Goal: Transaction & Acquisition: Purchase product/service

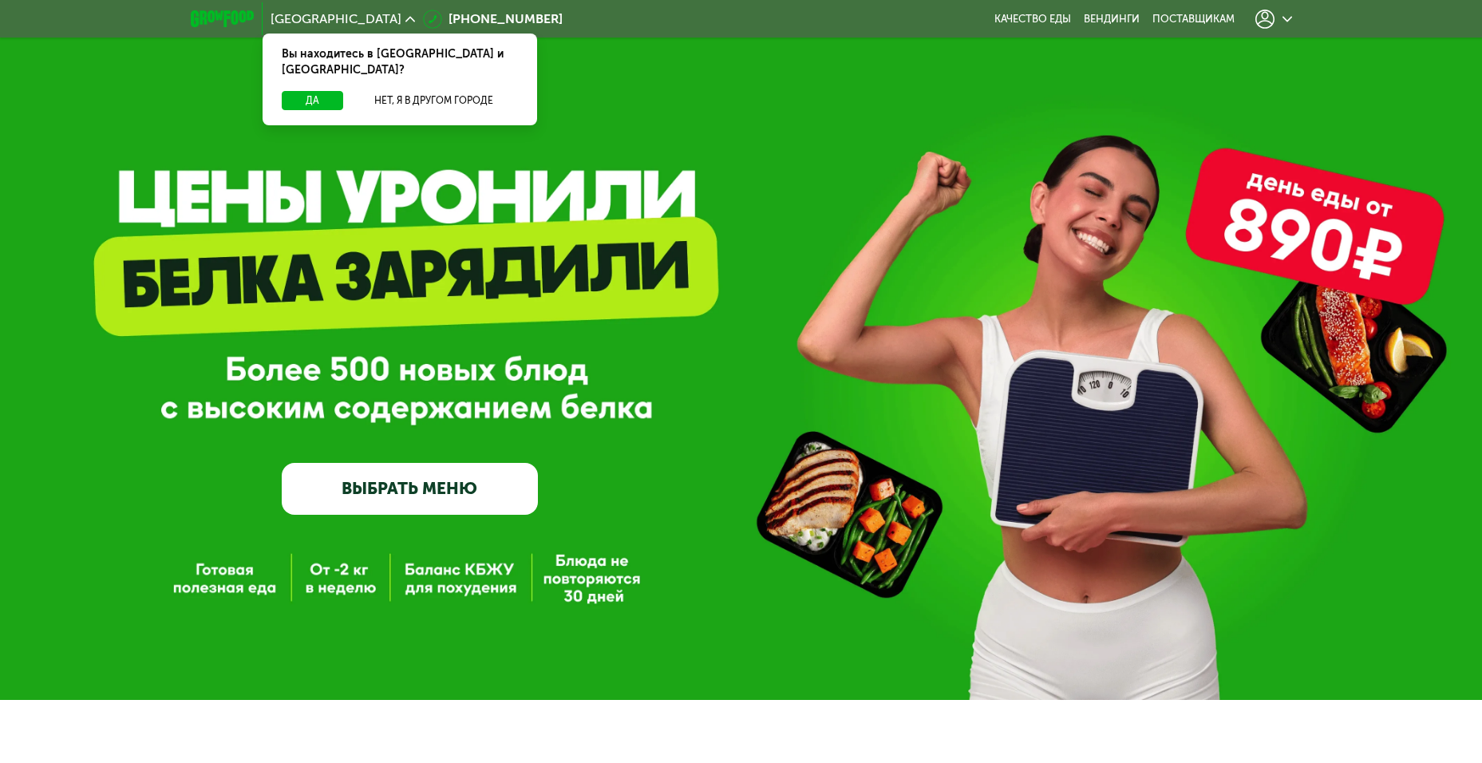
click at [444, 508] on link "ВЫБРАТЬ МЕНЮ" at bounding box center [410, 488] width 256 height 51
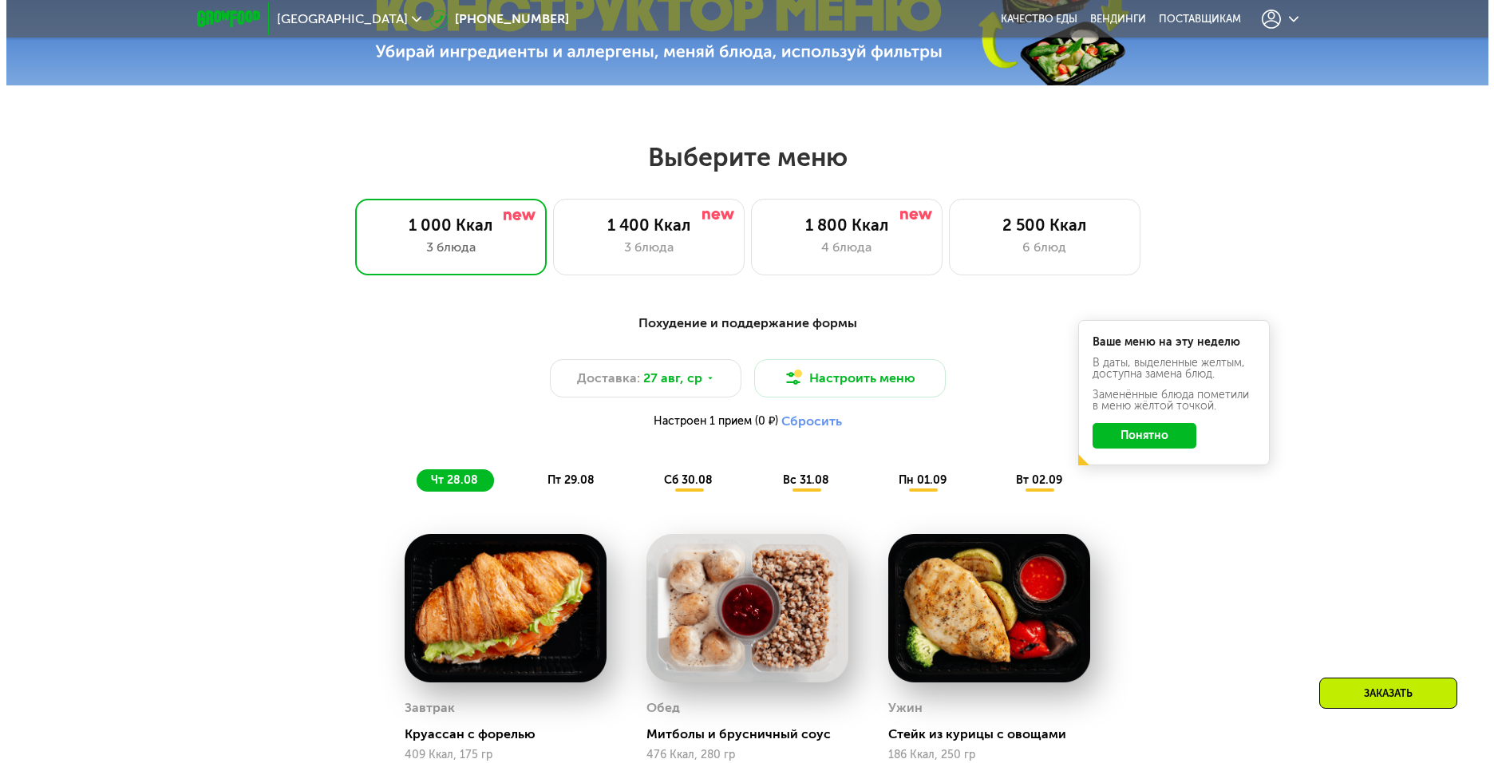
scroll to position [963, 0]
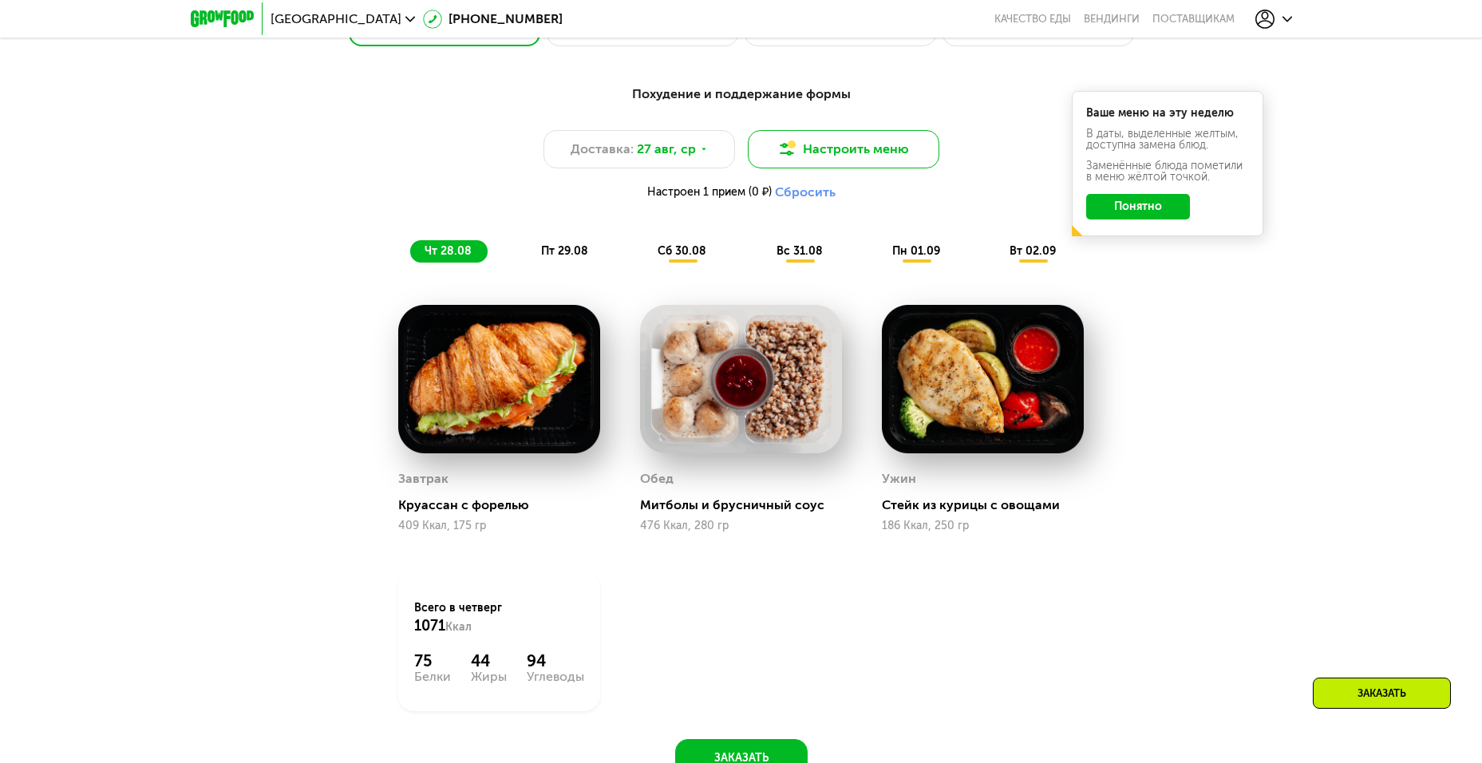
click at [909, 160] on button "Настроить меню" at bounding box center [843, 149] width 191 height 38
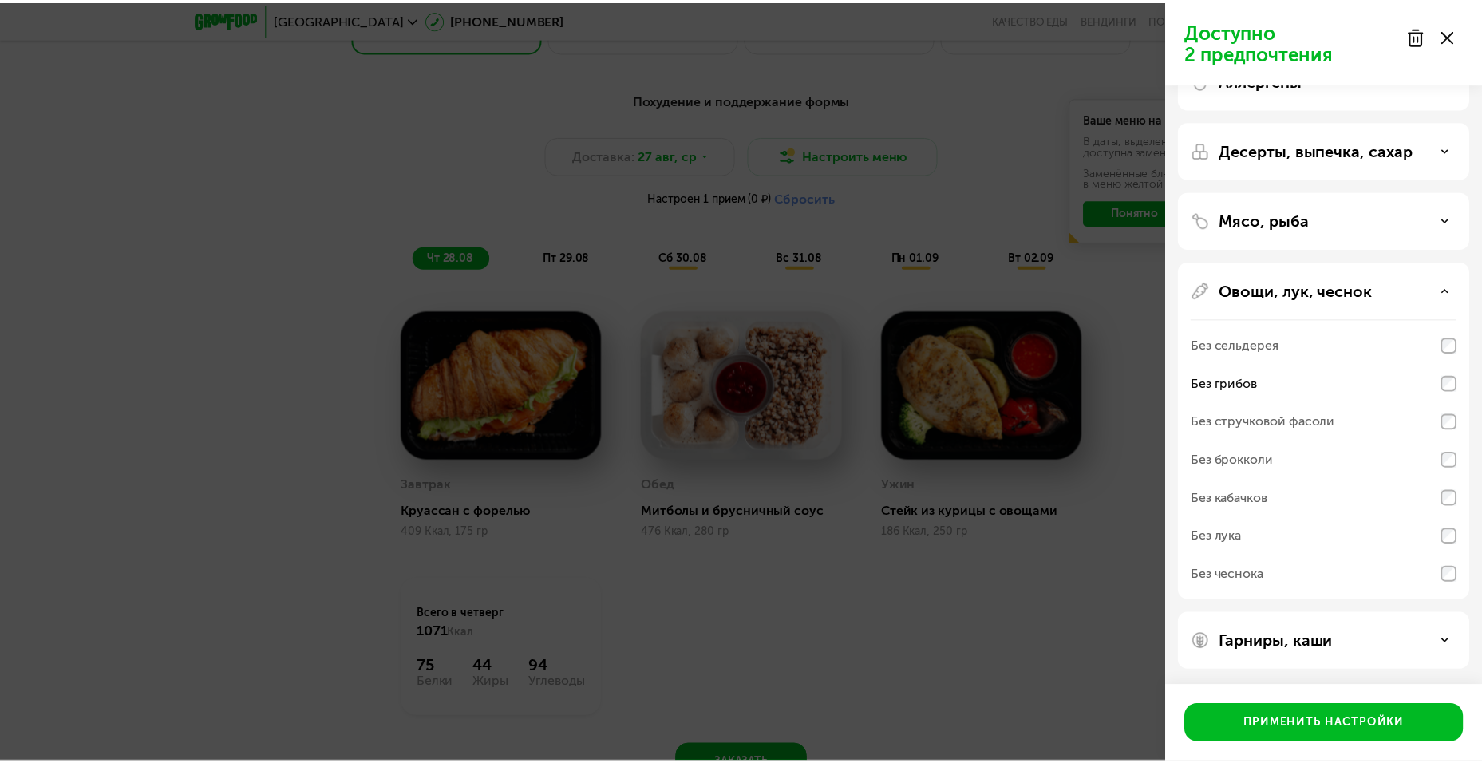
scroll to position [45, 0]
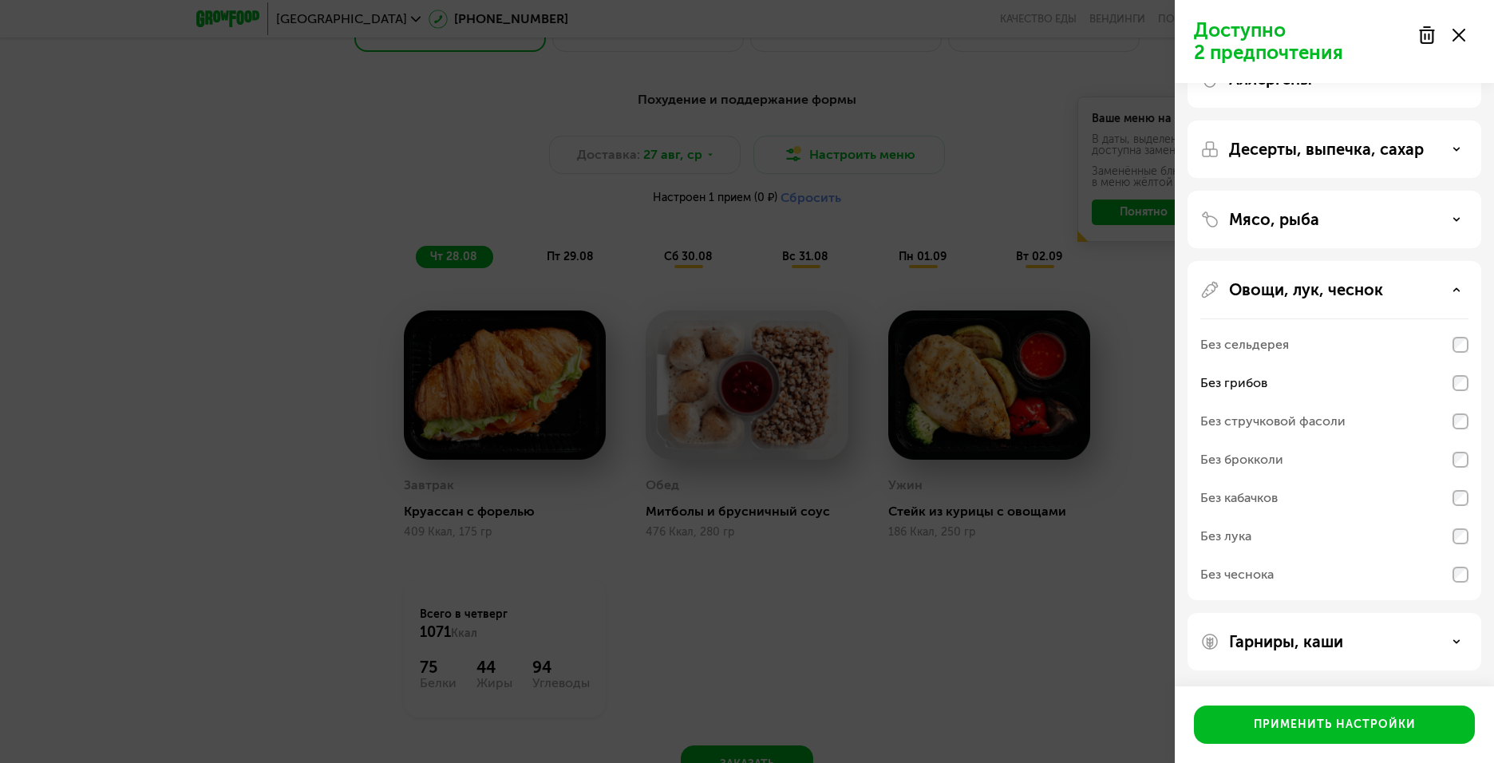
click at [958, 306] on div "Доступно 2 предпочтения Аллергены Десерты, выпечка, сахар Мясо, рыба Овощи, лук…" at bounding box center [747, 381] width 1494 height 763
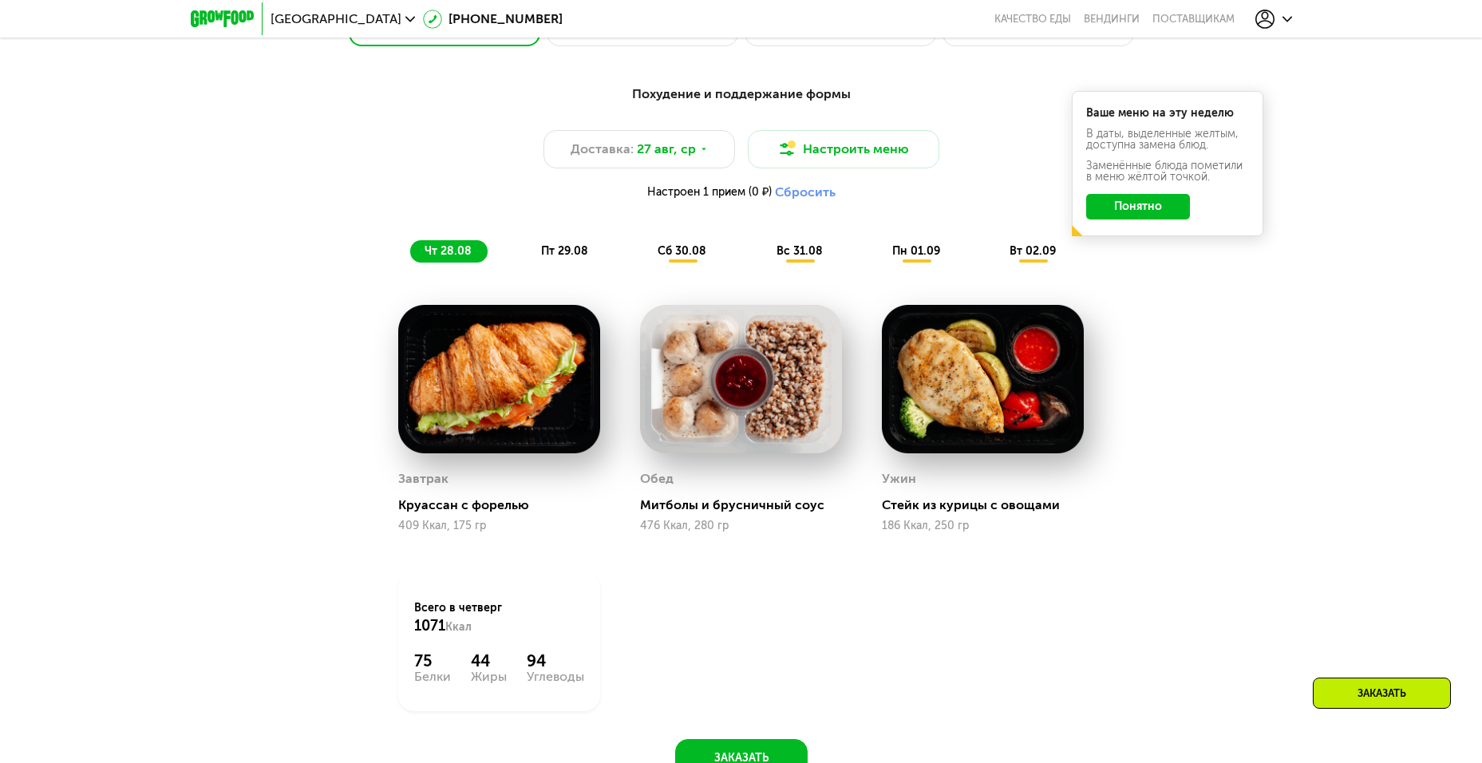
click at [1150, 213] on button "Понятно" at bounding box center [1138, 207] width 104 height 26
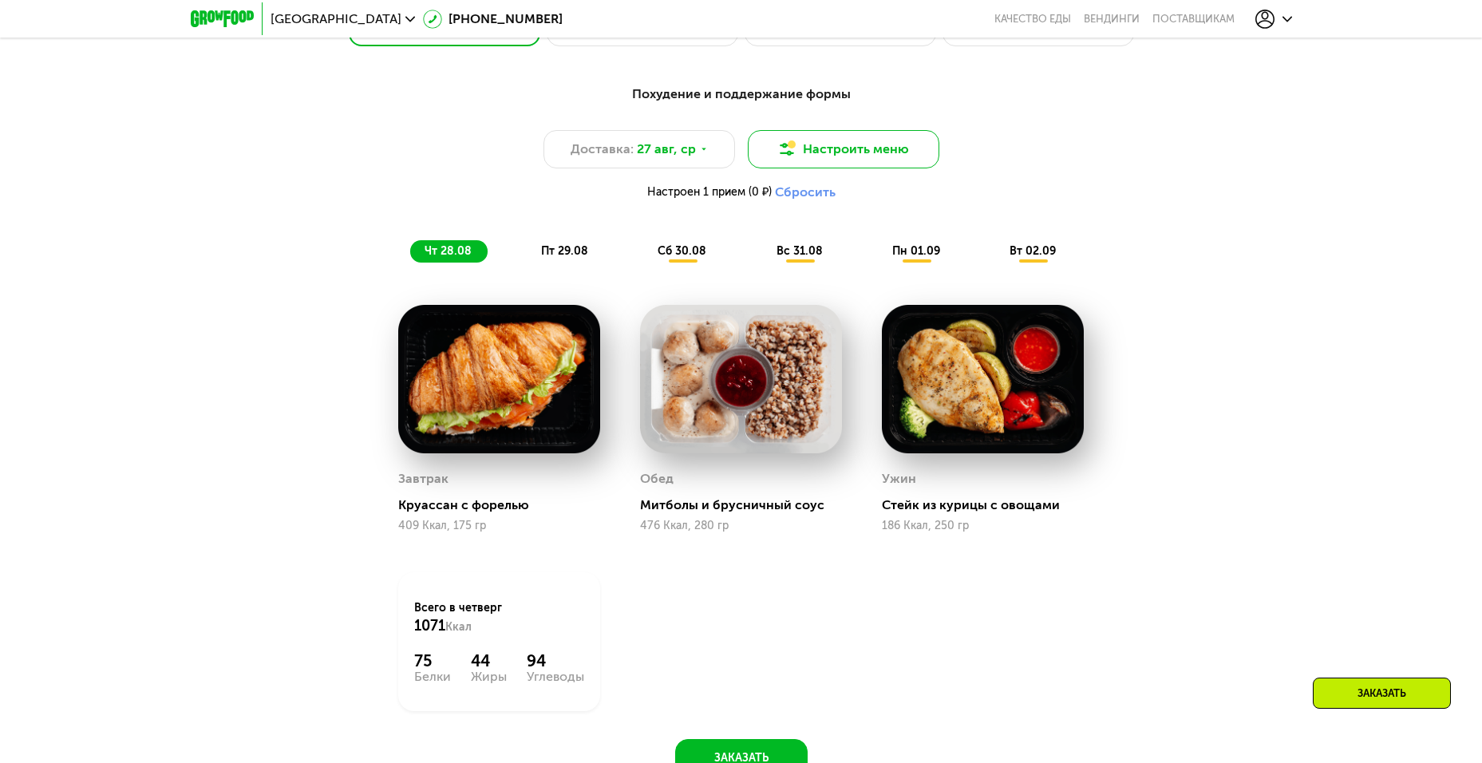
click at [914, 164] on button "Настроить меню" at bounding box center [843, 149] width 191 height 38
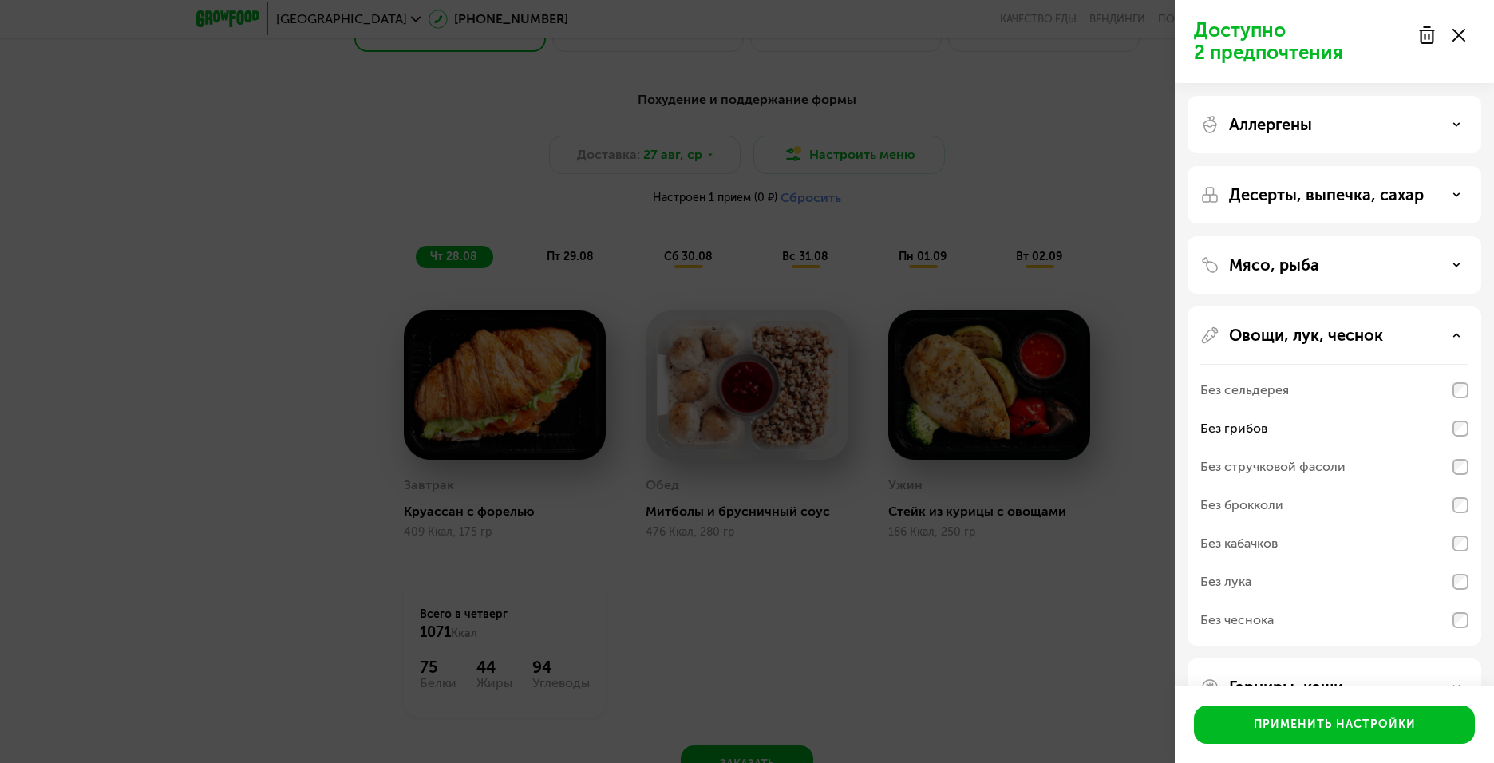
click at [1351, 166] on div "Аллергены" at bounding box center [1334, 194] width 294 height 57
click at [1308, 123] on p "Аллергены" at bounding box center [1270, 124] width 83 height 19
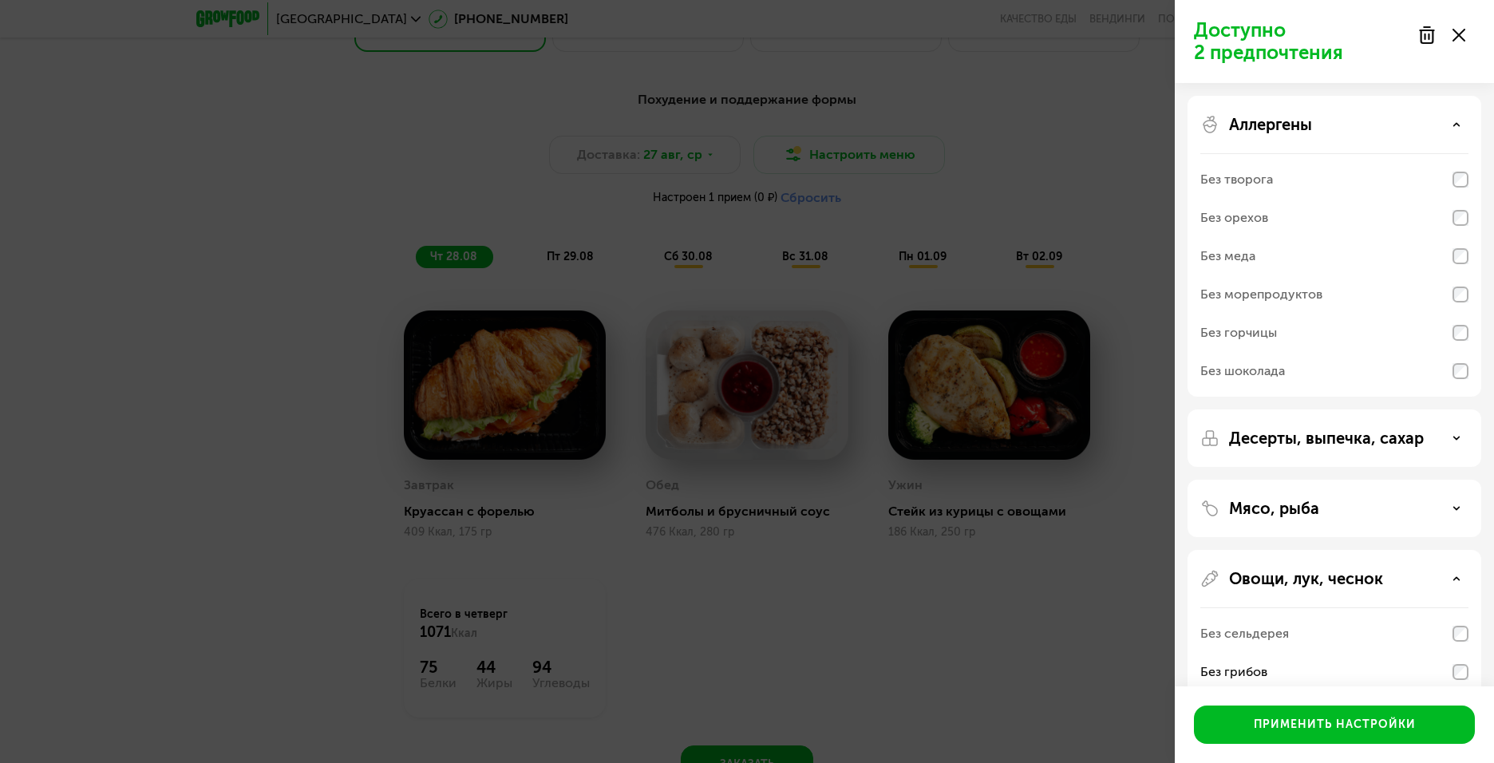
click at [1273, 332] on div "Без горчицы" at bounding box center [1238, 332] width 77 height 19
click at [1335, 132] on div "Аллергены" at bounding box center [1334, 124] width 268 height 19
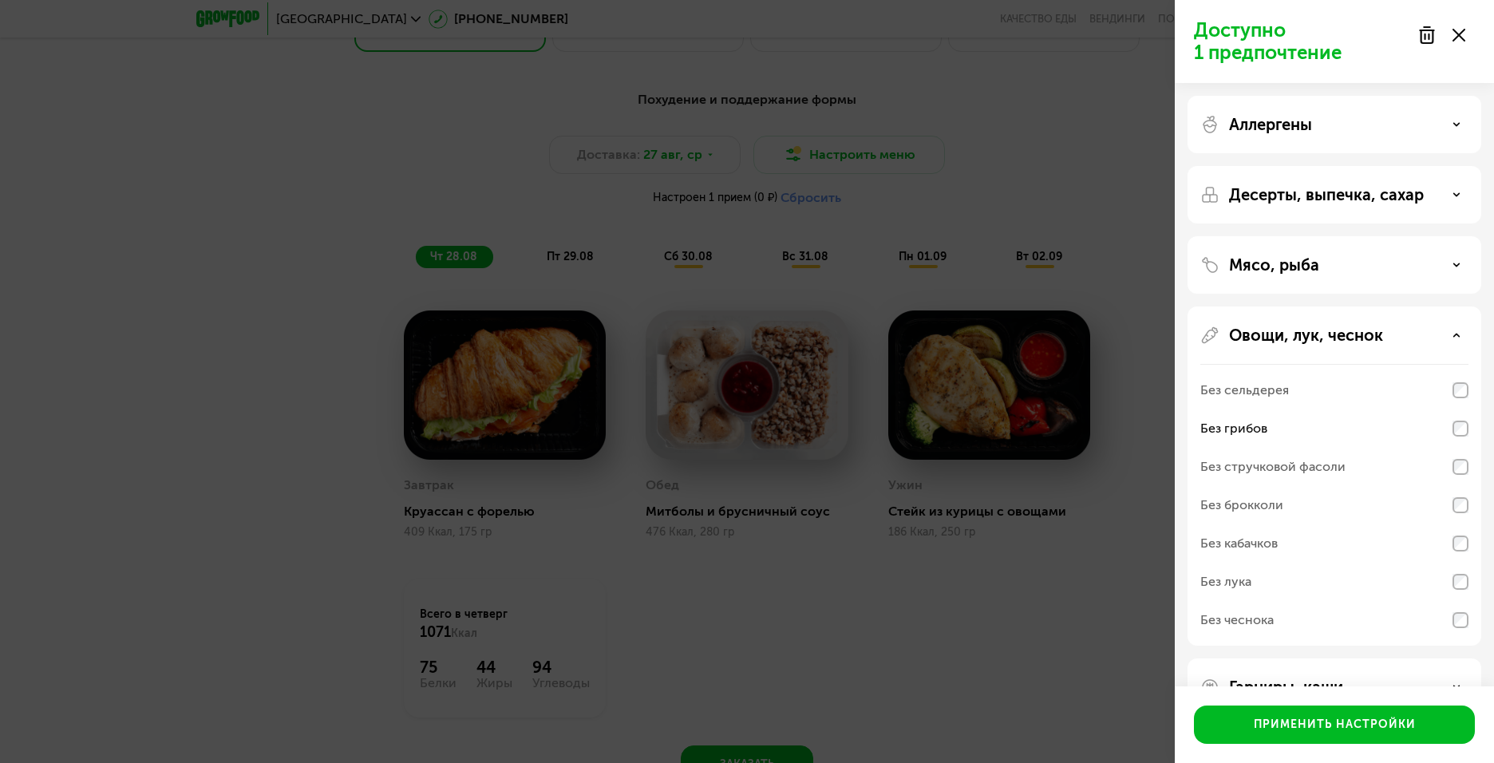
click at [1354, 188] on p "Десерты, выпечка, сахар" at bounding box center [1326, 194] width 195 height 19
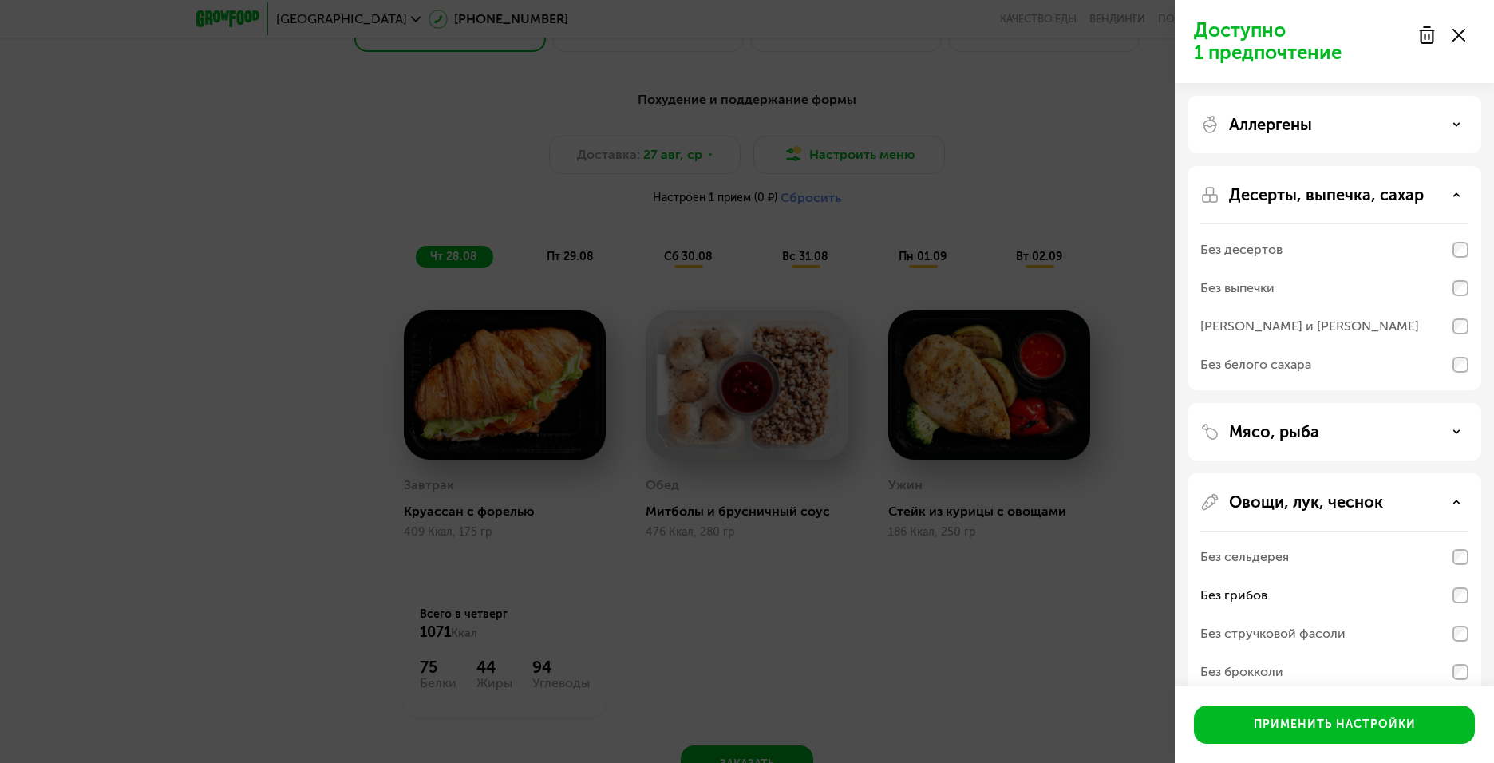
click at [1354, 188] on p "Десерты, выпечка, сахар" at bounding box center [1326, 194] width 195 height 19
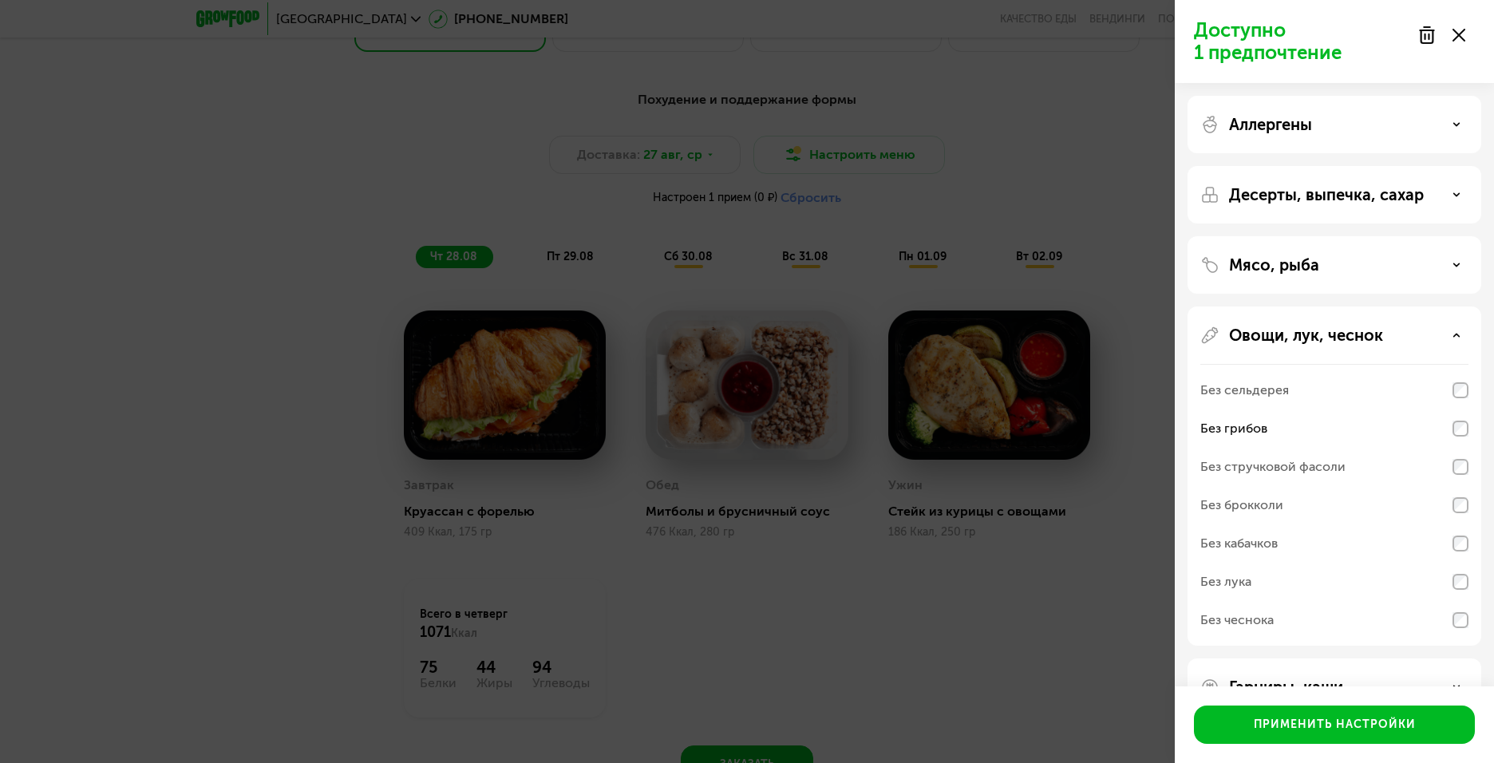
click at [1346, 263] on div "Мясо, рыба" at bounding box center [1334, 264] width 268 height 19
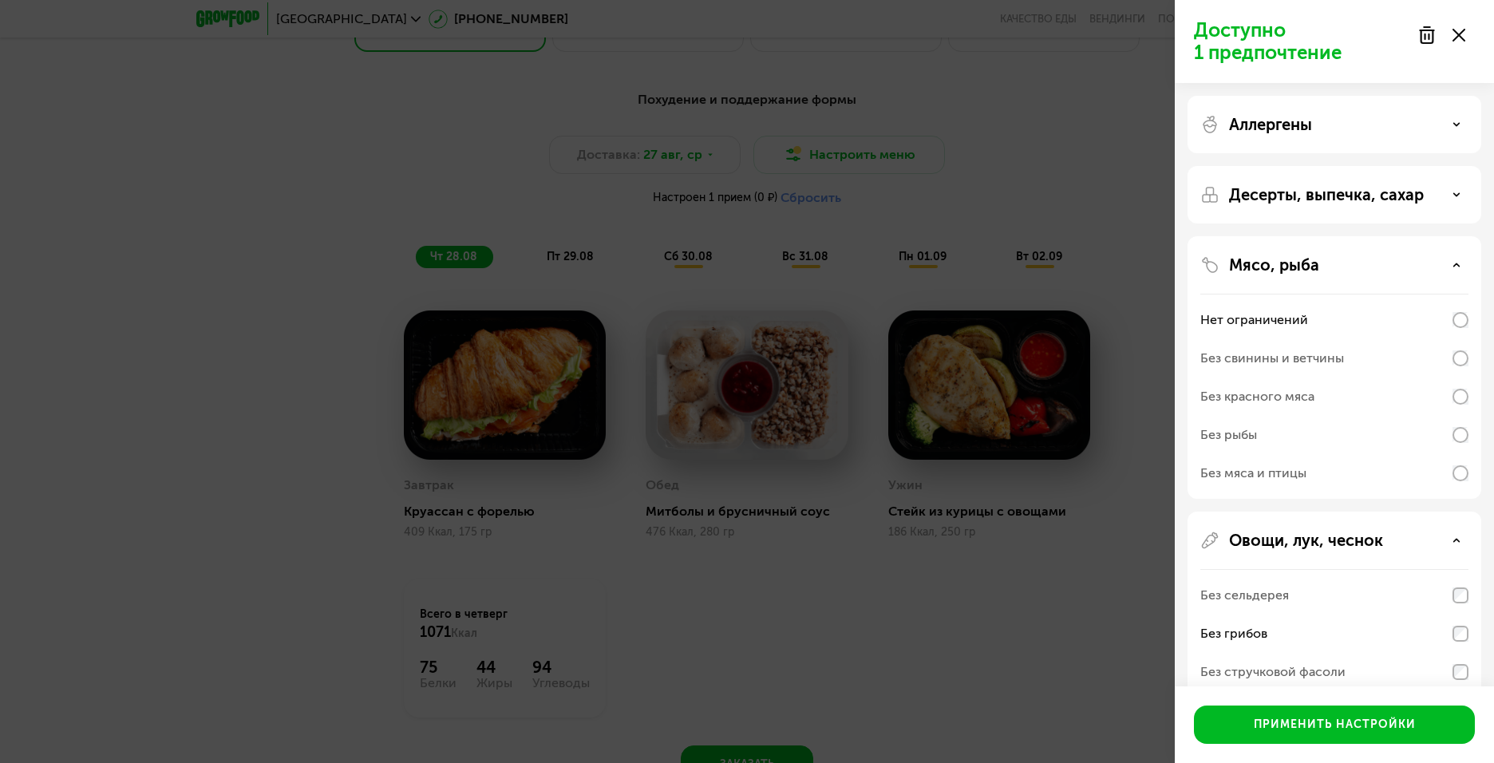
click at [1342, 263] on div "Мясо, рыба" at bounding box center [1334, 264] width 268 height 19
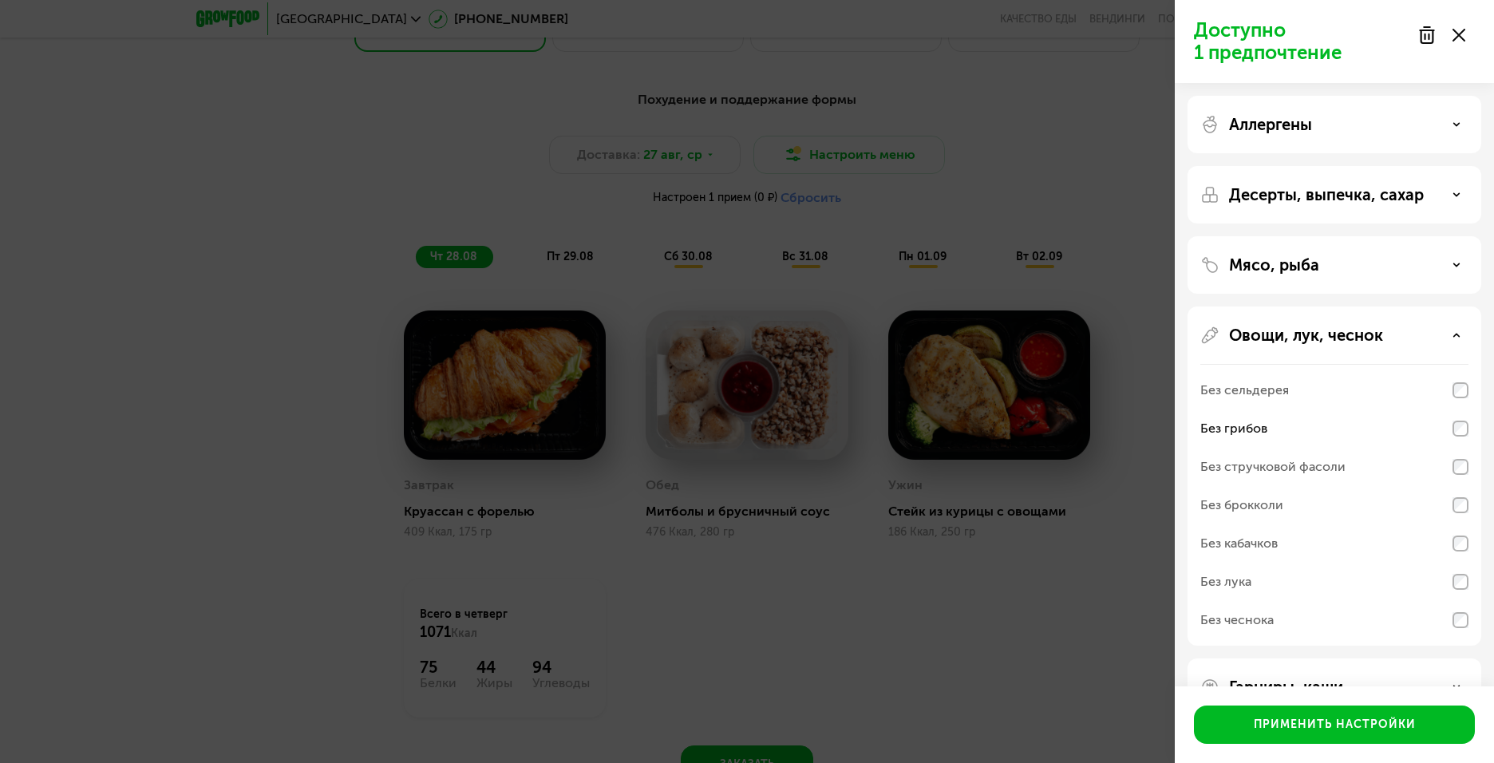
click at [1286, 562] on div "Без кабачков" at bounding box center [1334, 581] width 268 height 38
click at [1375, 658] on div "Овощи, лук, чеснок Без сельдерея Без грибов Без стручковой фасоли Без брокколи …" at bounding box center [1334, 686] width 294 height 57
click at [1379, 331] on p "Овощи, лук, чеснок" at bounding box center [1306, 335] width 154 height 19
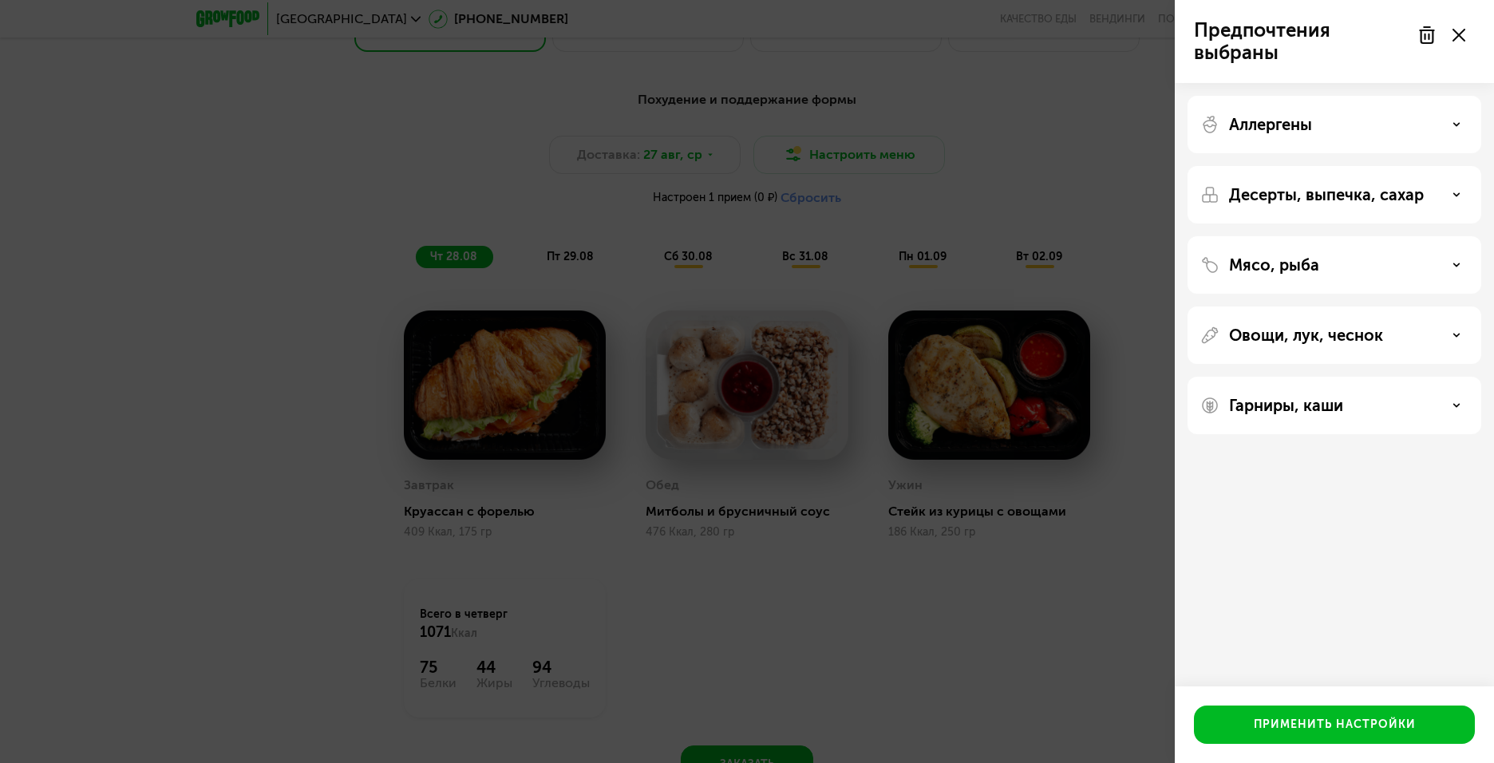
click at [1316, 397] on p "Гарниры, каши" at bounding box center [1286, 405] width 114 height 19
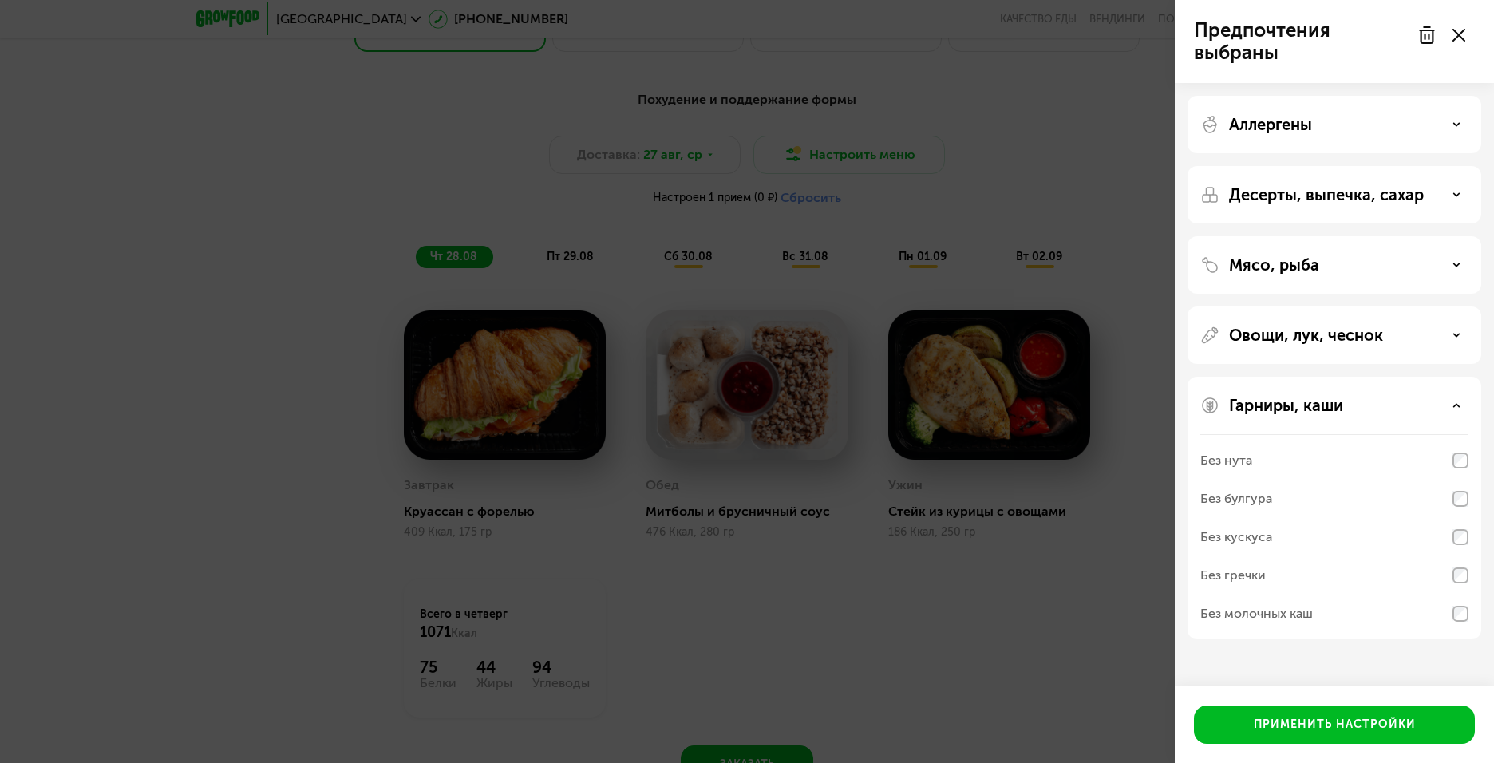
click at [1442, 621] on div "Без молочных каш" at bounding box center [1334, 613] width 268 height 38
click at [1469, 614] on div "Гарниры, каши Без нута Без булгура Без кускуса Без гречки Без молочных каш" at bounding box center [1334, 508] width 294 height 262
click at [1447, 610] on div "Без молочных каш" at bounding box center [1334, 613] width 268 height 38
click at [1303, 620] on div "Без молочных каш" at bounding box center [1256, 613] width 112 height 19
click at [1458, 599] on div "Без молочных каш" at bounding box center [1334, 613] width 268 height 38
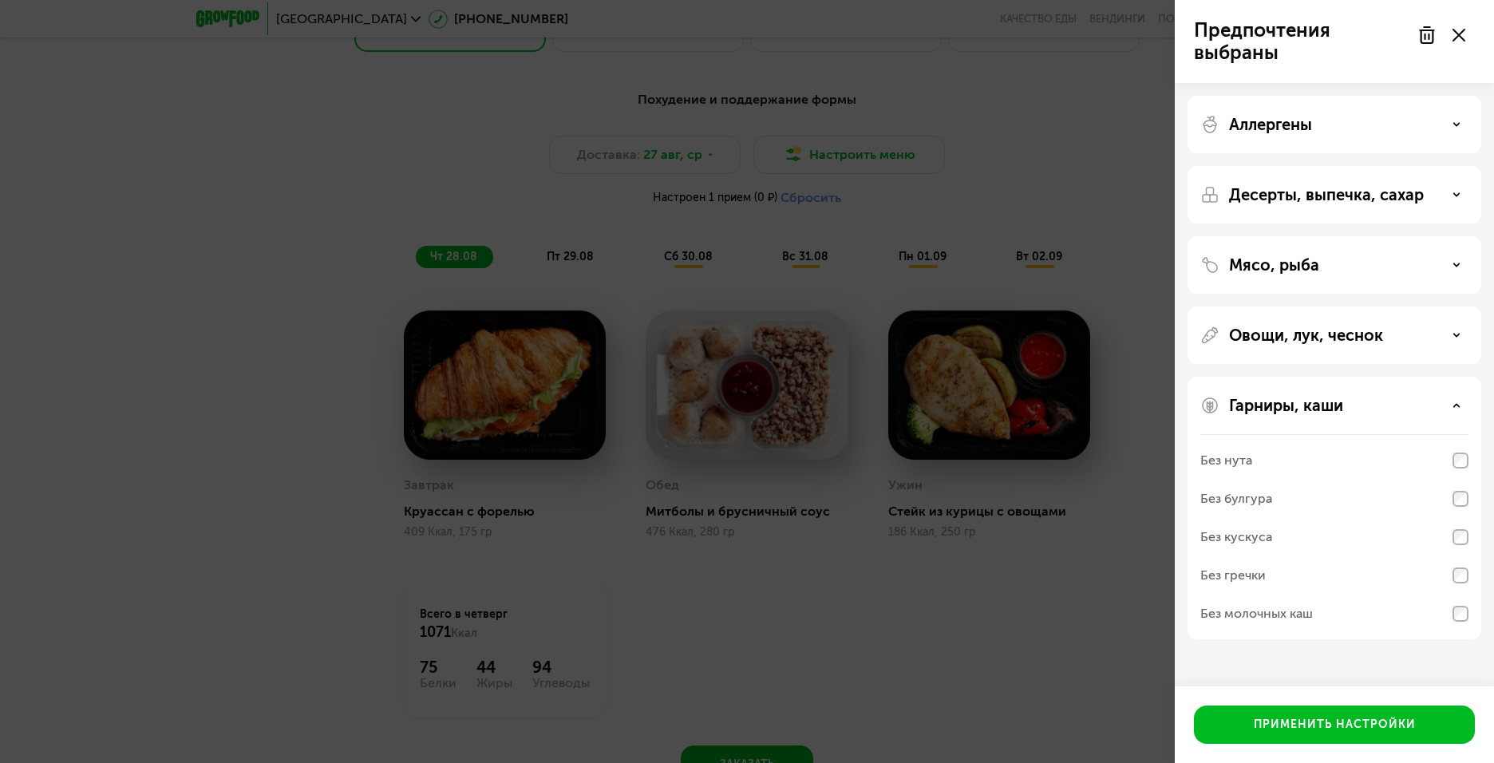
click at [1455, 594] on div "Без гречки" at bounding box center [1334, 613] width 268 height 38
click at [1379, 708] on button "Применить настройки" at bounding box center [1334, 724] width 281 height 38
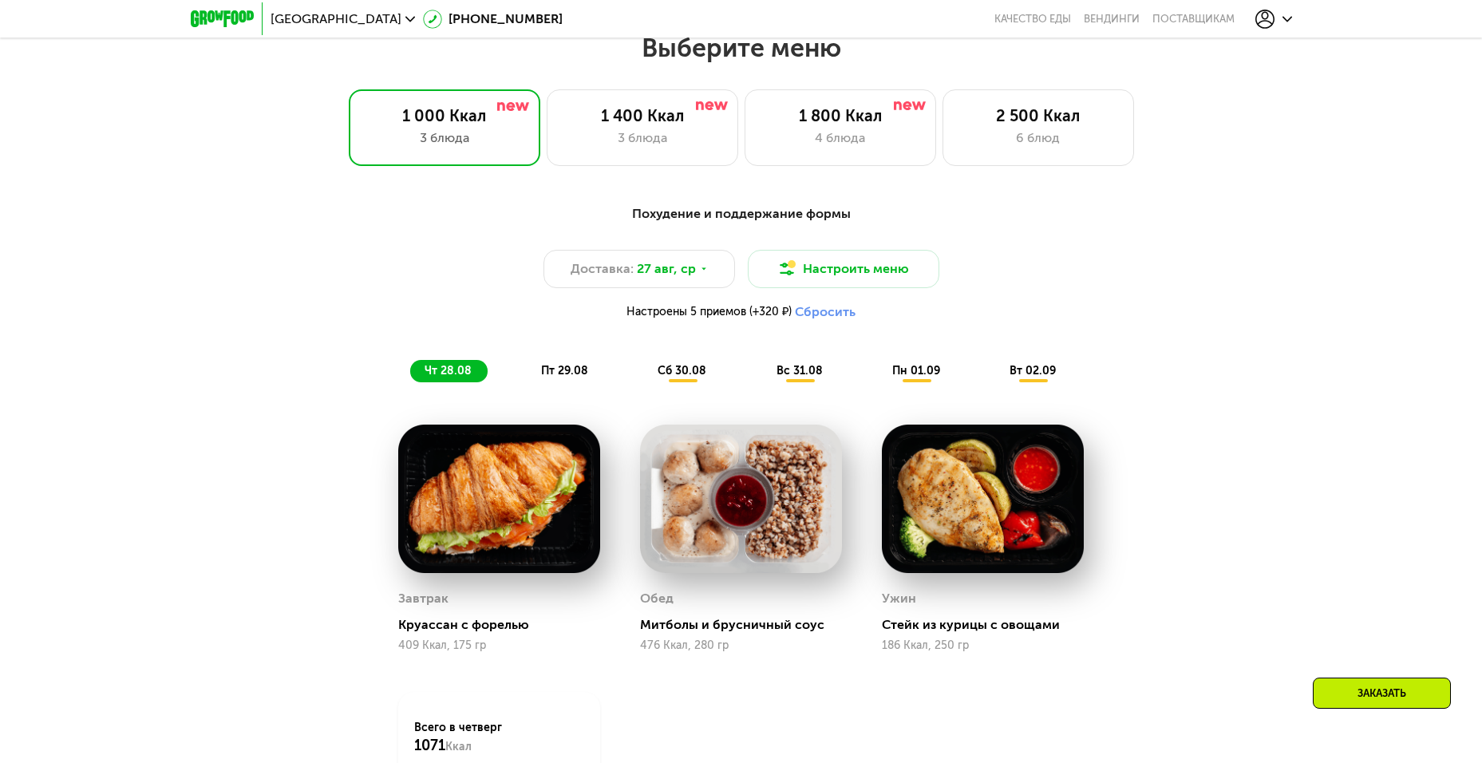
scroll to position [883, 0]
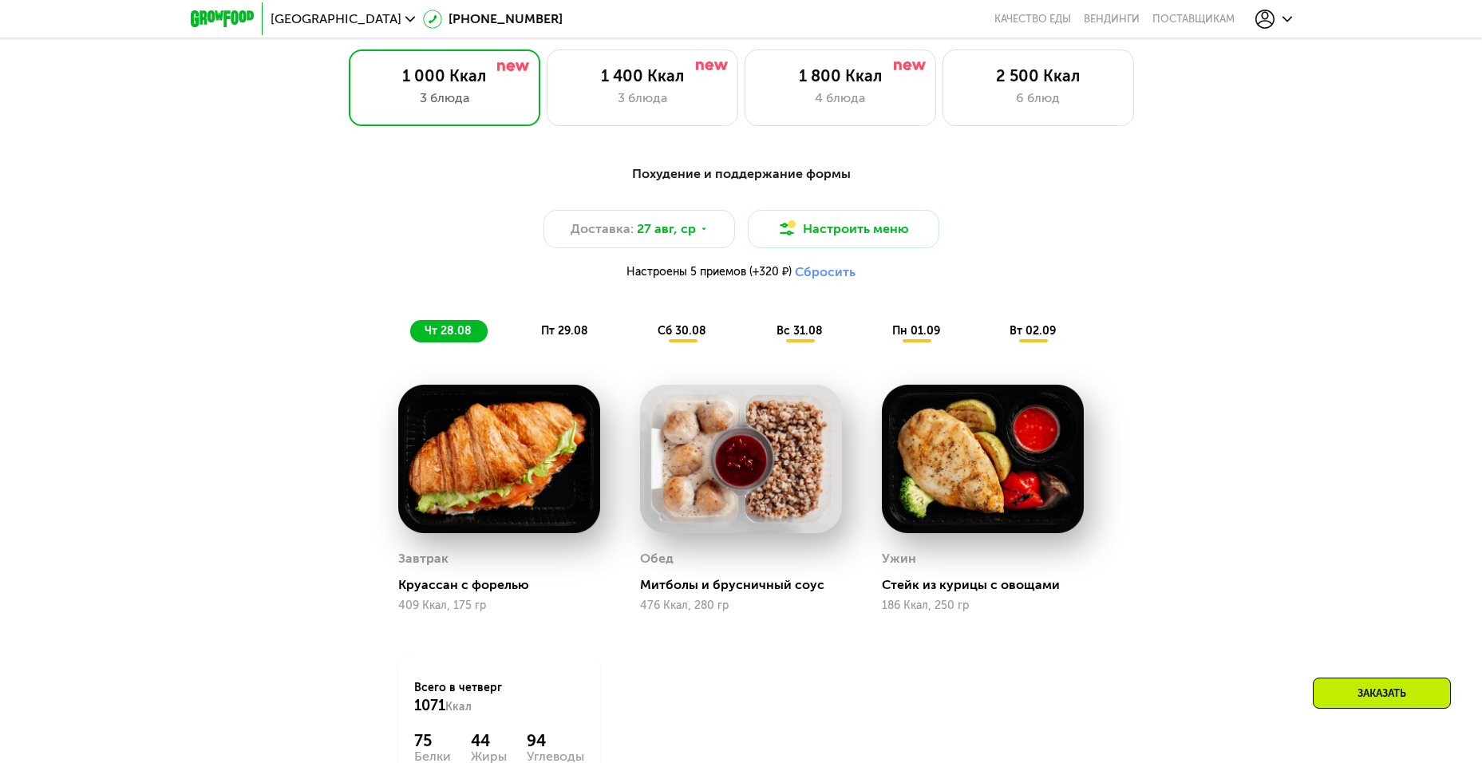
click at [845, 280] on button "Сбросить" at bounding box center [825, 272] width 61 height 16
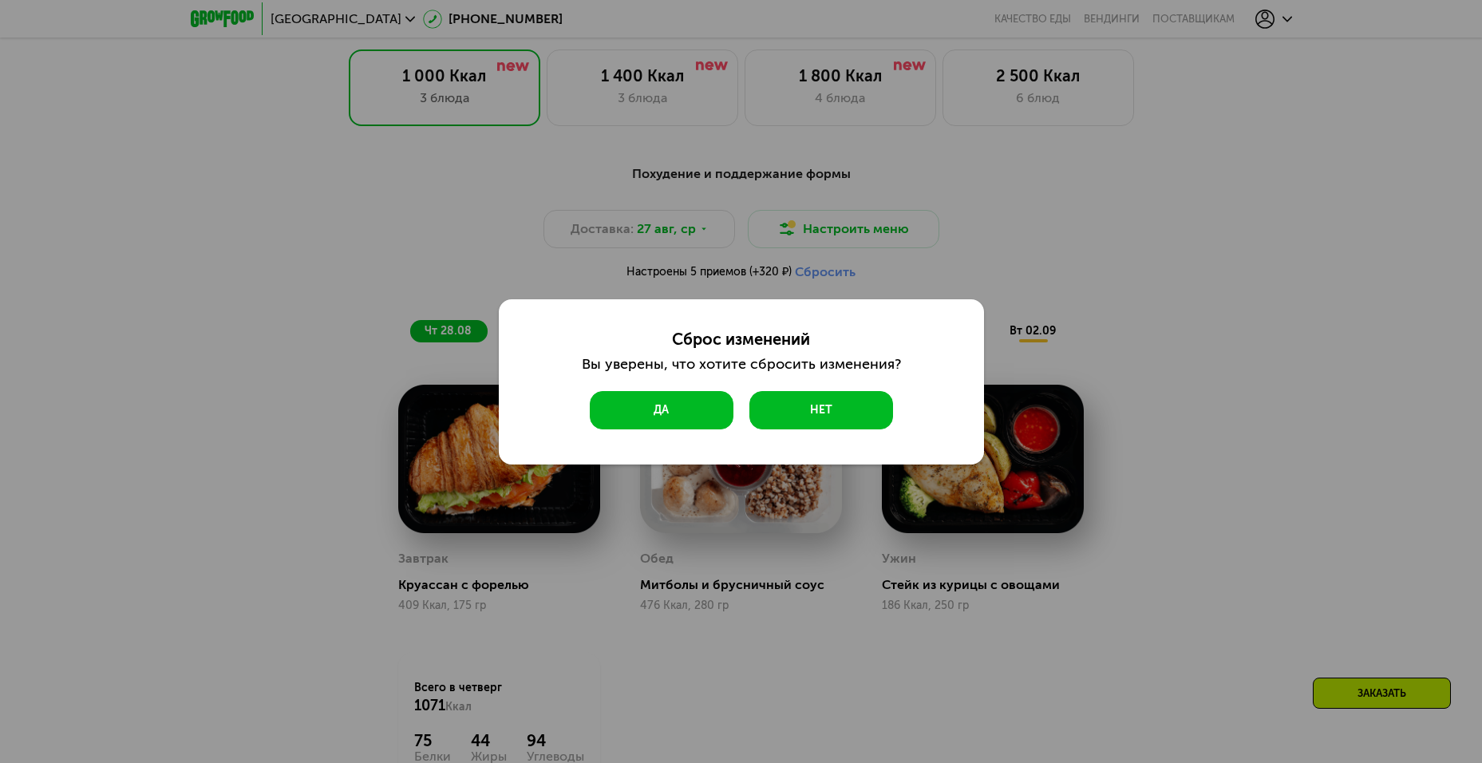
click at [684, 410] on button "Да" at bounding box center [662, 410] width 144 height 38
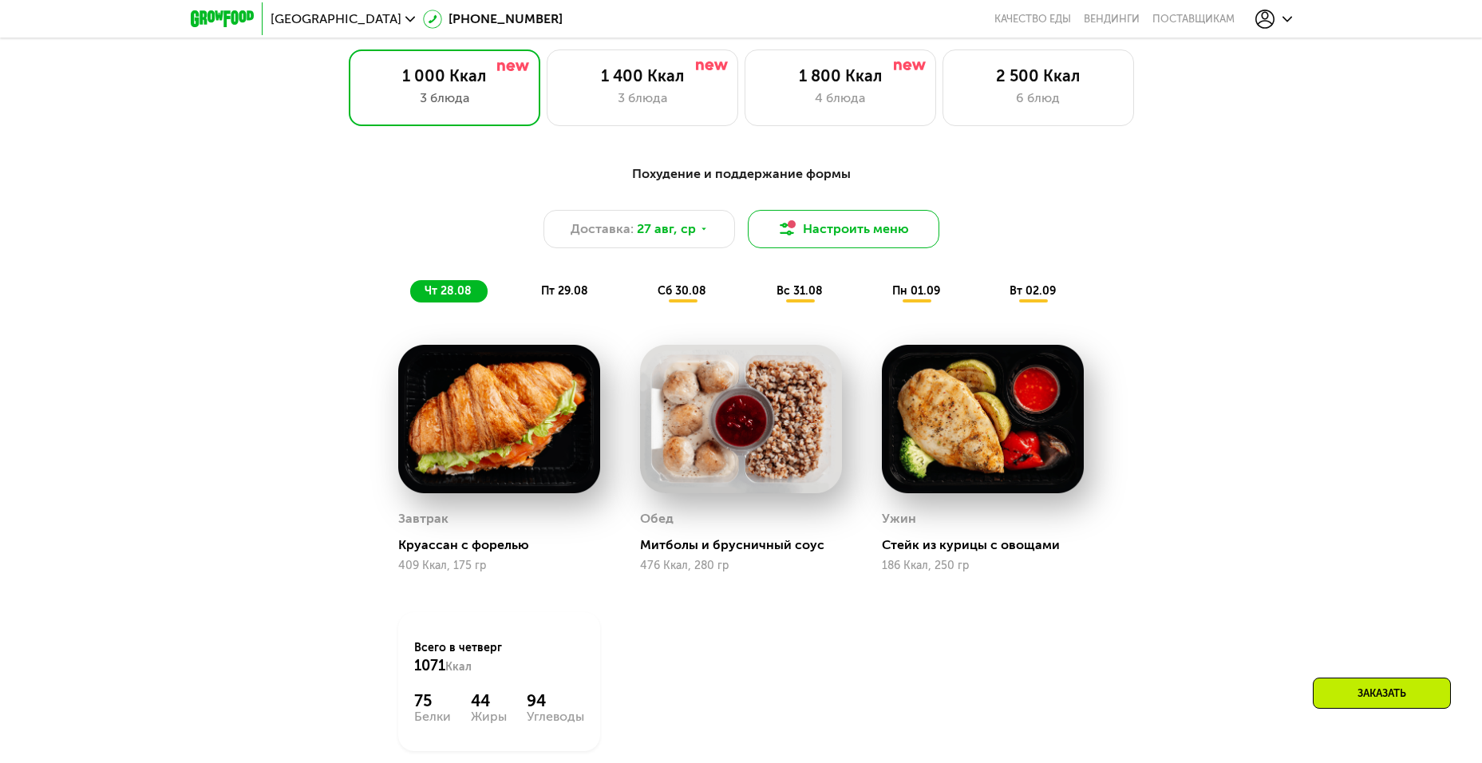
click at [854, 241] on button "Настроить меню" at bounding box center [843, 229] width 191 height 38
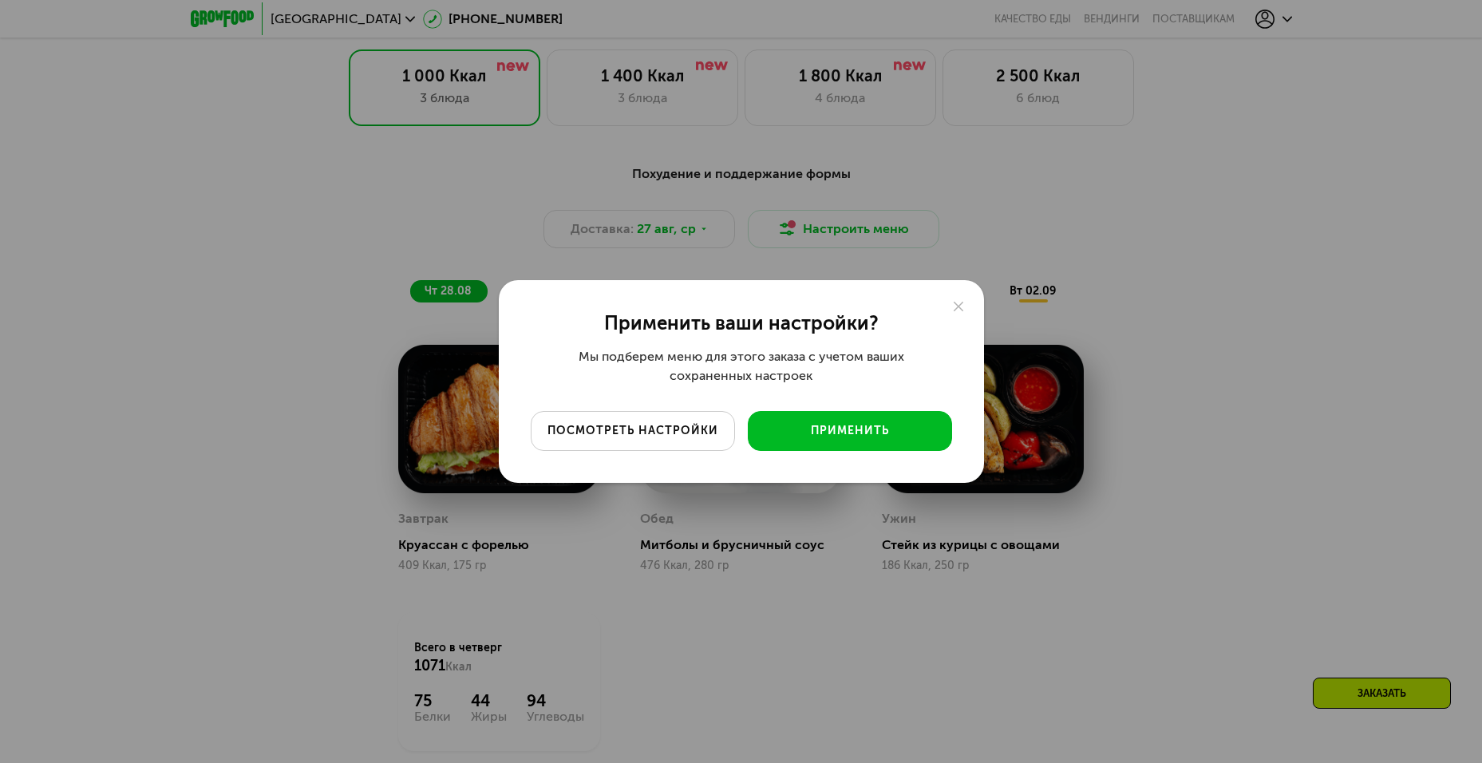
click at [700, 434] on div "посмотреть настройки" at bounding box center [633, 431] width 180 height 16
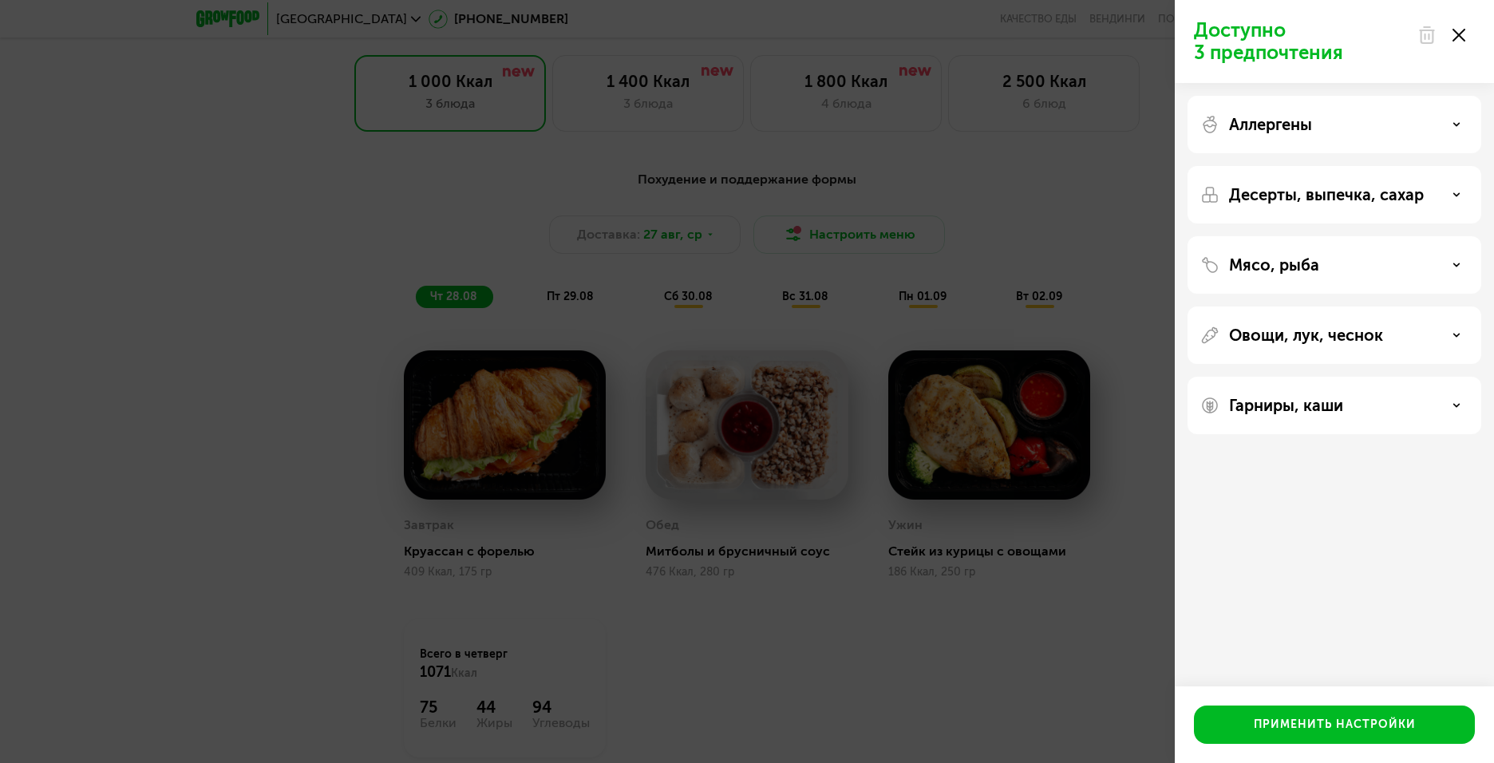
click at [1265, 123] on p "Аллергены" at bounding box center [1270, 124] width 83 height 19
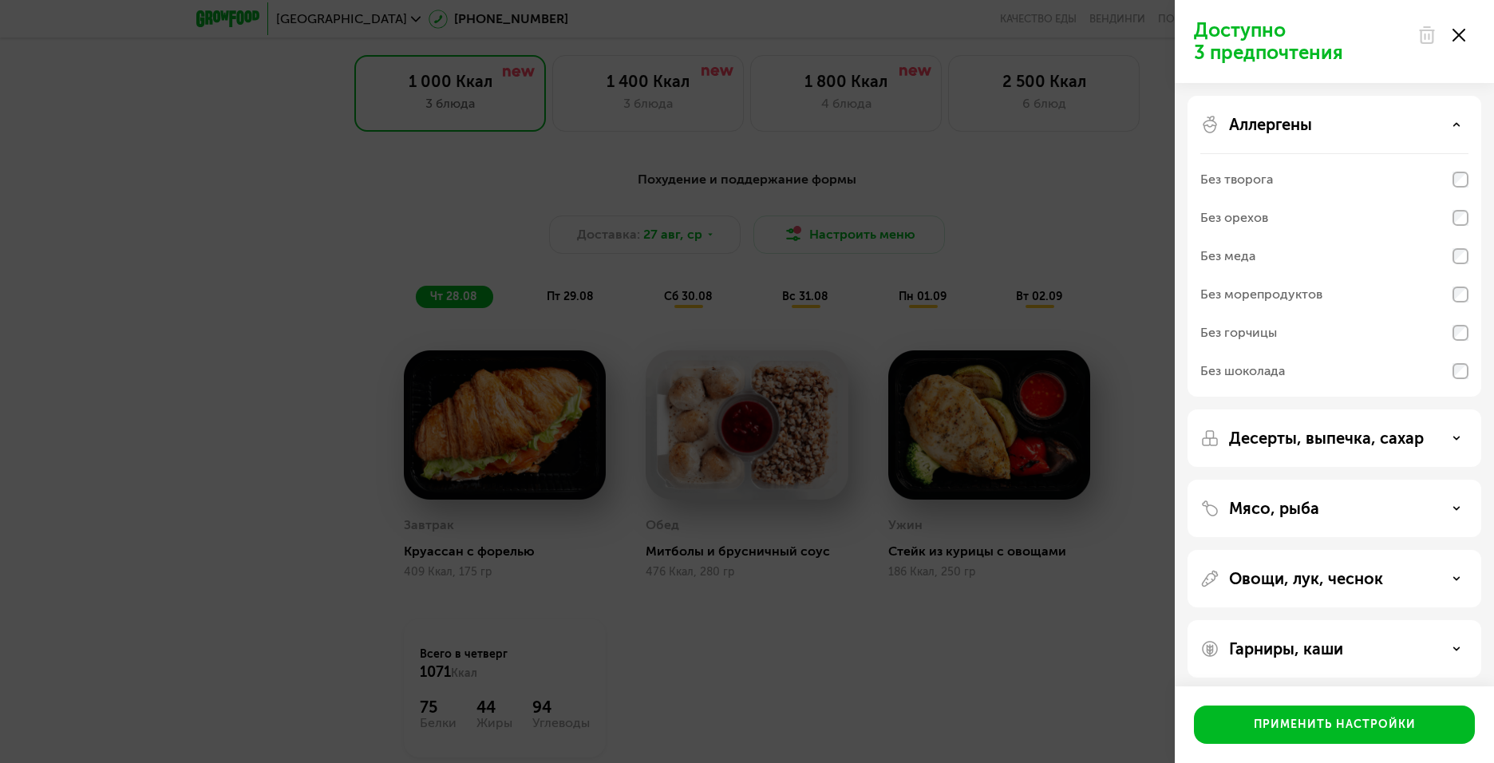
click at [1259, 332] on div "Без горчицы" at bounding box center [1238, 332] width 77 height 19
click at [1270, 479] on div "Десерты, выпечка, сахар" at bounding box center [1334, 507] width 294 height 57
click at [1268, 447] on p "Десерты, выпечка, сахар" at bounding box center [1326, 437] width 195 height 19
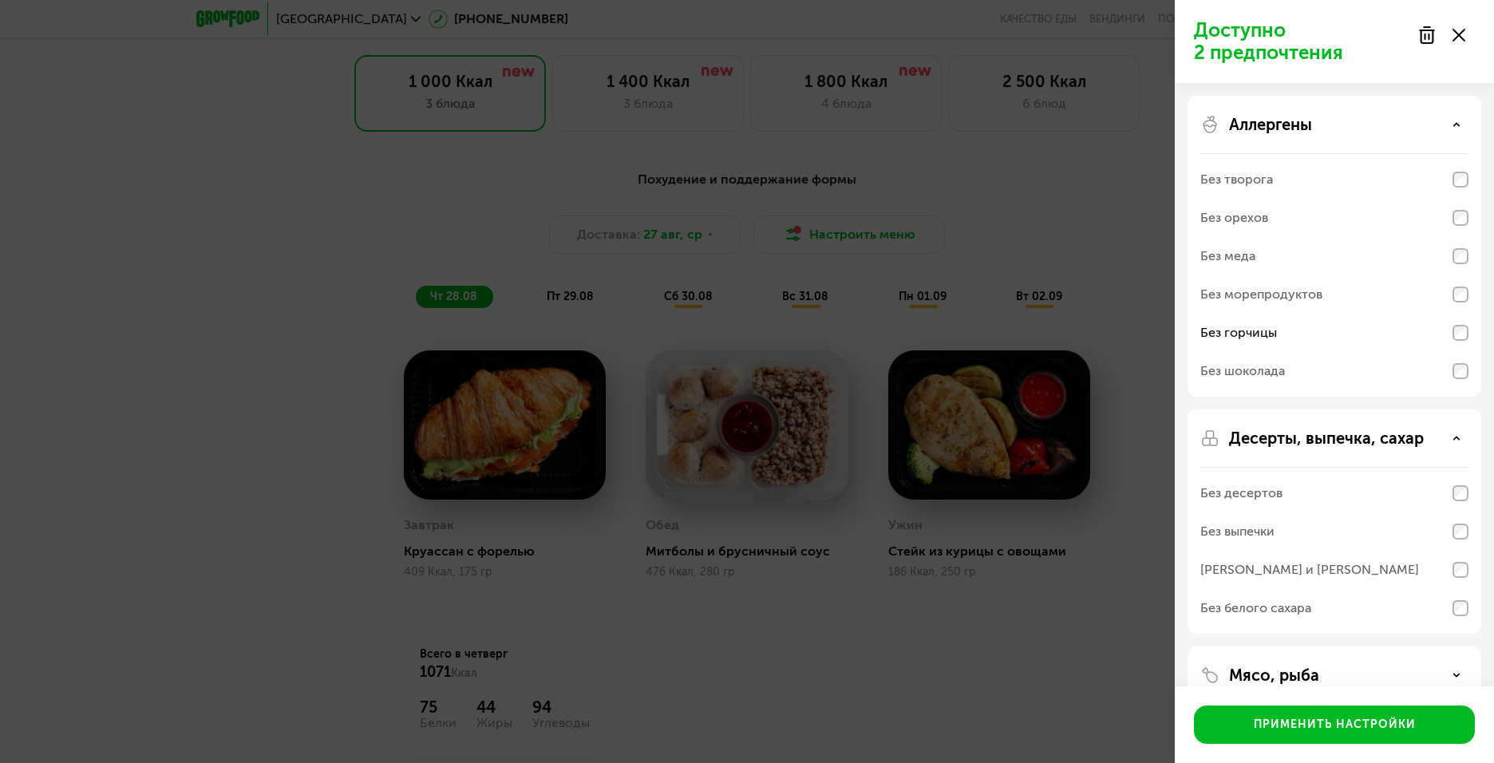
click at [1458, 38] on icon at bounding box center [1458, 35] width 13 height 13
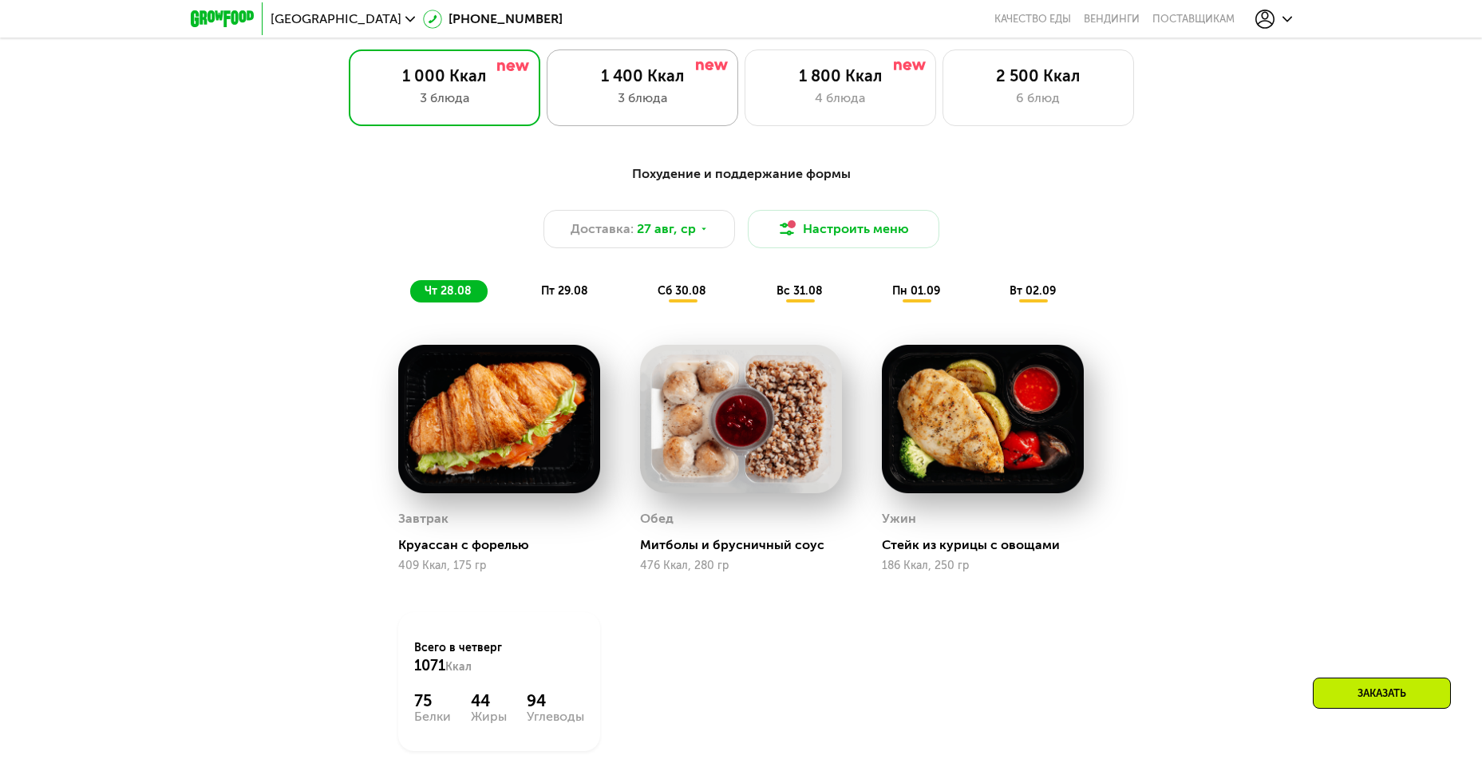
click at [662, 82] on div "1 400 Ккал" at bounding box center [642, 75] width 158 height 19
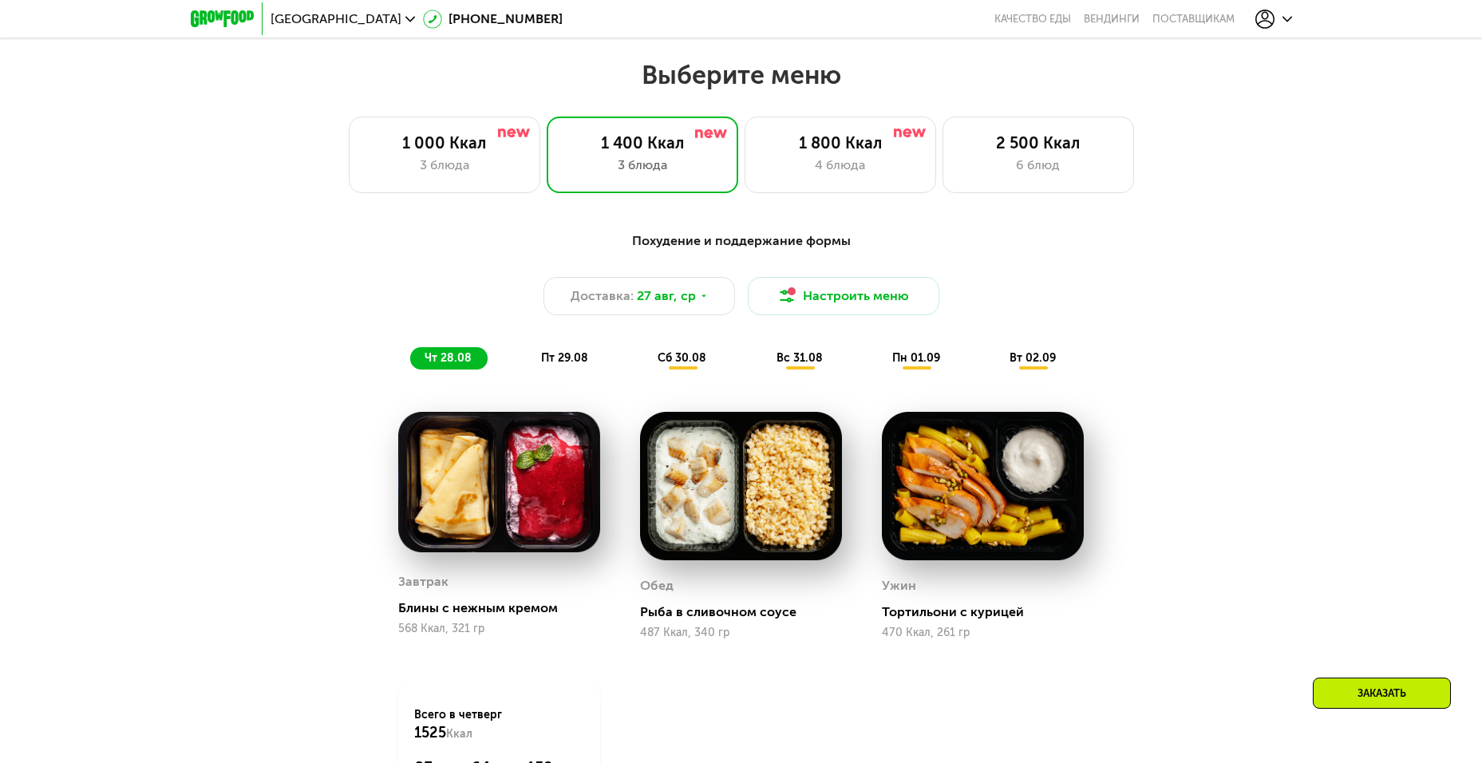
scroll to position [803, 0]
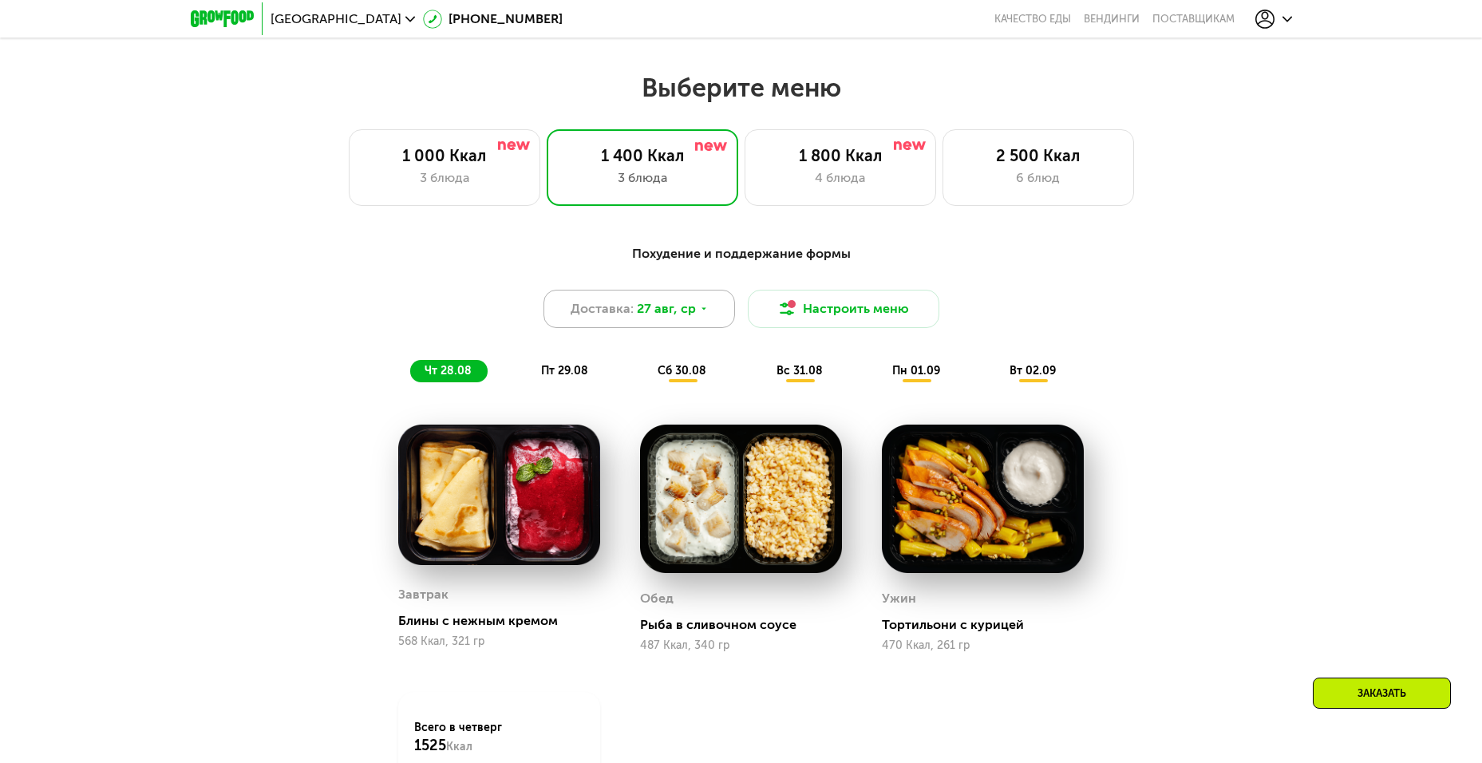
click at [731, 319] on div "Доставка: 27 авг, ср" at bounding box center [638, 309] width 191 height 38
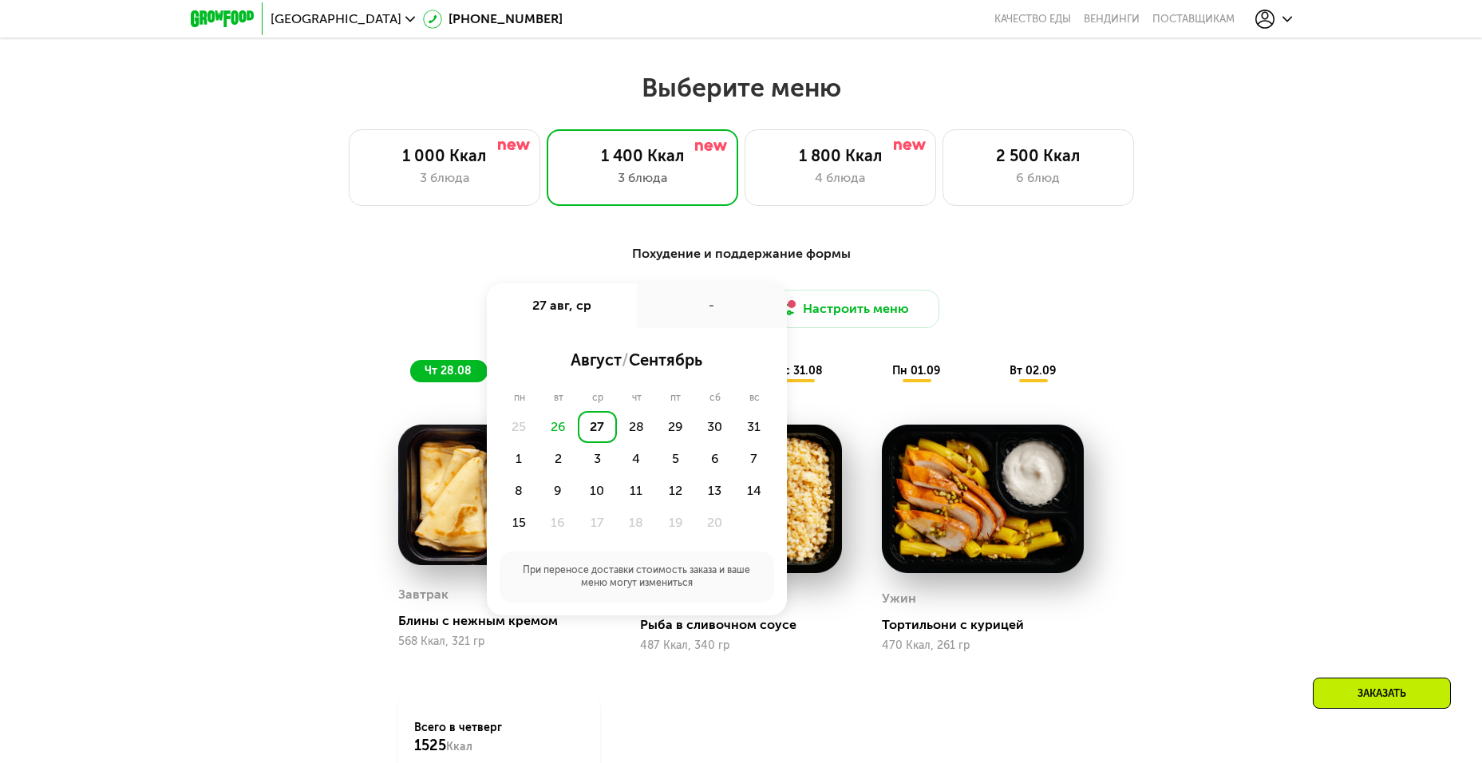
drag, startPoint x: 731, startPoint y: 319, endPoint x: 692, endPoint y: 315, distance: 39.3
click at [692, 315] on div "-" at bounding box center [712, 305] width 150 height 45
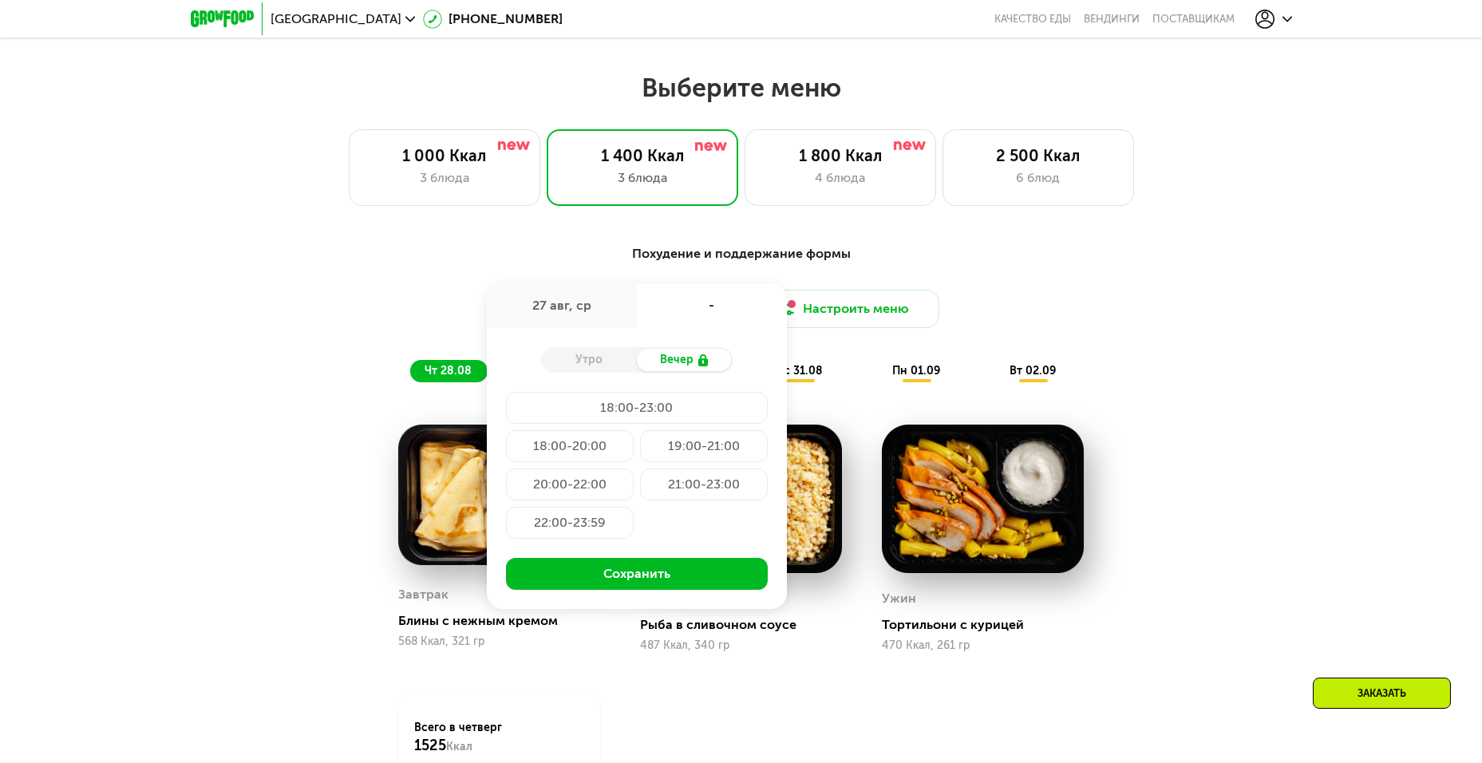
click at [1037, 323] on div "Доставка: 27 авг, ср 27 авг, ср - Утро Вечер 18:00-23:00 18:00-20:00 19:00-21:0…" at bounding box center [741, 309] width 945 height 38
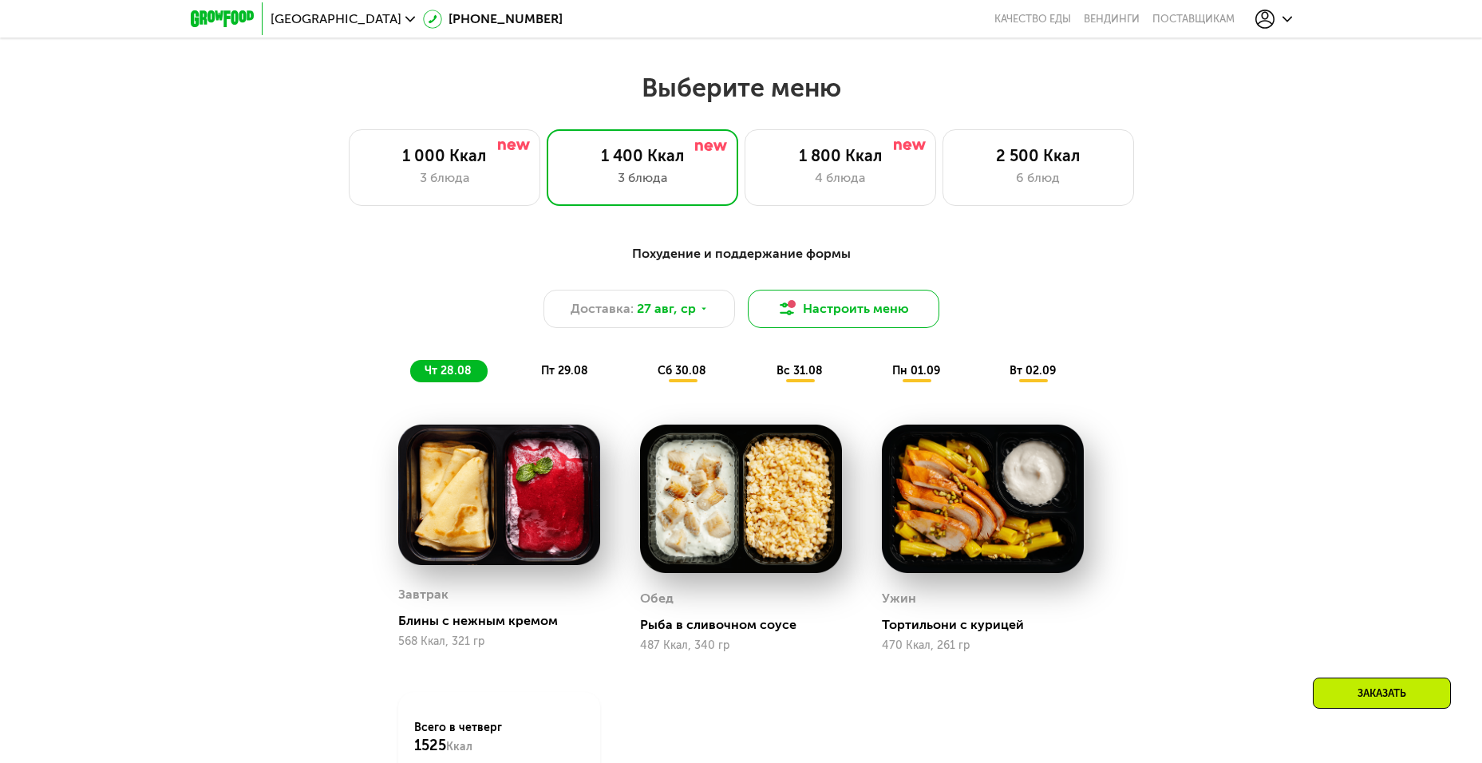
click at [850, 326] on button "Настроить меню" at bounding box center [843, 309] width 191 height 38
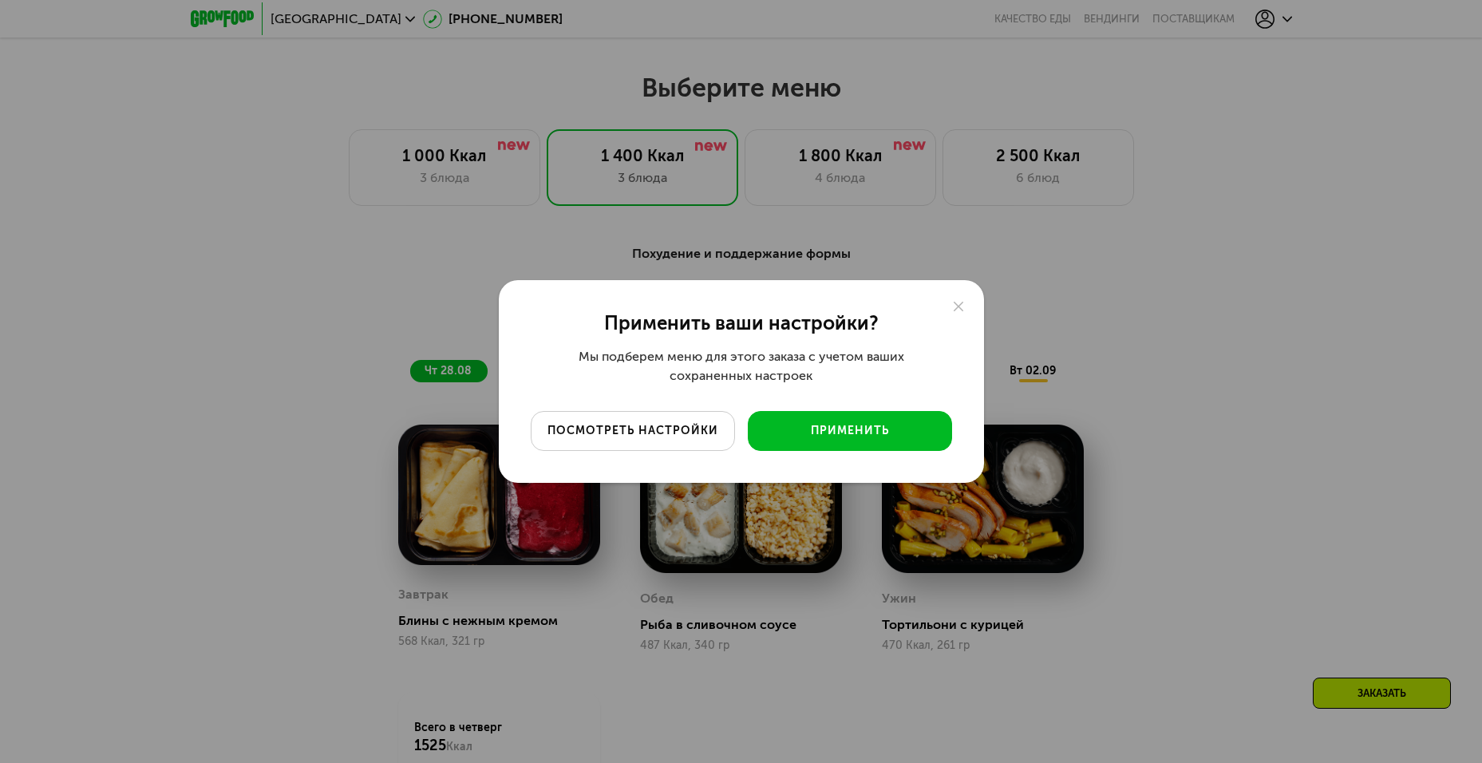
click at [722, 432] on div "посмотреть настройки" at bounding box center [633, 431] width 180 height 16
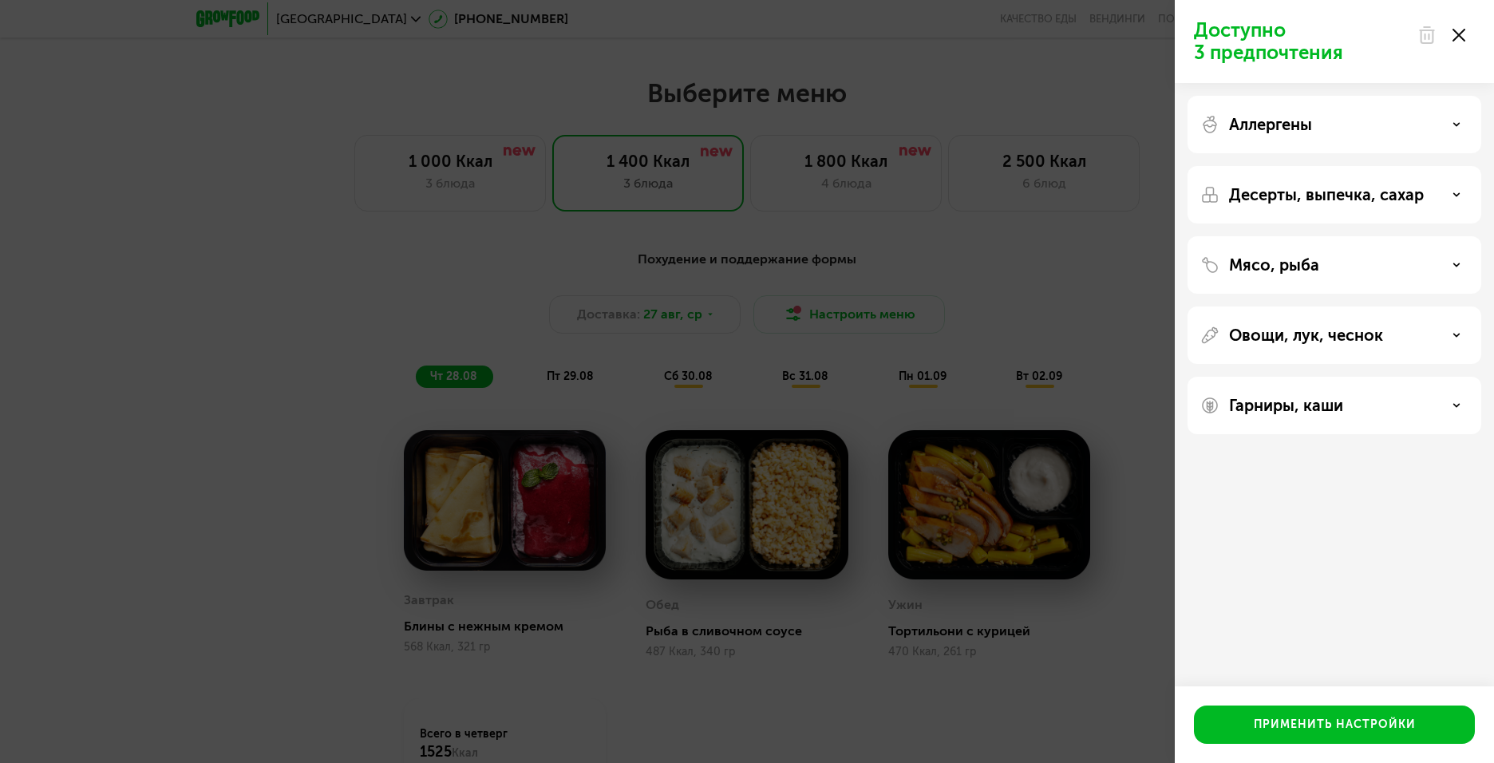
click at [1304, 127] on p "Аллергены" at bounding box center [1270, 124] width 83 height 19
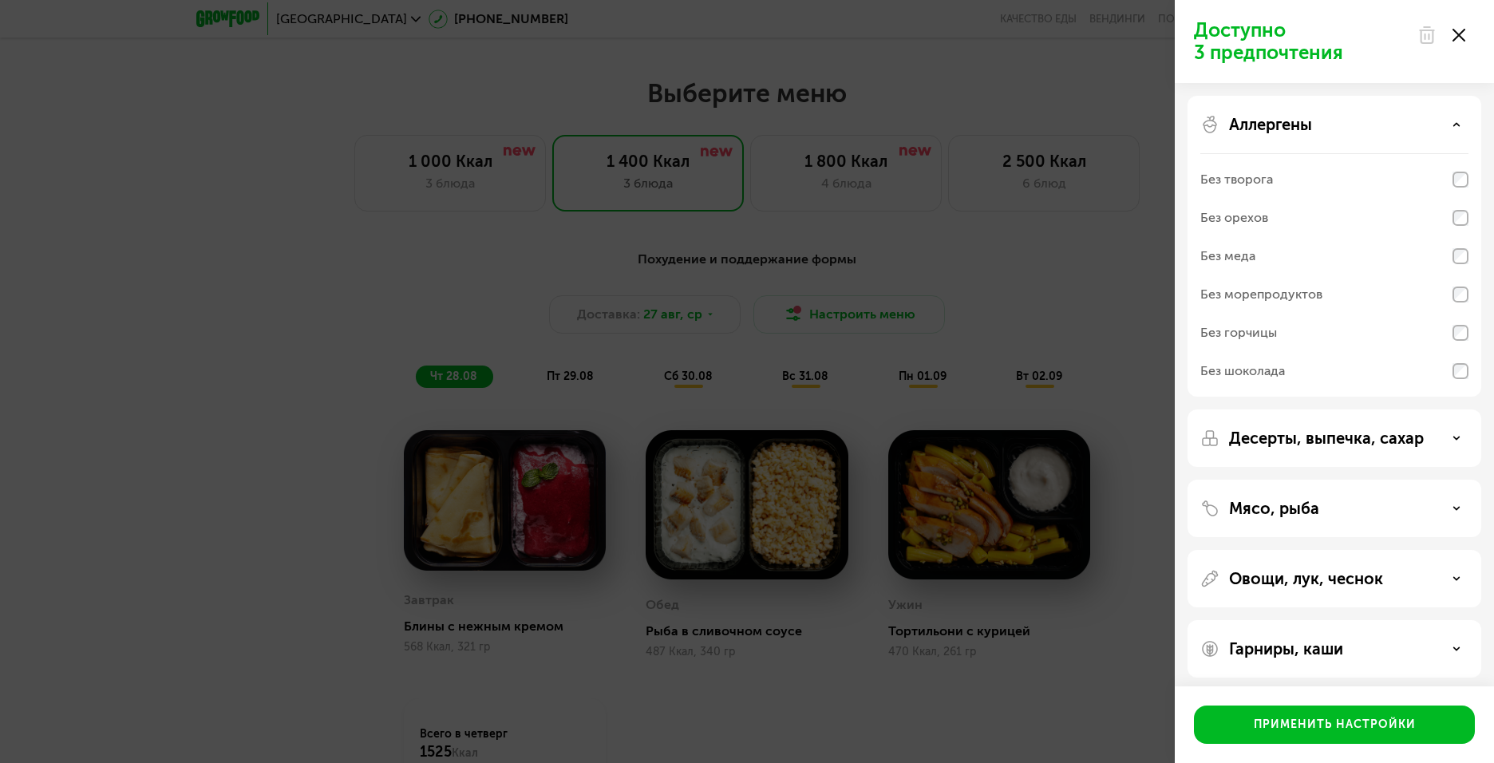
click at [1249, 332] on div "Без горчицы" at bounding box center [1238, 332] width 77 height 19
click at [1333, 409] on div "Аллергены Без творога Без орехов Без меда Без морепродуктов Без горчицы Без шок…" at bounding box center [1334, 437] width 294 height 57
click at [1433, 126] on div "Аллергены" at bounding box center [1334, 124] width 268 height 19
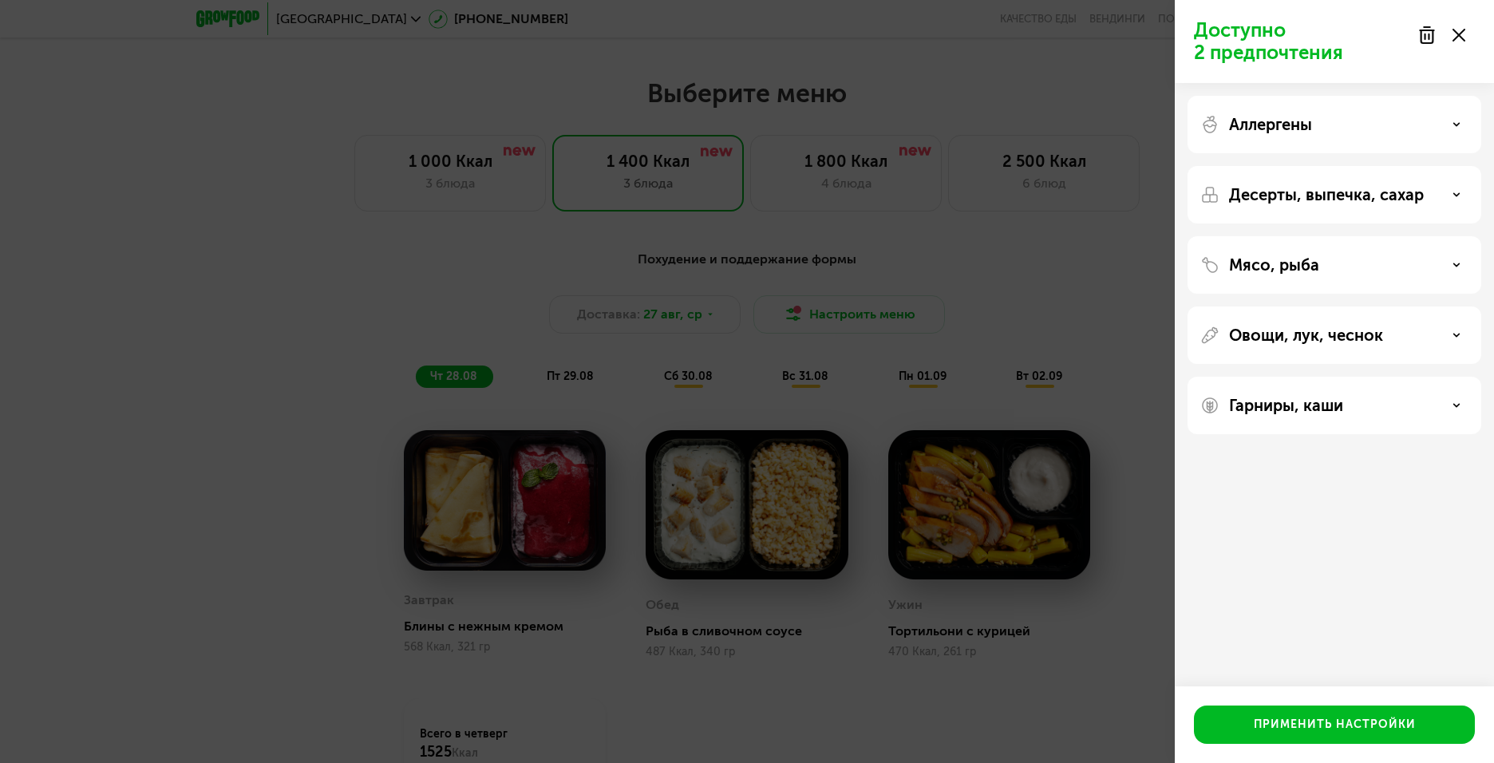
click at [1371, 236] on div "Десерты, выпечка, сахар" at bounding box center [1334, 264] width 294 height 57
click at [1325, 339] on p "Овощи, лук, чеснок" at bounding box center [1306, 335] width 154 height 19
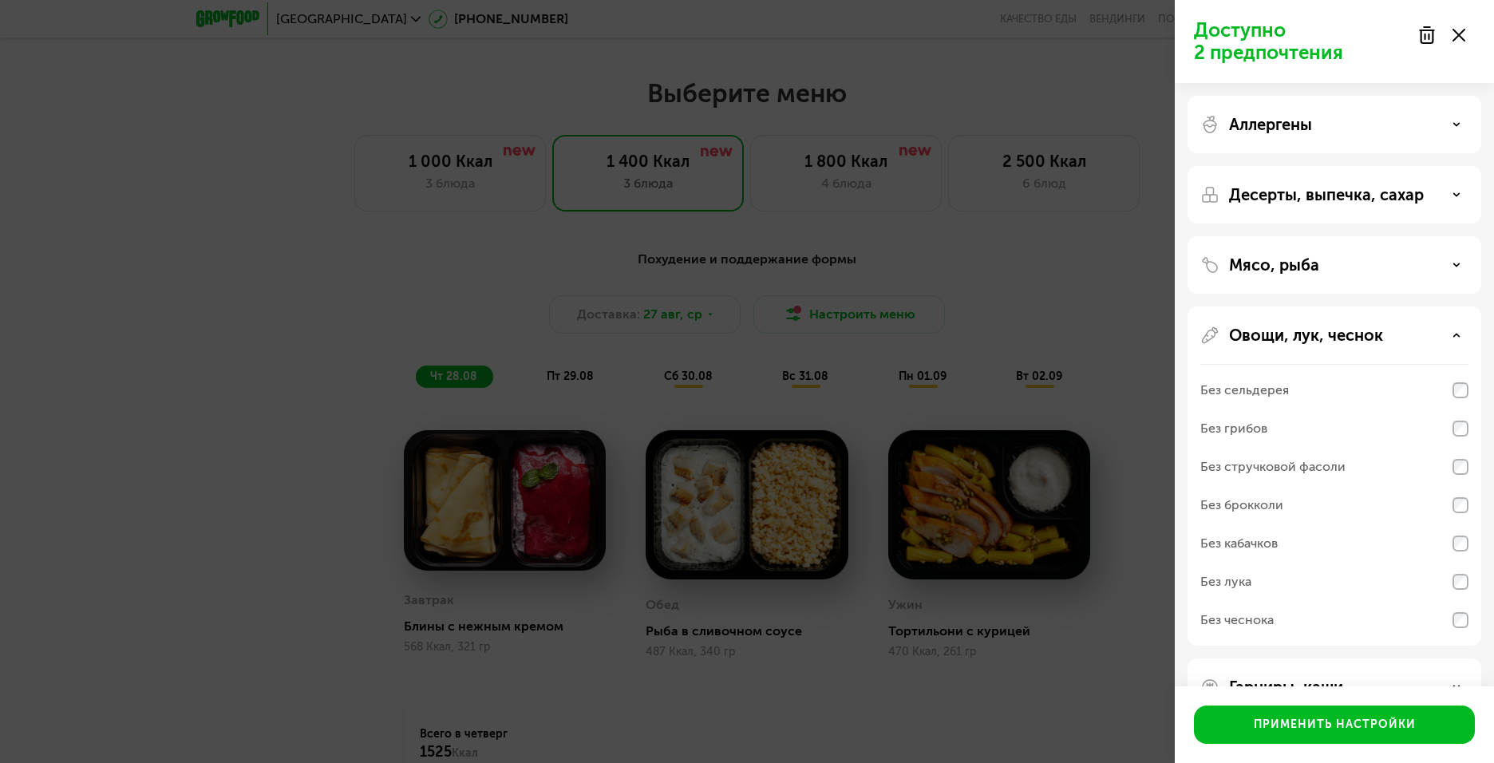
click at [1261, 425] on div "Без грибов" at bounding box center [1233, 428] width 67 height 19
click at [1291, 562] on div "Без кабачков" at bounding box center [1334, 581] width 268 height 38
click at [1453, 658] on div "Овощи, лук, чеснок Без сельдерея Без грибов Без стручковой фасоли Без брокколи …" at bounding box center [1334, 686] width 294 height 57
click at [1448, 328] on div "Овощи, лук, чеснок" at bounding box center [1334, 335] width 268 height 19
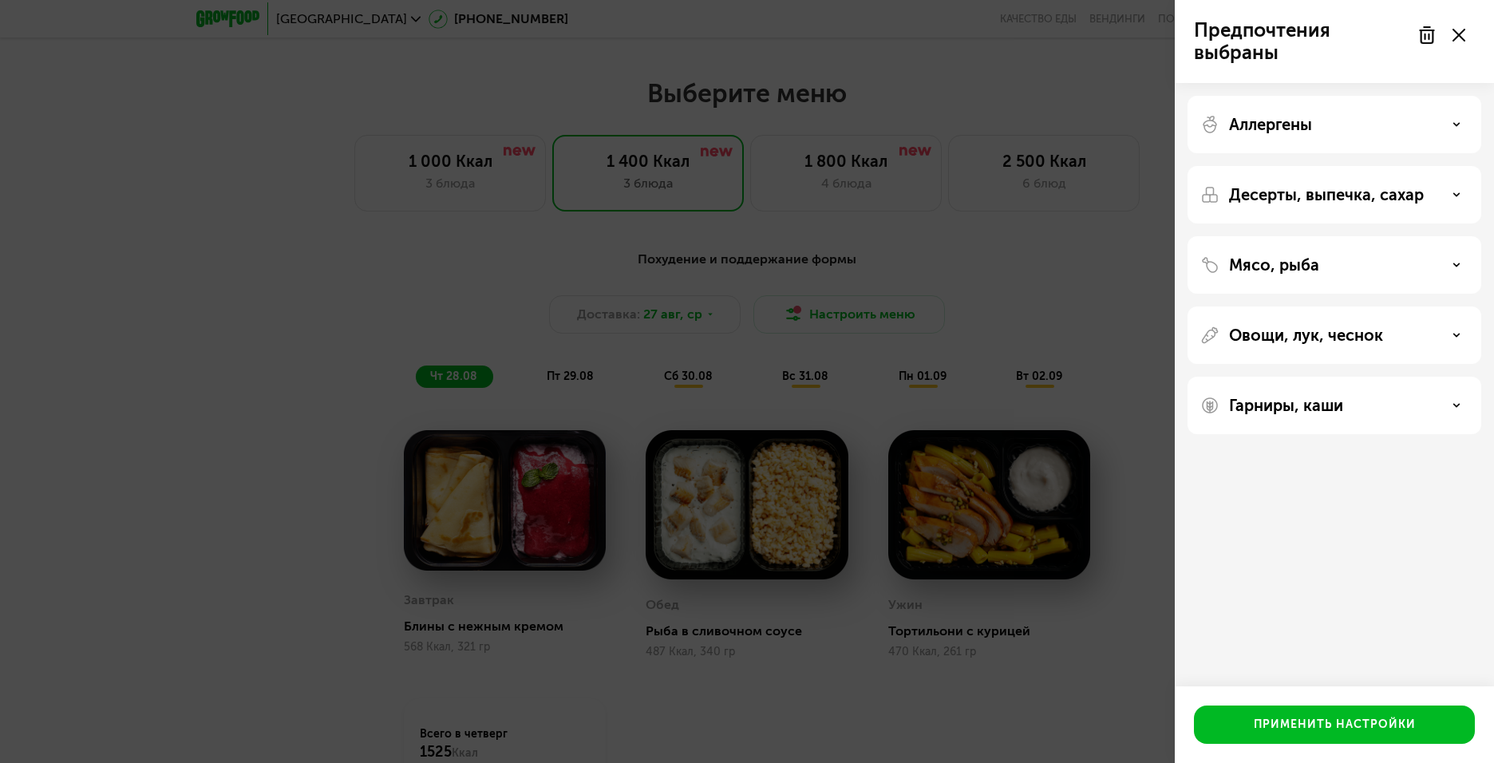
click at [1396, 403] on div "Гарниры, каши" at bounding box center [1334, 405] width 268 height 19
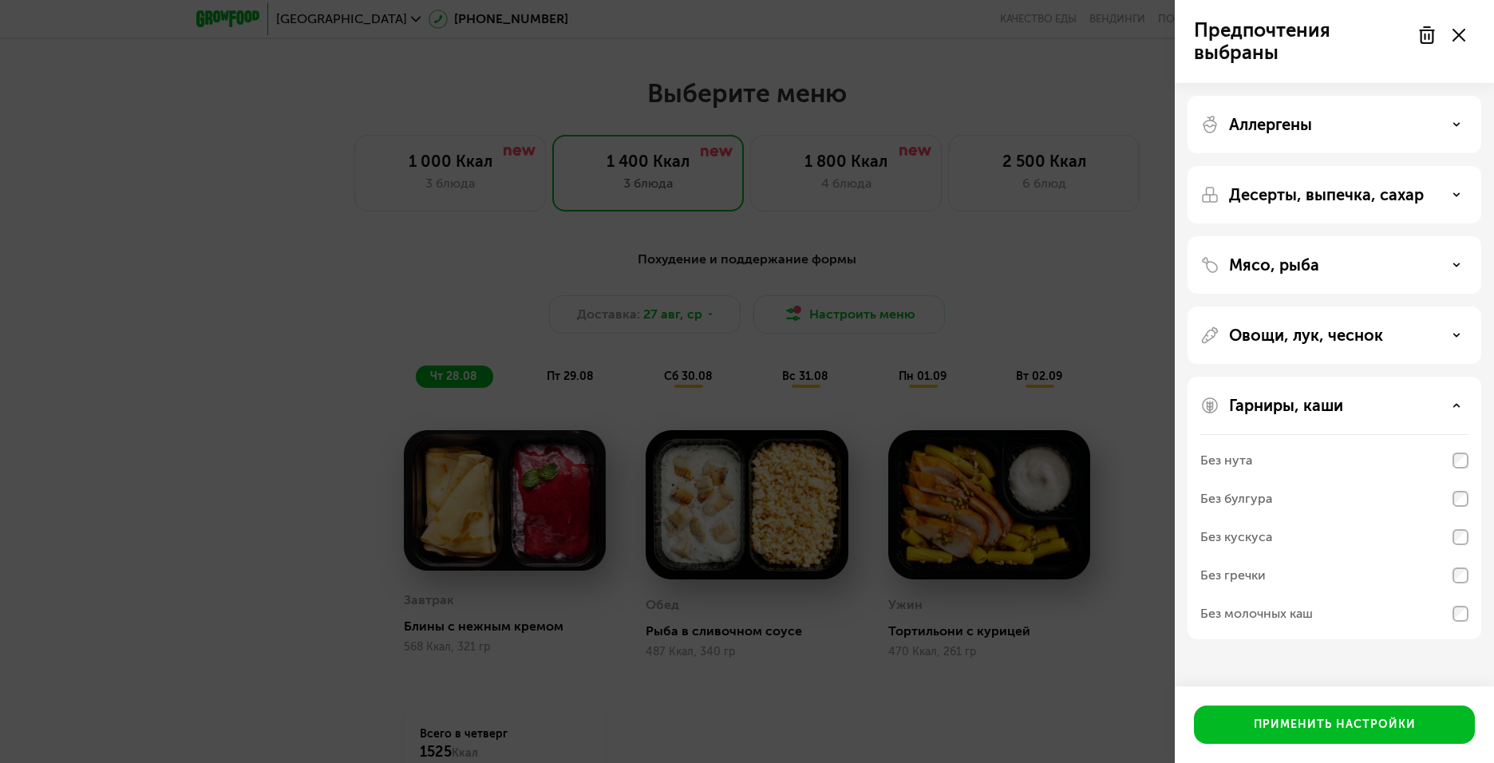
click at [1406, 385] on div "Гарниры, каши Без нута Без булгура Без кускуса Без гречки Без молочных каш" at bounding box center [1334, 508] width 294 height 262
click at [1466, 407] on div "Гарниры, каши" at bounding box center [1334, 405] width 268 height 19
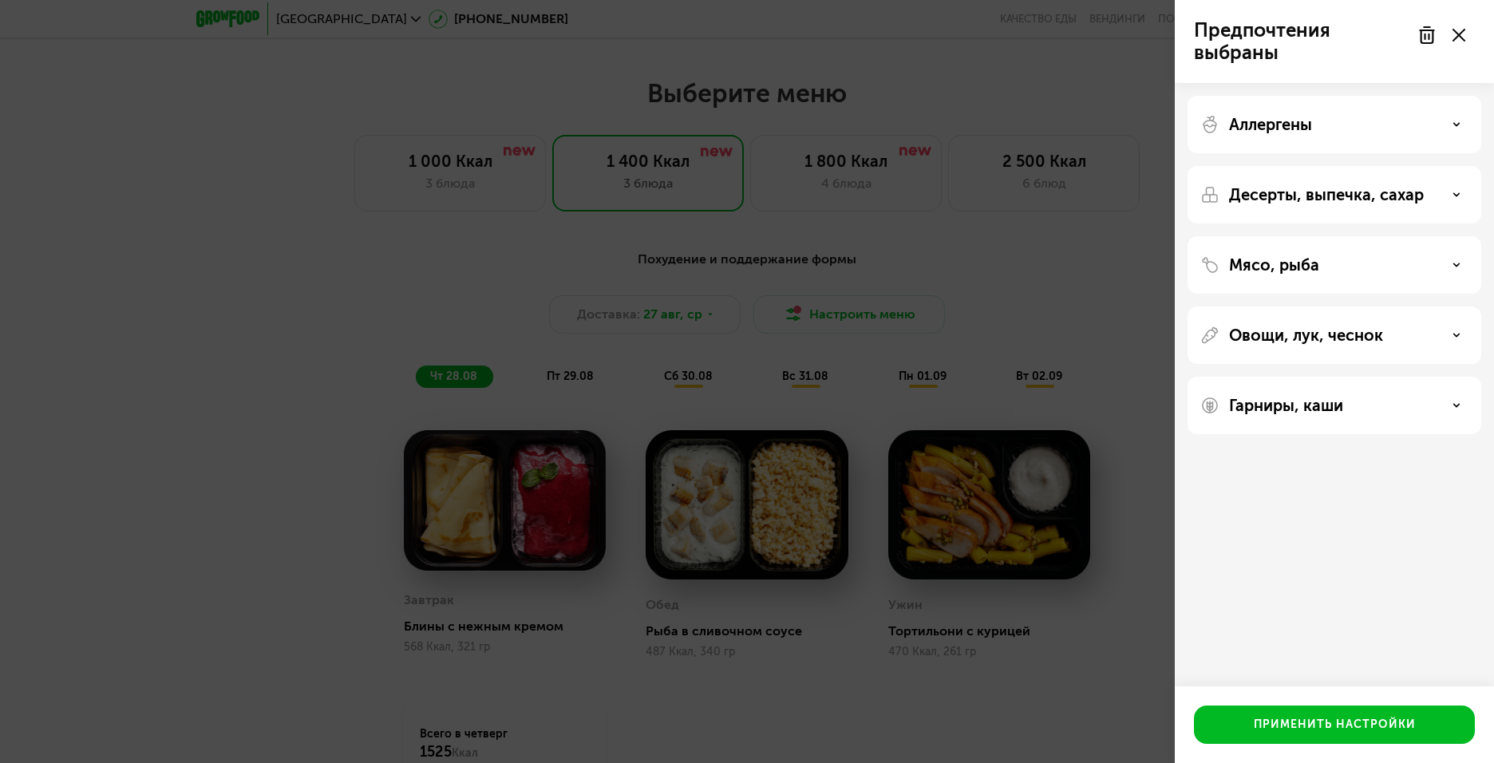
click at [1462, 408] on div "Гарниры, каши" at bounding box center [1334, 405] width 268 height 19
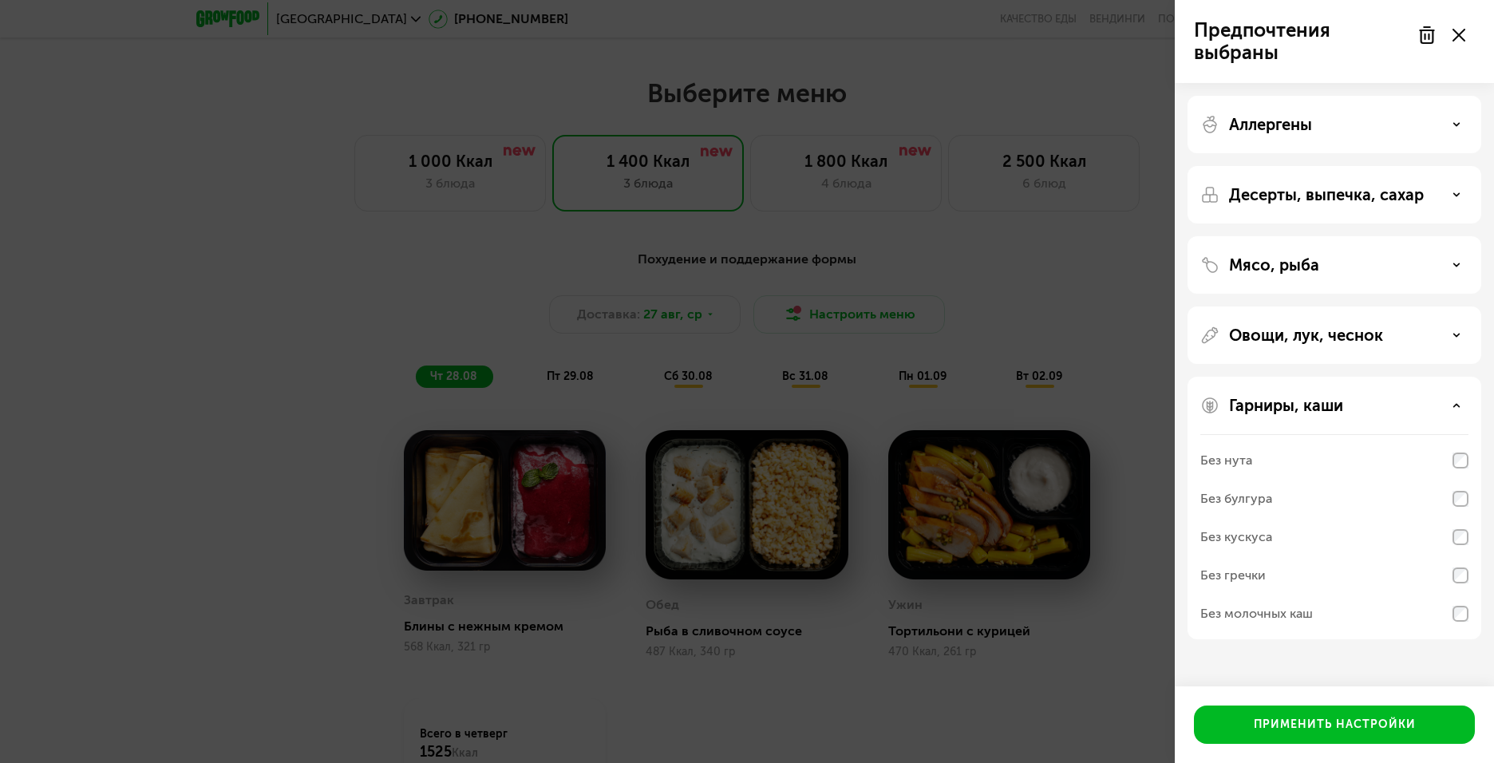
click at [1446, 418] on div "Гарниры, каши Без нута Без булгура Без кускуса Без гречки Без молочных каш" at bounding box center [1334, 508] width 294 height 262
click at [1456, 405] on use at bounding box center [1457, 405] width 6 height 2
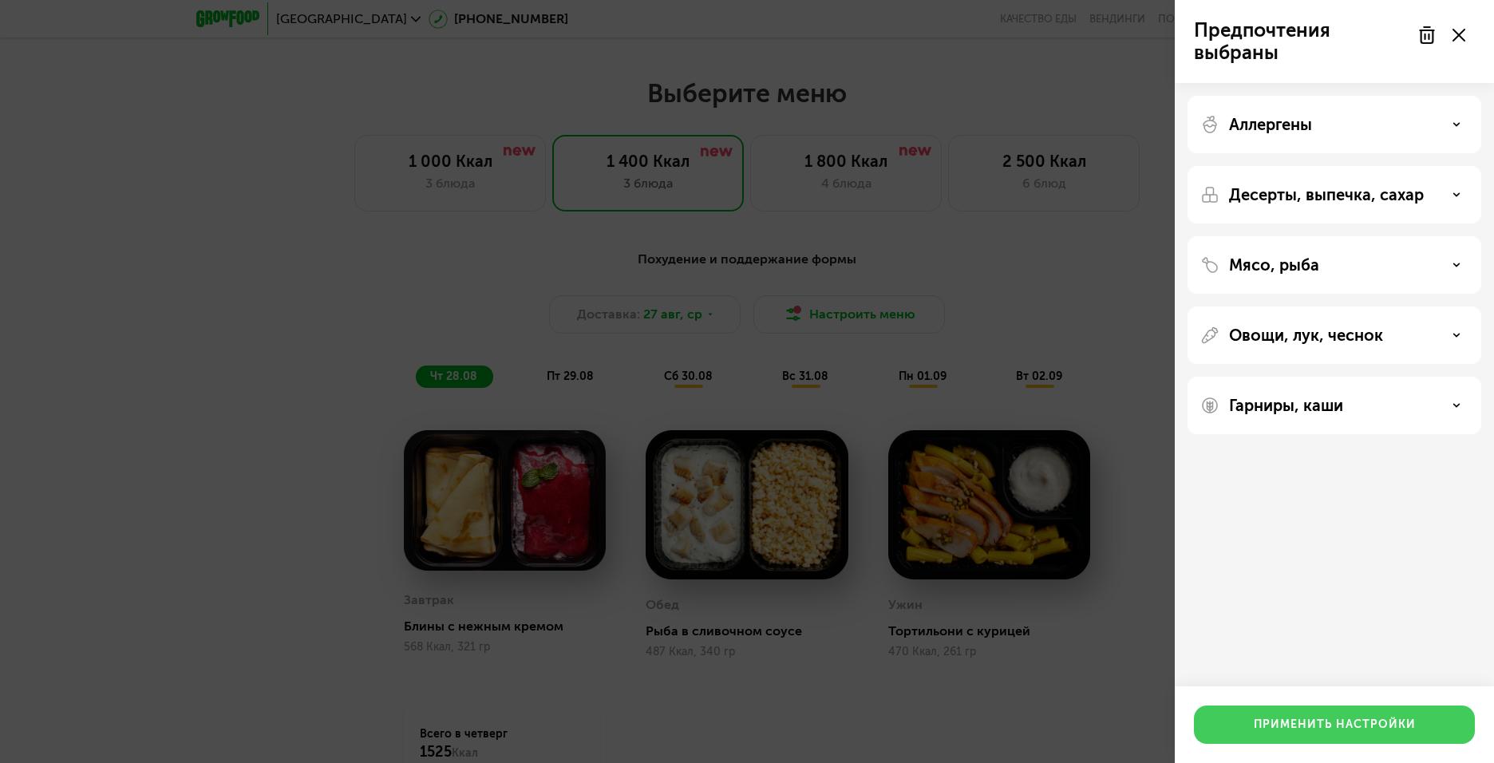
click at [1310, 713] on button "Применить настройки" at bounding box center [1334, 724] width 281 height 38
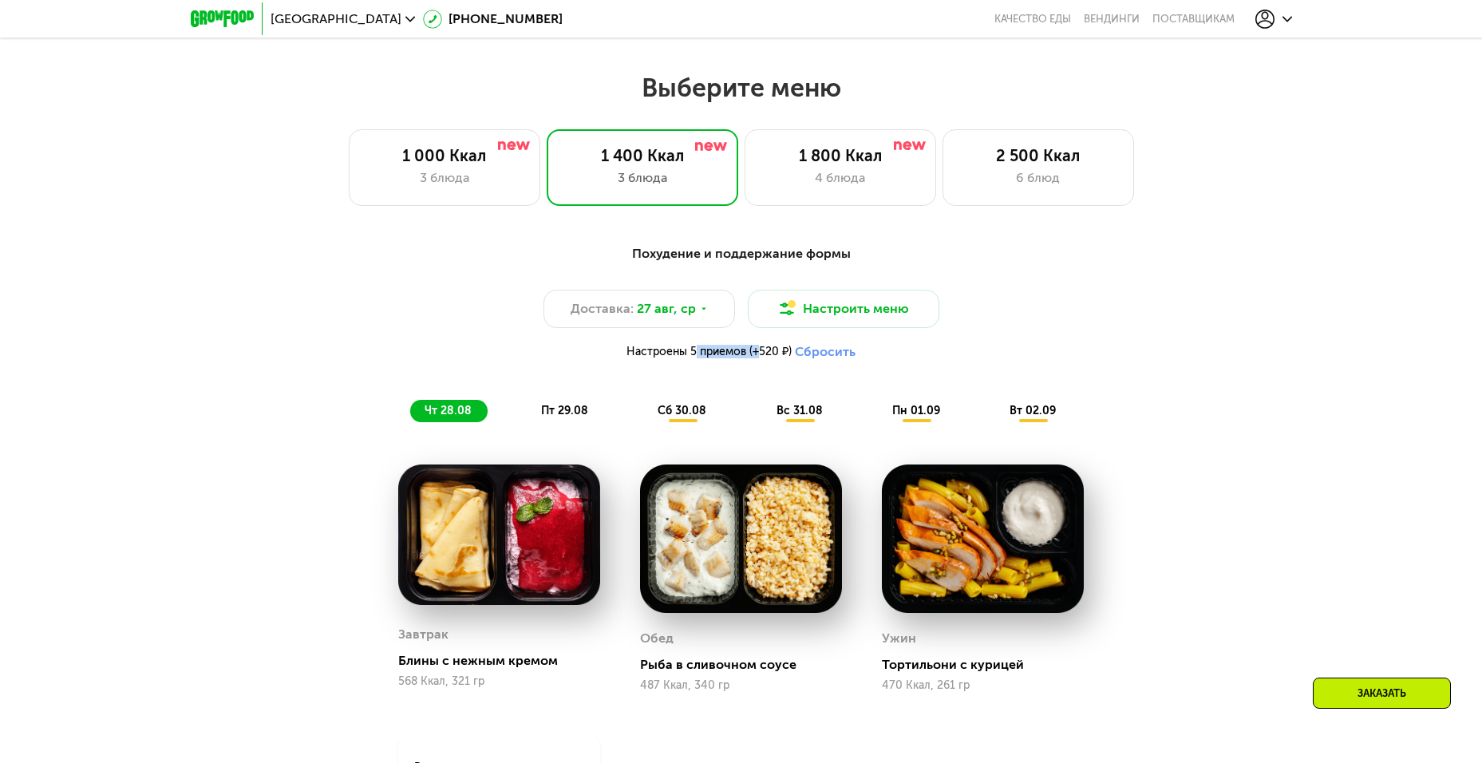
drag, startPoint x: 689, startPoint y: 357, endPoint x: 755, endPoint y: 357, distance: 65.4
click at [755, 357] on span "Настроены 5 приемов (+520 ₽)" at bounding box center [708, 351] width 165 height 11
click at [1086, 349] on div "Настроены 5 приемов (+520 ₽) Сбросить" at bounding box center [741, 352] width 945 height 16
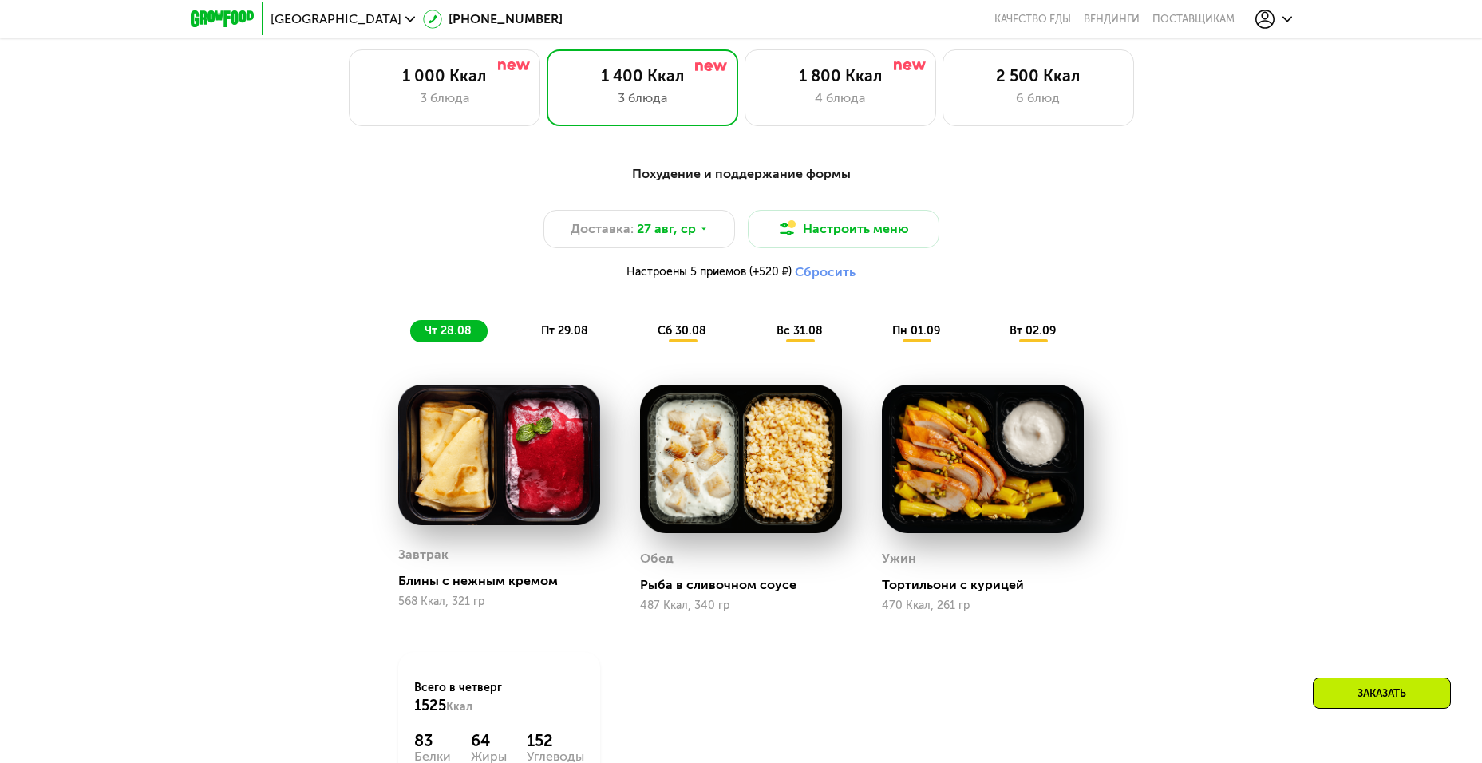
scroll to position [724, 0]
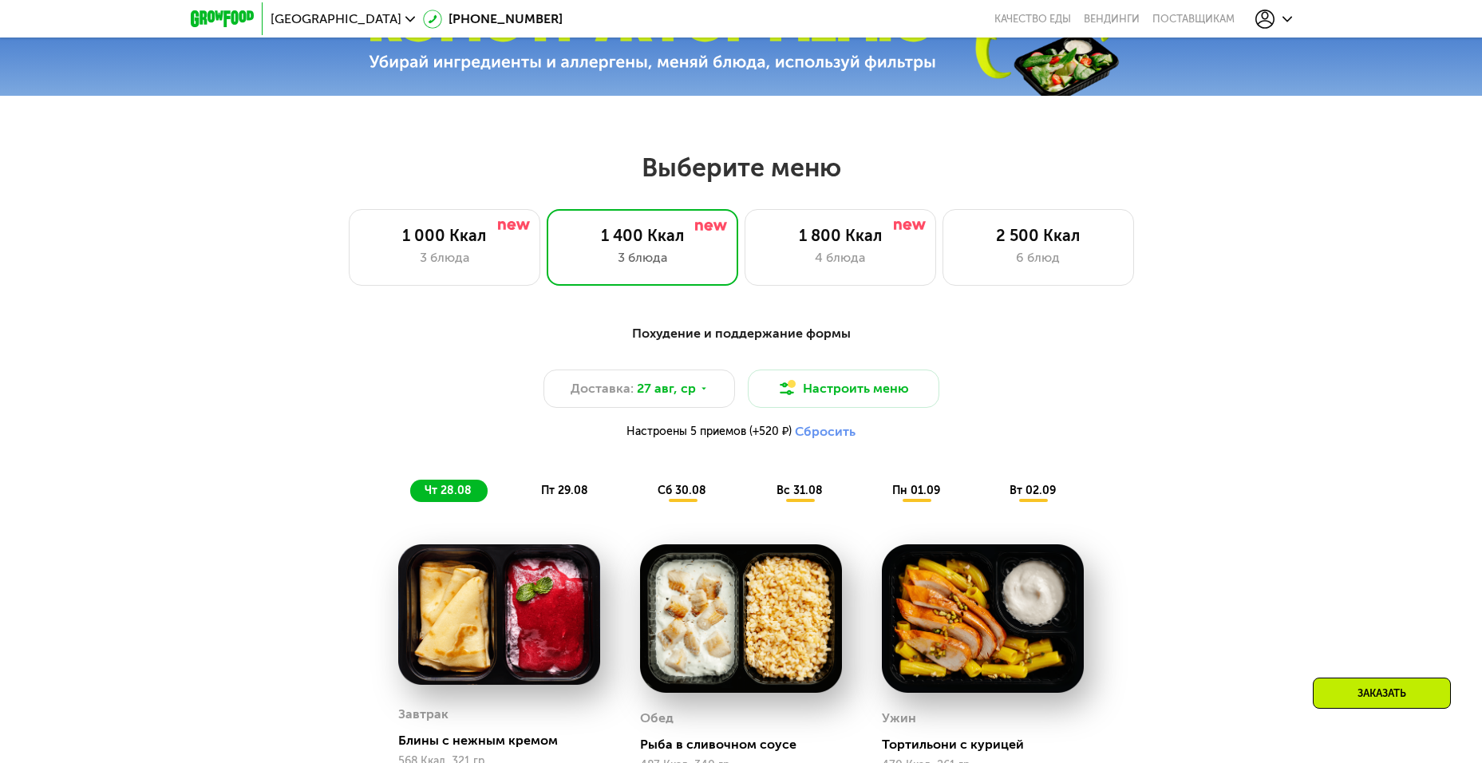
click at [560, 495] on span "пт 29.08" at bounding box center [564, 490] width 47 height 14
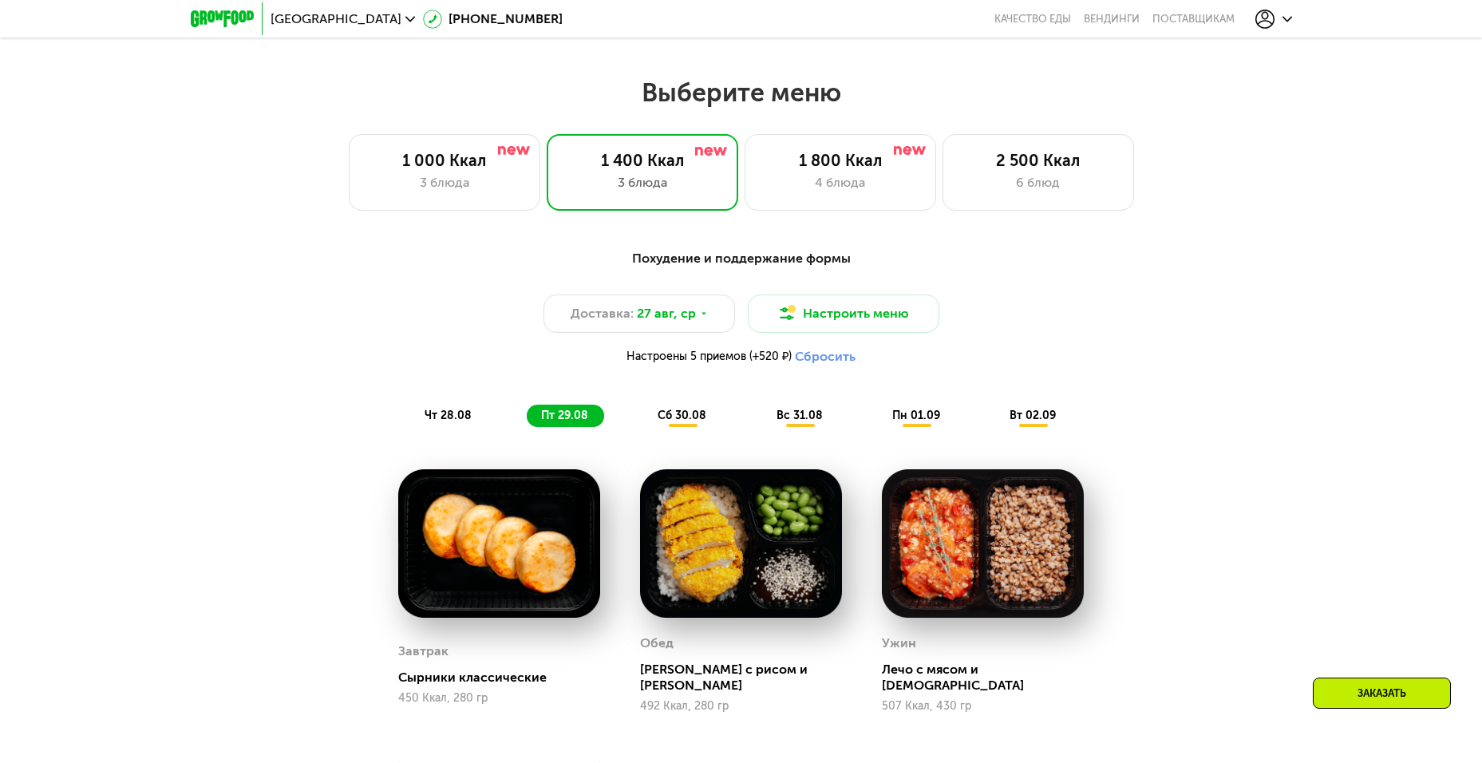
scroll to position [883, 0]
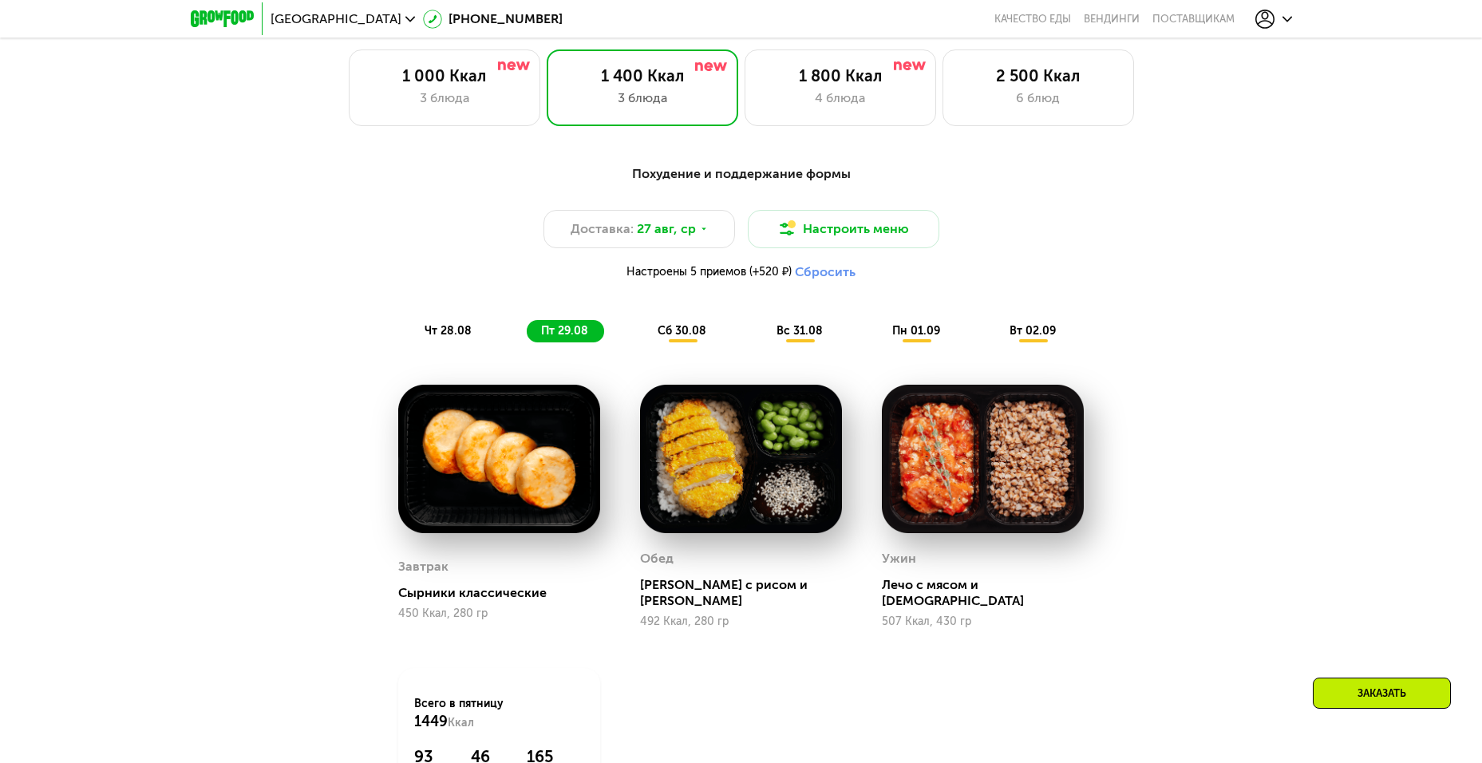
click at [762, 327] on div "сб 30.08" at bounding box center [800, 331] width 77 height 22
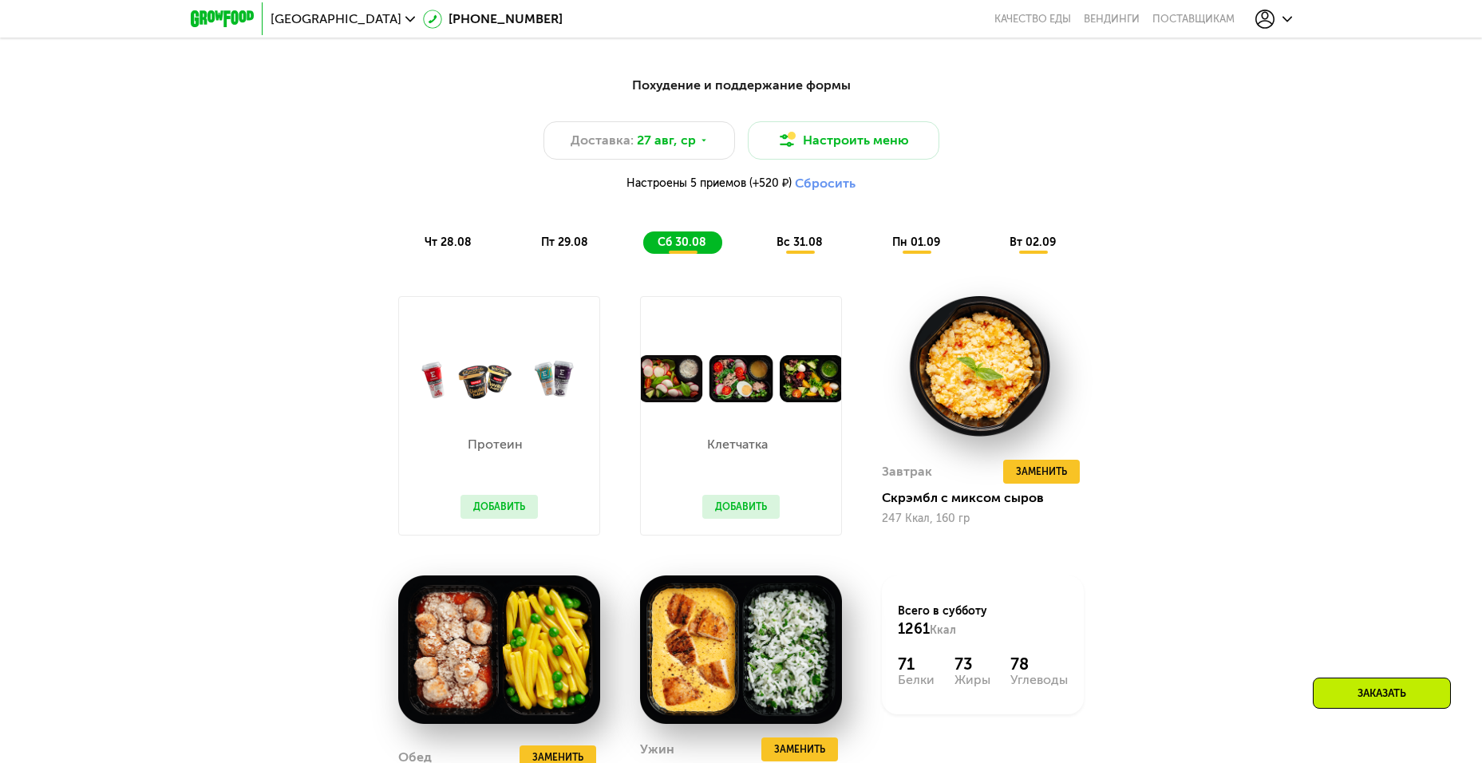
scroll to position [963, 0]
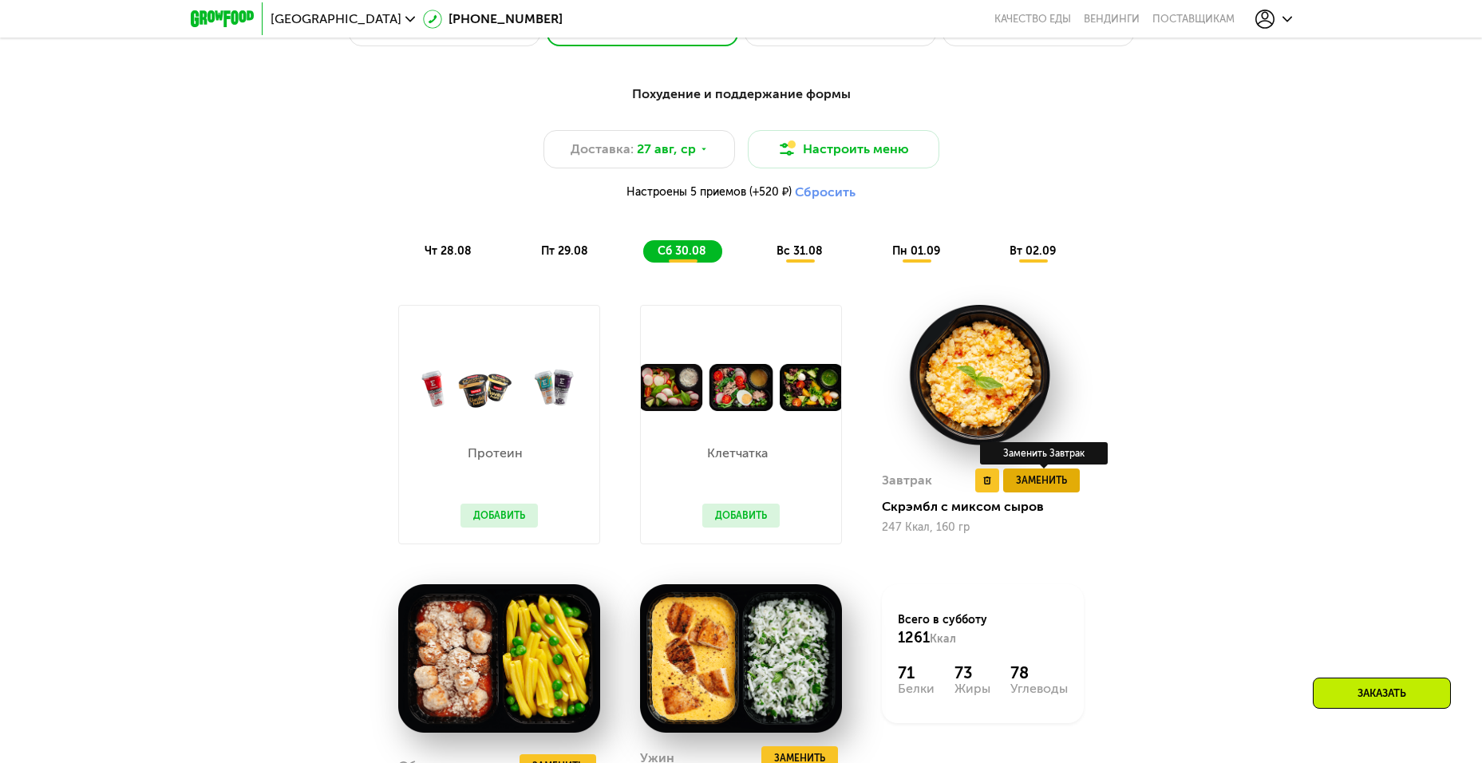
click at [1034, 483] on span "Заменить" at bounding box center [1041, 480] width 51 height 16
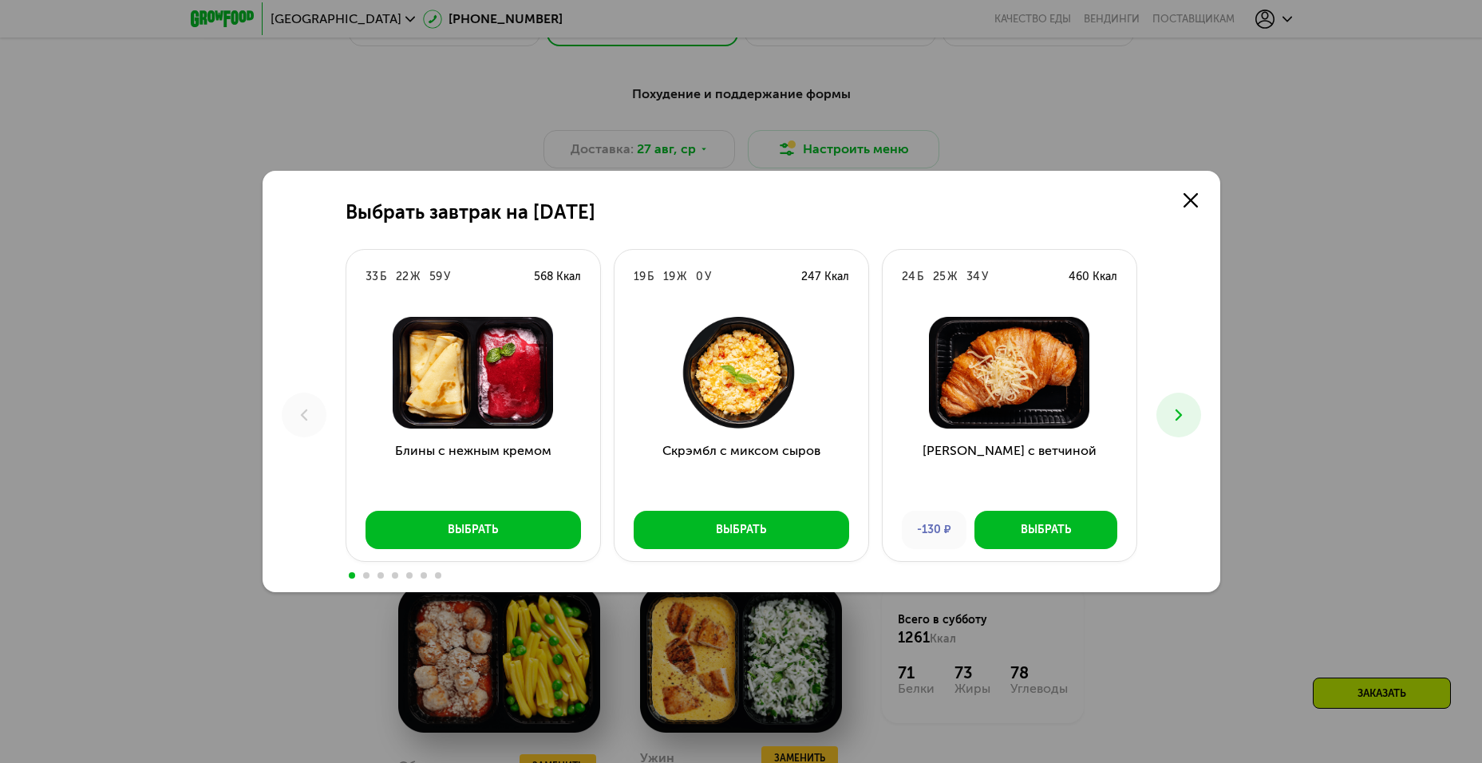
click at [1185, 428] on button at bounding box center [1178, 415] width 45 height 45
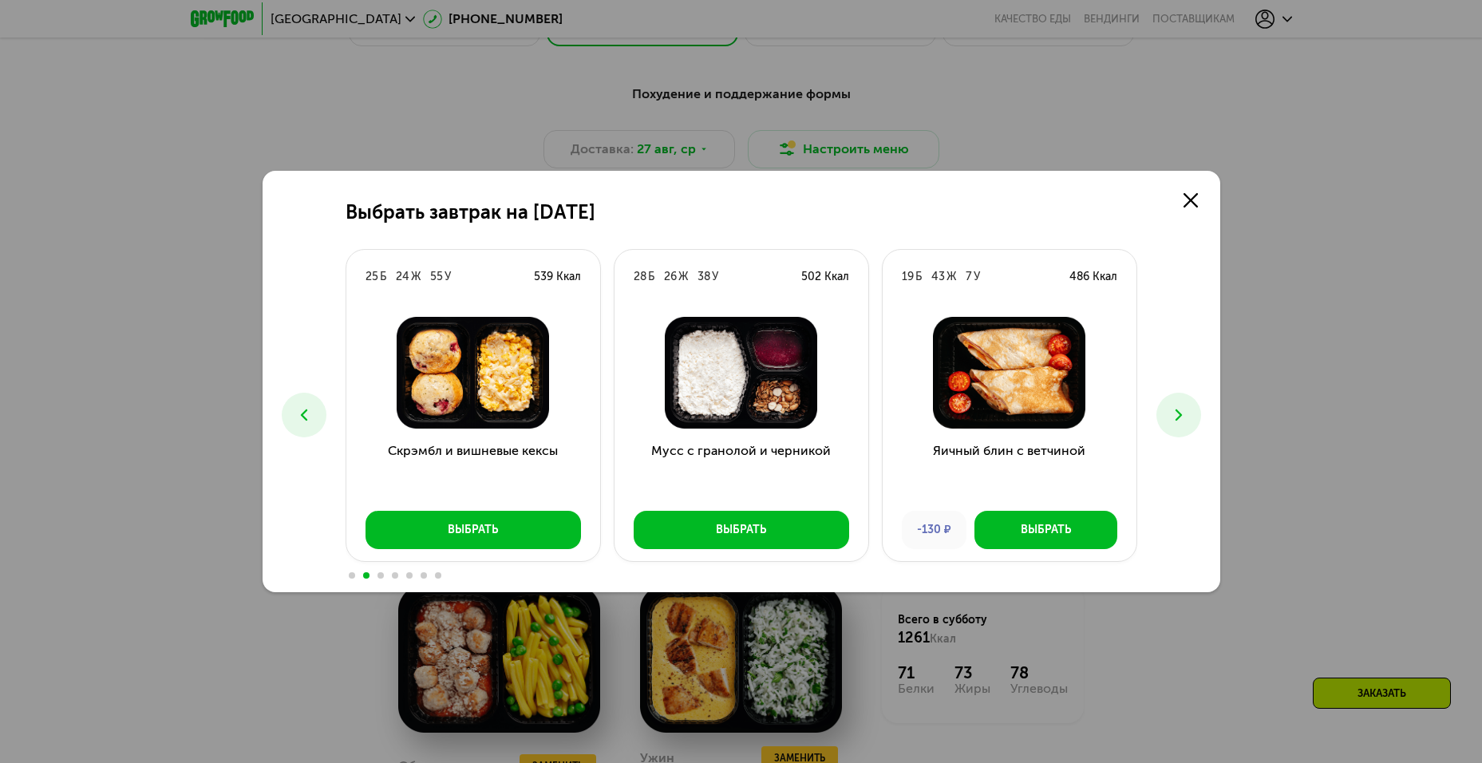
click at [1185, 428] on button at bounding box center [1178, 415] width 45 height 45
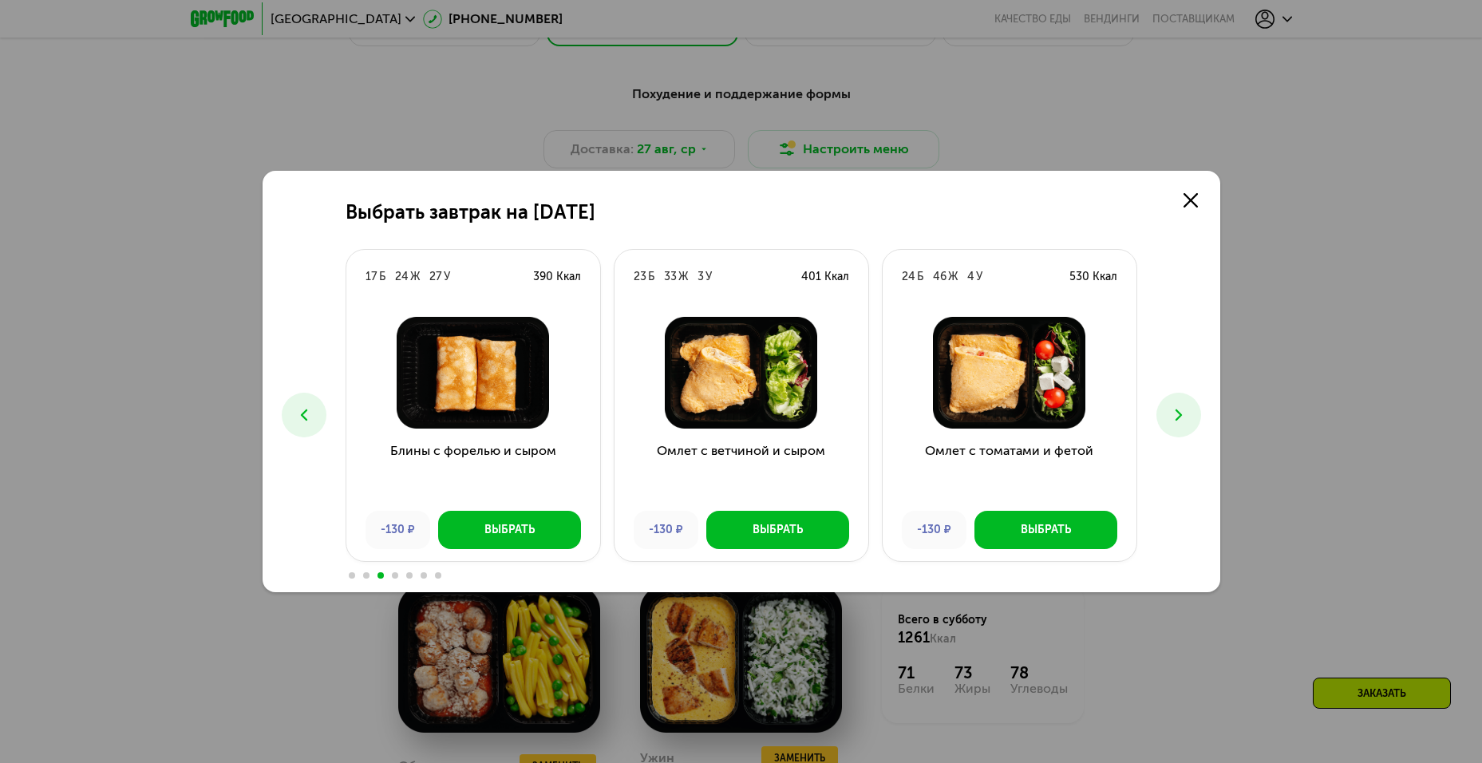
click at [1185, 428] on button at bounding box center [1178, 415] width 45 height 45
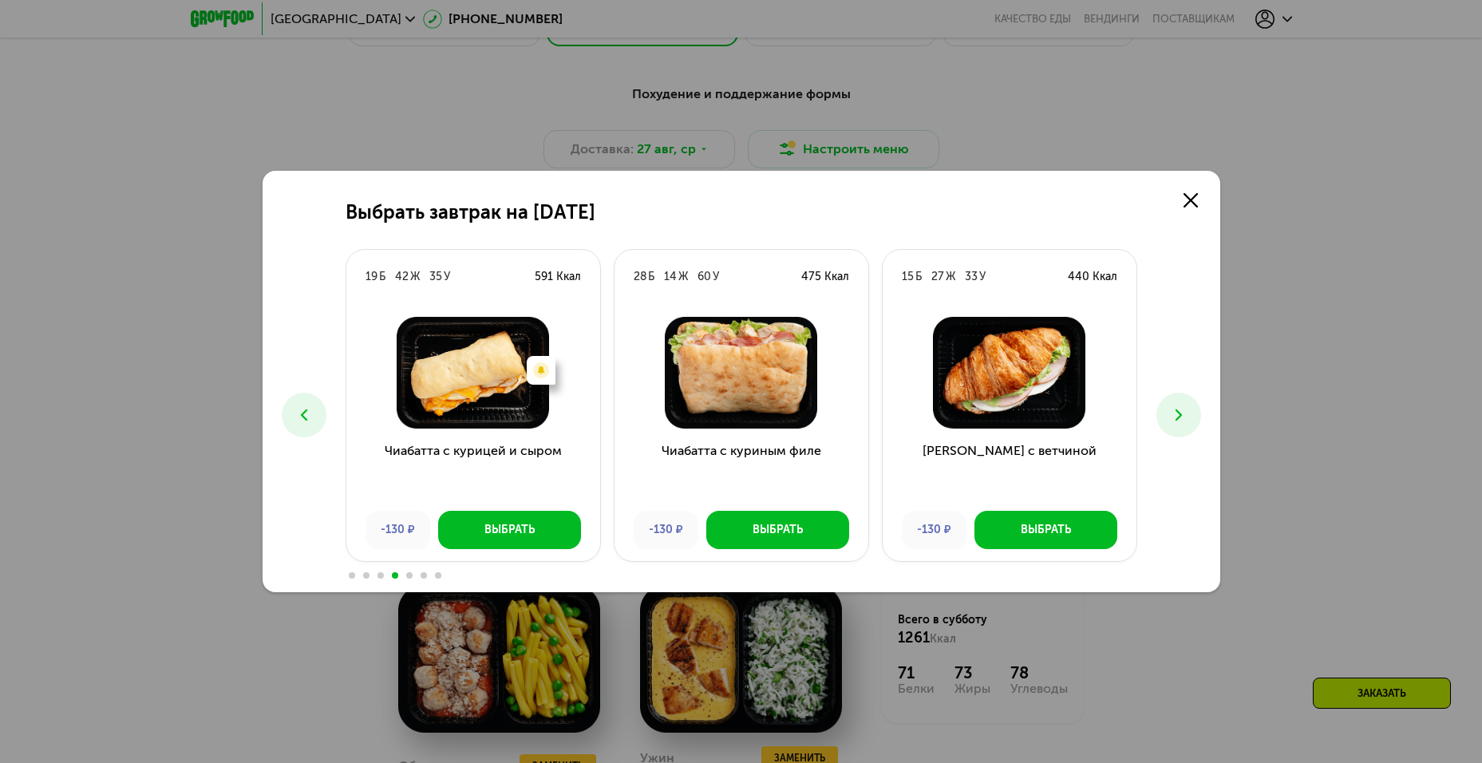
click at [1185, 428] on button at bounding box center [1178, 415] width 45 height 45
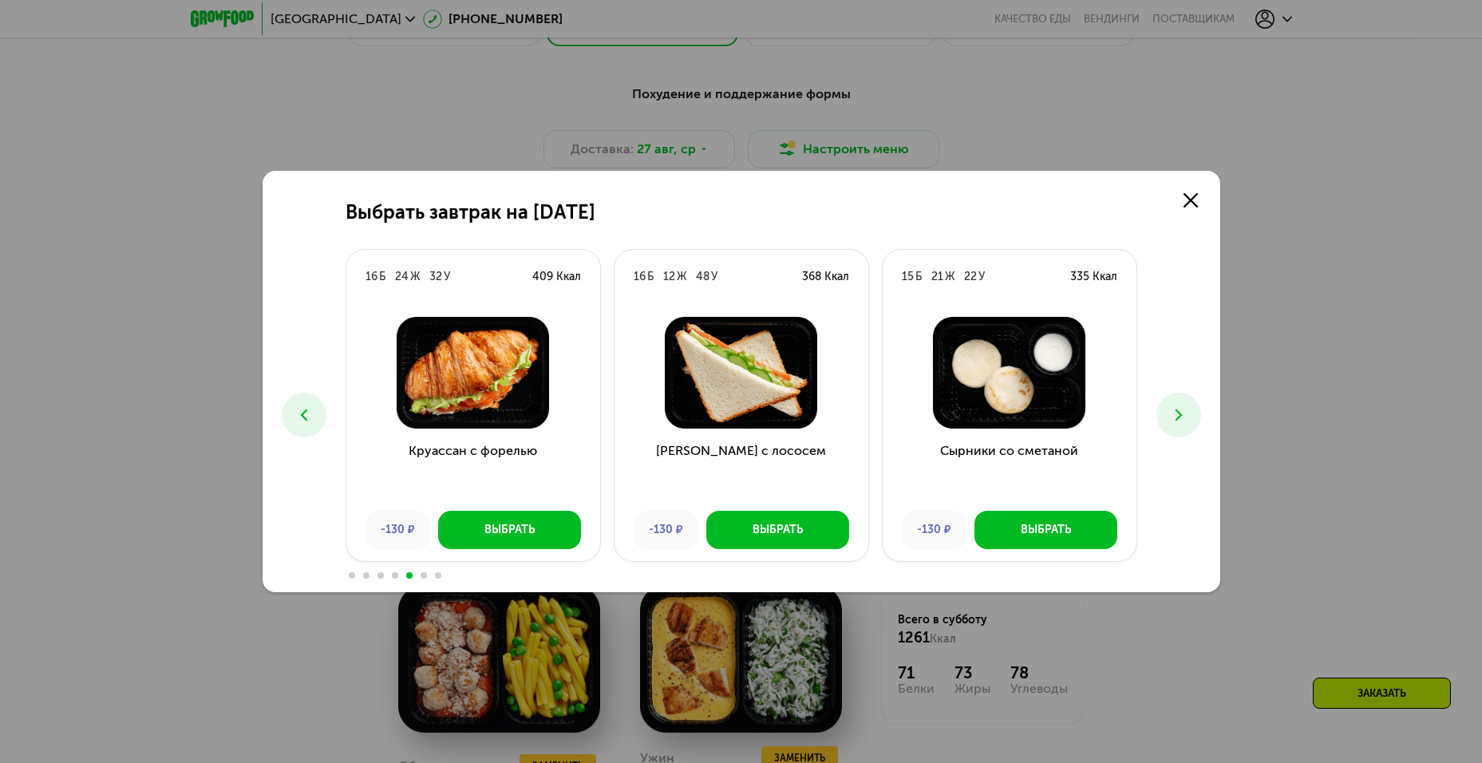
click at [1185, 428] on button at bounding box center [1178, 415] width 45 height 45
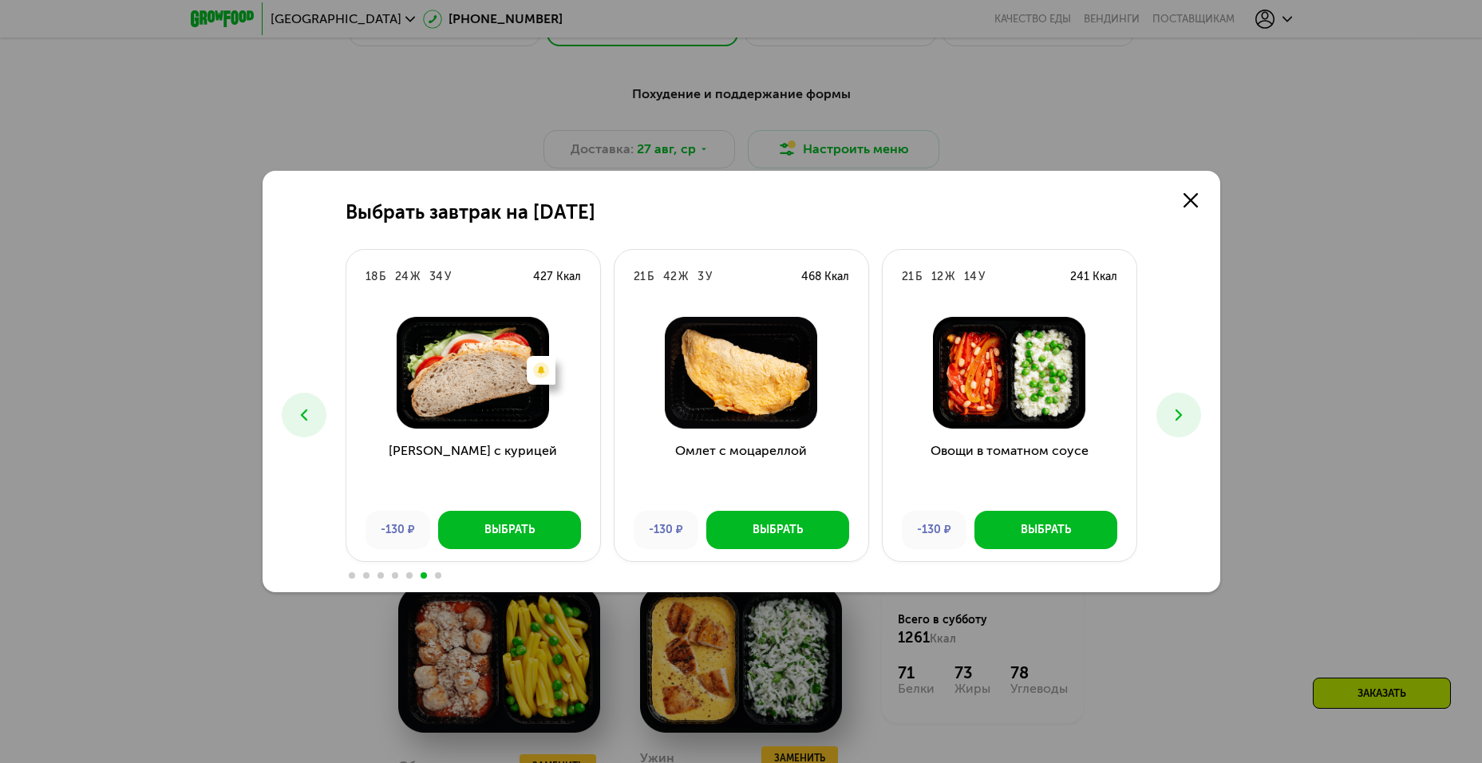
click at [1185, 428] on button at bounding box center [1178, 415] width 45 height 45
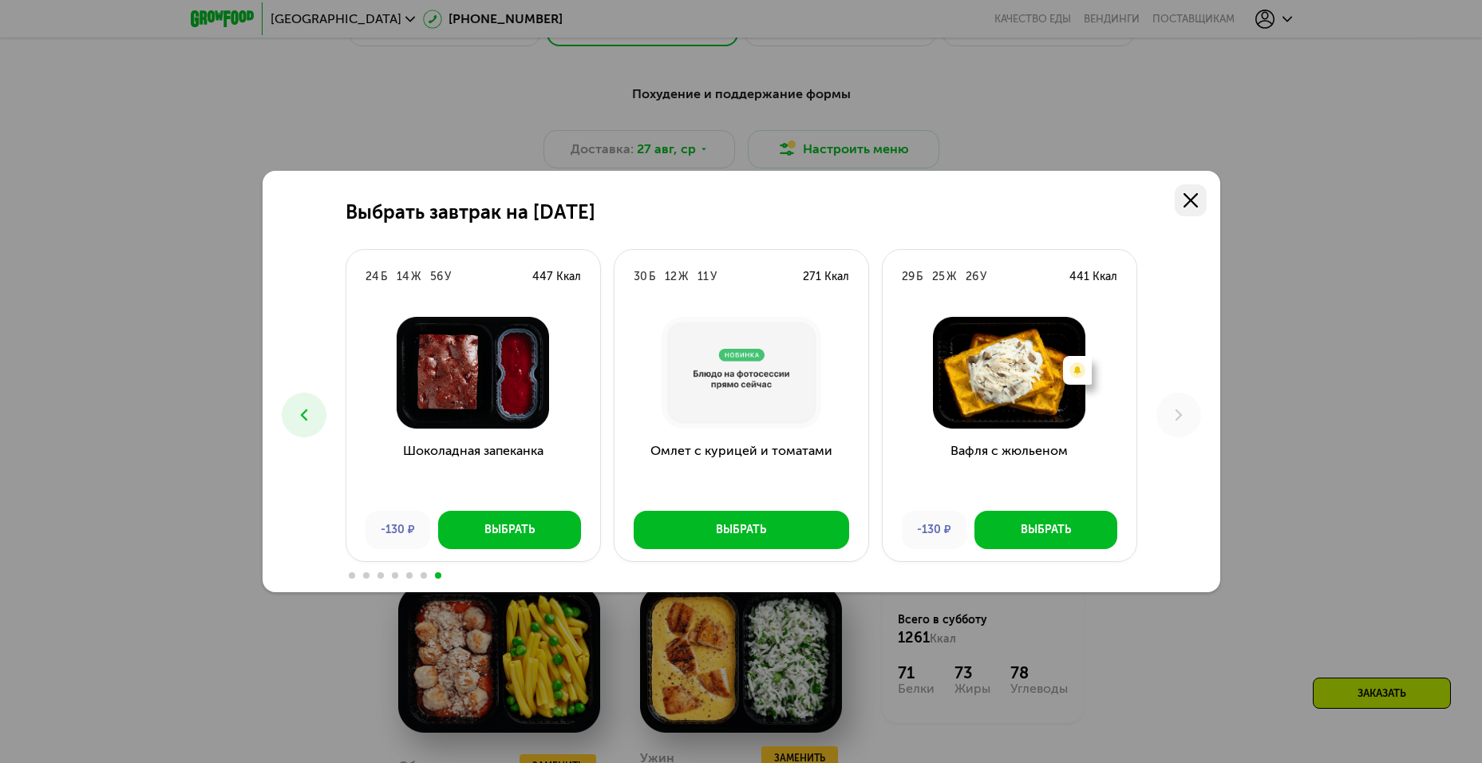
click at [1191, 208] on link at bounding box center [1190, 200] width 32 height 32
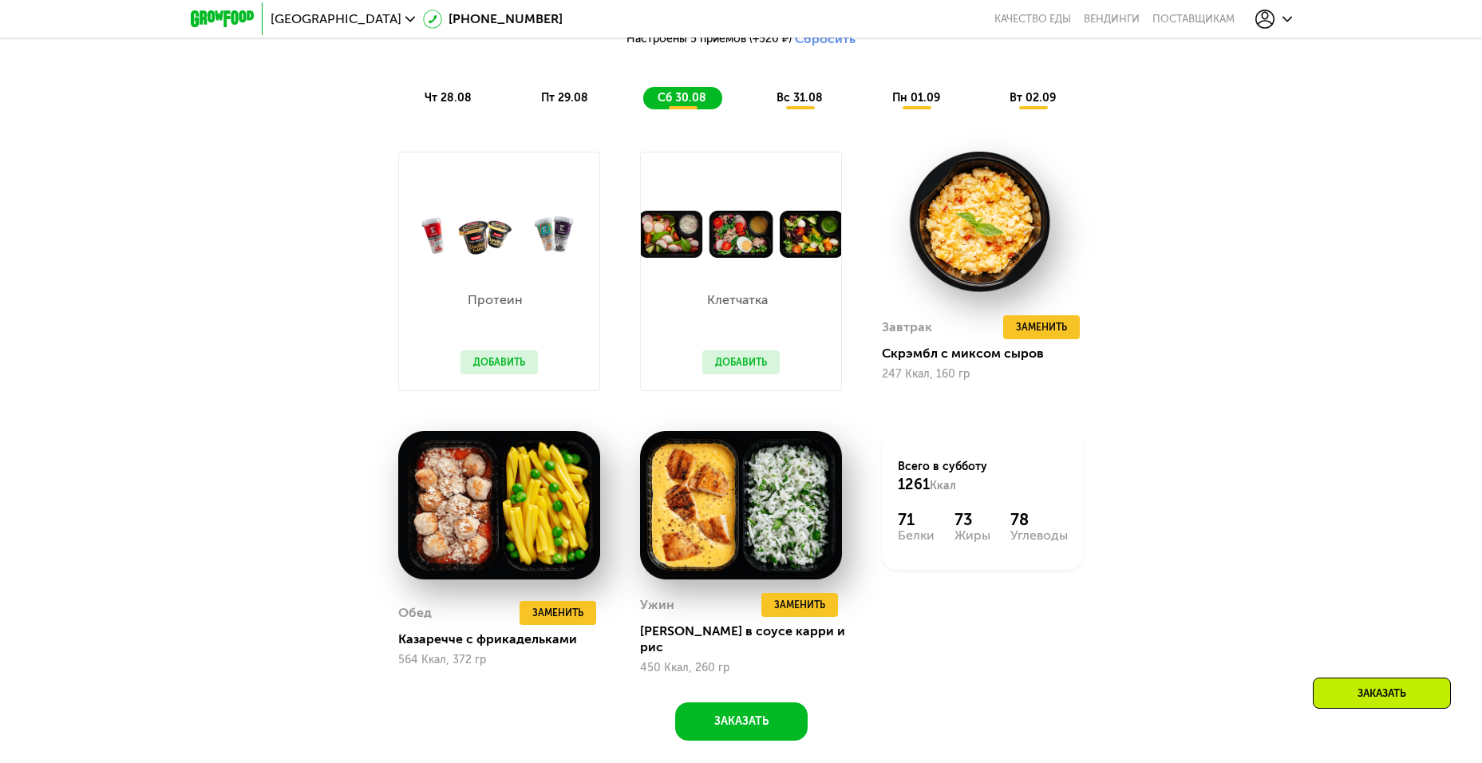
scroll to position [1123, 0]
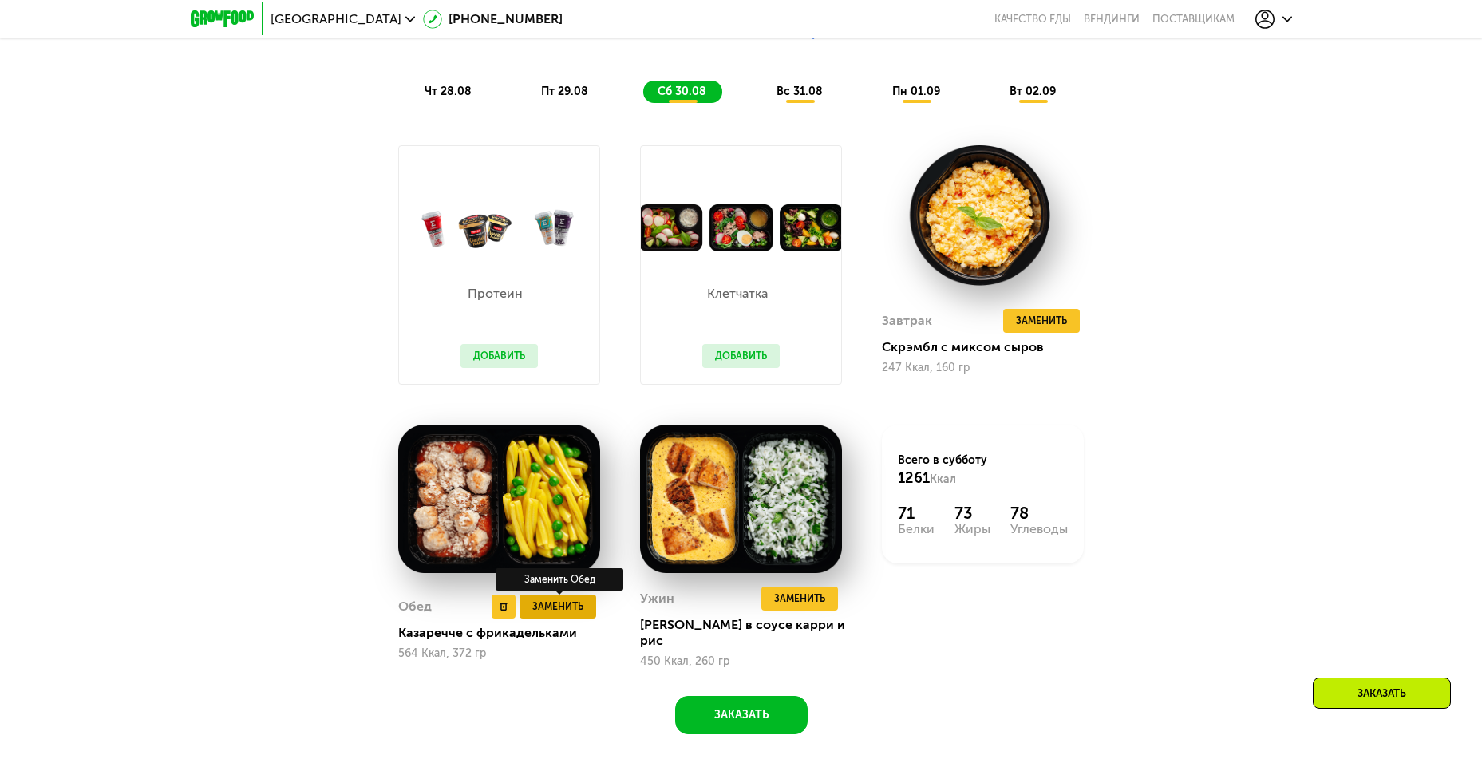
click at [563, 606] on span "Заменить" at bounding box center [557, 606] width 51 height 16
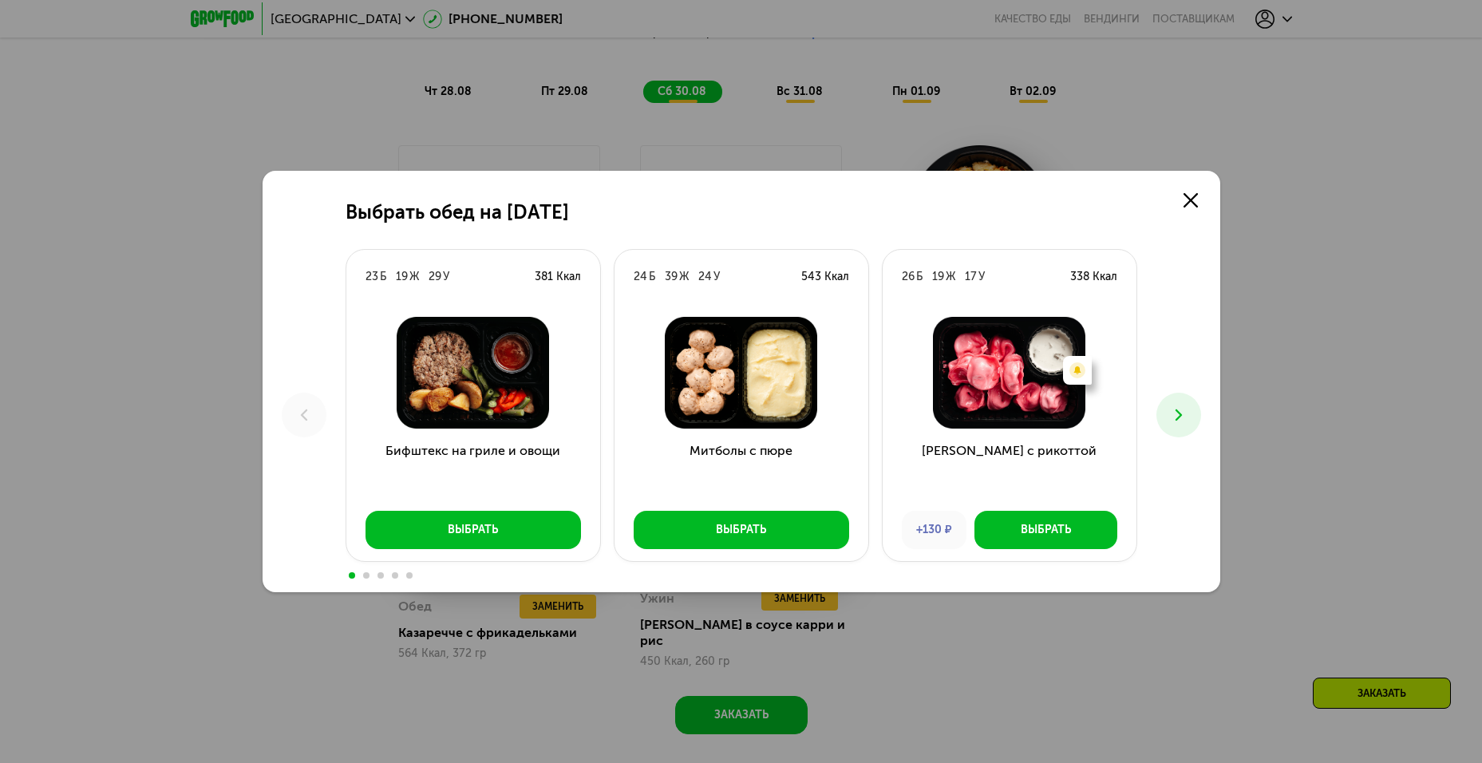
click at [1173, 425] on button at bounding box center [1178, 415] width 45 height 45
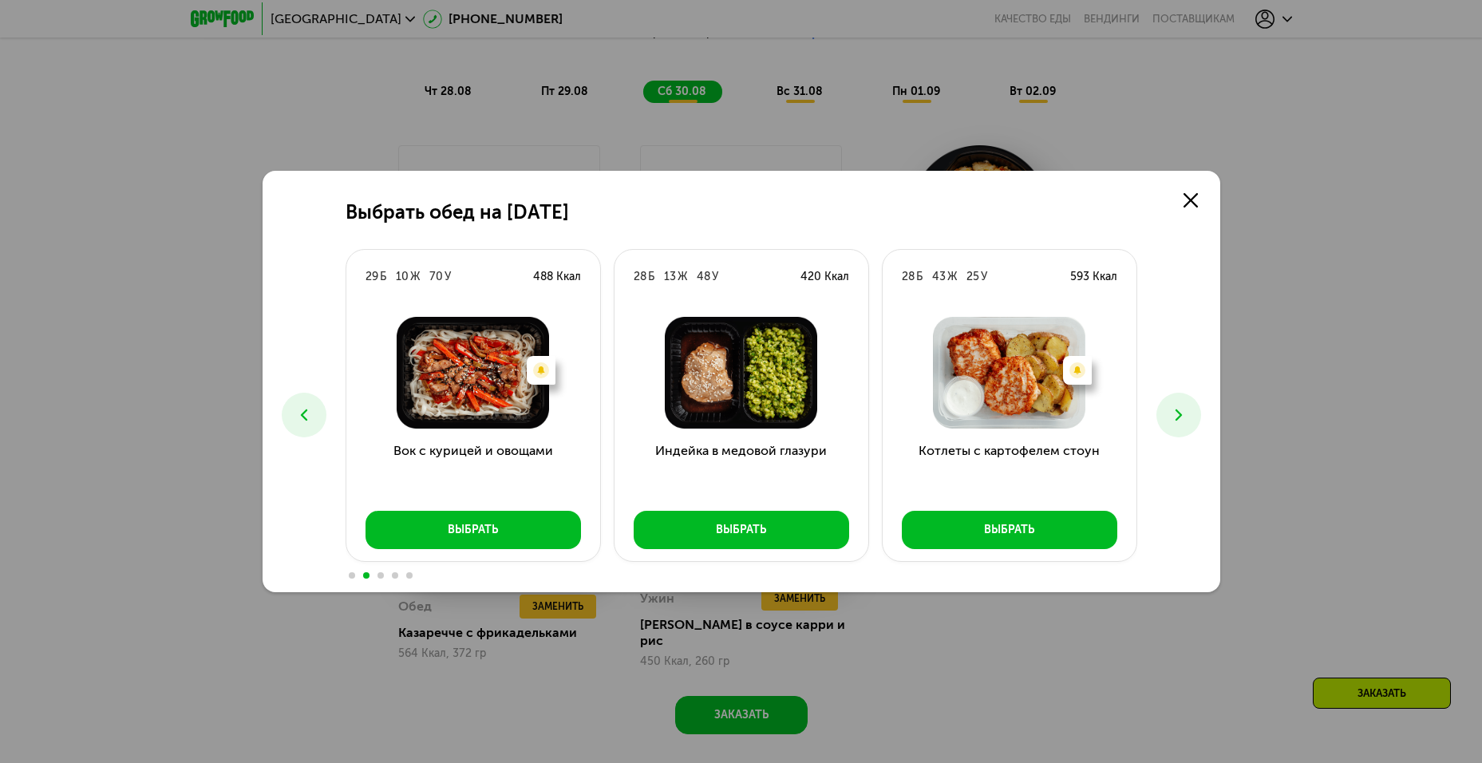
click at [1167, 421] on button at bounding box center [1178, 415] width 45 height 45
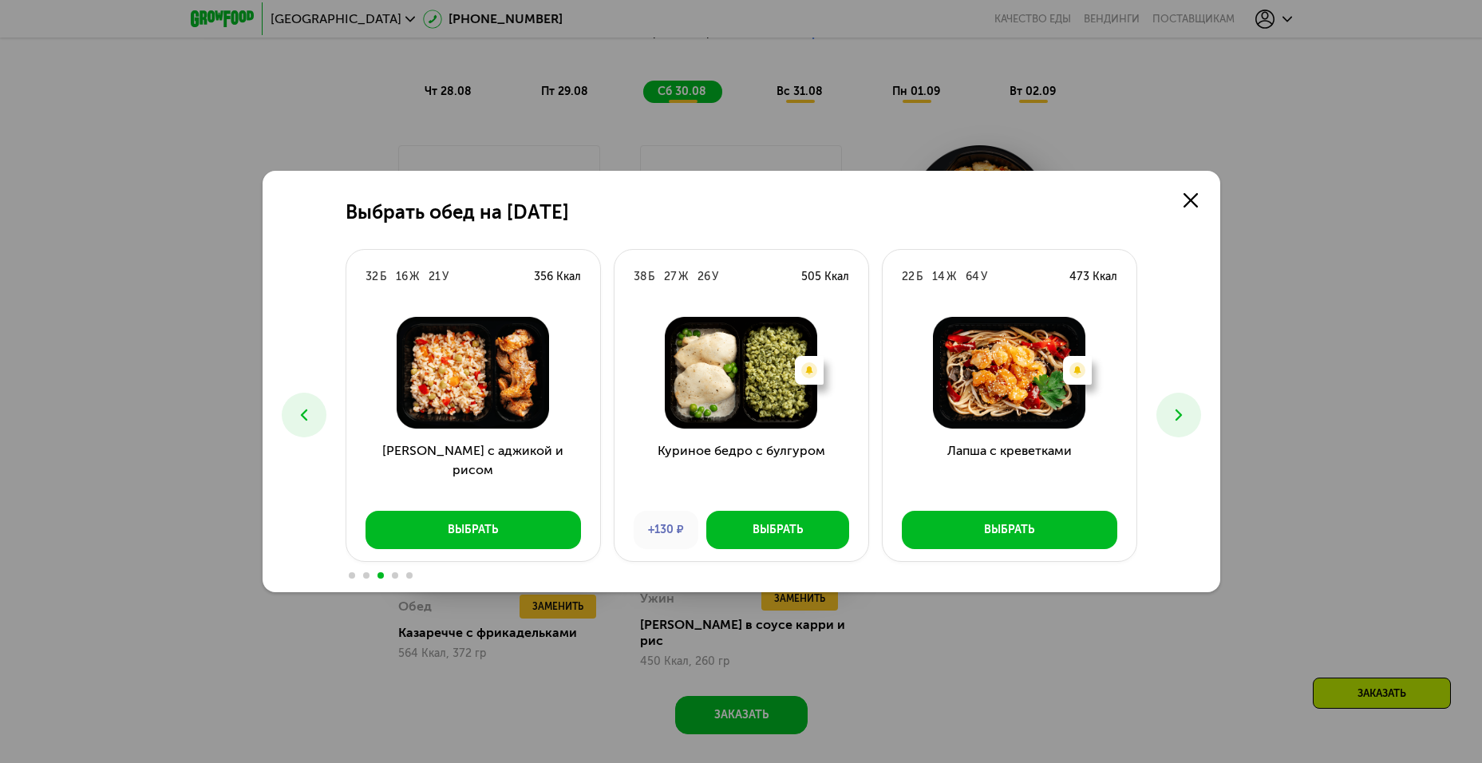
click at [1167, 421] on button at bounding box center [1178, 415] width 45 height 45
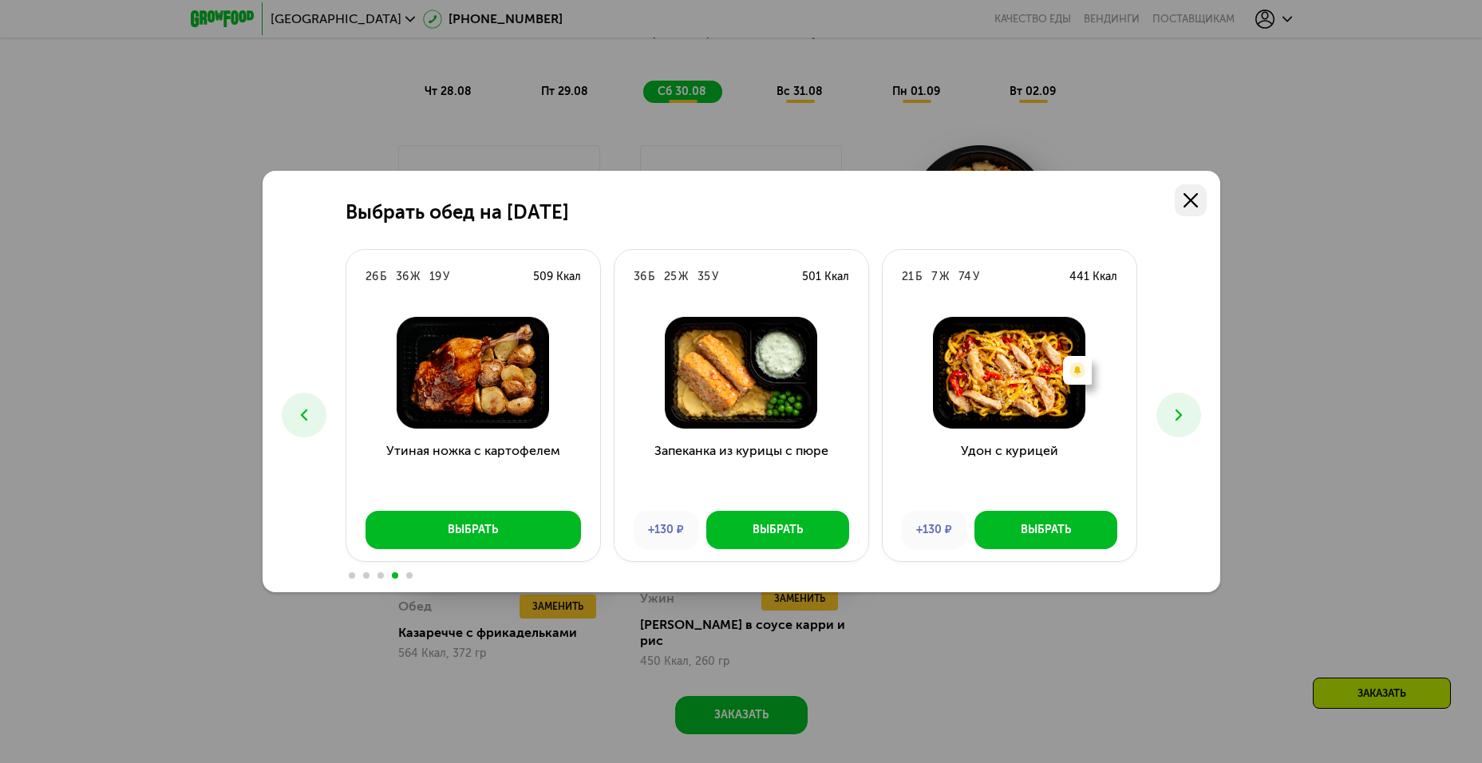
click at [1186, 203] on use at bounding box center [1190, 200] width 14 height 14
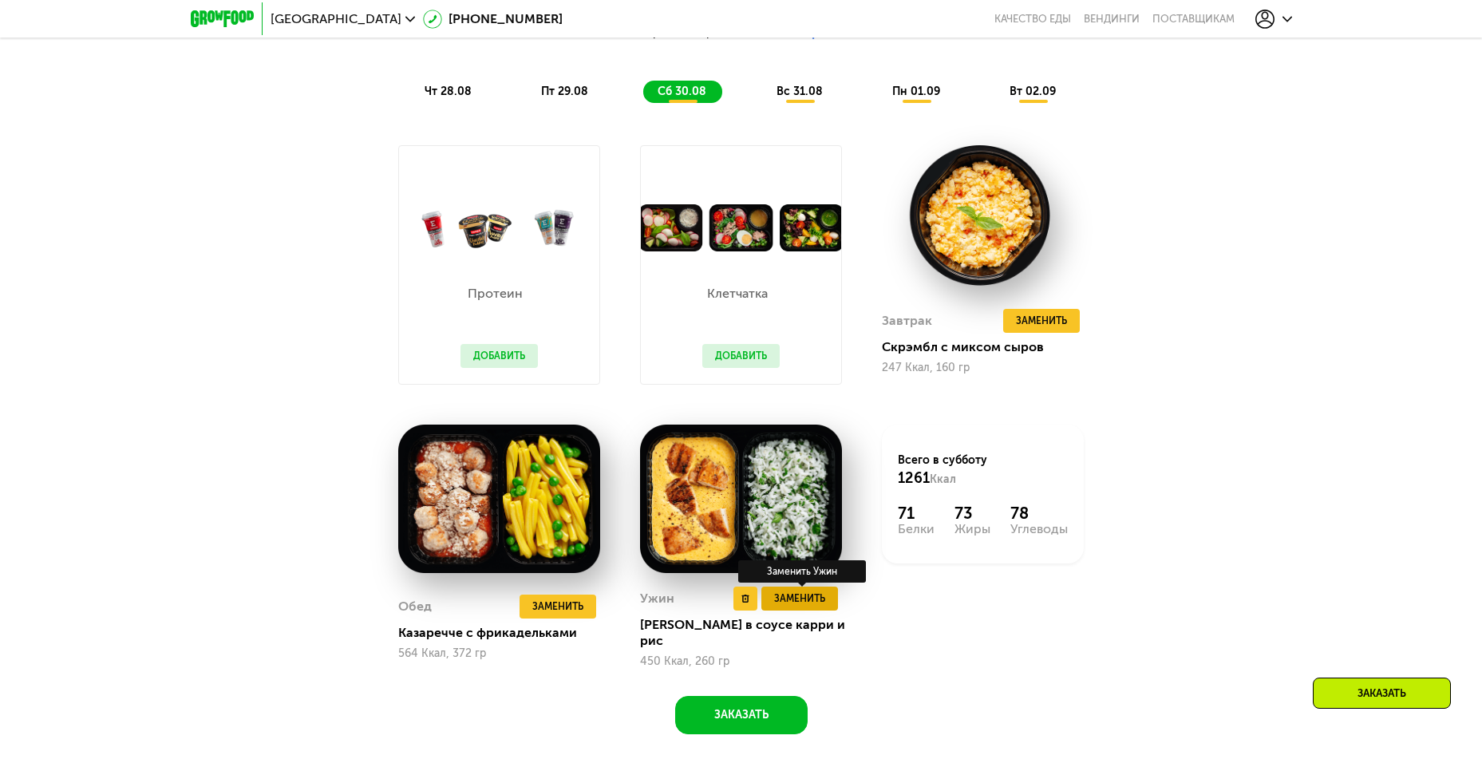
click at [783, 602] on span "Заменить" at bounding box center [799, 598] width 51 height 16
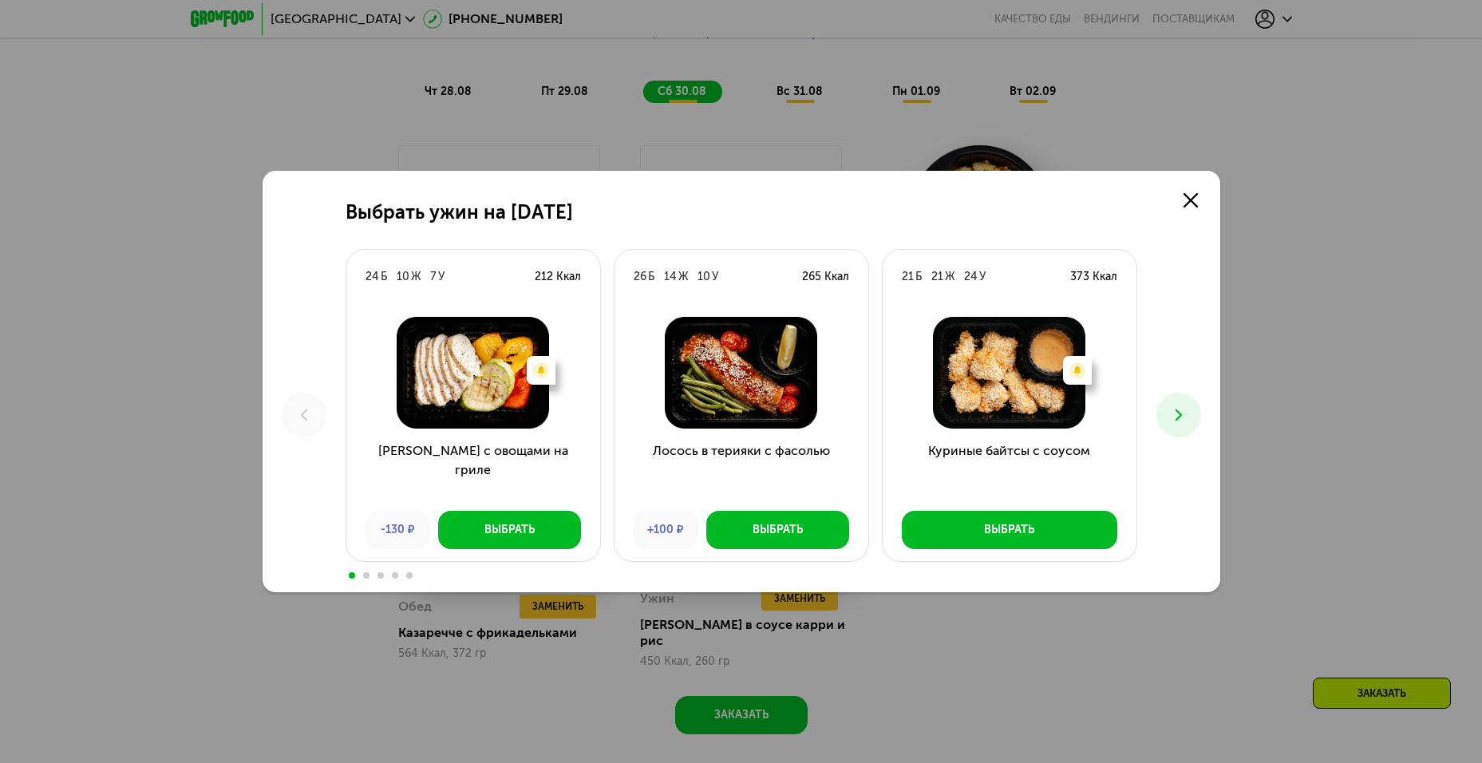
click at [1185, 428] on button at bounding box center [1178, 415] width 45 height 45
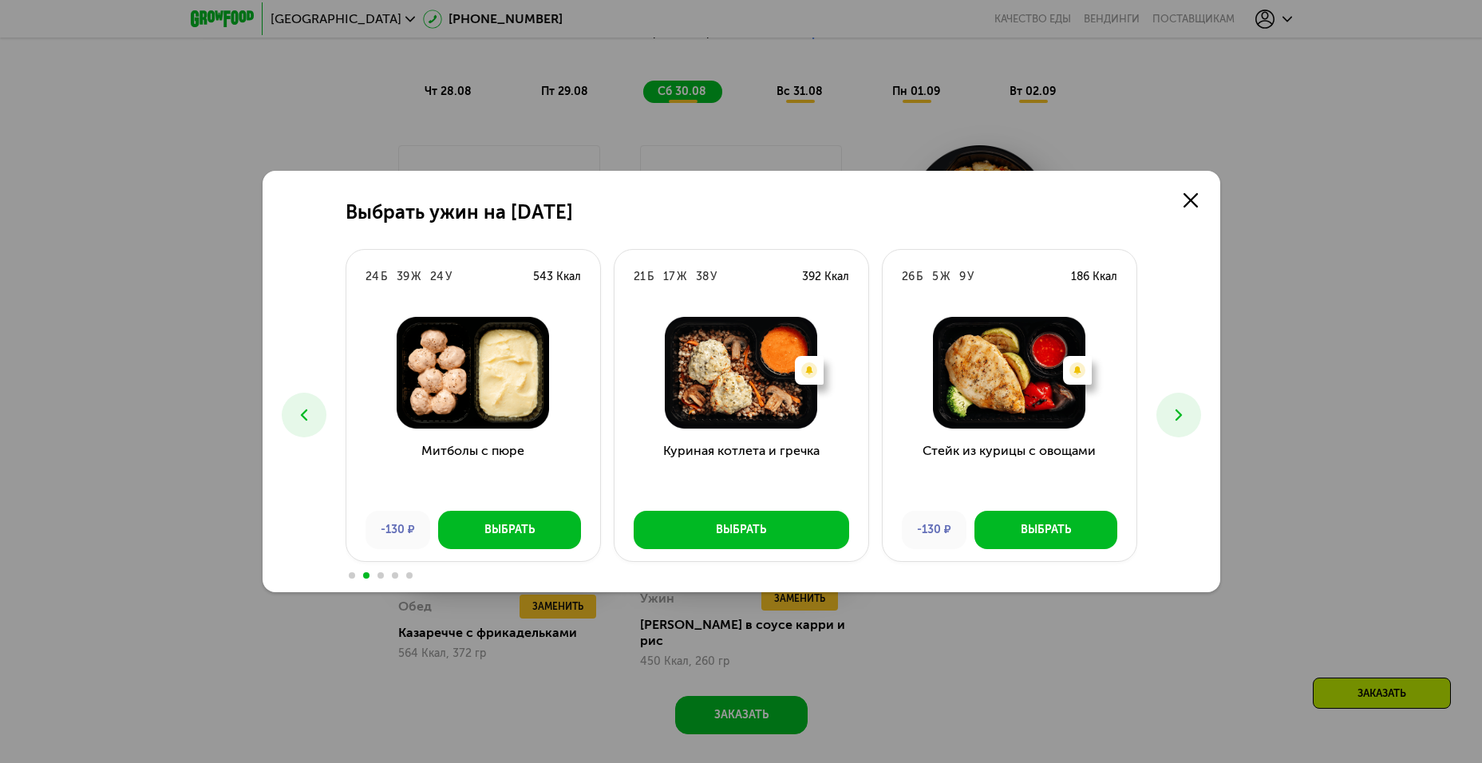
click at [1185, 428] on button at bounding box center [1178, 415] width 45 height 45
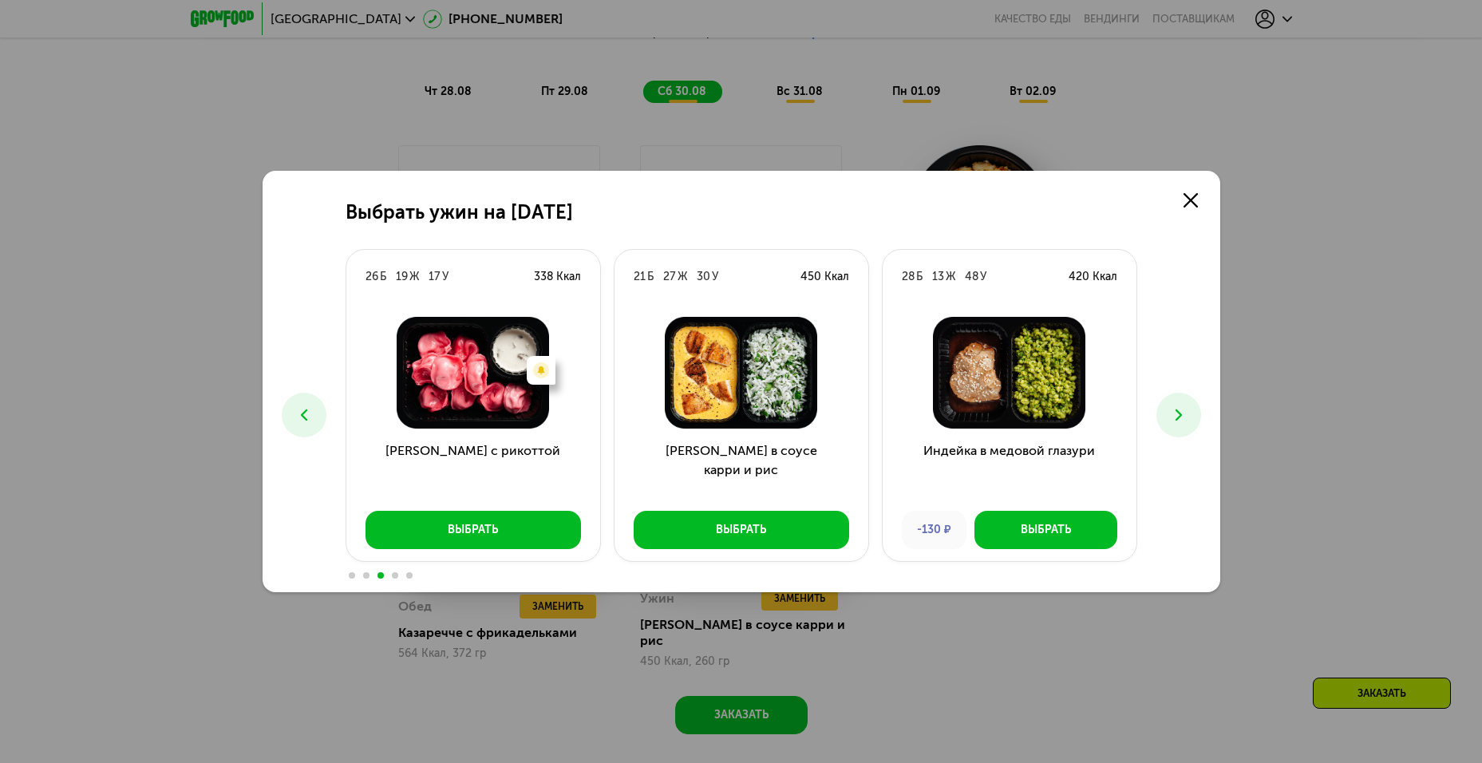
click at [1182, 217] on div "Выбрать ужин на 30 августа 24 Б 10 Ж 7 У 212 Ккал Есть нежелательные ингредиент…" at bounding box center [740, 381] width 957 height 421
click at [1187, 207] on link at bounding box center [1190, 200] width 32 height 32
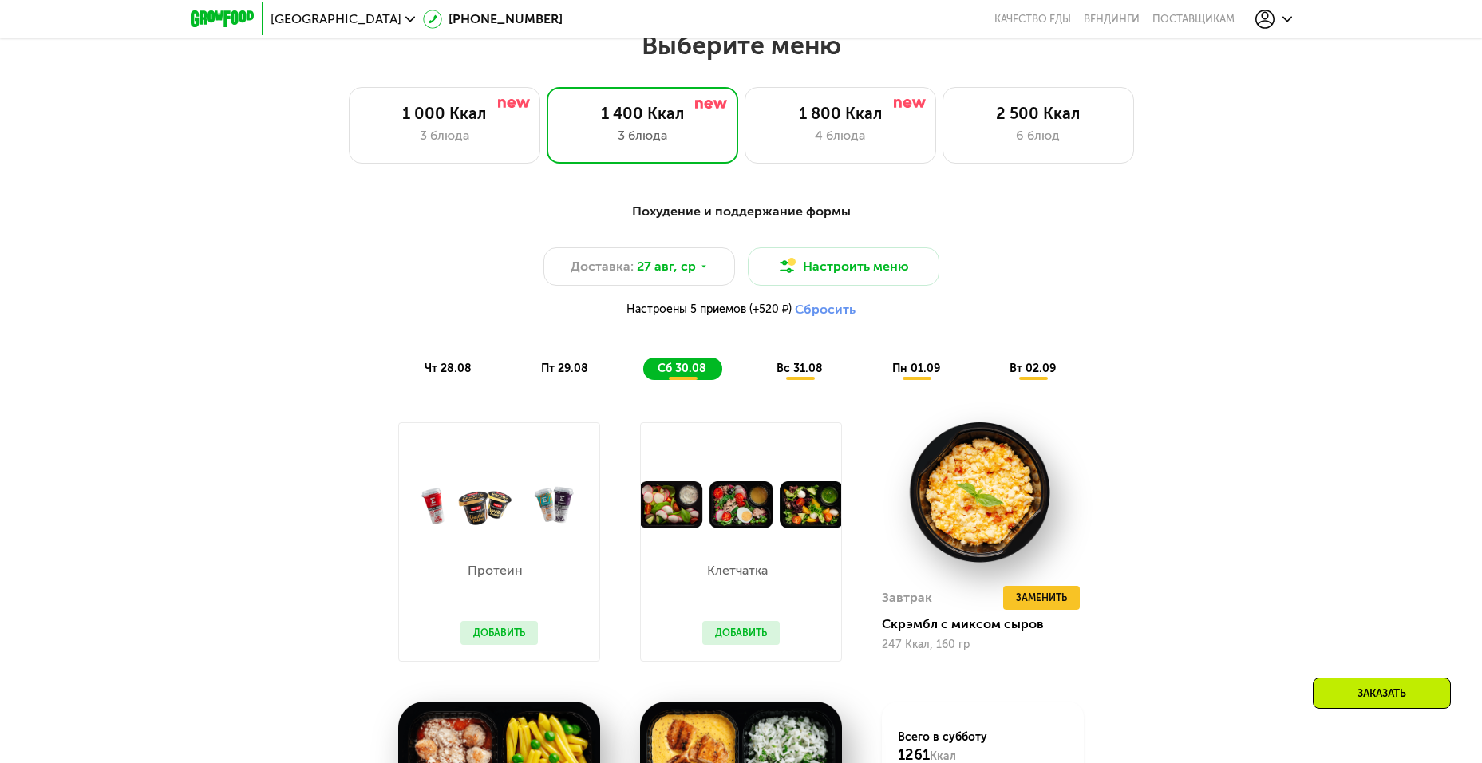
scroll to position [963, 0]
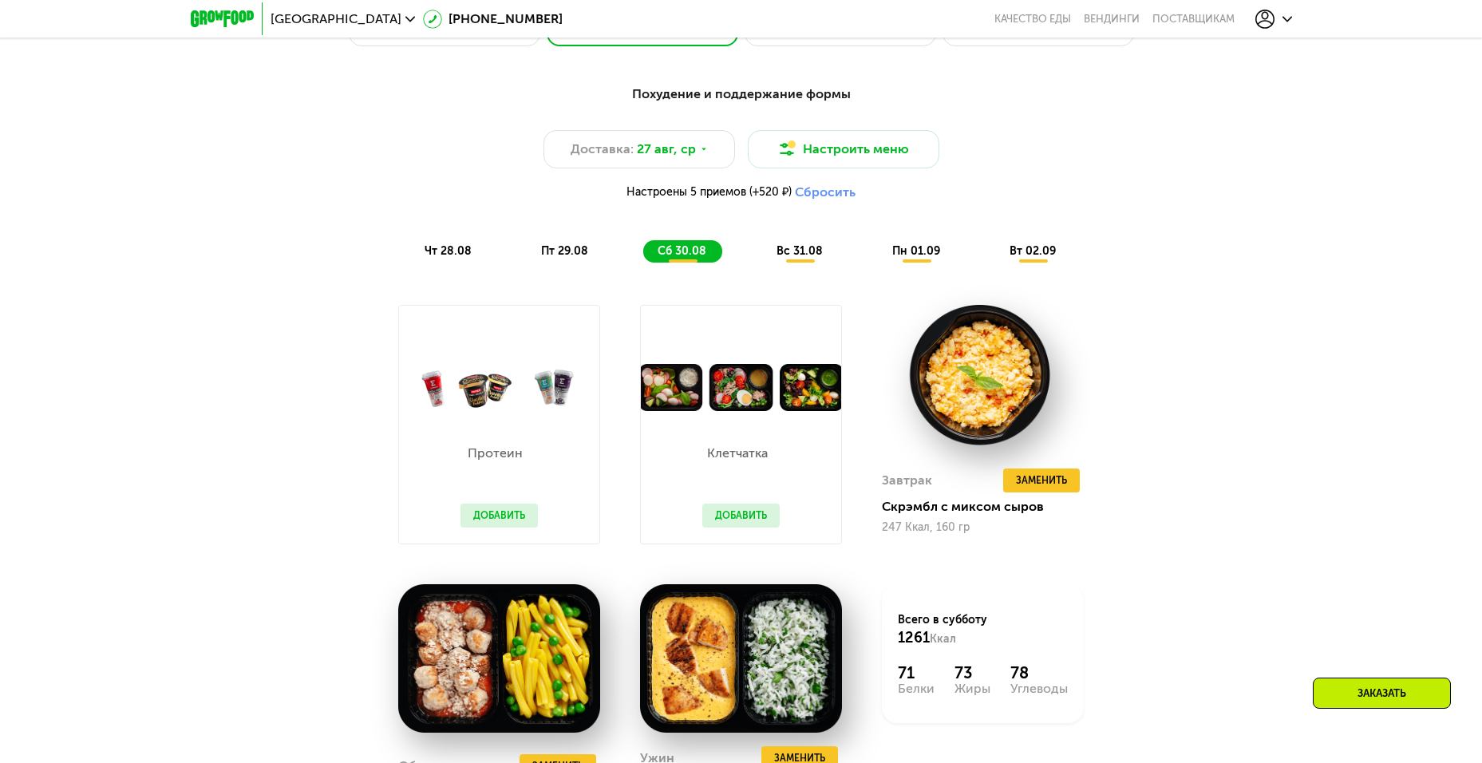
click at [787, 252] on span "вс 31.08" at bounding box center [799, 251] width 46 height 14
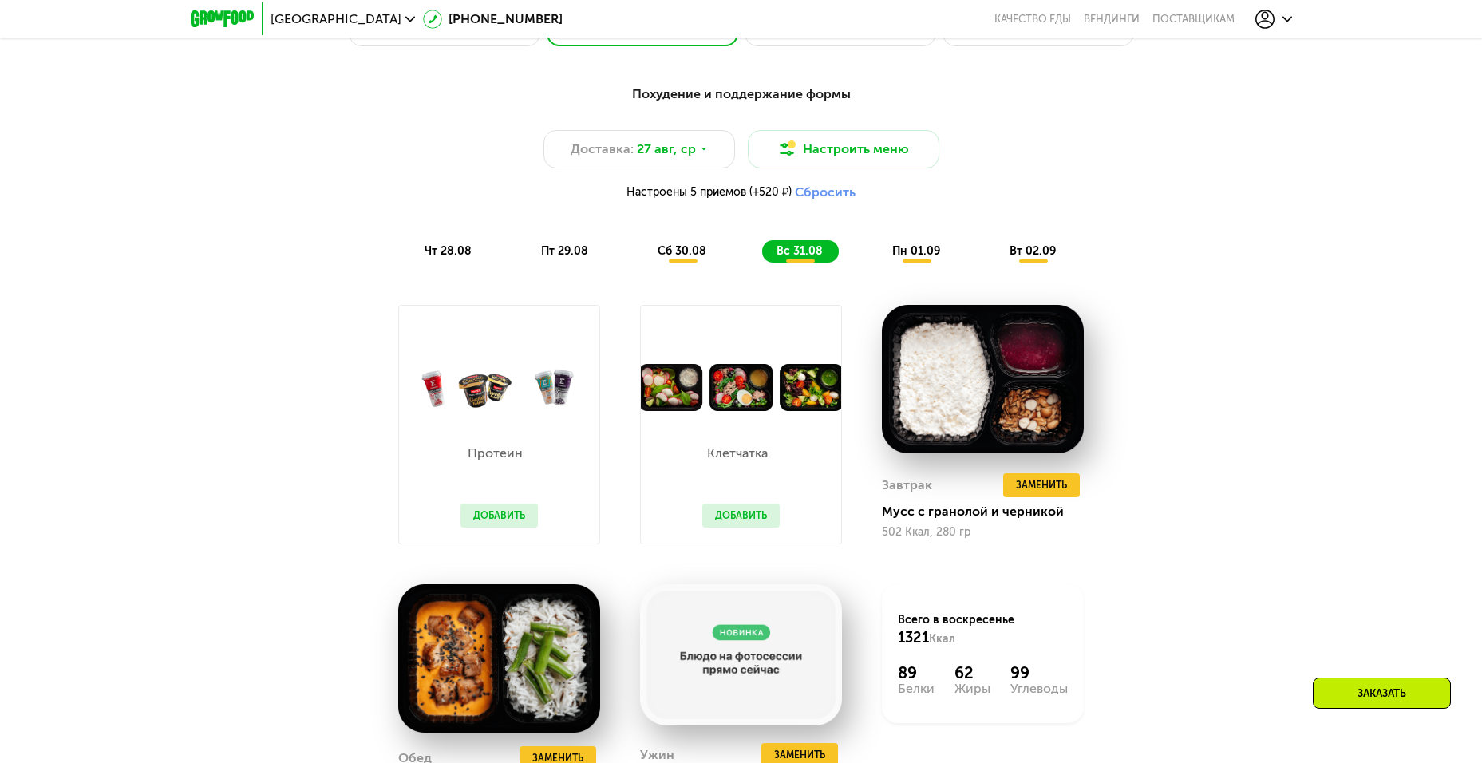
click at [923, 258] on span "пн 01.09" at bounding box center [916, 251] width 48 height 14
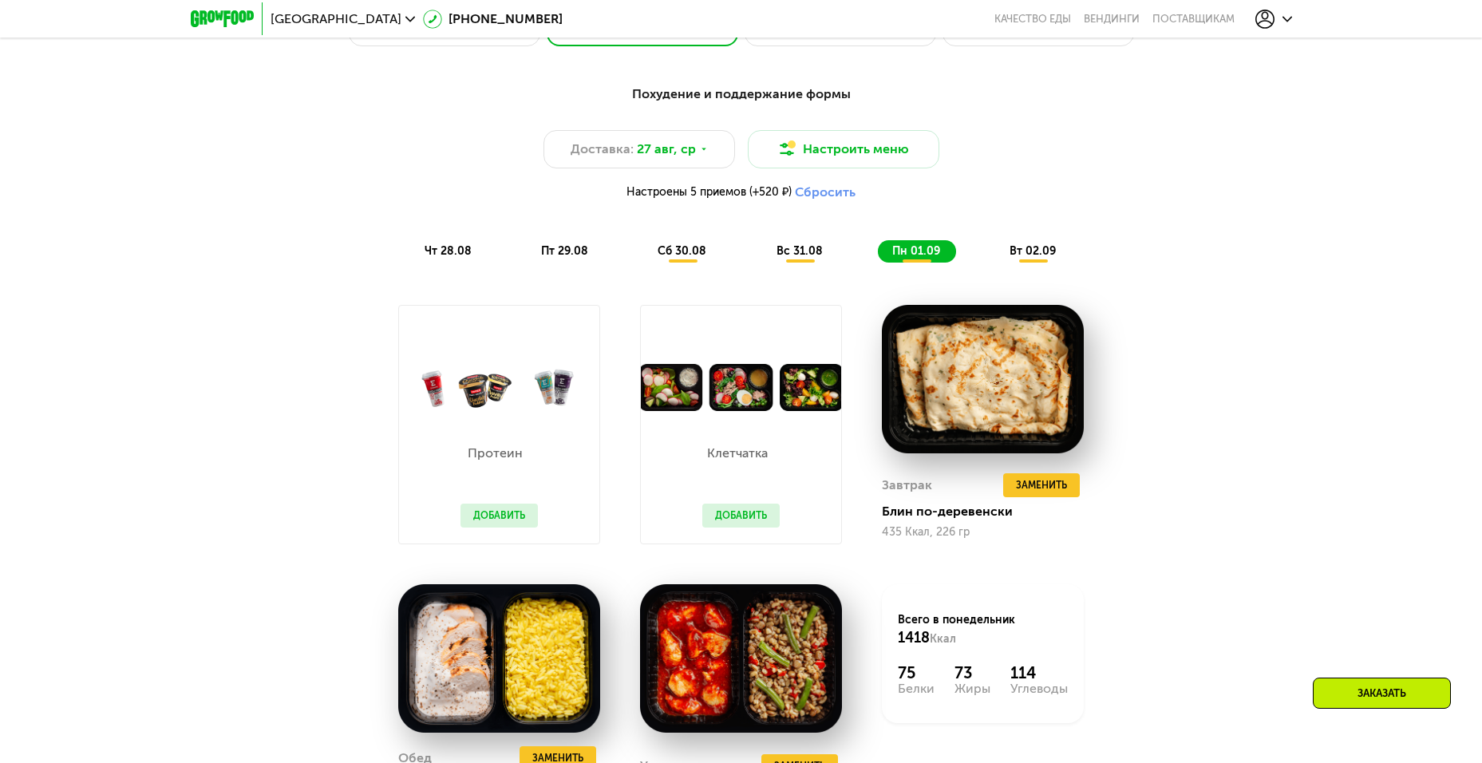
click at [1036, 258] on span "вт 02.09" at bounding box center [1032, 251] width 46 height 14
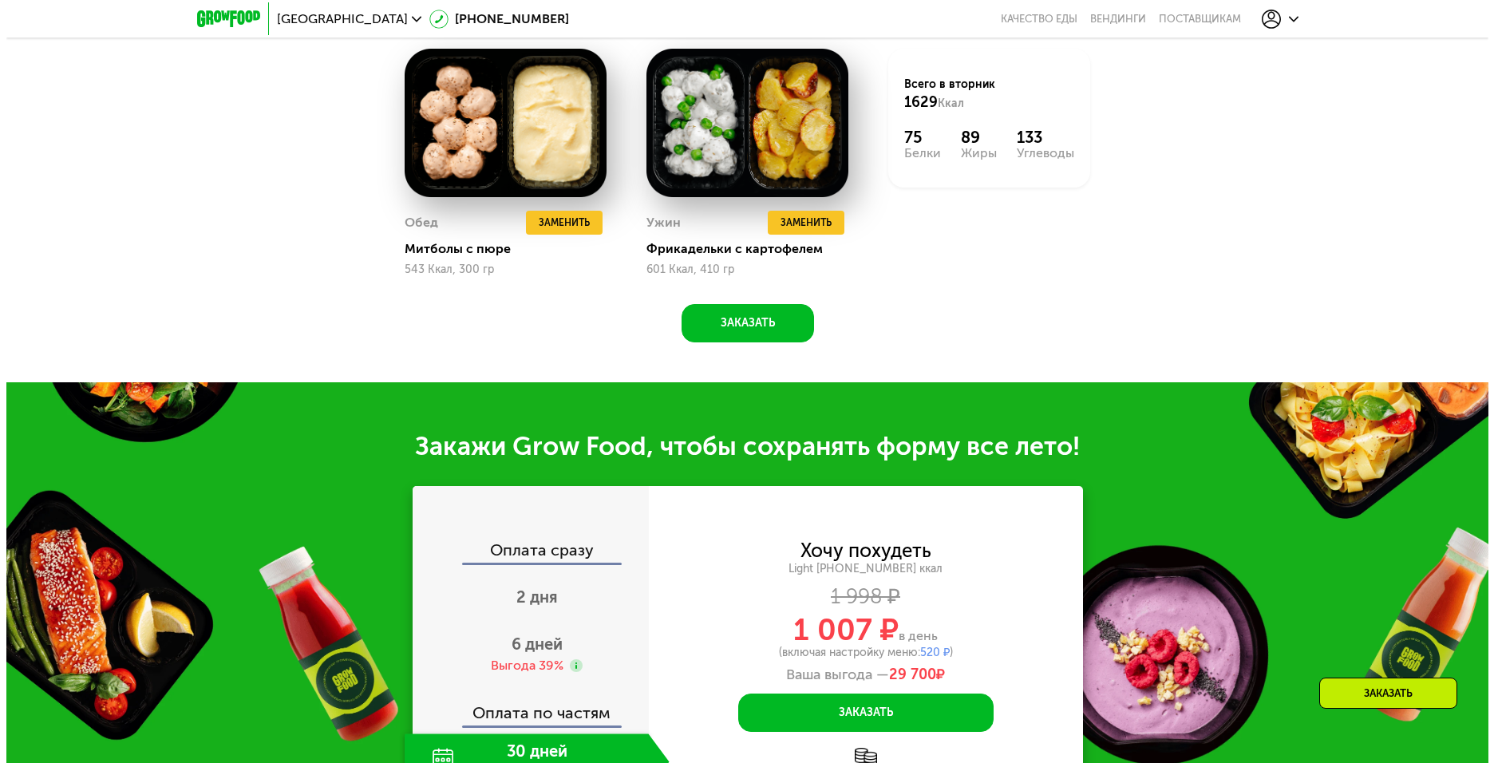
scroll to position [1020, 0]
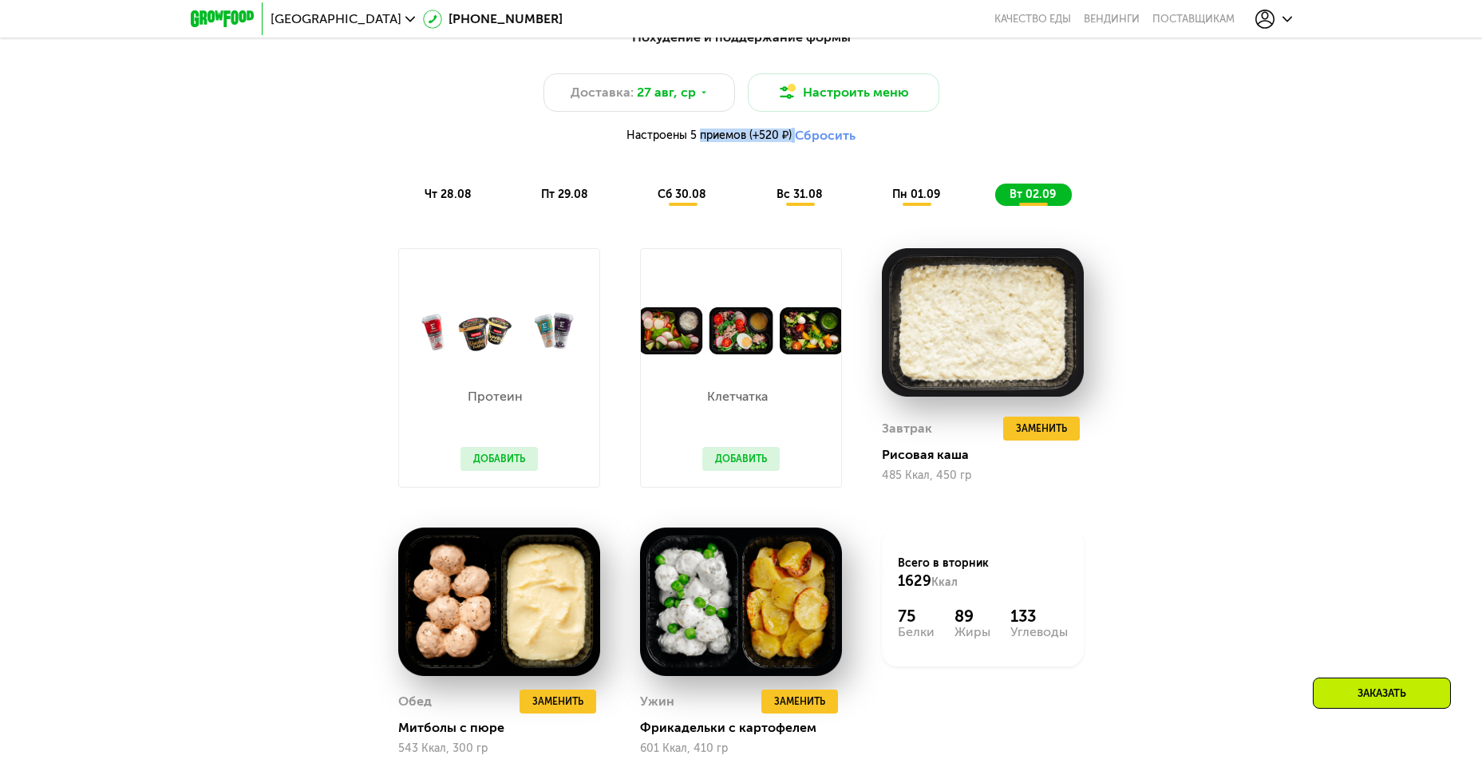
drag, startPoint x: 693, startPoint y: 141, endPoint x: 793, endPoint y: 140, distance: 99.7
click at [793, 140] on div "Настроены 5 приемов (+520 ₽) Сбросить" at bounding box center [741, 136] width 945 height 16
click at [640, 161] on div "Похудение и поддержание формы Доставка: 27 авг, ср Настроить меню Настроены 5 п…" at bounding box center [741, 117] width 945 height 178
click at [674, 94] on span "27 авг, ср" at bounding box center [666, 92] width 59 height 19
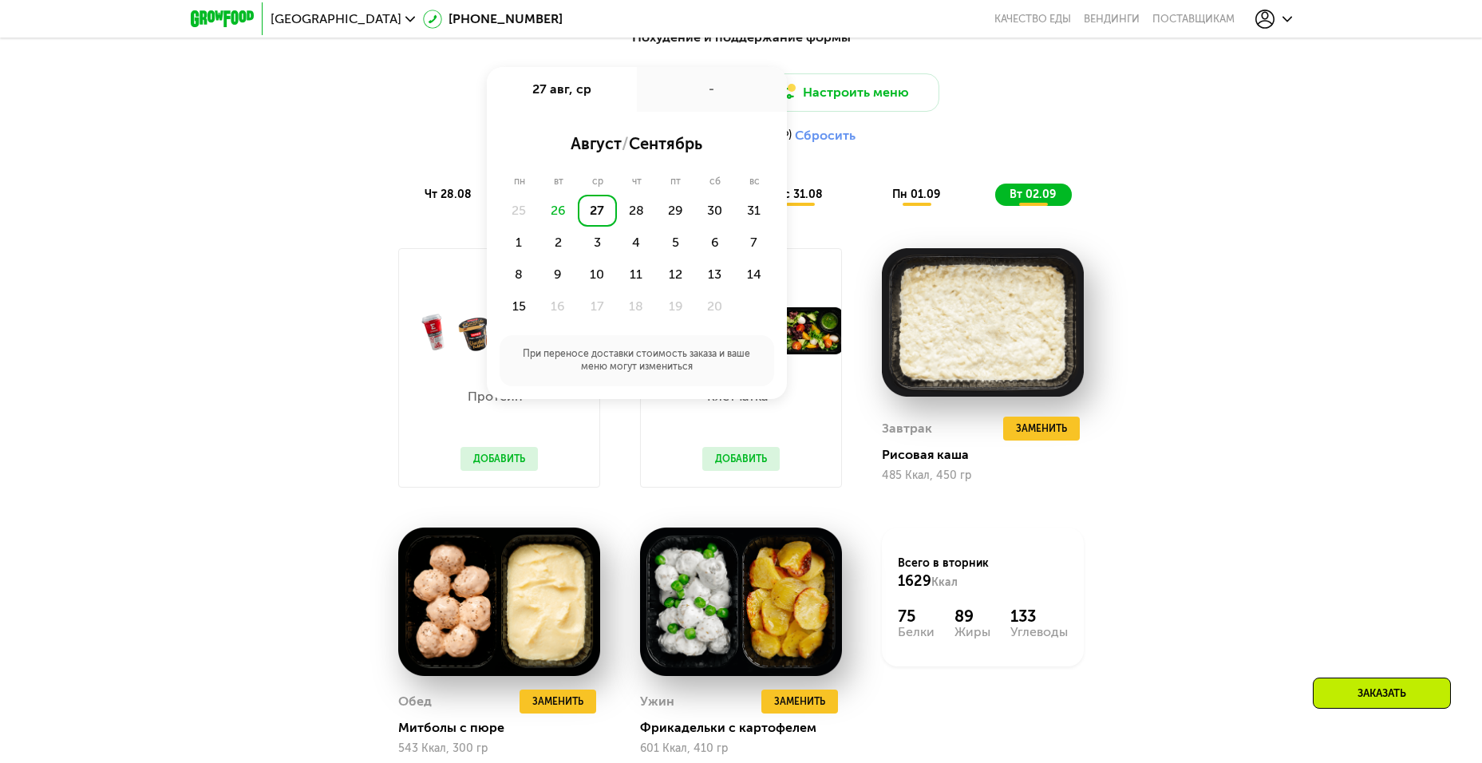
click at [969, 129] on div "Доставка: 27 авг, ср 27 авг, ср - август / сентябрь пн вт ср чт пт сб вс 25 26 …" at bounding box center [741, 112] width 945 height 78
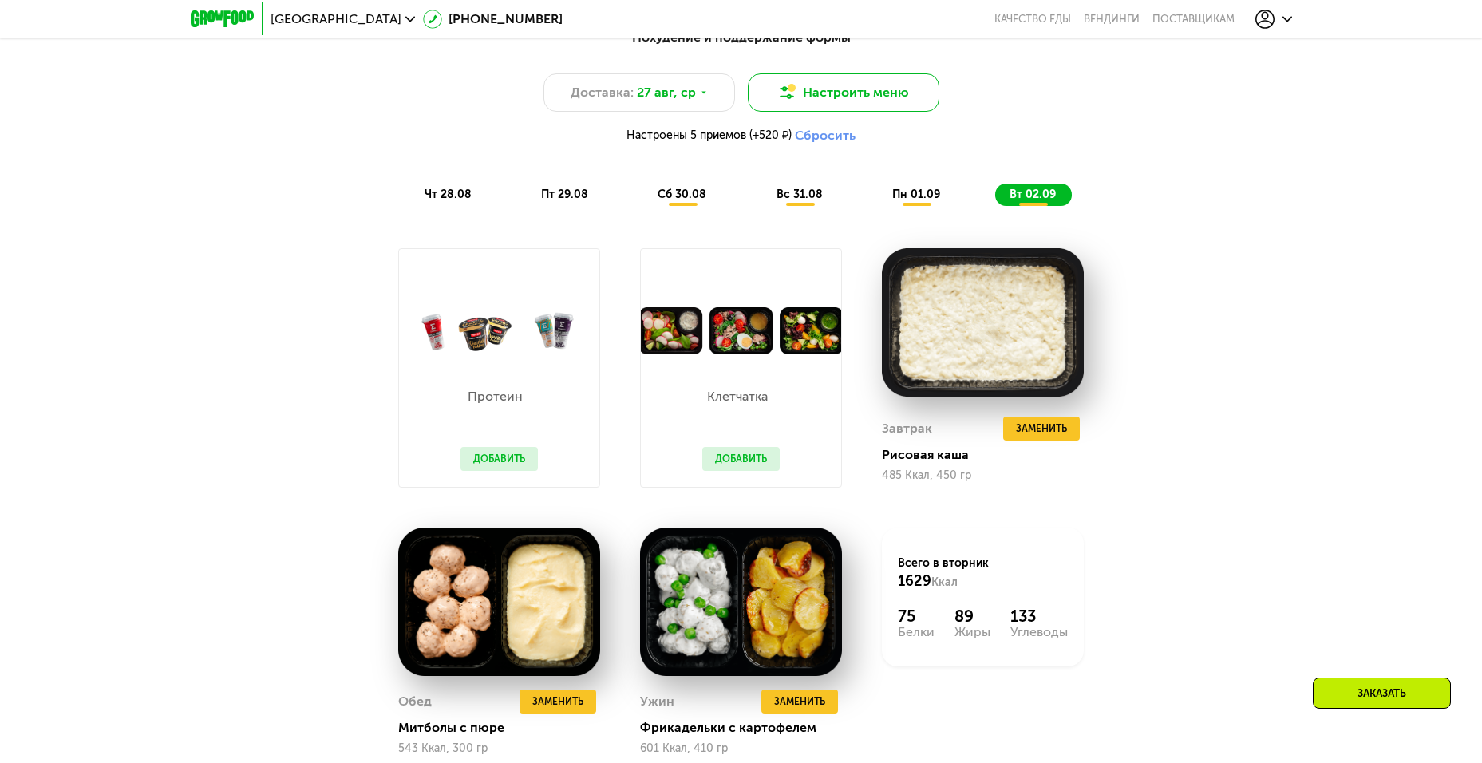
click at [845, 112] on button "Настроить меню" at bounding box center [843, 92] width 191 height 38
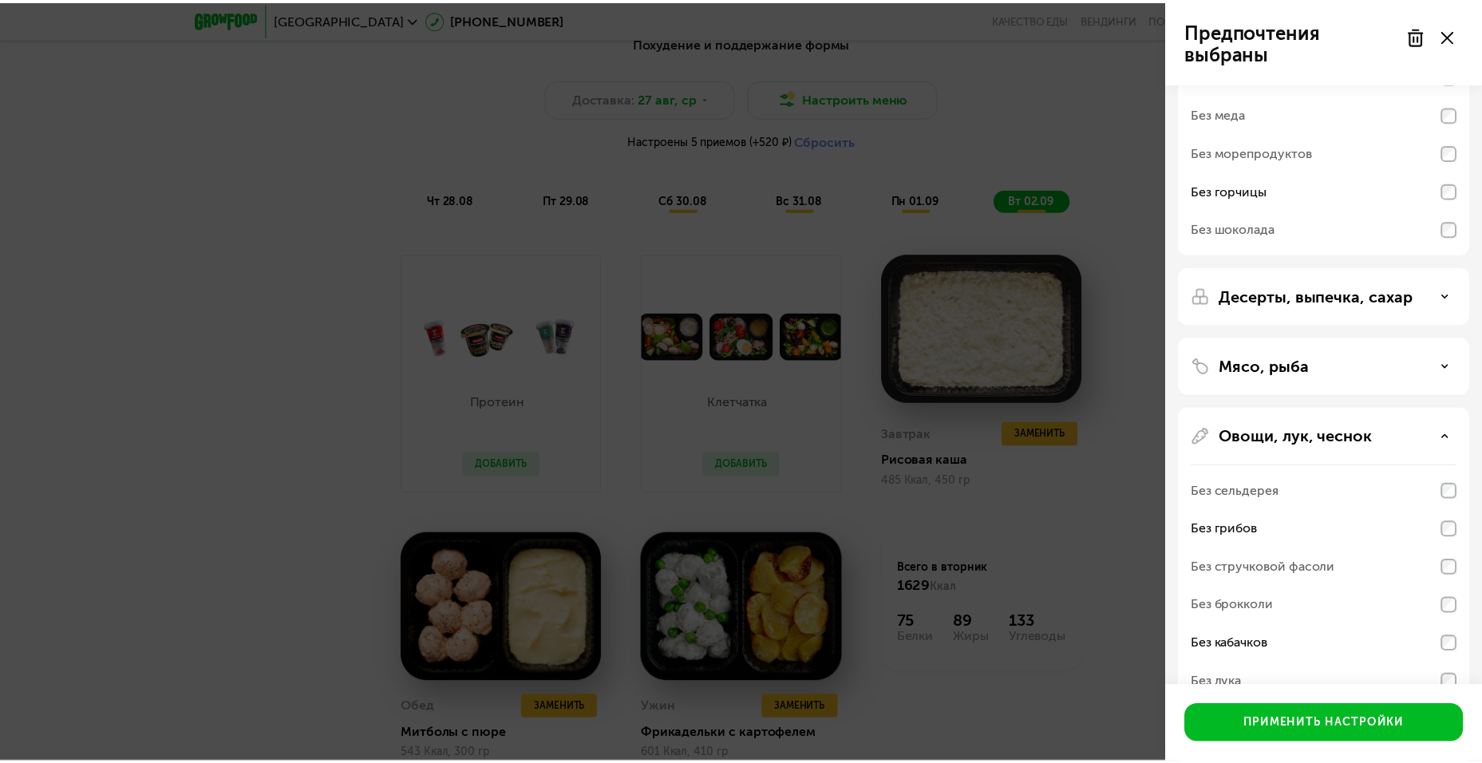
scroll to position [289, 0]
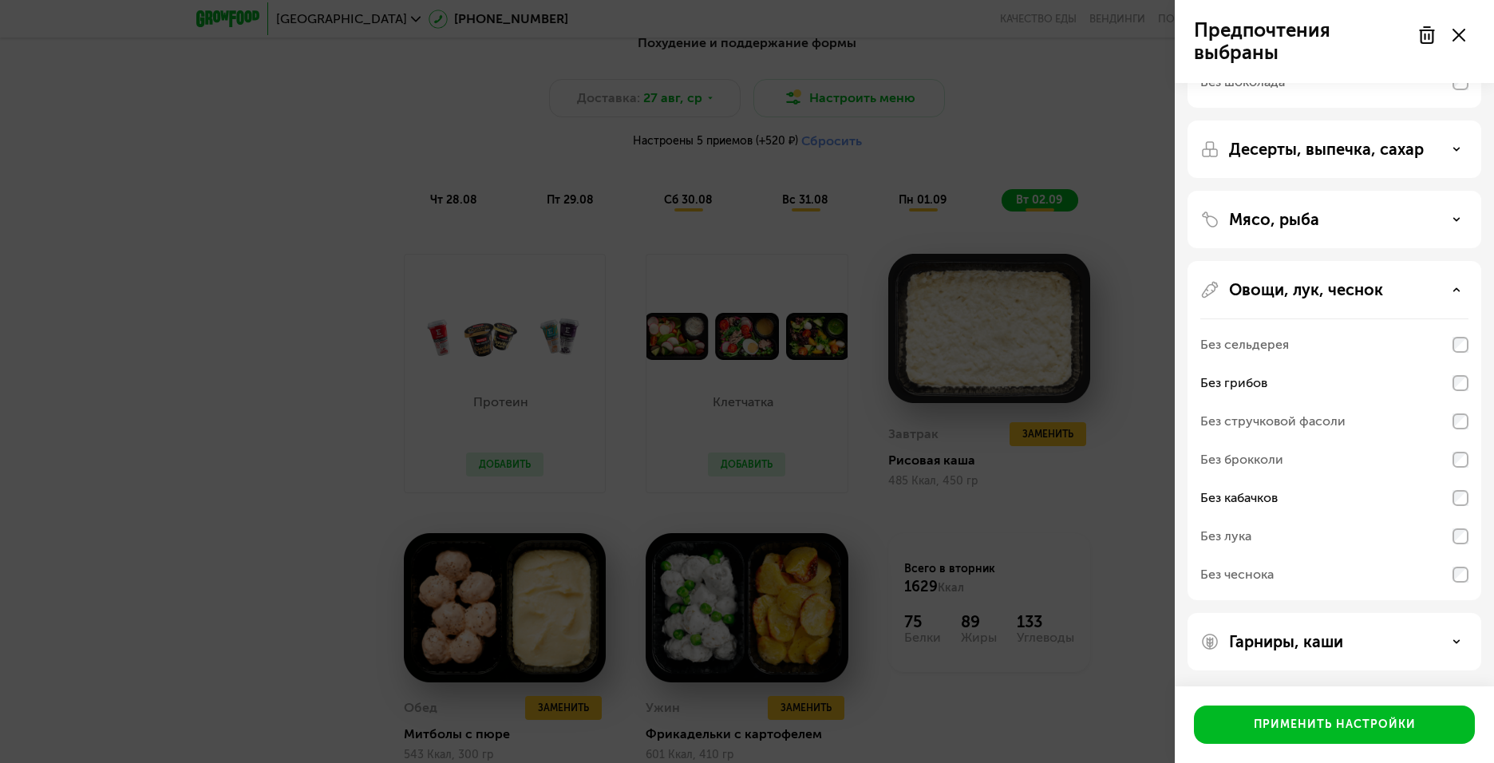
click at [1452, 39] on icon at bounding box center [1458, 35] width 13 height 13
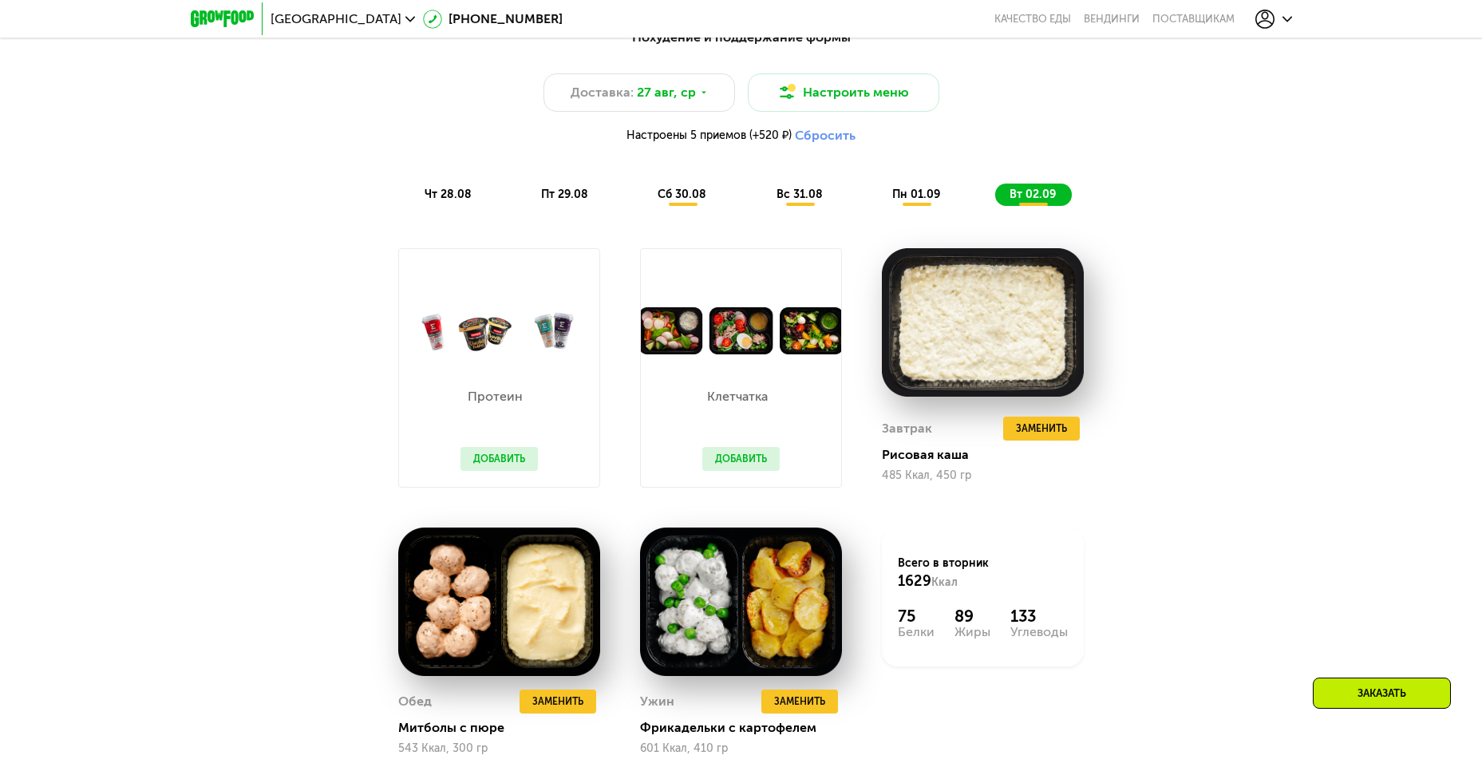
click at [819, 141] on button "Сбросить" at bounding box center [825, 136] width 61 height 16
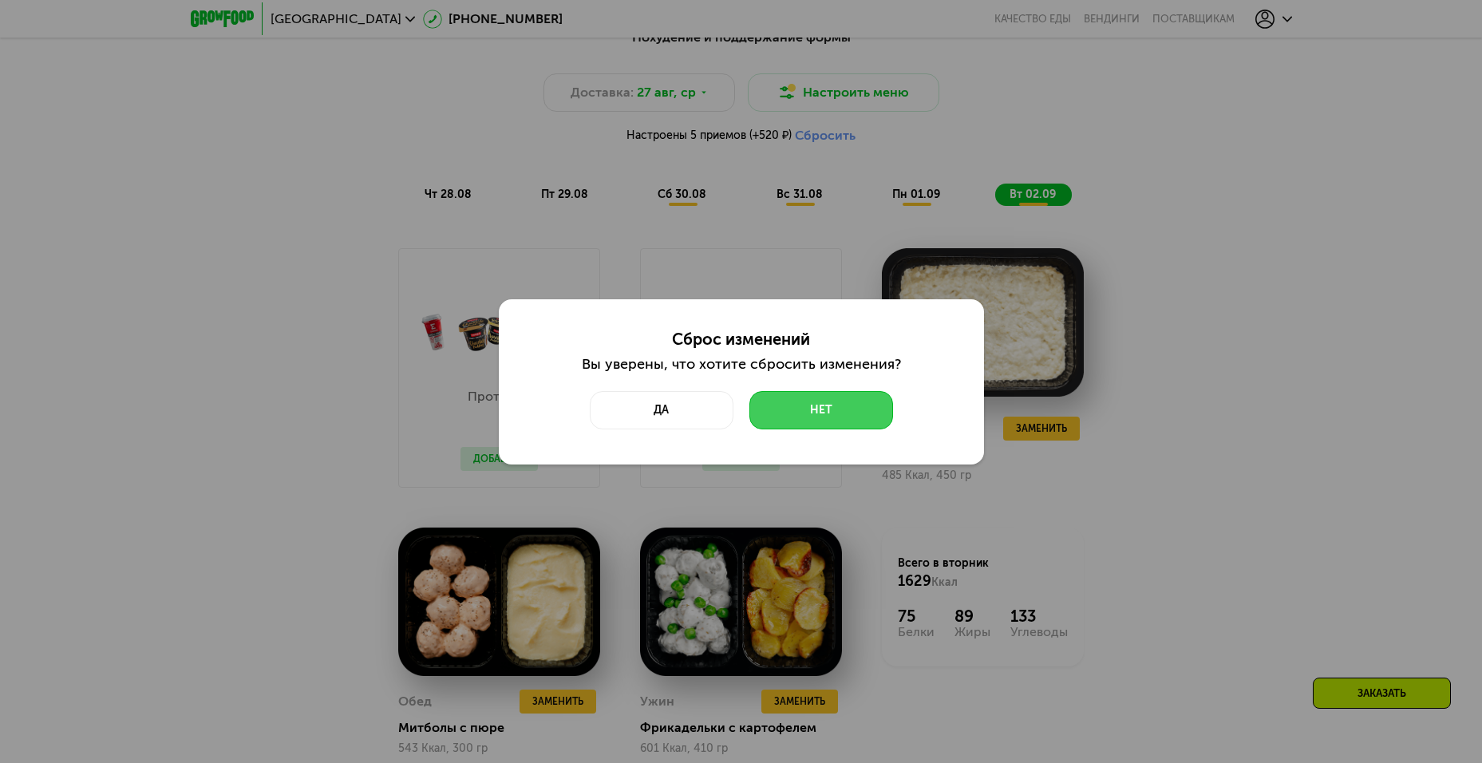
click at [798, 417] on button "Нет" at bounding box center [821, 410] width 144 height 38
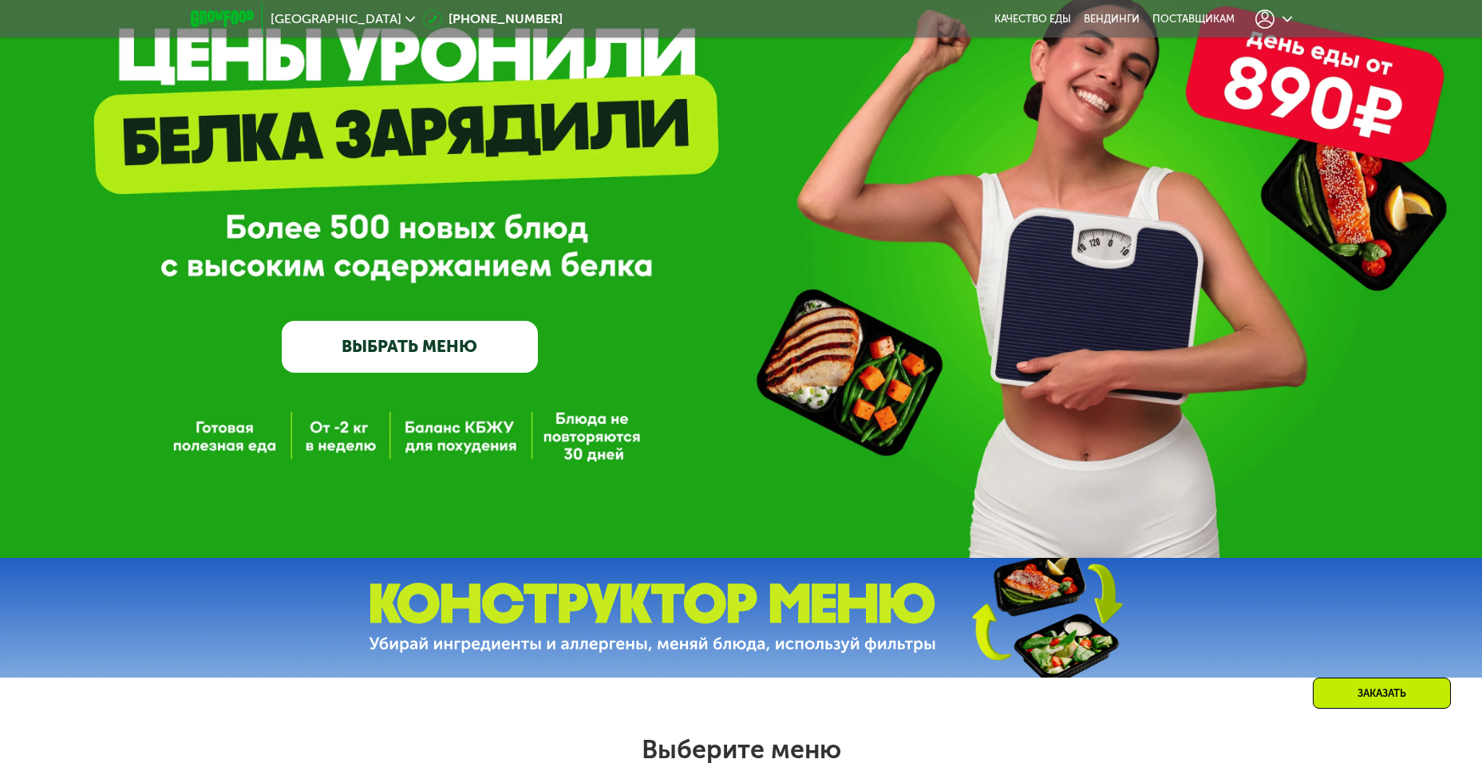
scroll to position [0, 0]
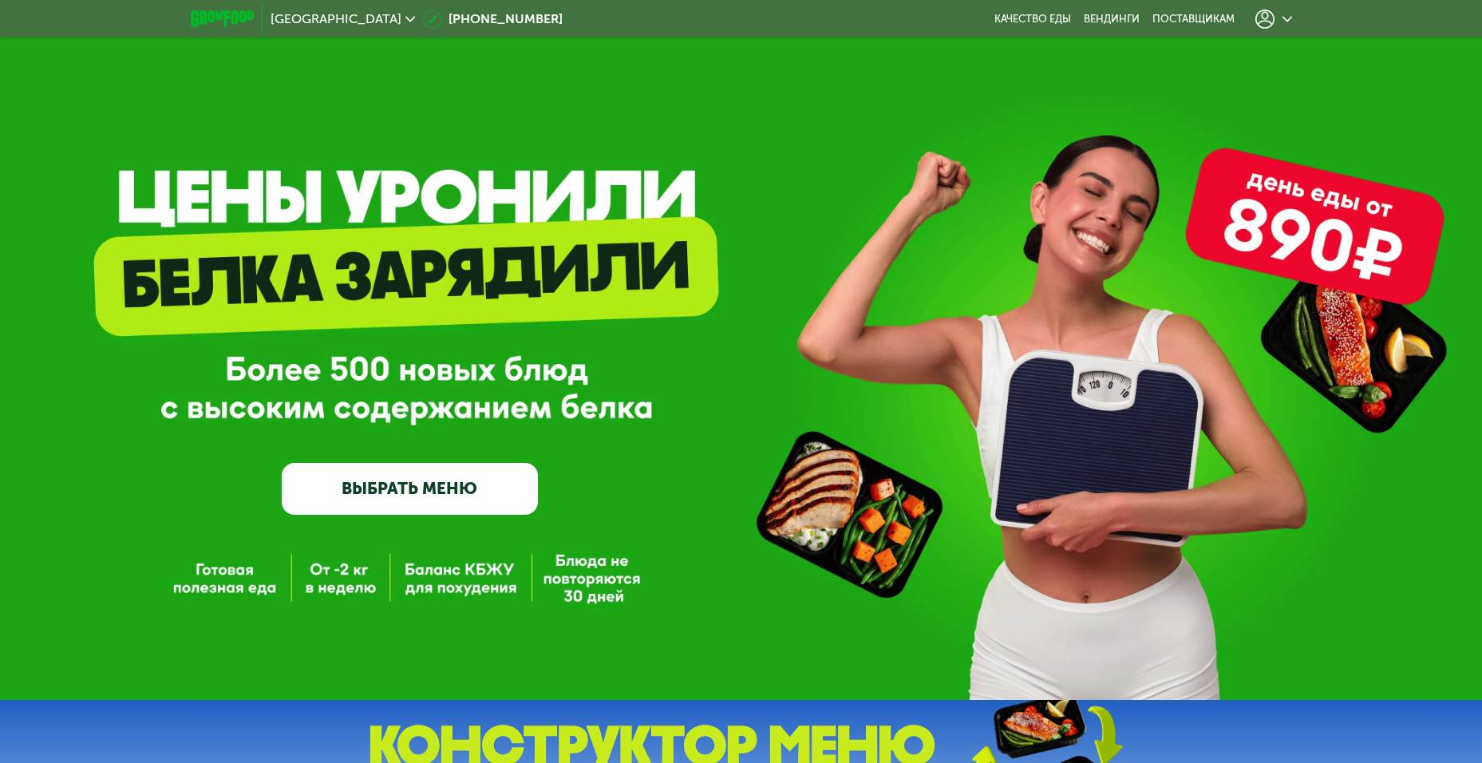
click at [1283, 13] on div at bounding box center [1273, 19] width 37 height 19
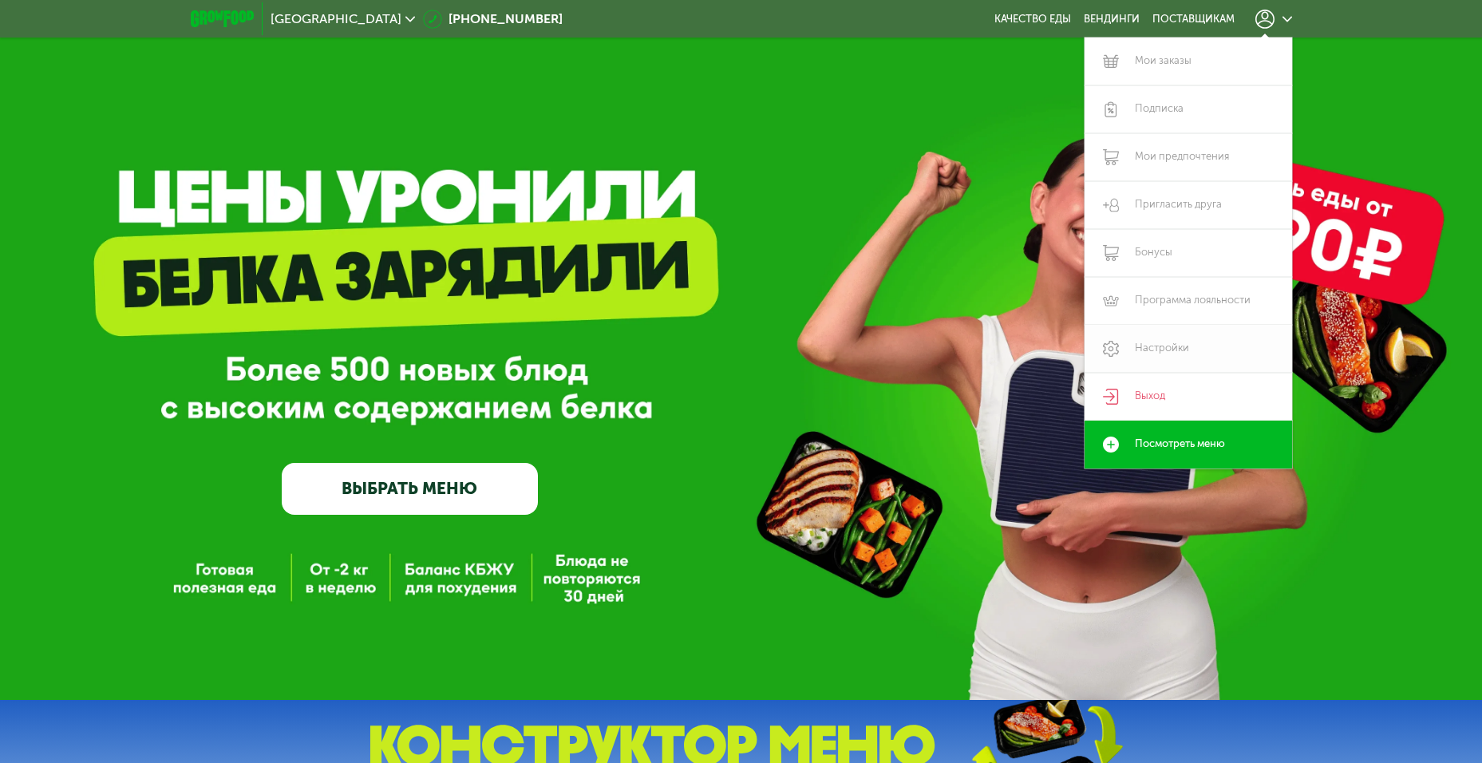
click at [1137, 342] on link "Настройки" at bounding box center [1187, 349] width 207 height 48
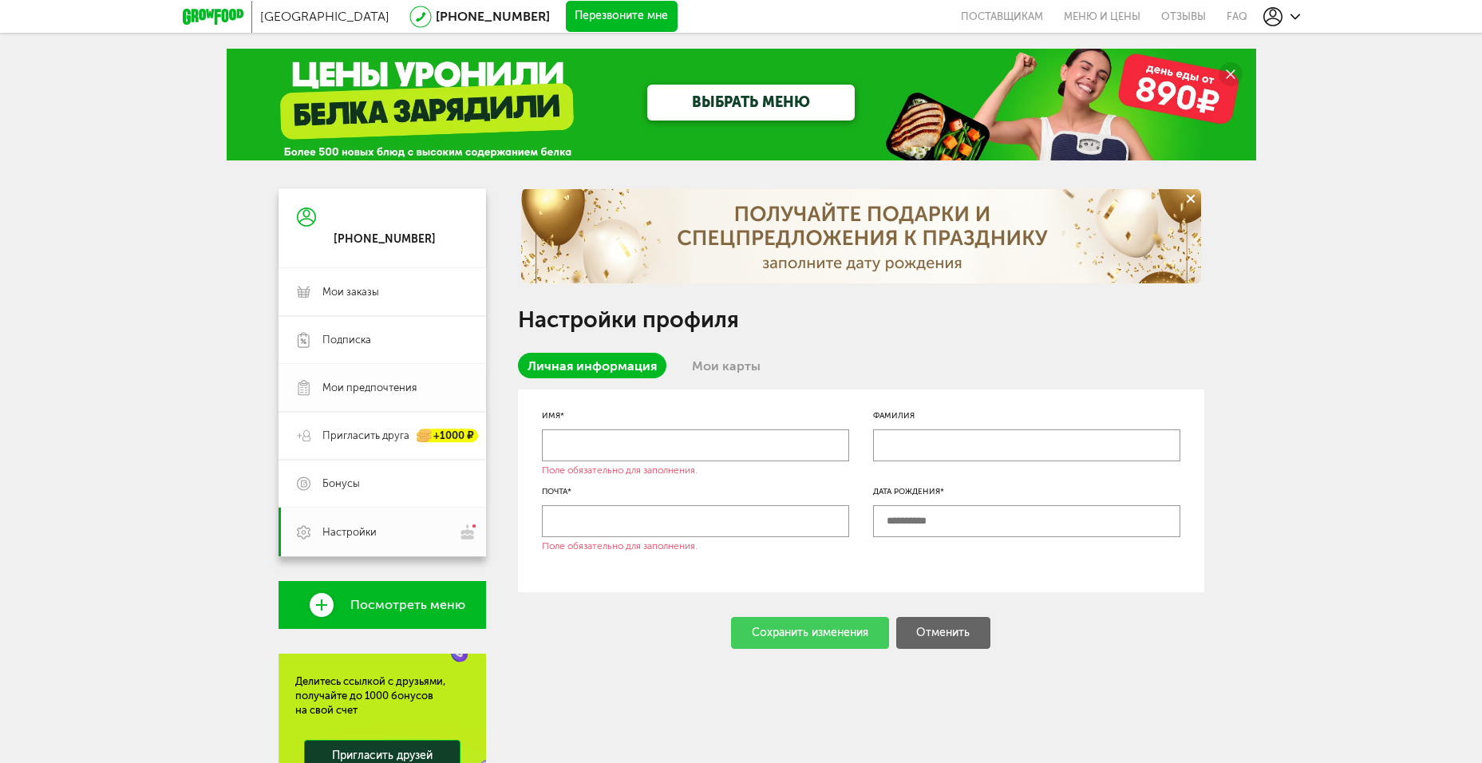
click at [378, 385] on span "Мои предпочтения" at bounding box center [369, 388] width 94 height 14
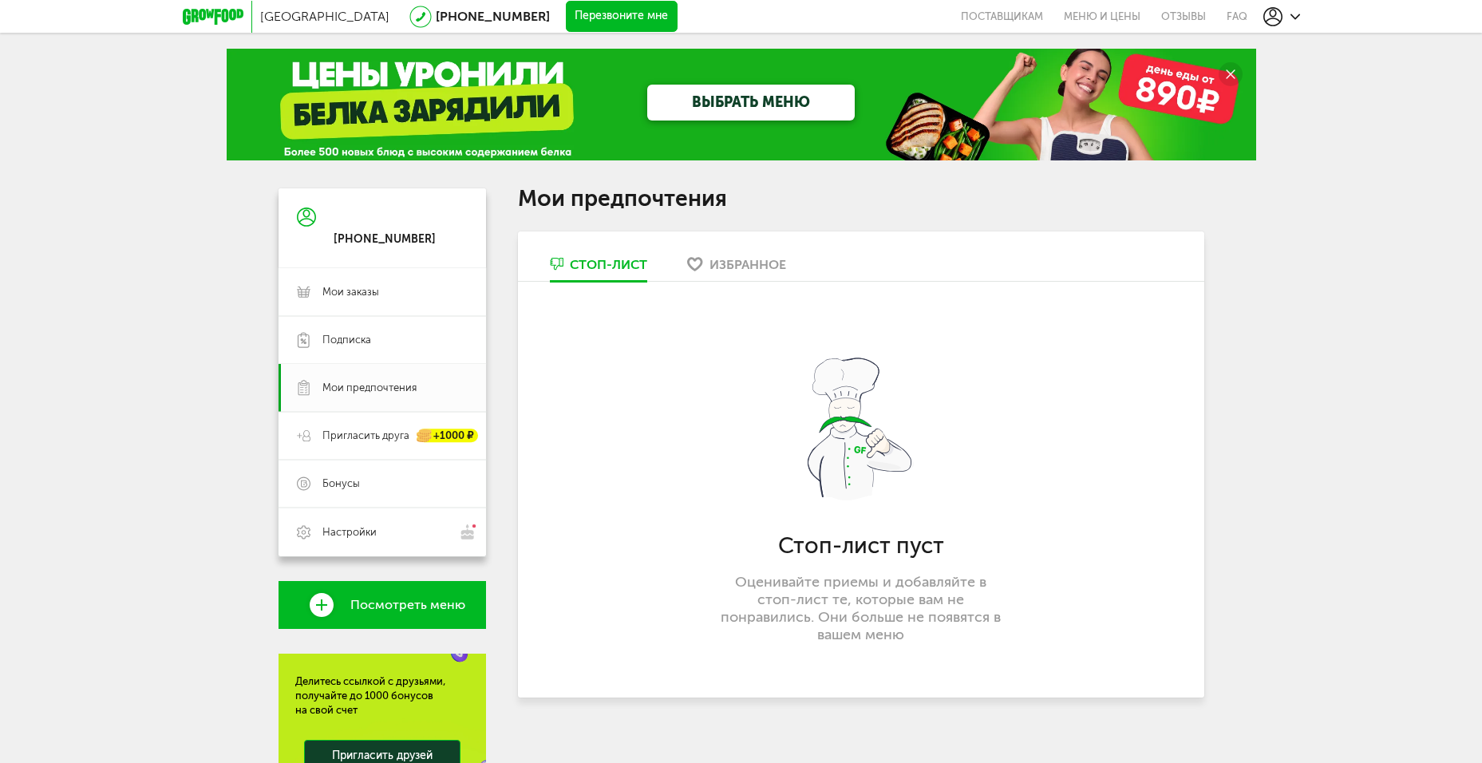
click at [1293, 18] on icon at bounding box center [1295, 17] width 10 height 10
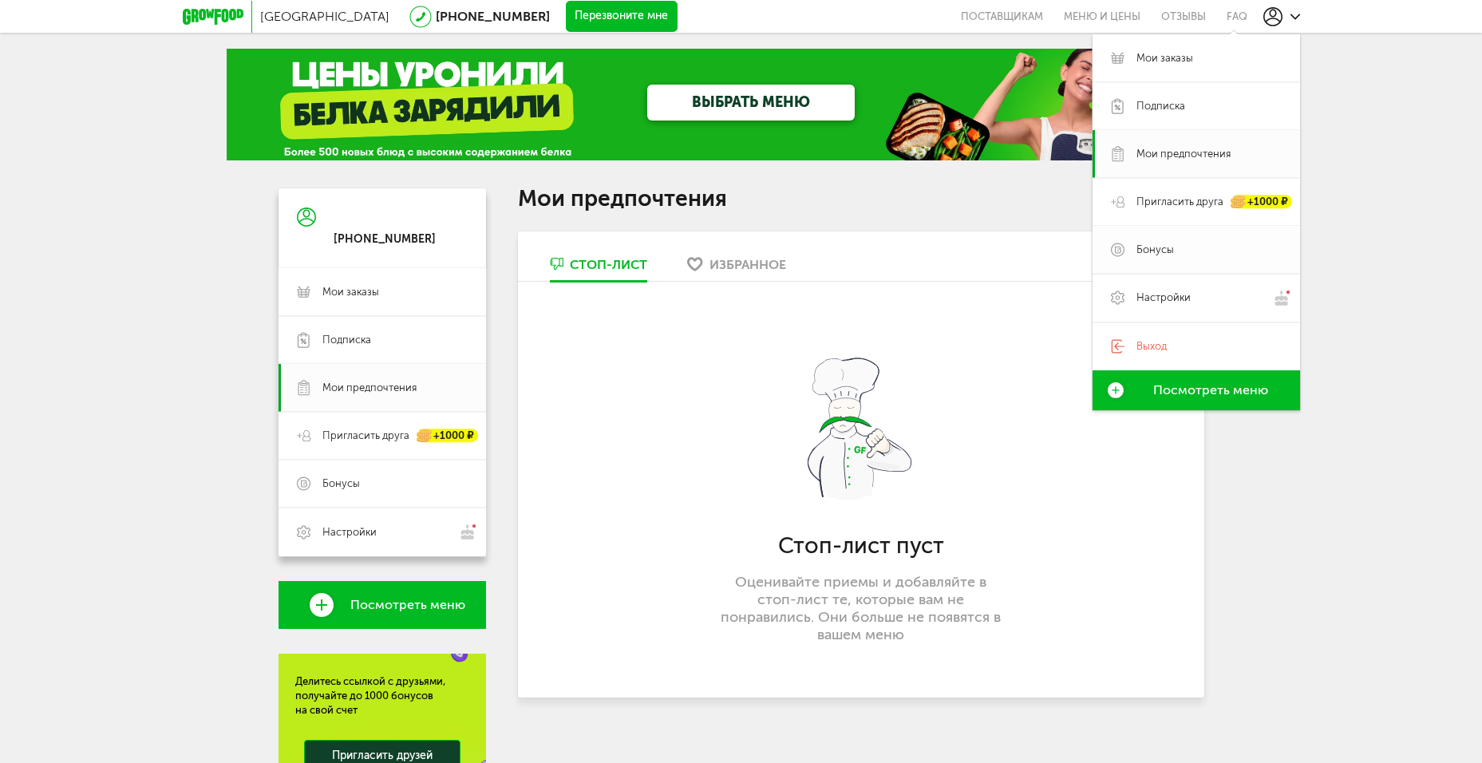
click at [1170, 246] on span "Бонусы" at bounding box center [1154, 250] width 37 height 14
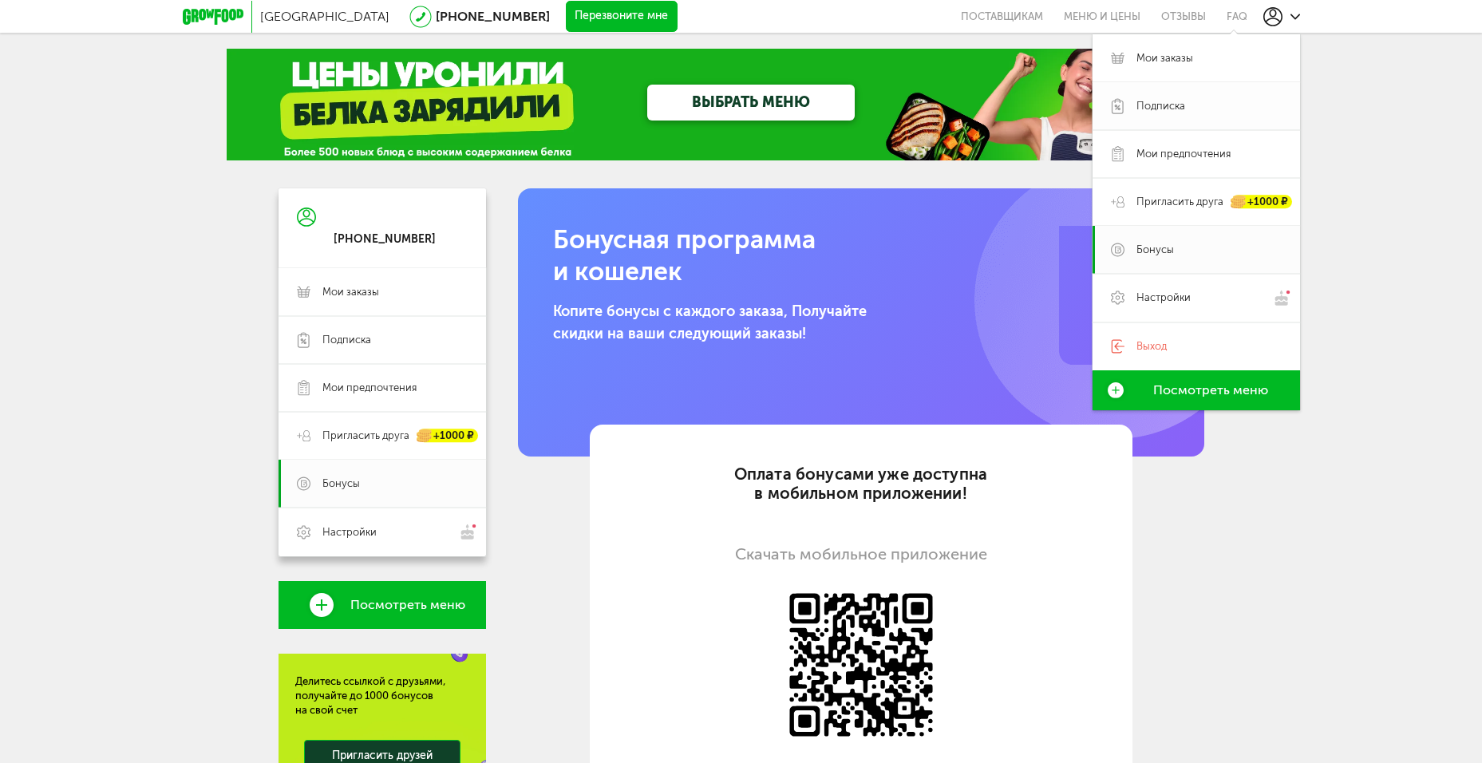
click at [1205, 88] on link "Подписка" at bounding box center [1195, 106] width 207 height 48
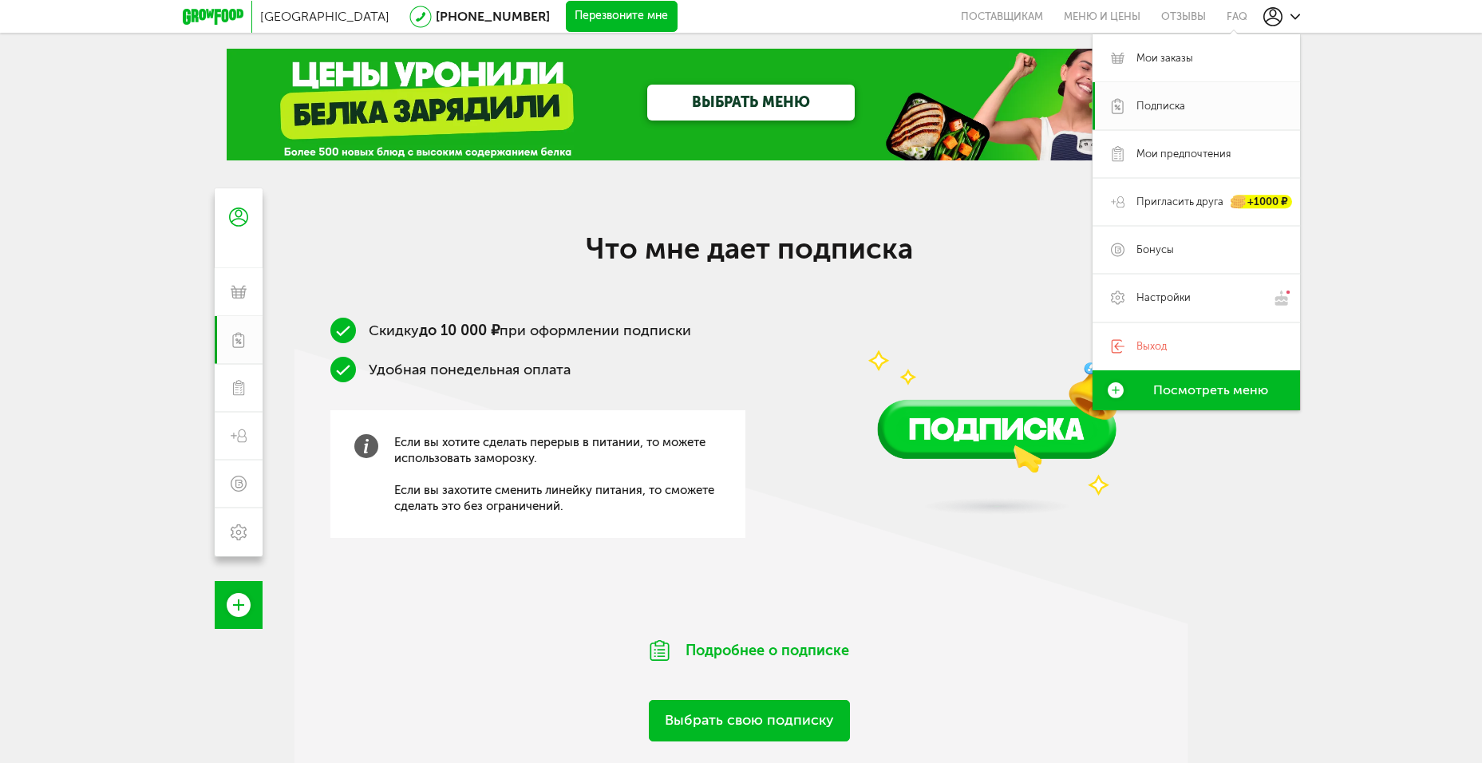
click at [535, 542] on div "Скидку до 10 000 ₽ при оформлении подписки Удобная понедельная оплата Если вы х…" at bounding box center [537, 448] width 415 height 260
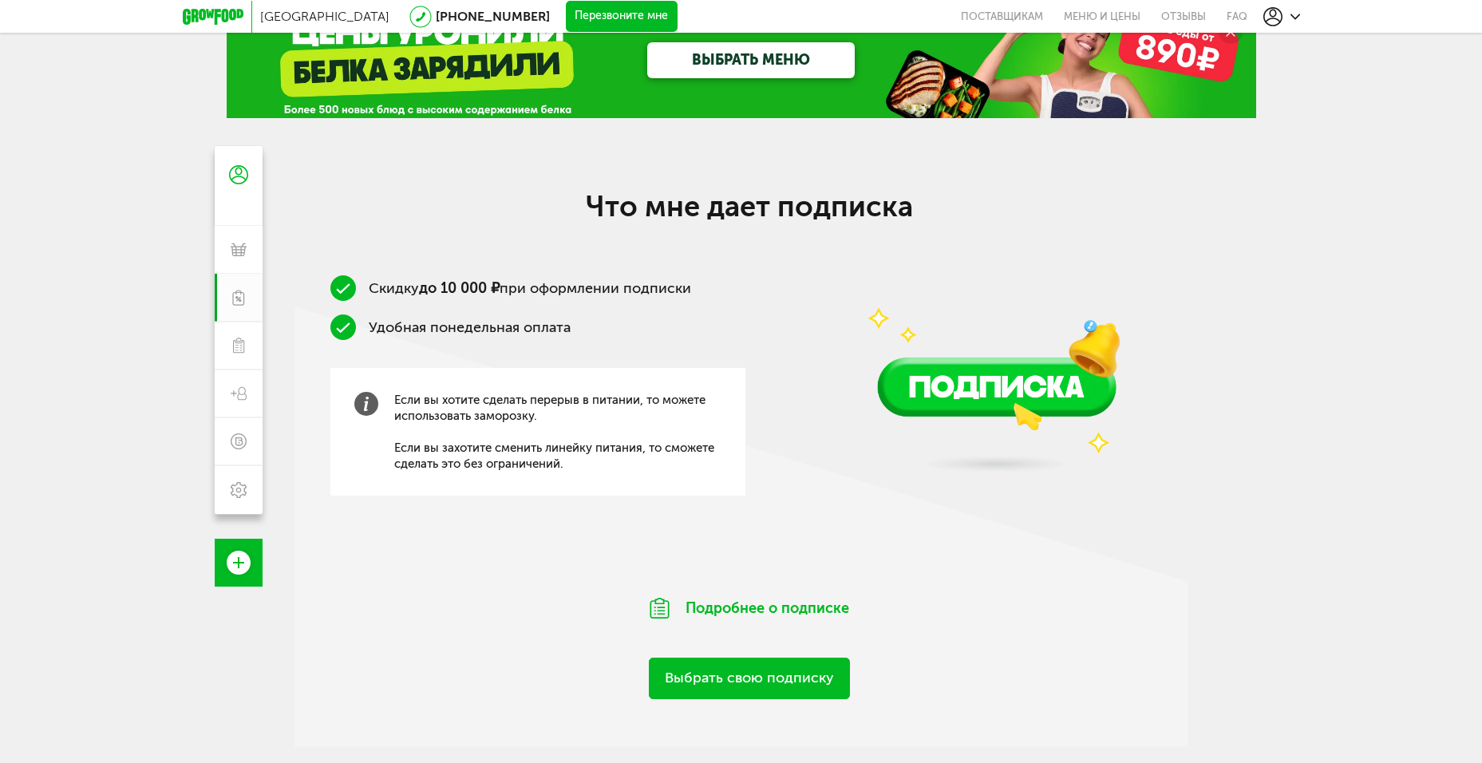
scroll to position [80, 0]
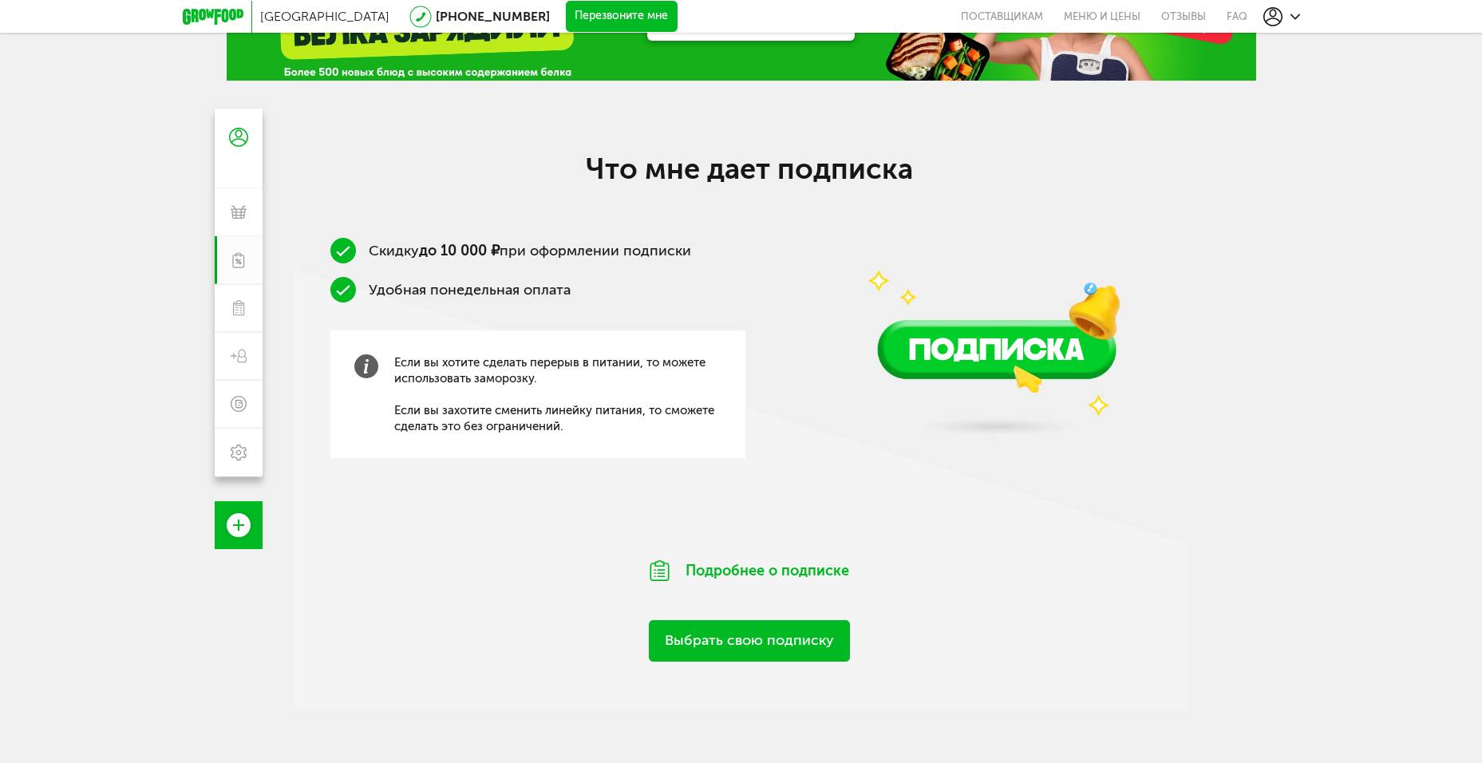
click at [750, 629] on link "Выбрать свою подписку" at bounding box center [749, 640] width 201 height 41
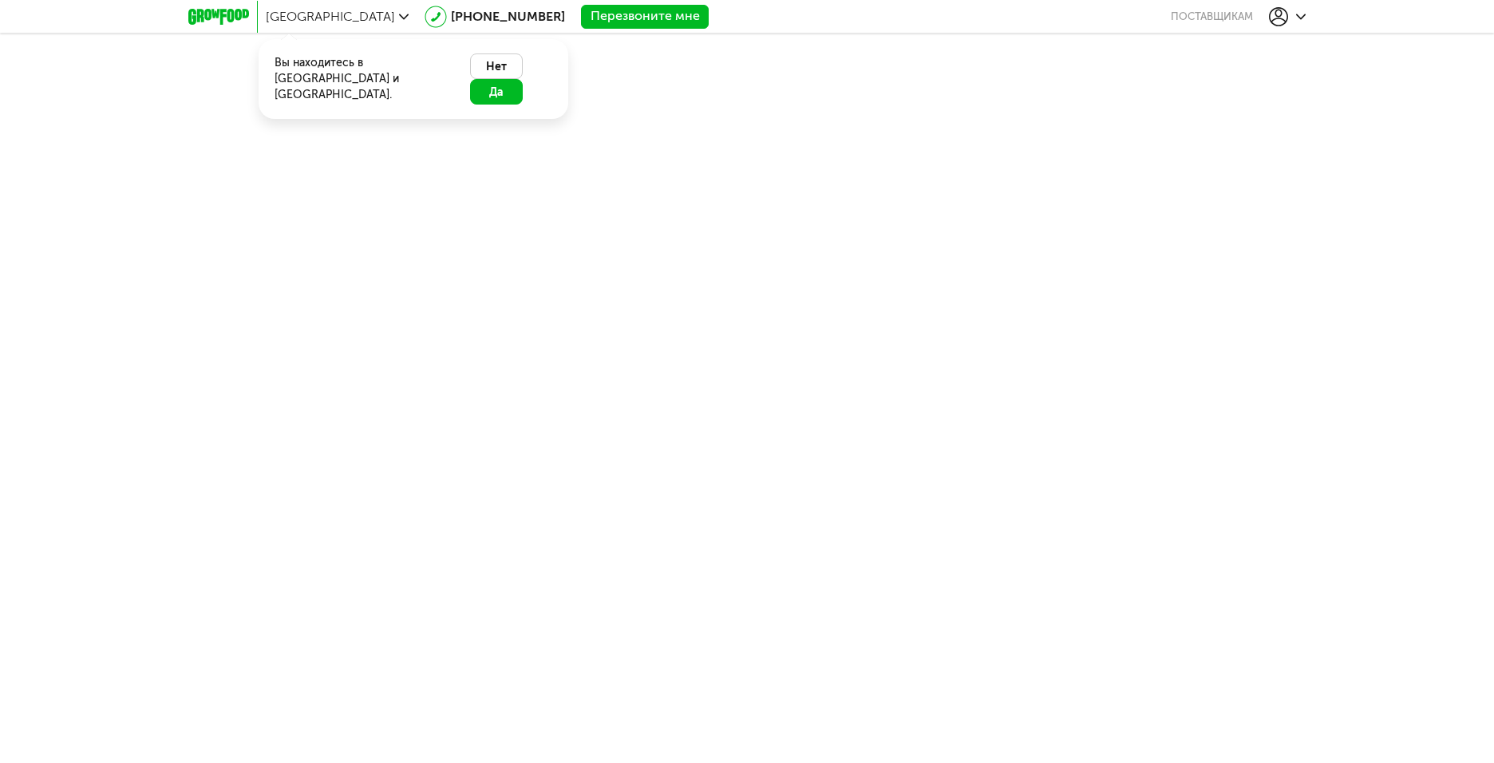
click at [523, 79] on button "Да" at bounding box center [496, 92] width 53 height 26
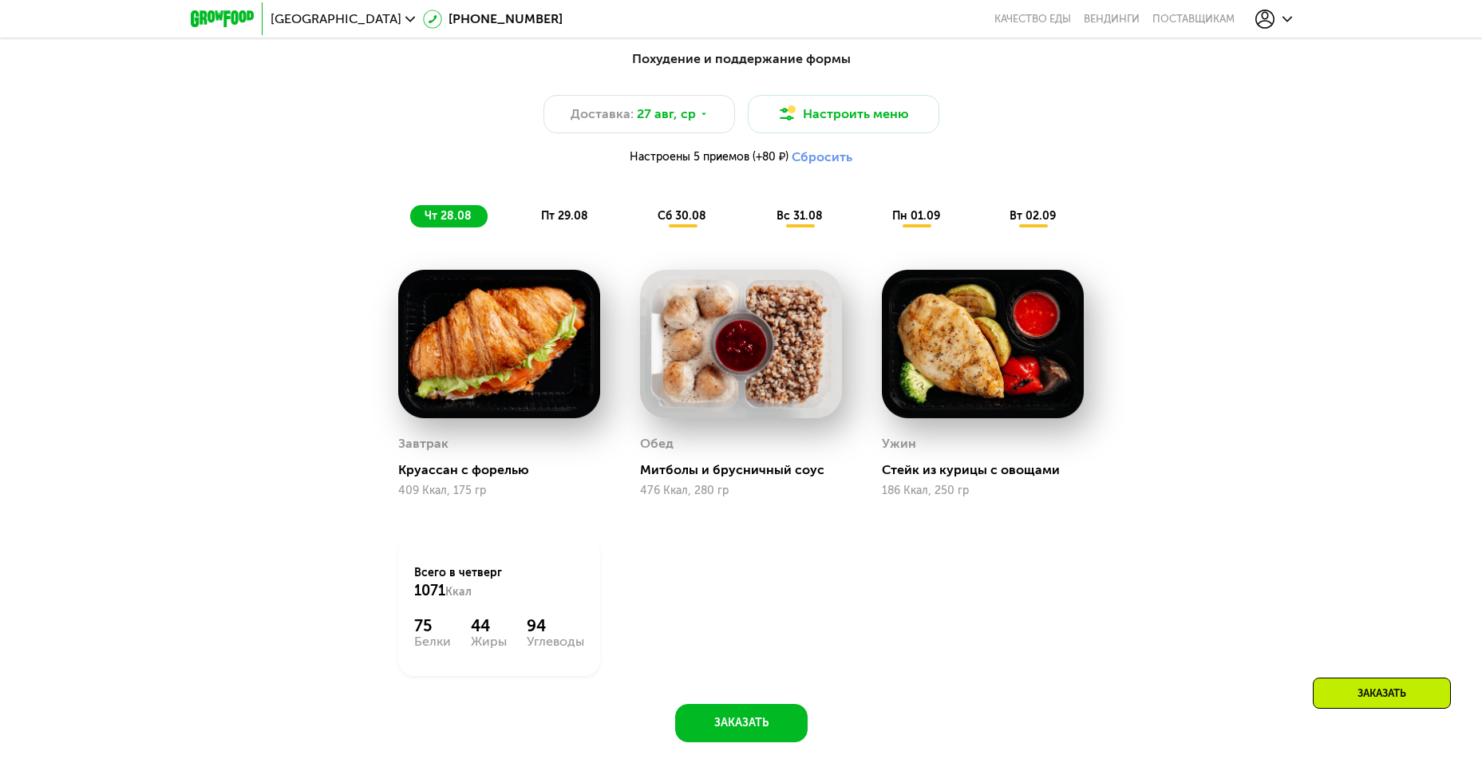
scroll to position [1117, 0]
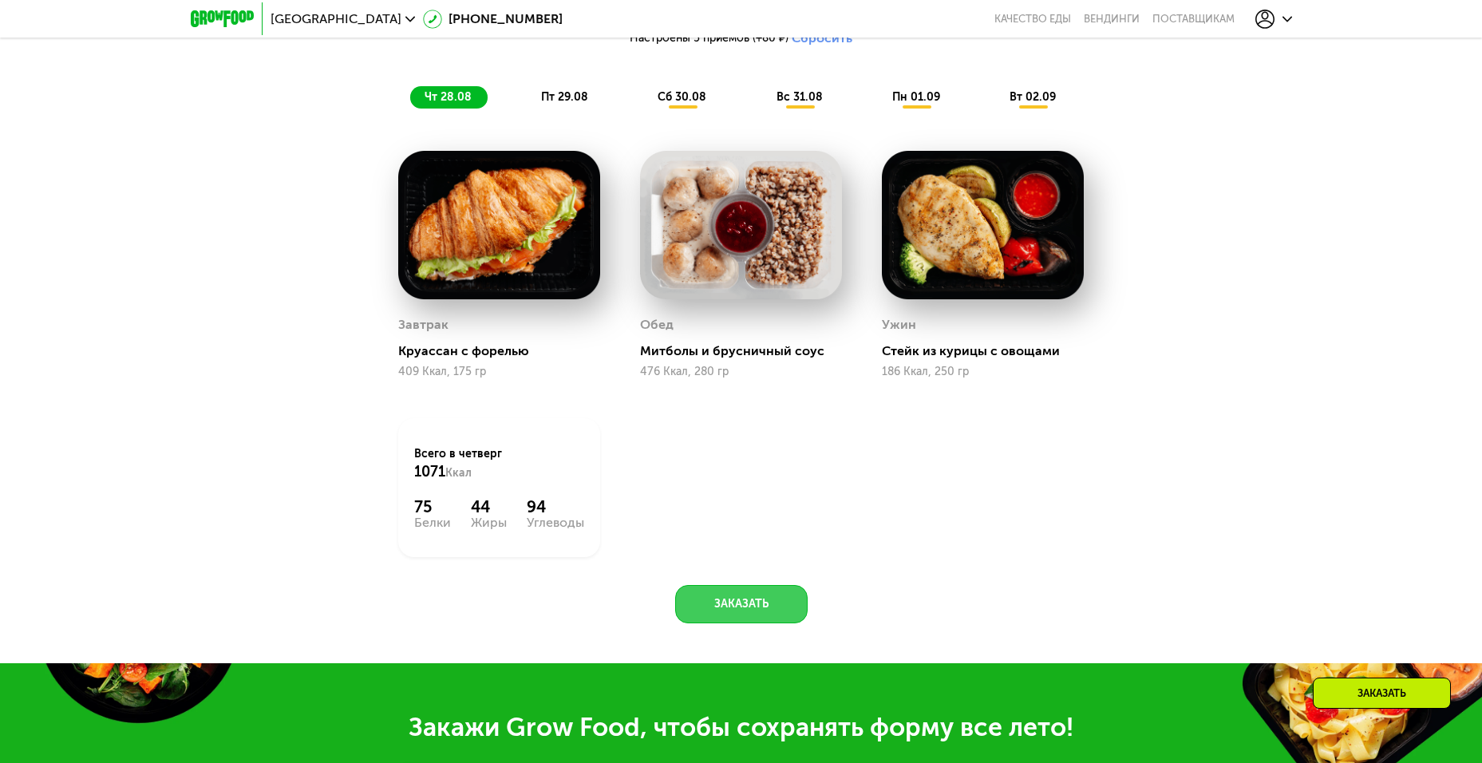
click at [677, 606] on button "Заказать" at bounding box center [741, 604] width 132 height 38
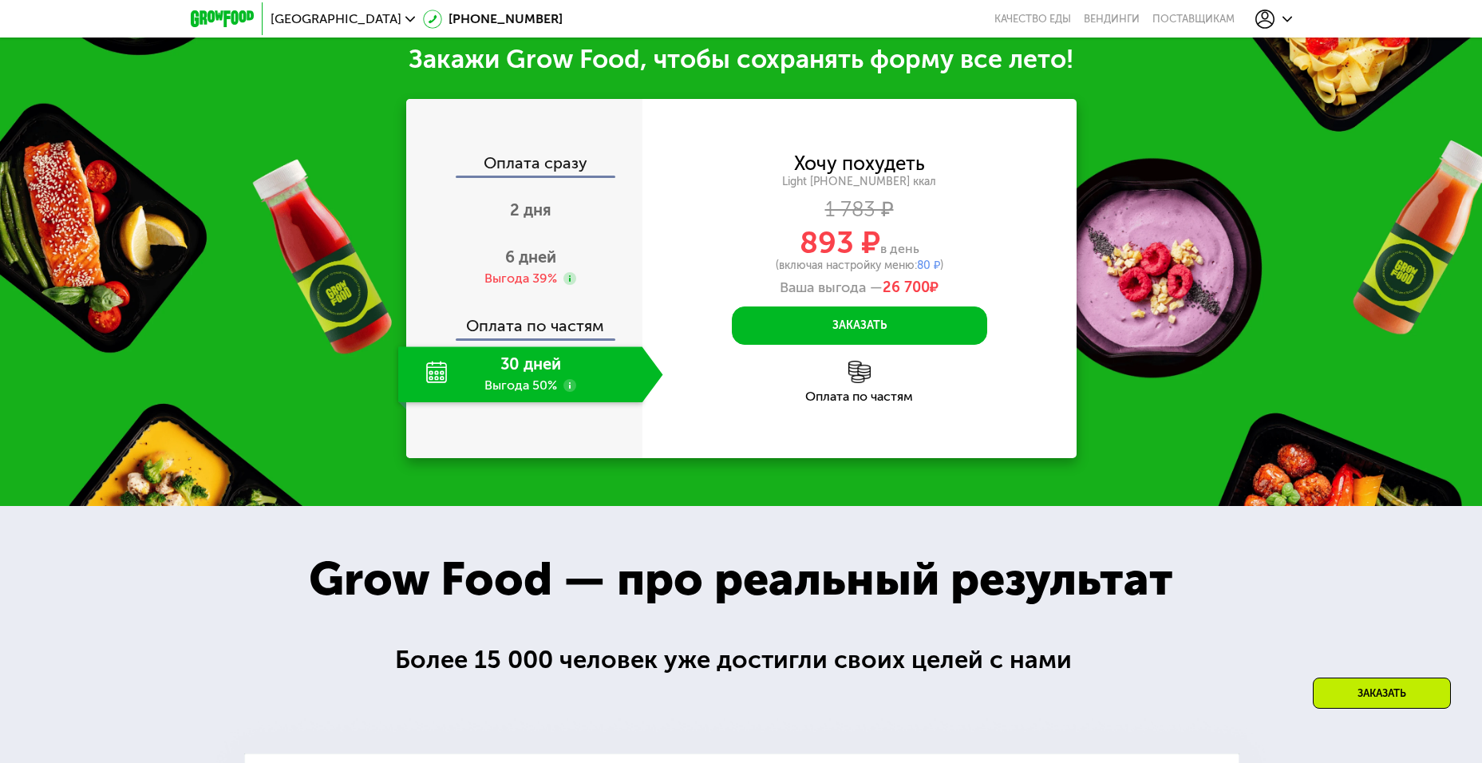
scroll to position [1786, 0]
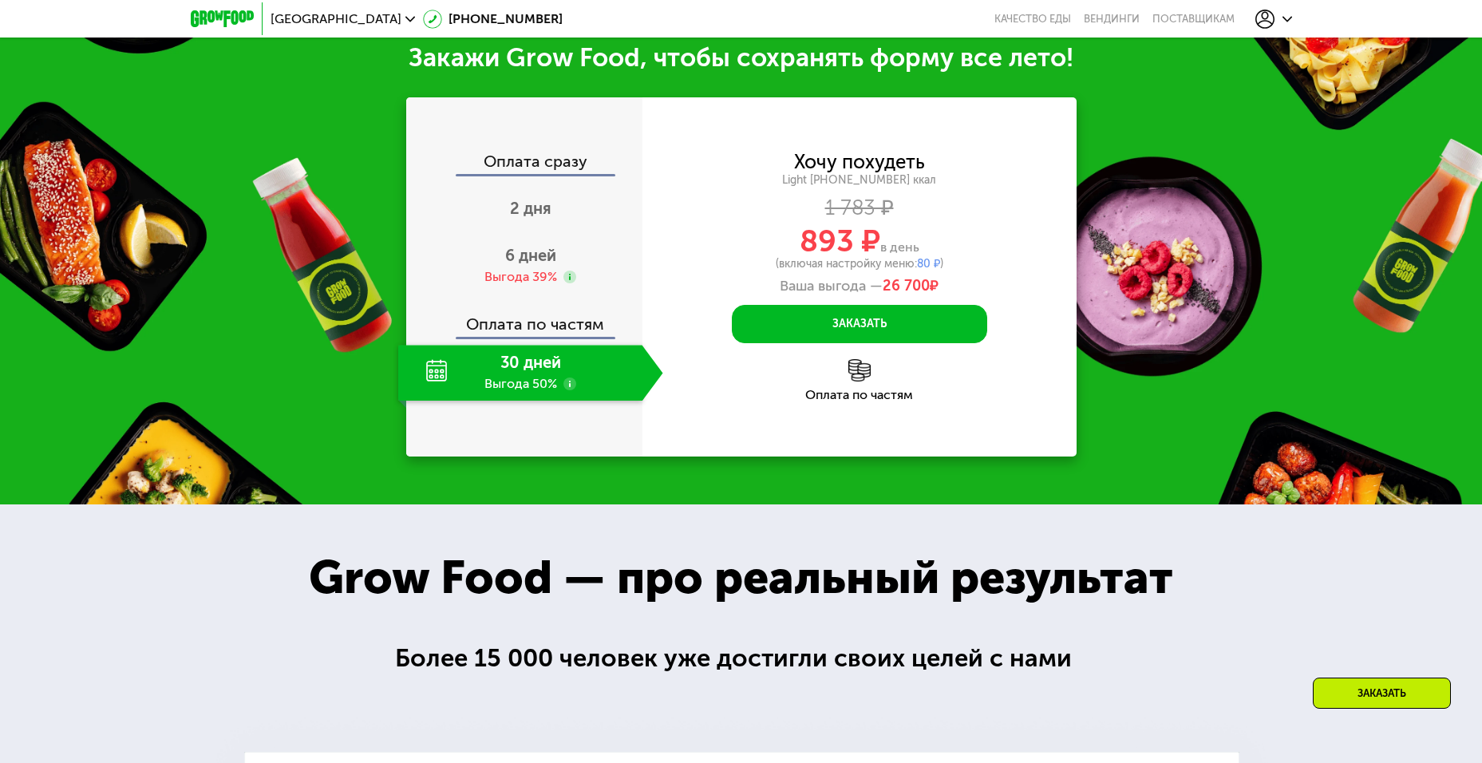
drag, startPoint x: 772, startPoint y: 285, endPoint x: 966, endPoint y: 291, distance: 194.8
click at [966, 291] on div "Ваша выгода — 26 700 ₽" at bounding box center [859, 287] width 434 height 18
click at [971, 228] on div "Хочу похудеть Light 1000 ~1000 ккал 1 783 ₽ 893 ₽ в день (включая настройку мен…" at bounding box center [859, 223] width 434 height 141
drag, startPoint x: 786, startPoint y: 228, endPoint x: 914, endPoint y: 246, distance: 128.9
click at [914, 246] on div "Хочу похудеть Light 1000 ~1000 ккал 1 783 ₽ 893 ₽ в день (включая настройку мен…" at bounding box center [859, 223] width 434 height 141
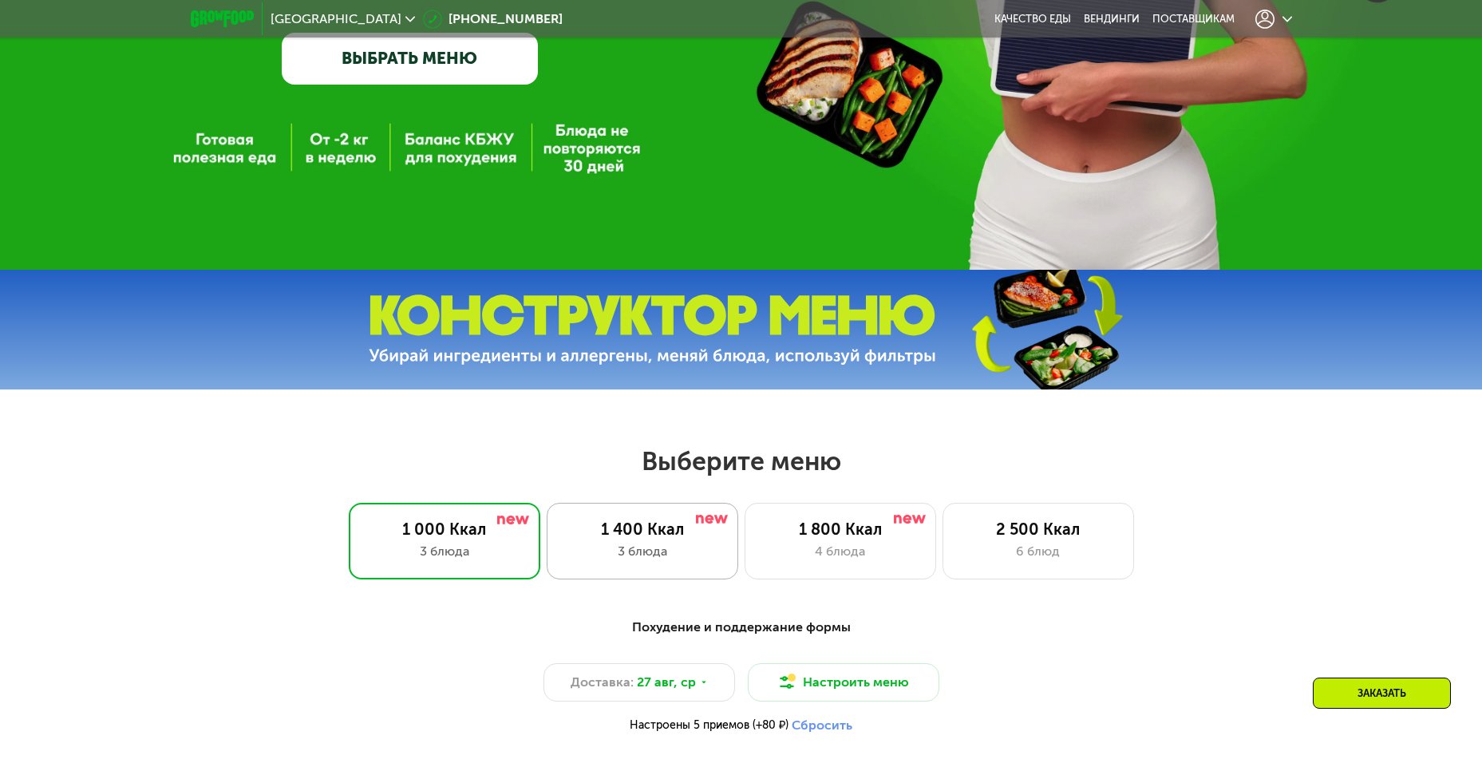
click at [618, 561] on div "3 блюда" at bounding box center [642, 551] width 158 height 19
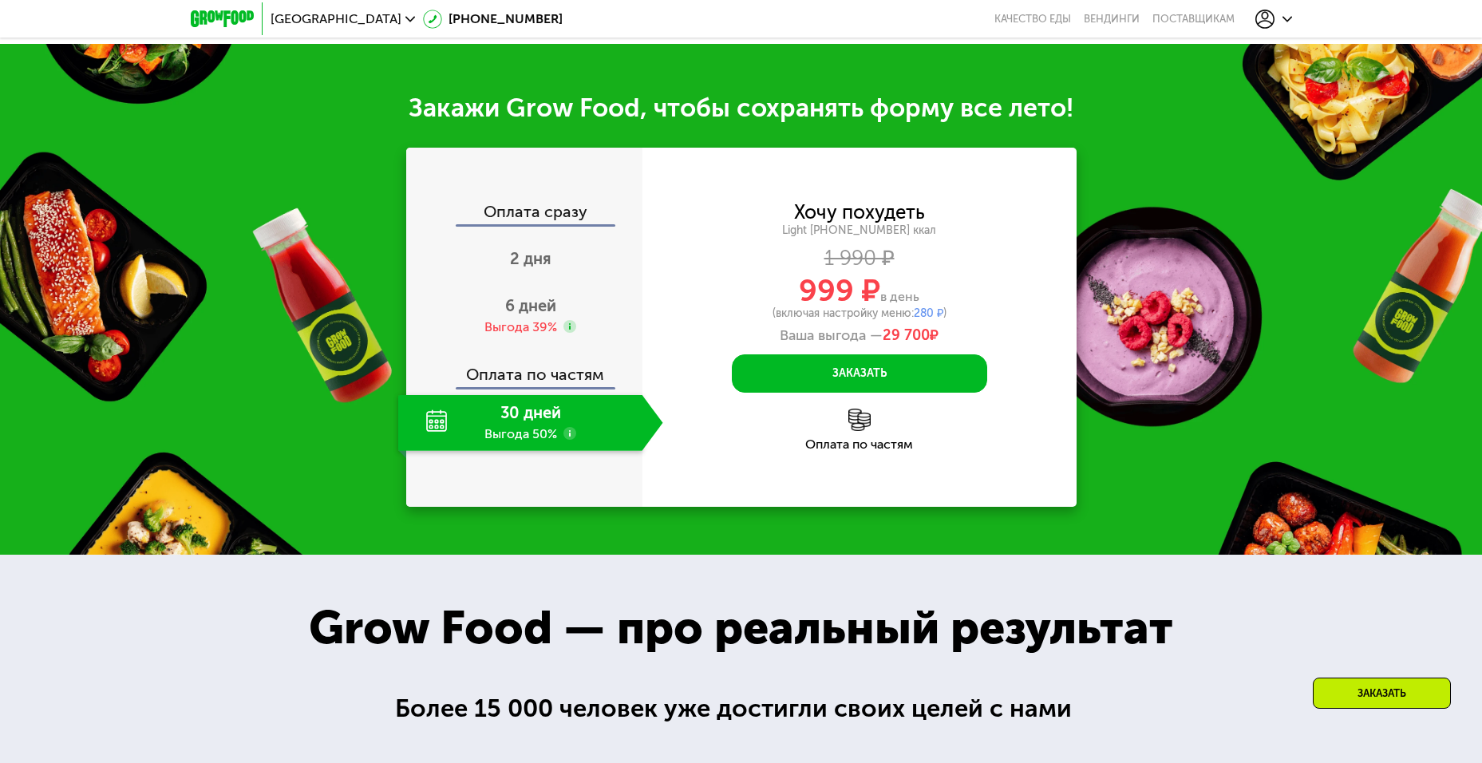
scroll to position [1627, 0]
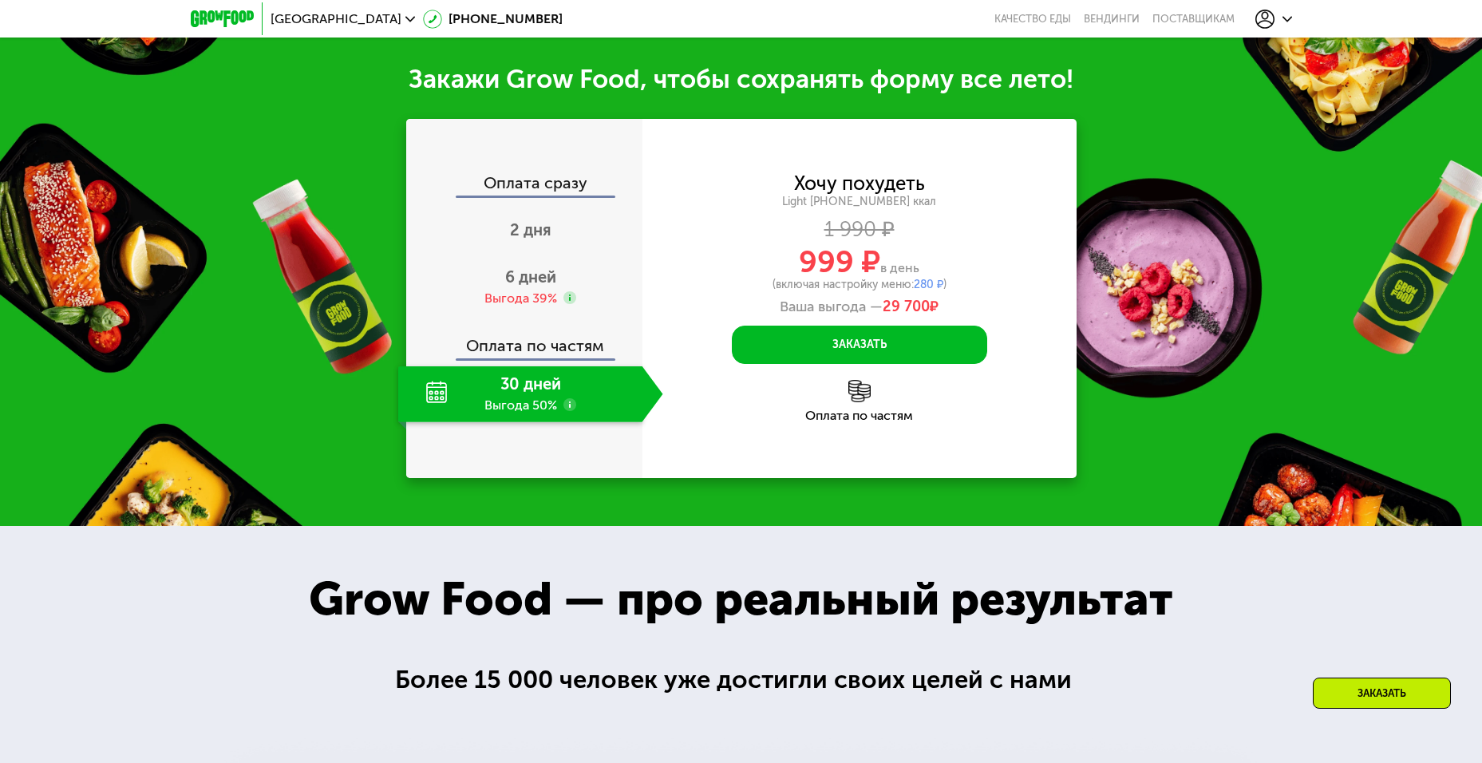
drag, startPoint x: 803, startPoint y: 411, endPoint x: 925, endPoint y: 412, distance: 122.1
click at [925, 277] on div "999 ₽ в день" at bounding box center [859, 262] width 434 height 30
click at [1036, 277] on div "999 ₽ в день" at bounding box center [859, 262] width 434 height 30
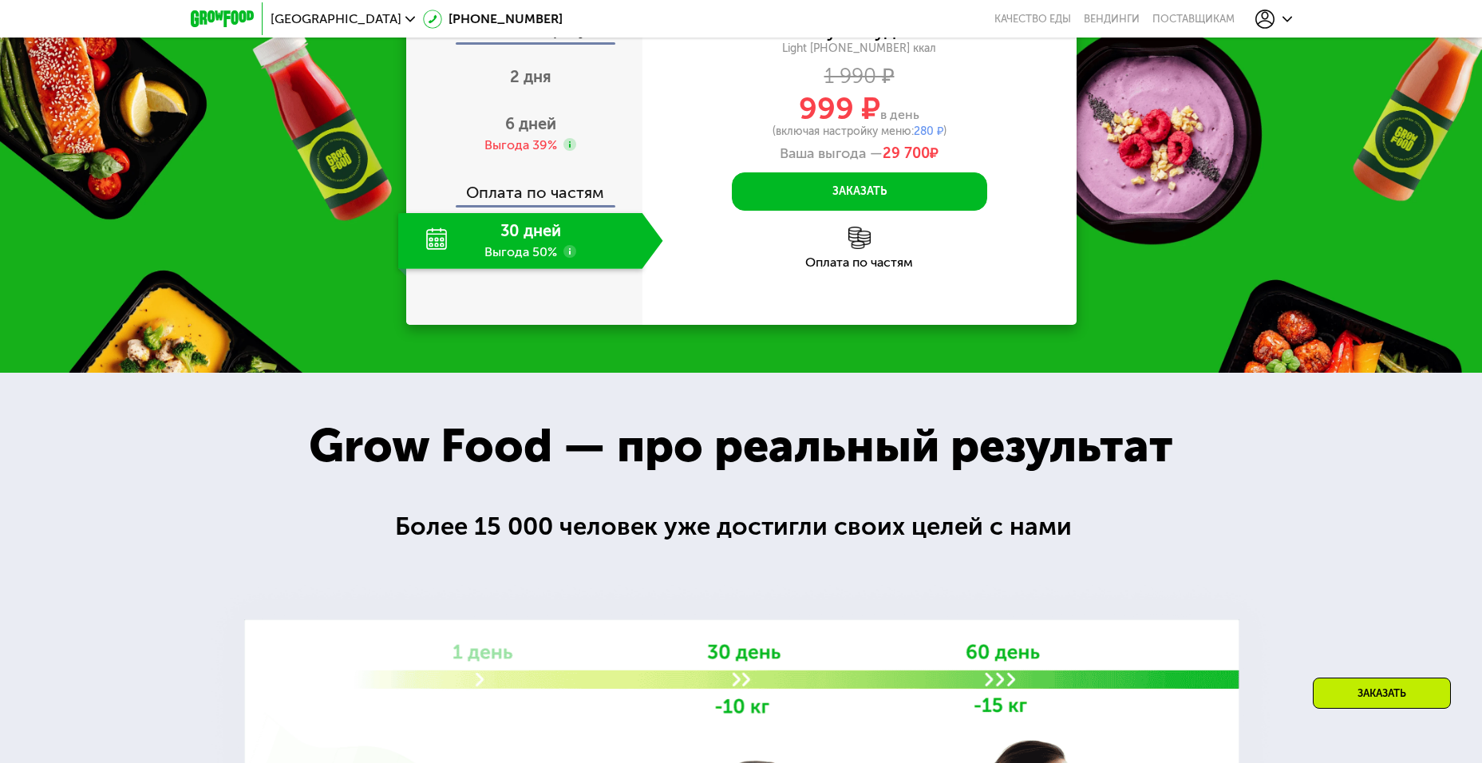
scroll to position [1786, 0]
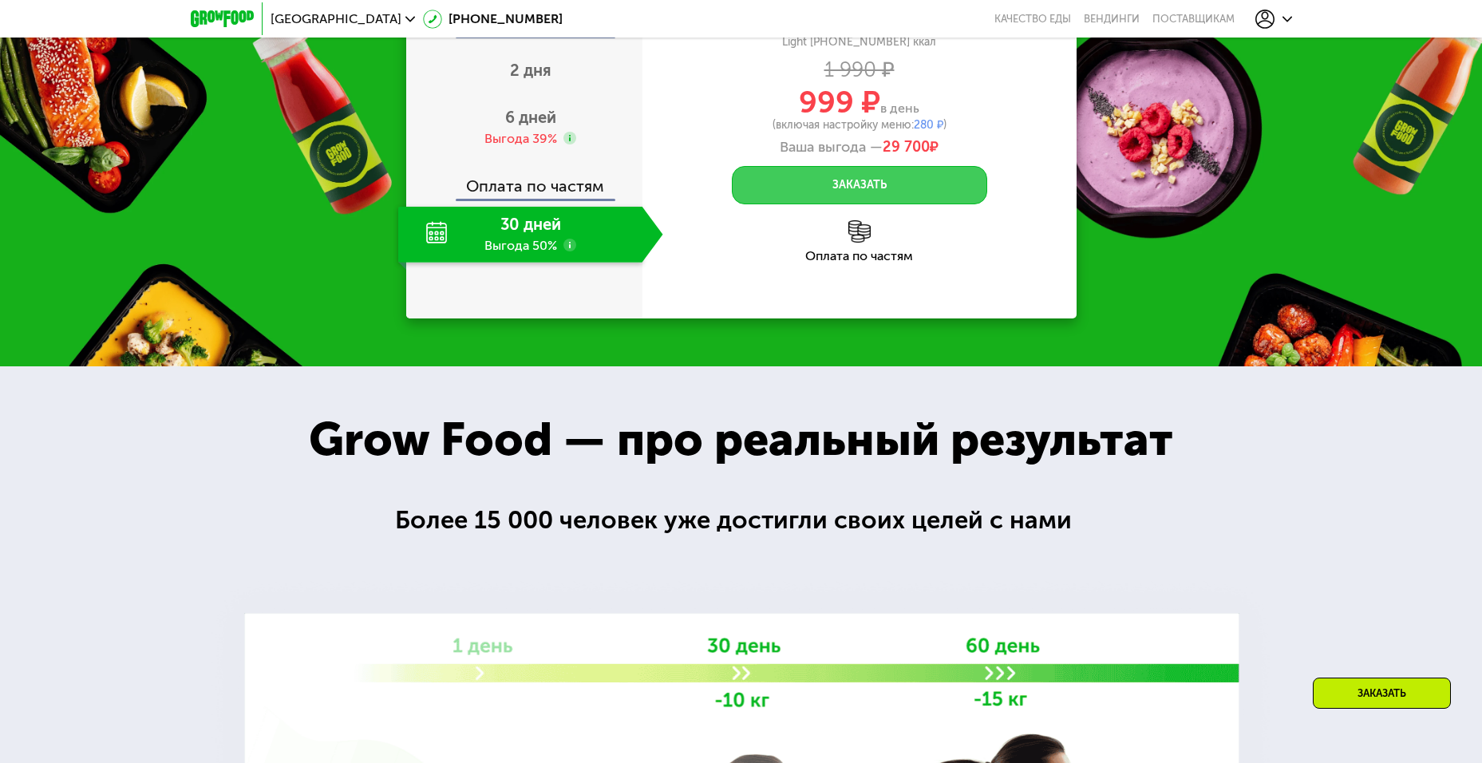
click at [870, 204] on button "Заказать" at bounding box center [859, 185] width 255 height 38
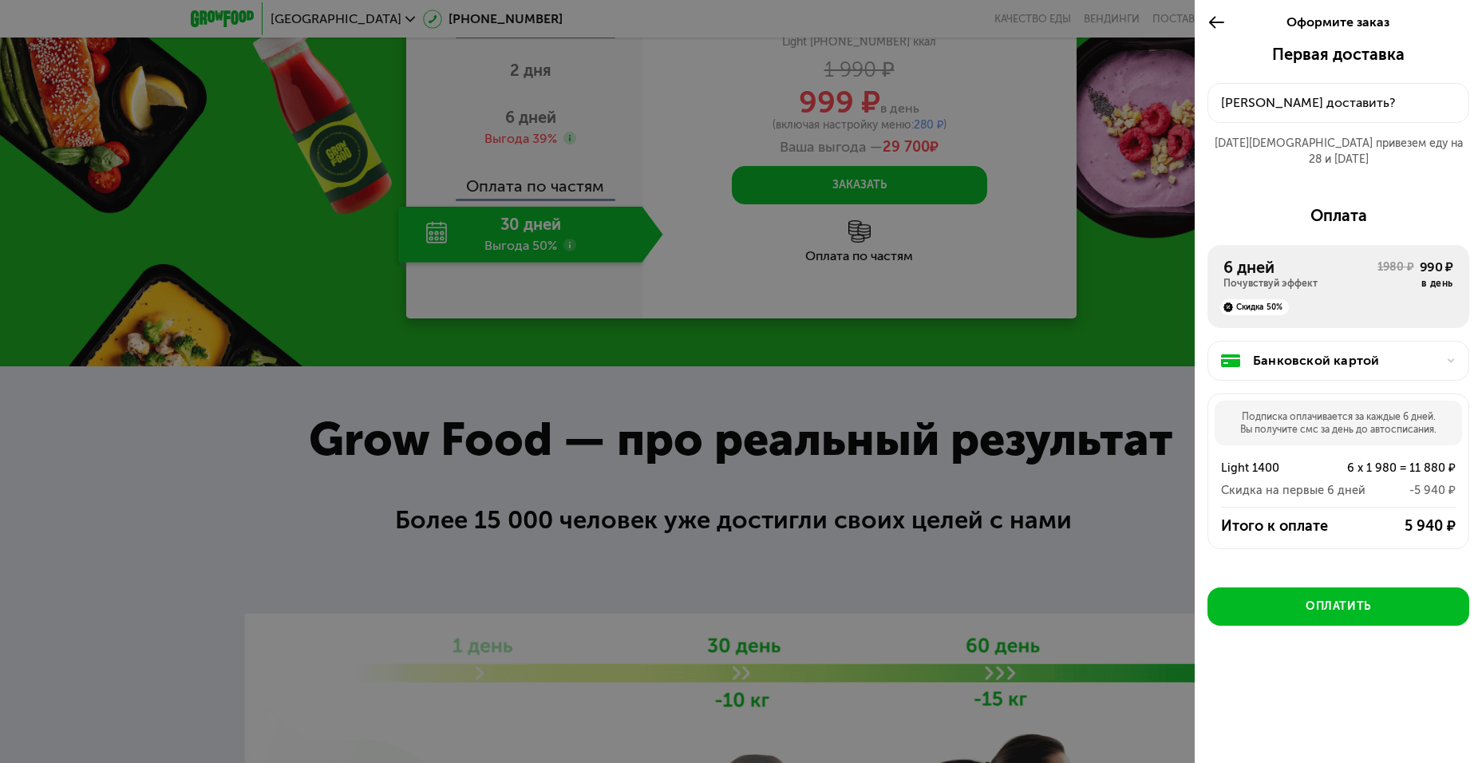
click at [1277, 83] on button "Куда доставить?" at bounding box center [1338, 103] width 262 height 40
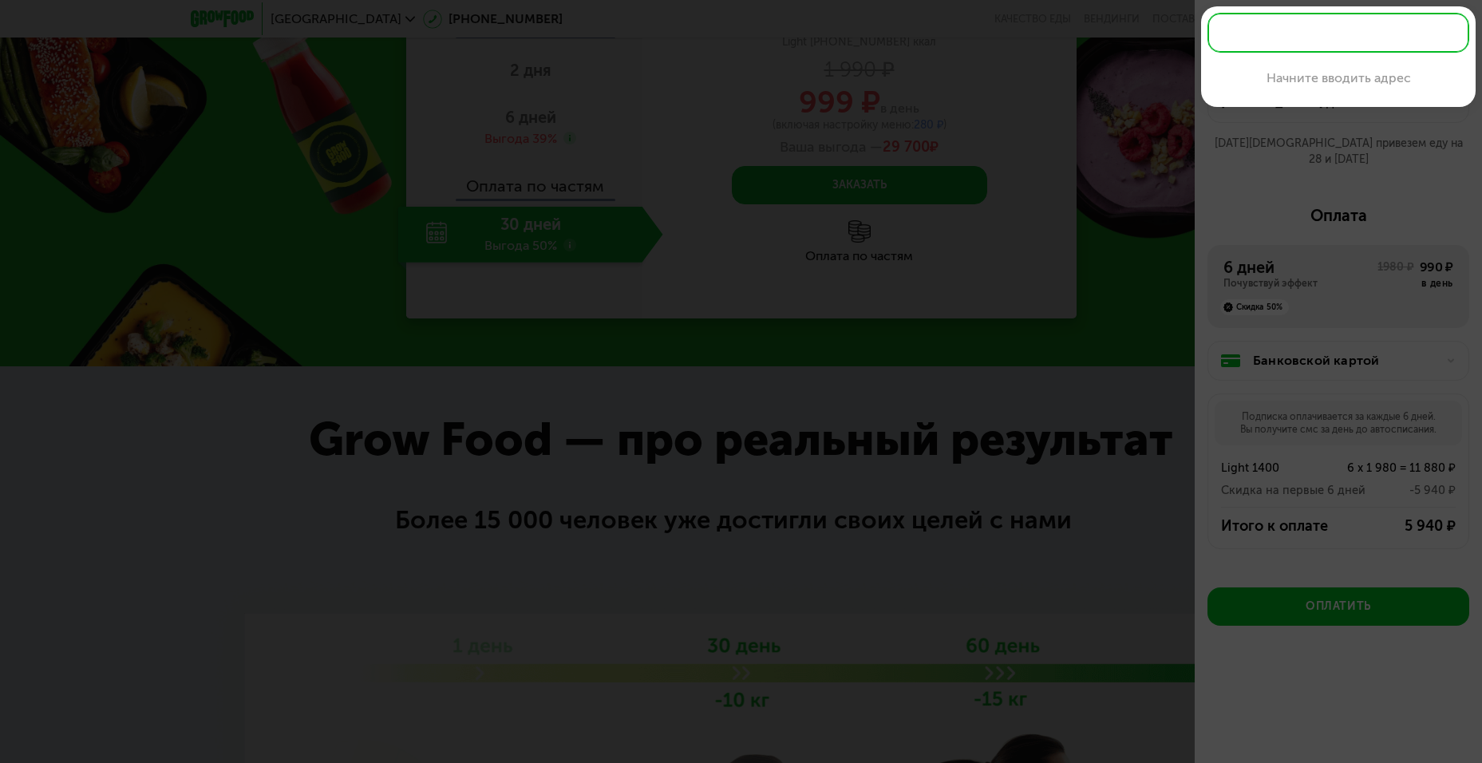
click at [1240, 262] on div at bounding box center [741, 381] width 1482 height 763
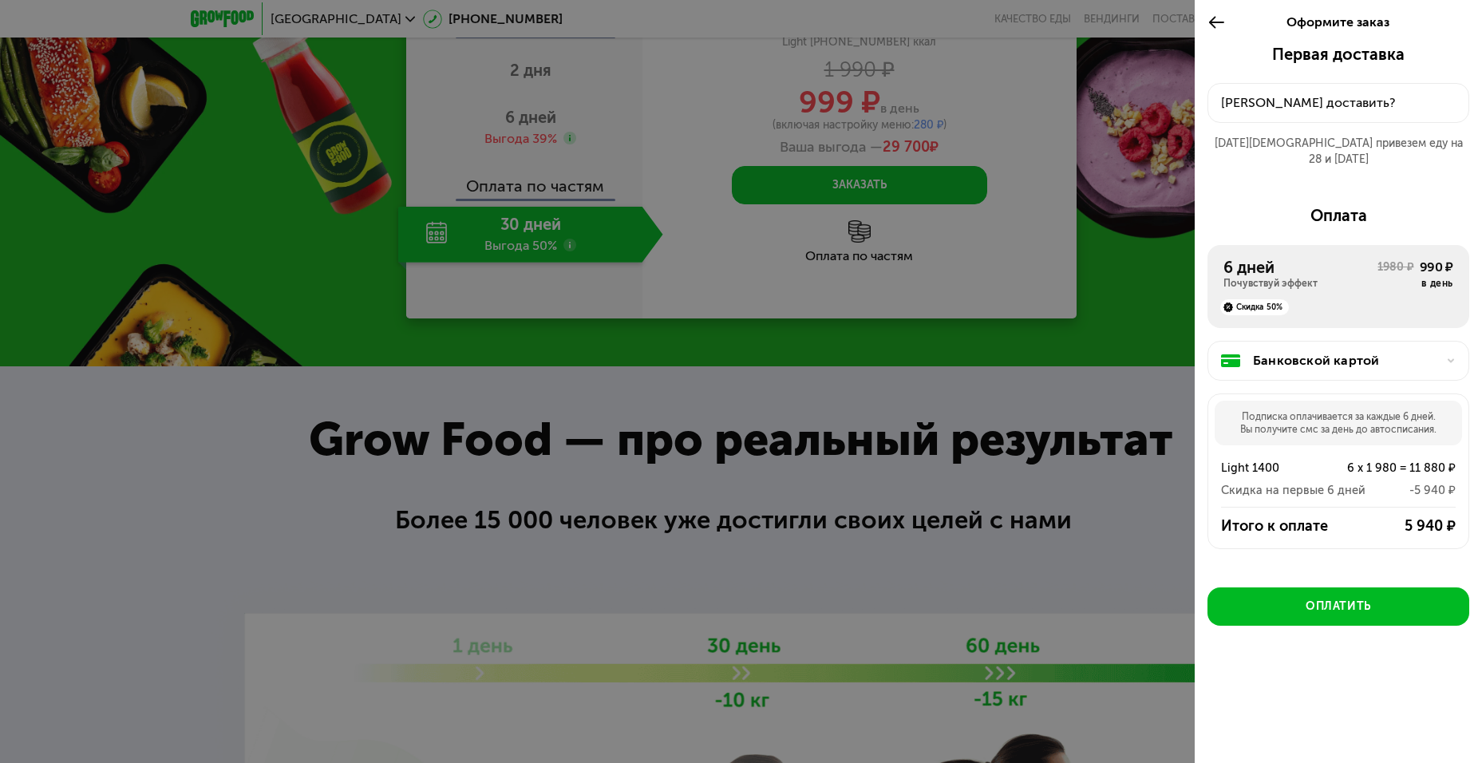
click at [1226, 28] on div at bounding box center [1220, 22] width 26 height 45
click at [1217, 26] on icon at bounding box center [1216, 22] width 18 height 19
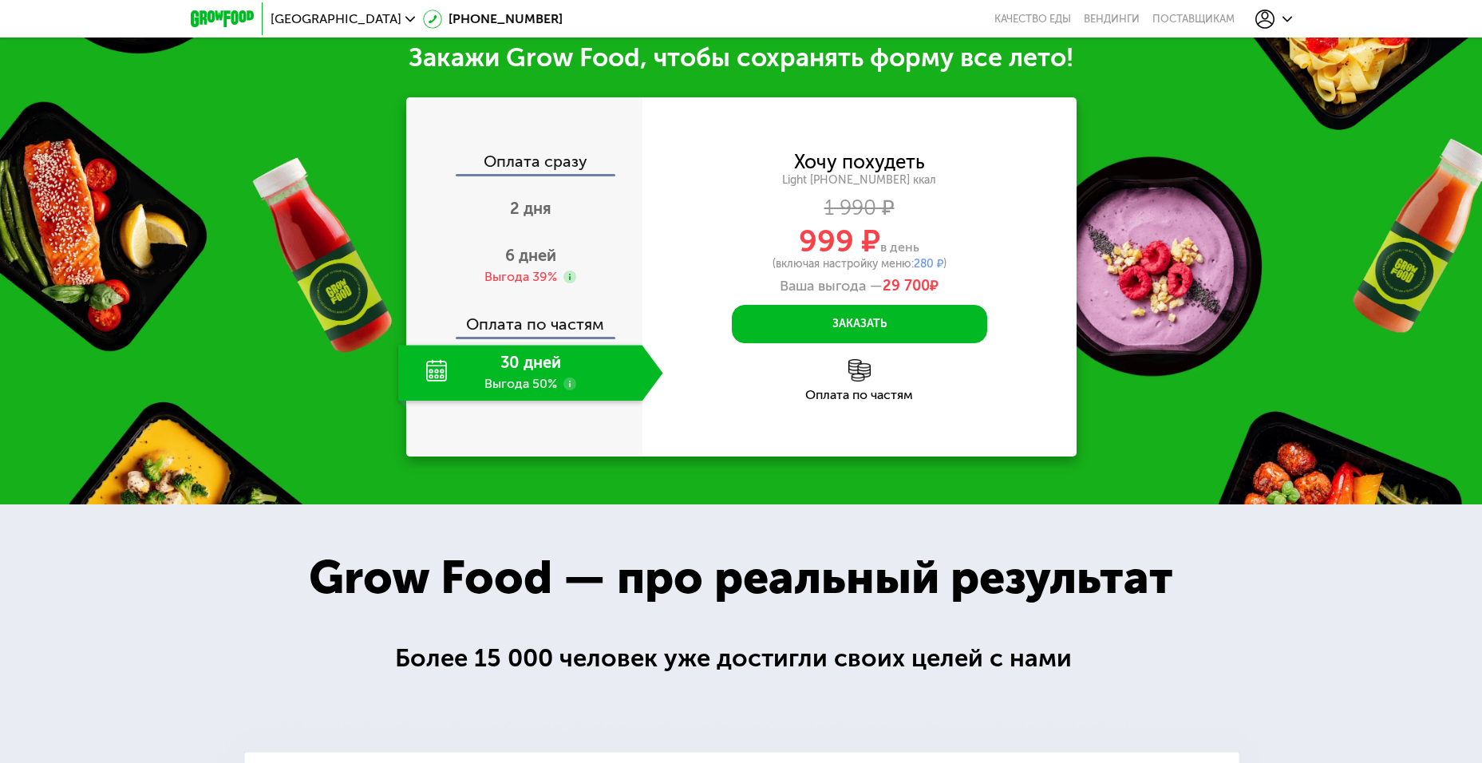
click at [576, 391] on div "30 дней Выгода 50%" at bounding box center [520, 373] width 244 height 56
click at [520, 387] on div "30 дней Выгода 50%" at bounding box center [520, 373] width 244 height 56
click at [558, 389] on div "30 дней Выгода 50%" at bounding box center [520, 373] width 244 height 56
click at [580, 389] on div "30 дней Выгода 50%" at bounding box center [520, 373] width 244 height 56
click at [572, 389] on use at bounding box center [569, 383] width 13 height 13
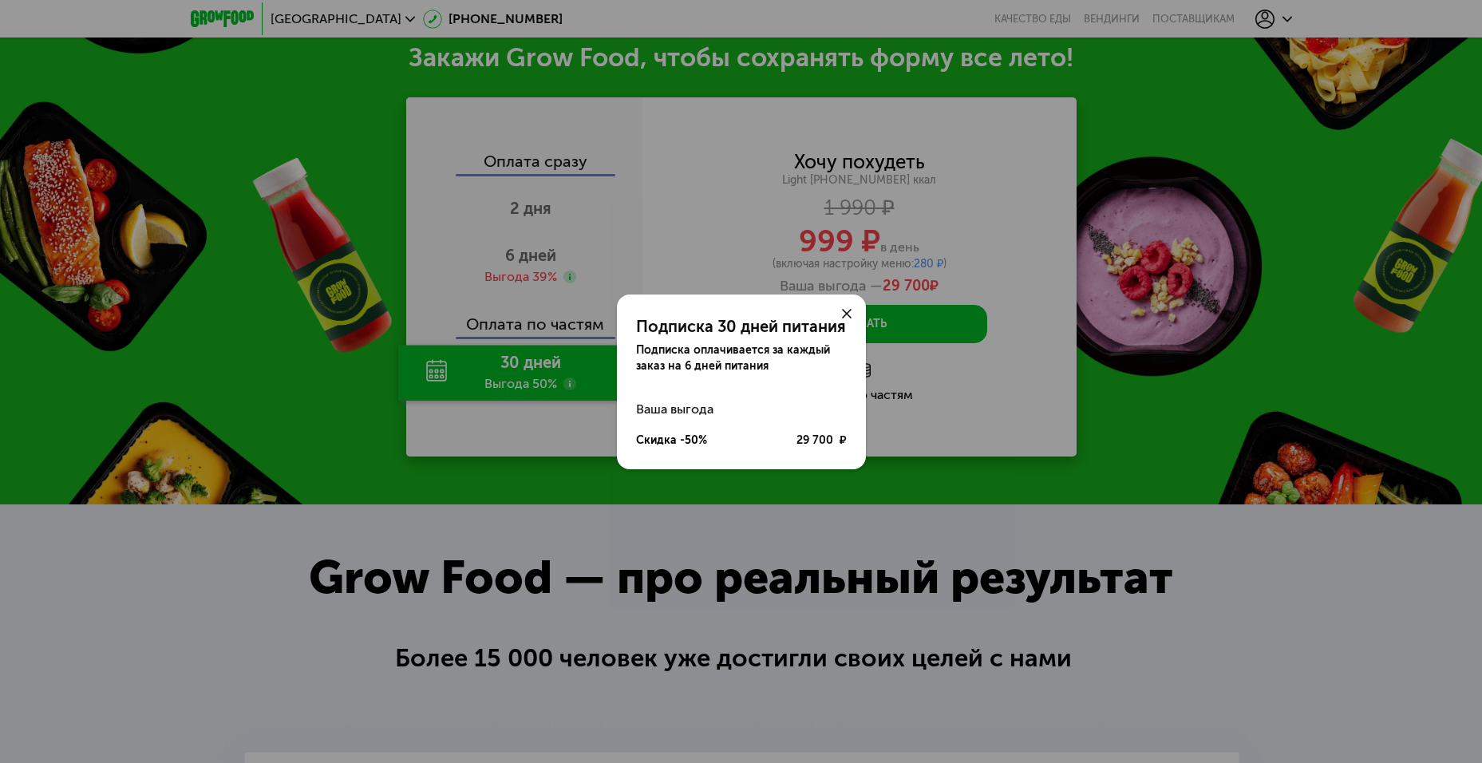
click at [849, 314] on icon at bounding box center [847, 314] width 10 height 10
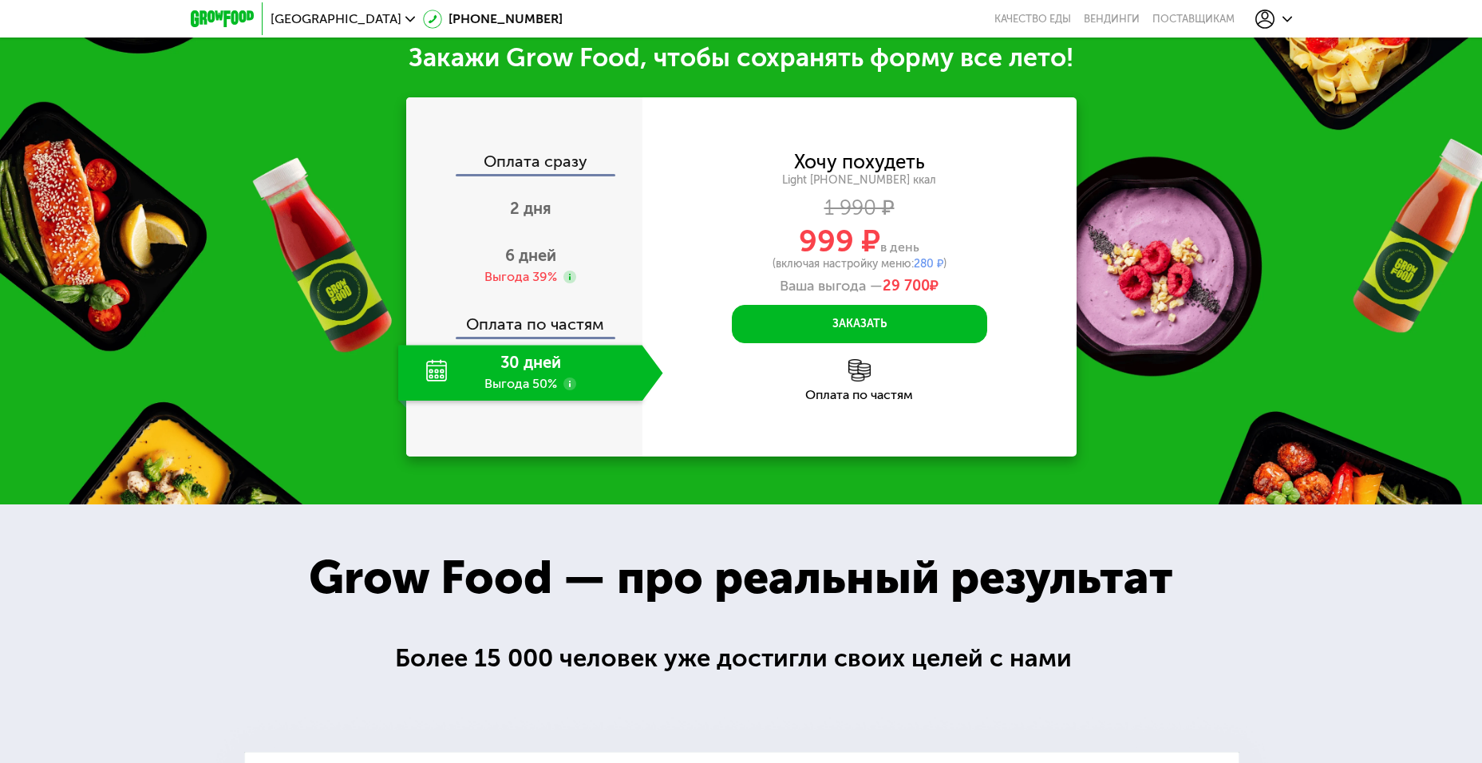
click at [443, 373] on div "30 дней Выгода 50%" at bounding box center [520, 373] width 244 height 56
click at [566, 282] on use at bounding box center [569, 276] width 13 height 13
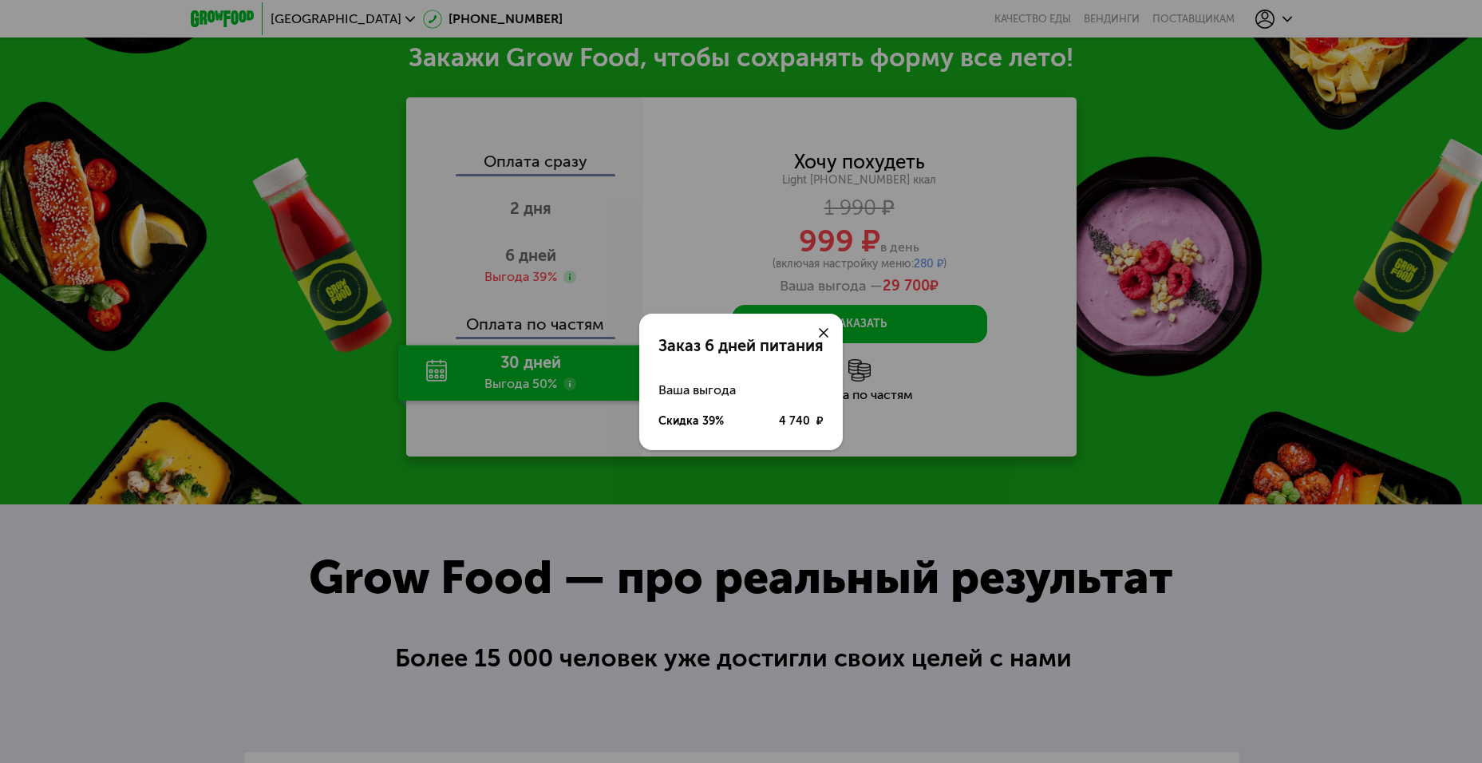
click at [825, 339] on div at bounding box center [823, 333] width 38 height 38
click at [823, 328] on icon at bounding box center [824, 333] width 10 height 10
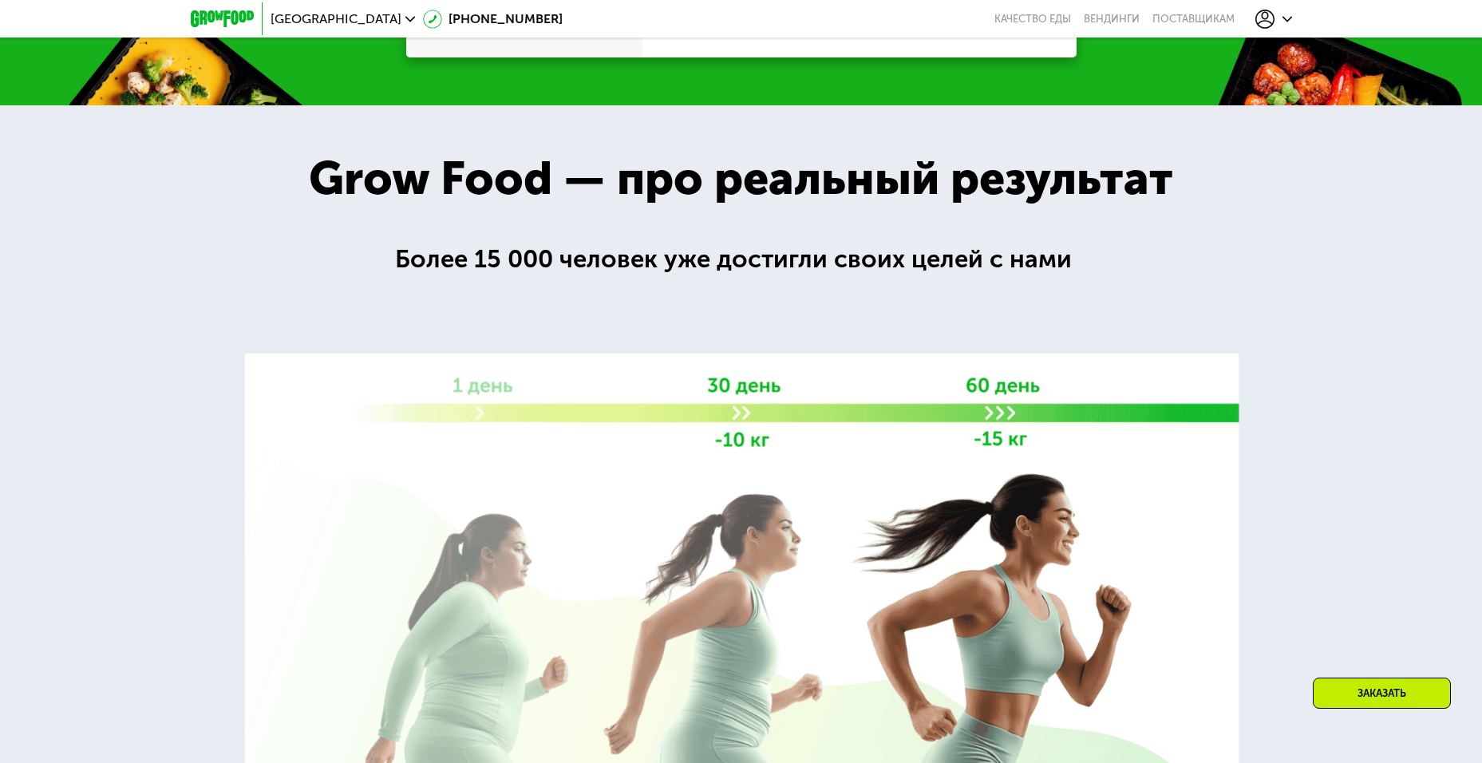
scroll to position [1707, 0]
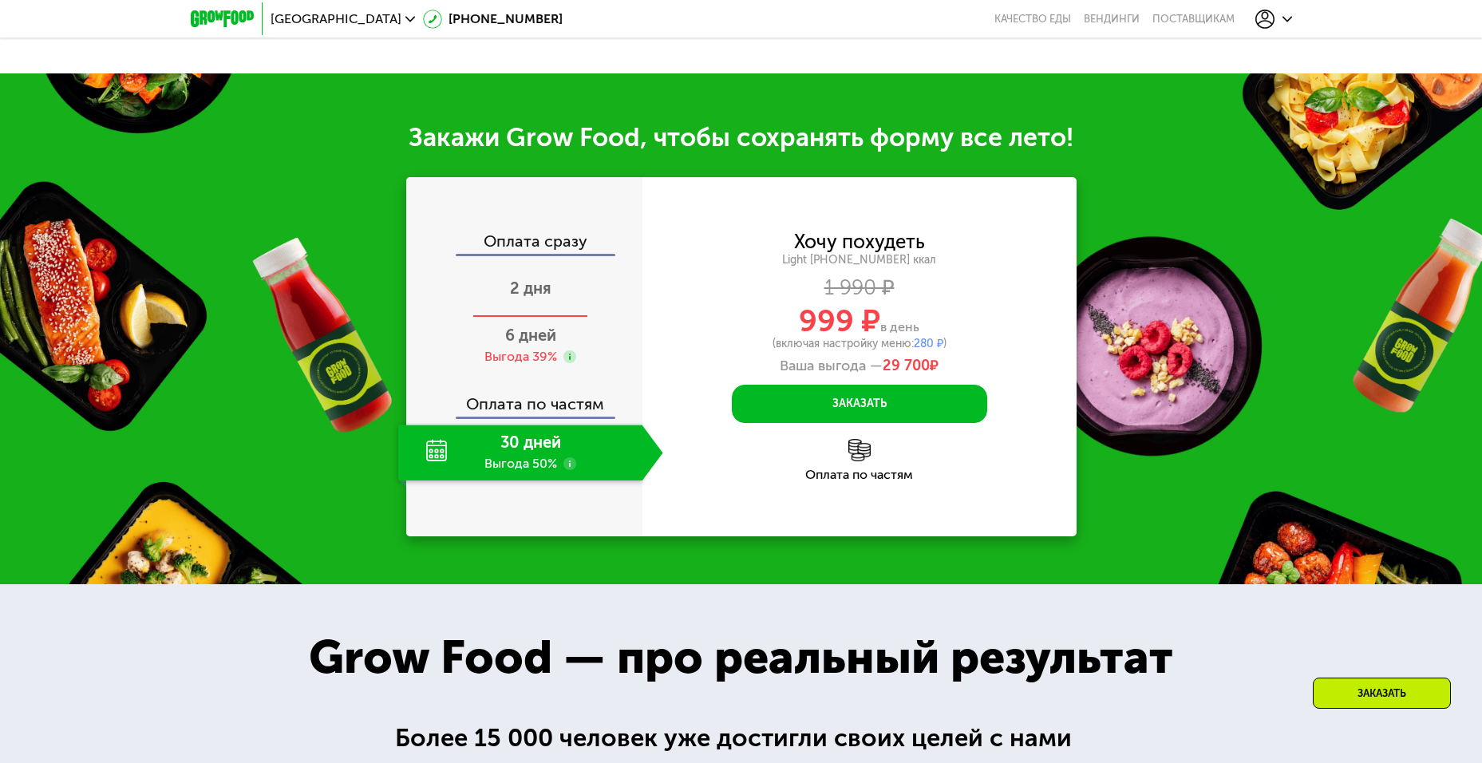
click at [529, 291] on span "2 дня" at bounding box center [530, 287] width 41 height 19
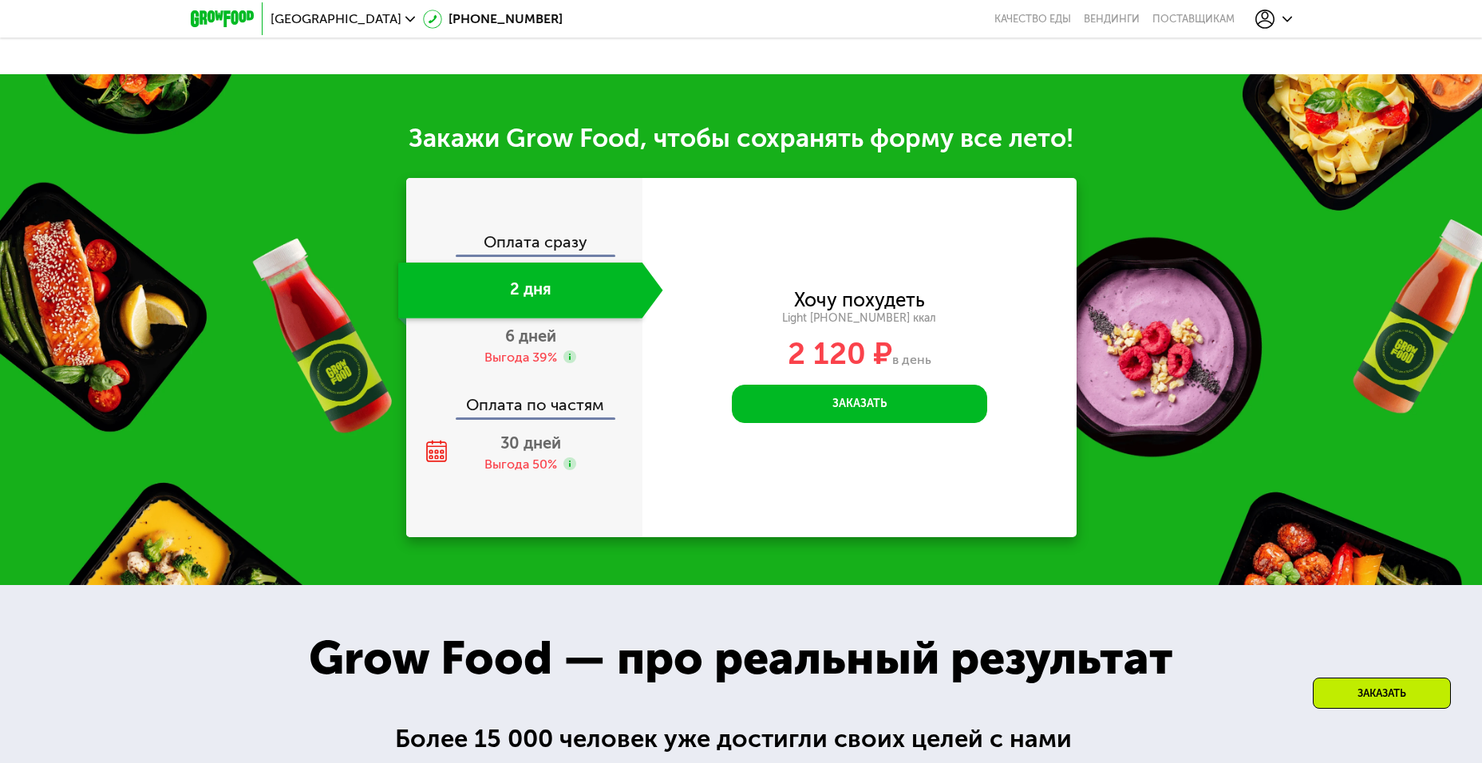
scroll to position [1667, 0]
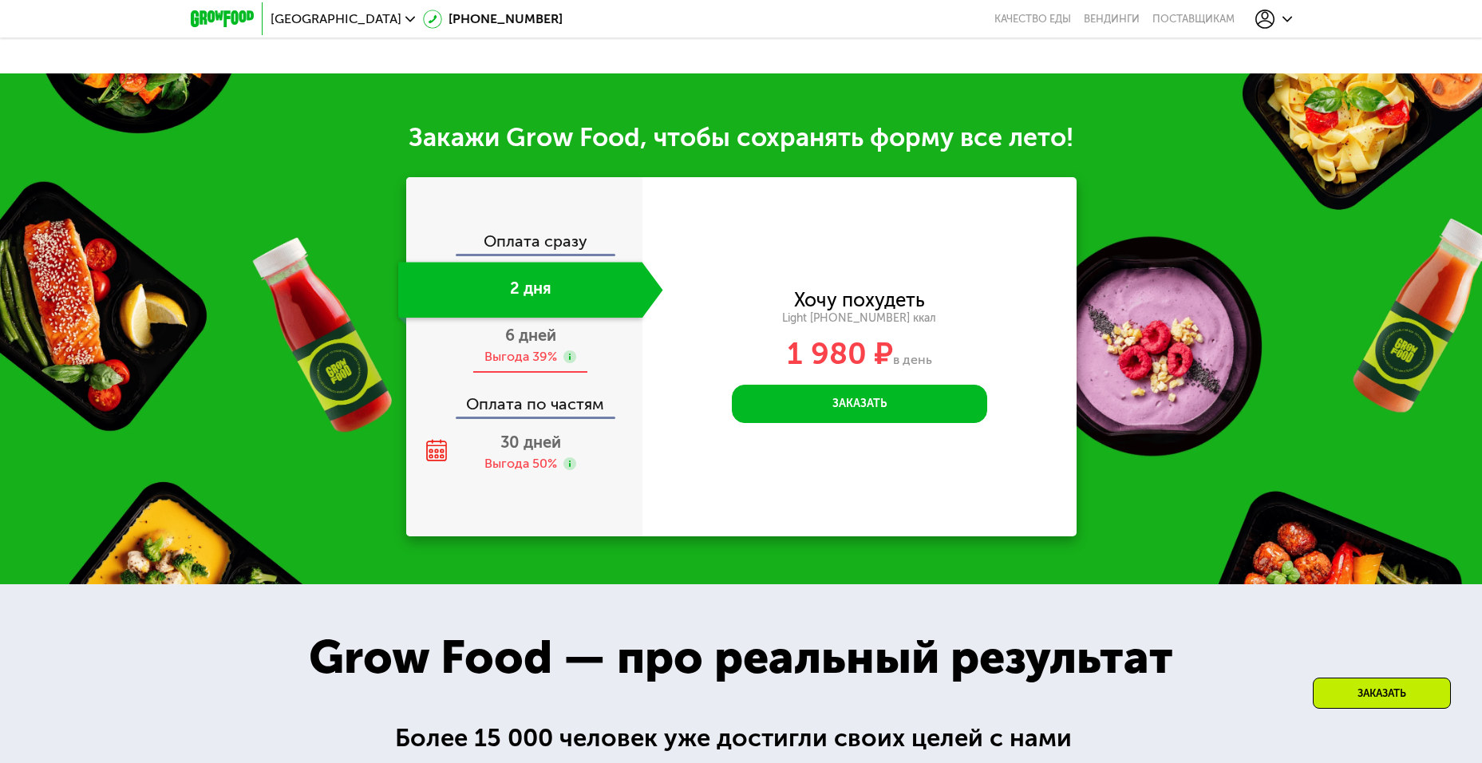
click at [507, 343] on span "6 дней" at bounding box center [530, 335] width 51 height 19
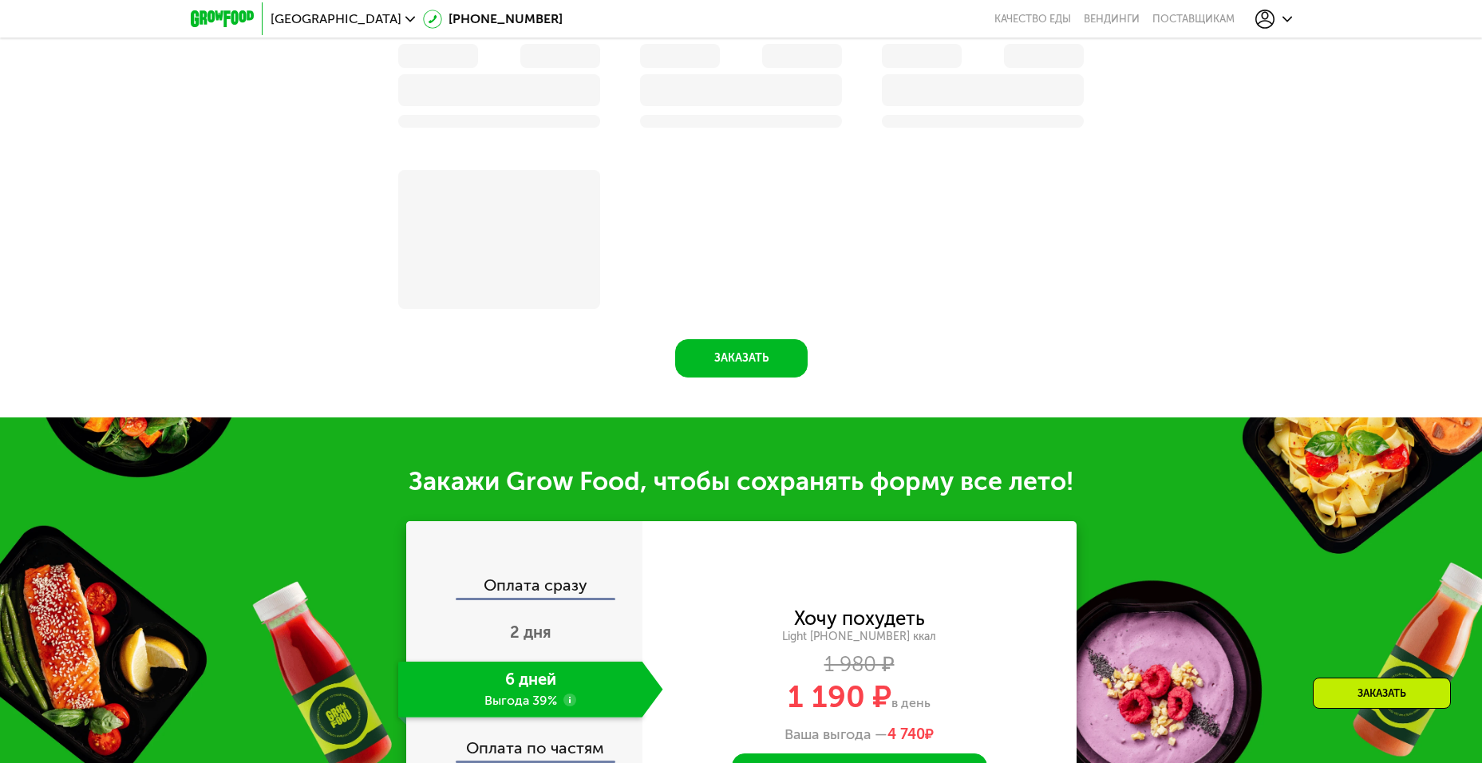
scroll to position [1707, 0]
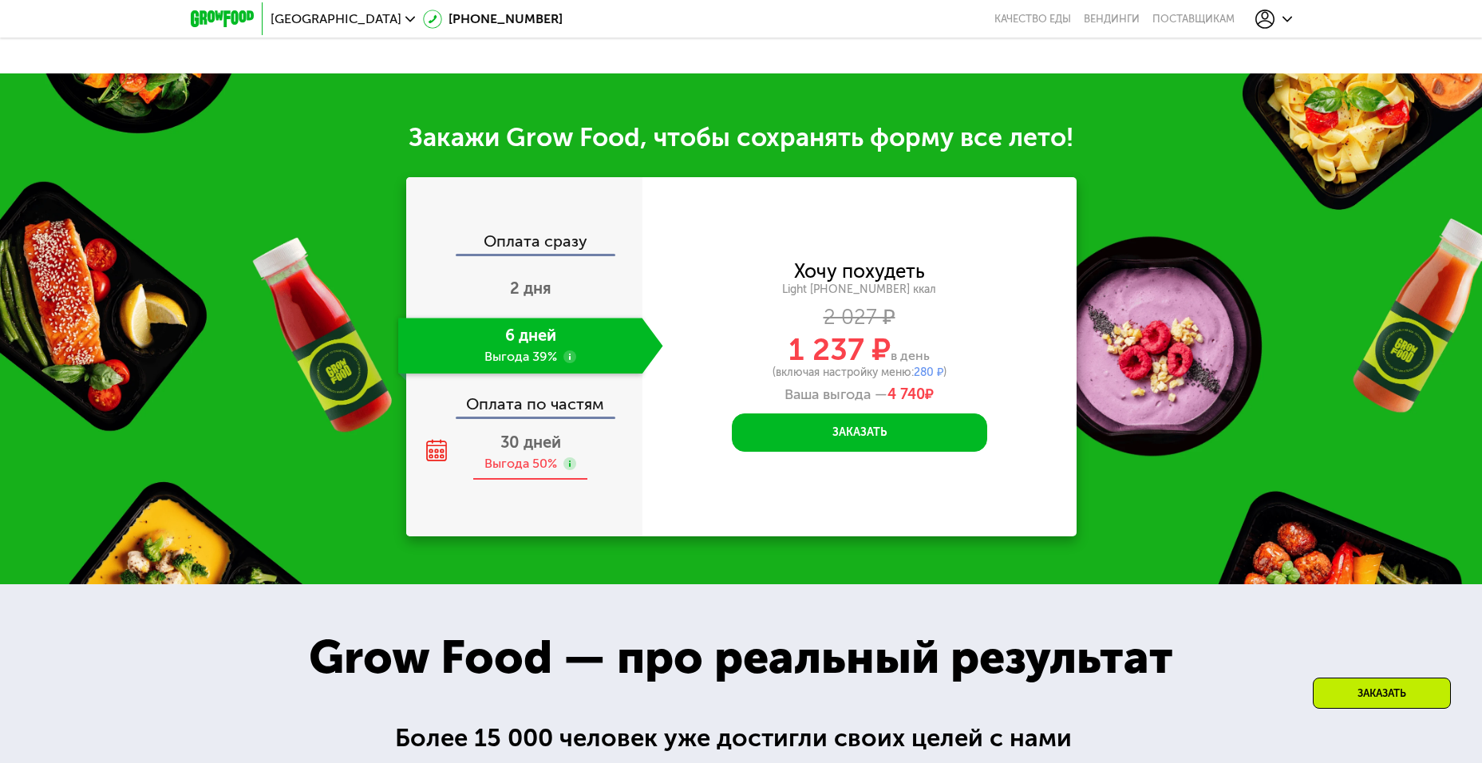
click at [518, 452] on span "30 дней" at bounding box center [530, 441] width 61 height 19
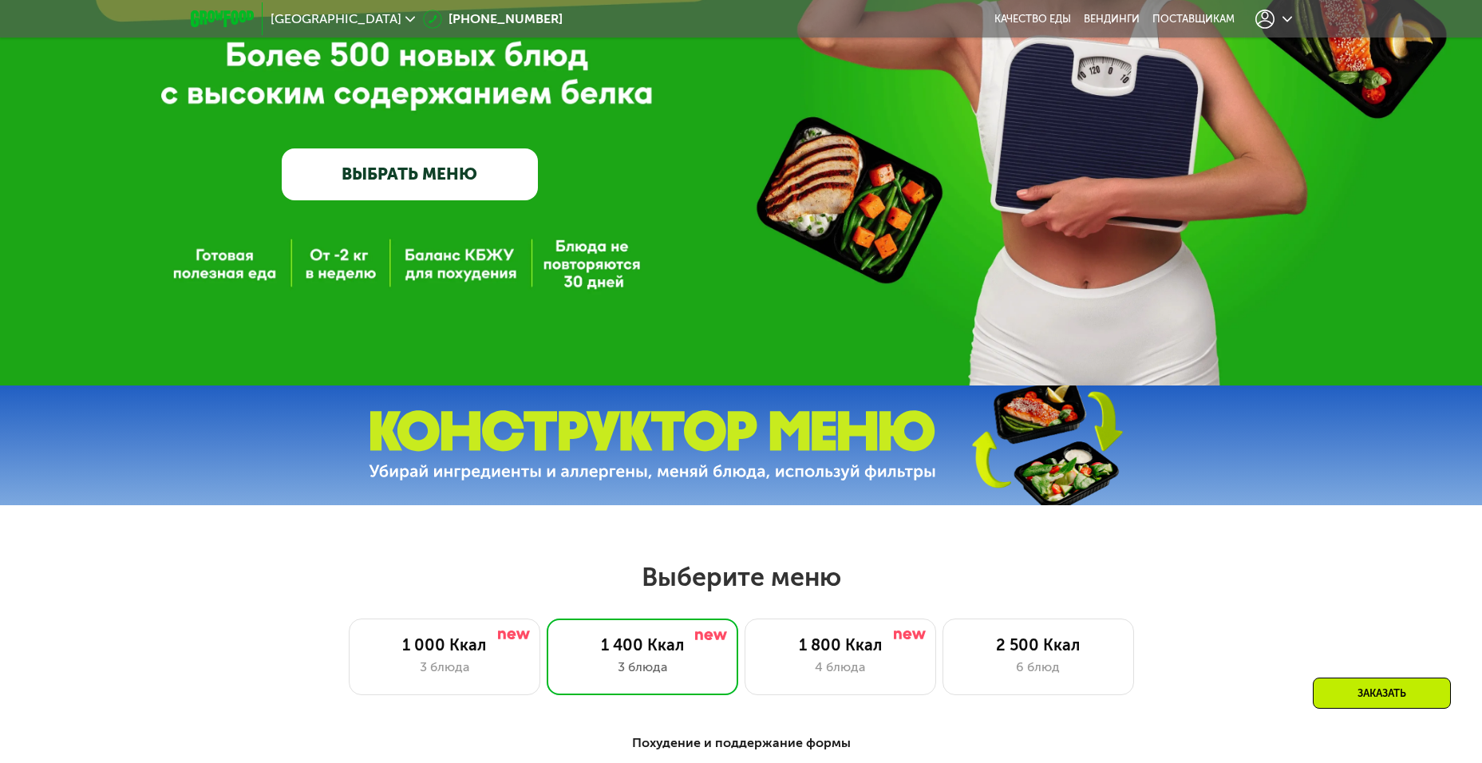
scroll to position [718, 0]
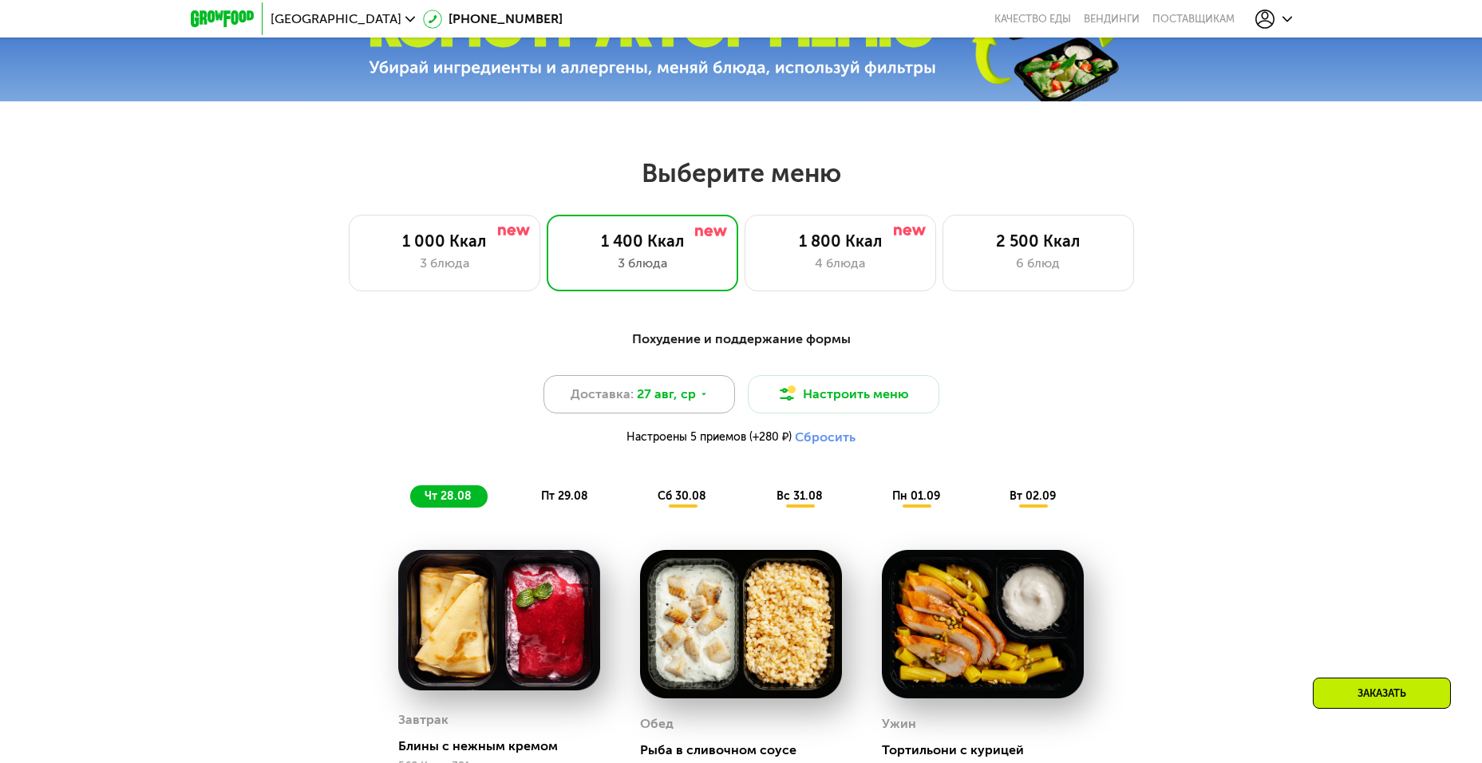
click at [692, 401] on span "27 авг, ср" at bounding box center [666, 394] width 59 height 19
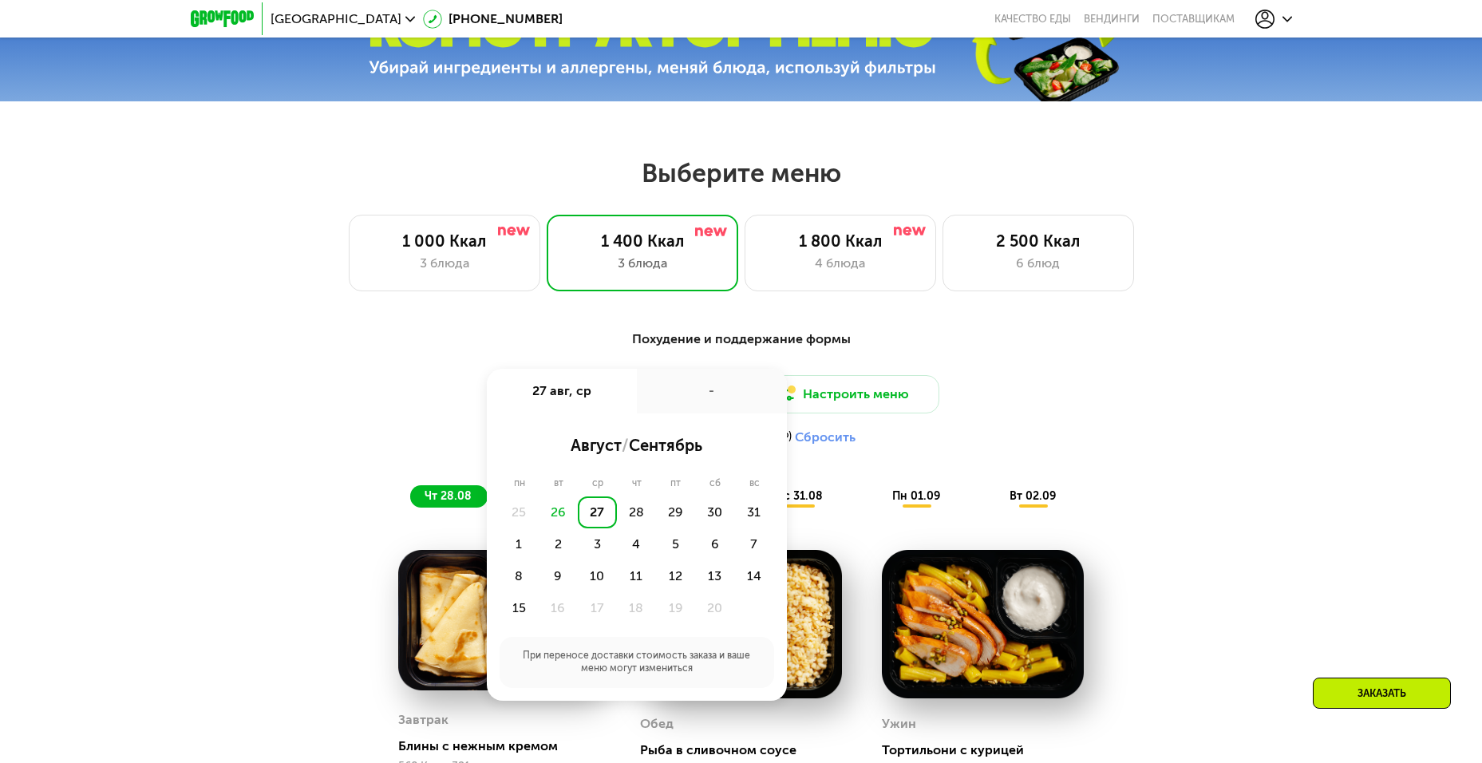
click at [1116, 433] on div "Доставка: 27 авг, ср 27 авг, ср - август / сентябрь пн вт ср чт пт сб вс 25 26 …" at bounding box center [741, 414] width 945 height 78
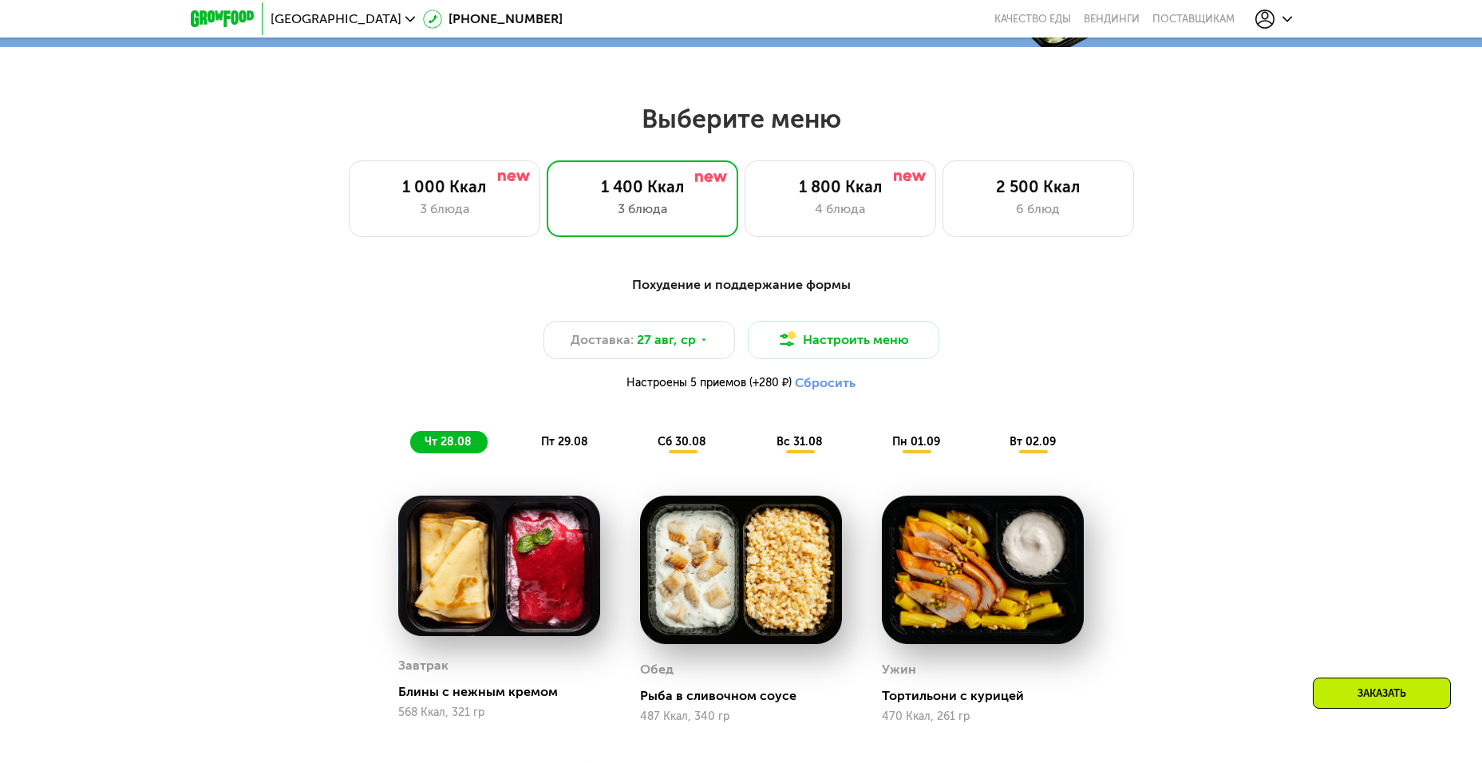
scroll to position [798, 0]
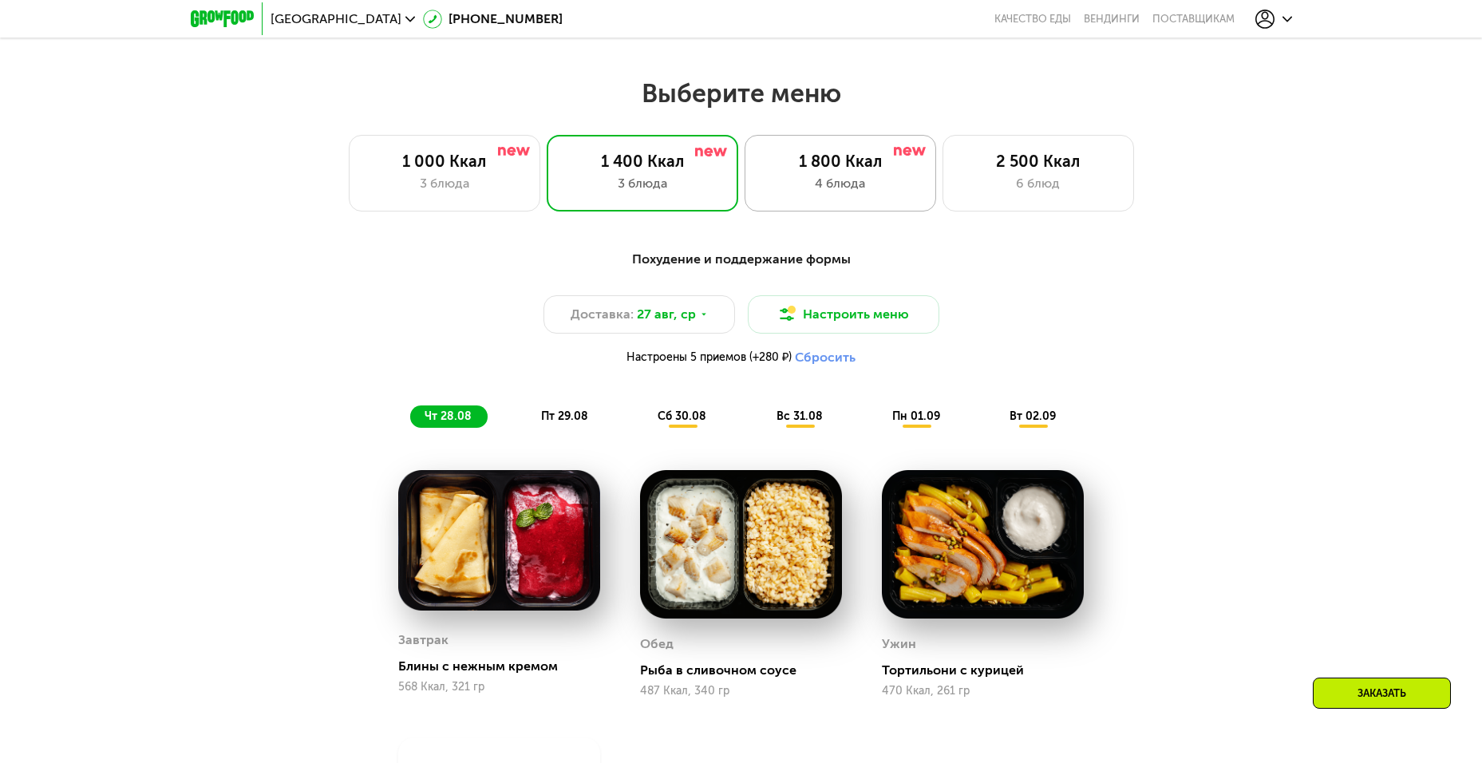
click at [882, 191] on div "4 блюда" at bounding box center [840, 183] width 158 height 19
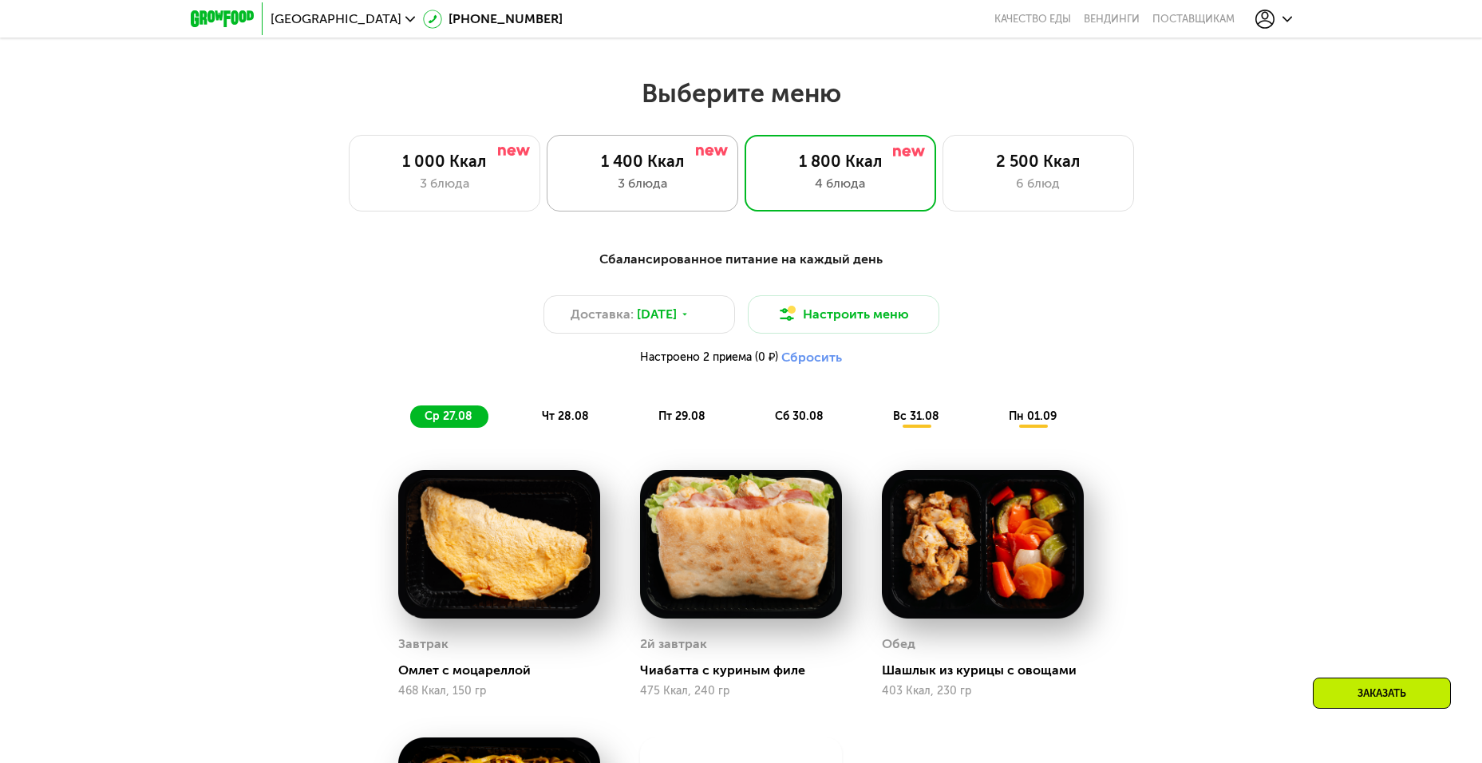
click at [669, 193] on div "3 блюда" at bounding box center [642, 183] width 158 height 19
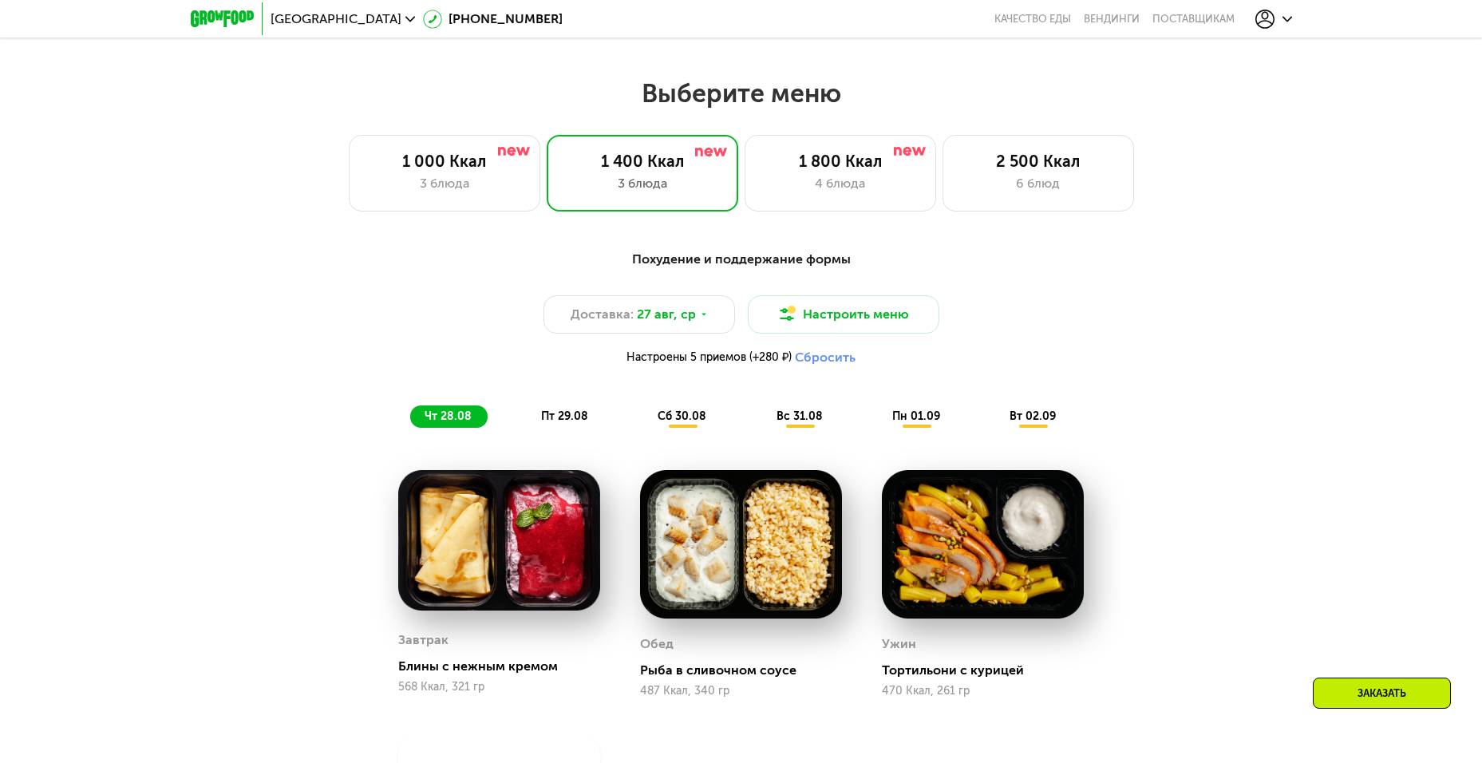
scroll to position [878, 0]
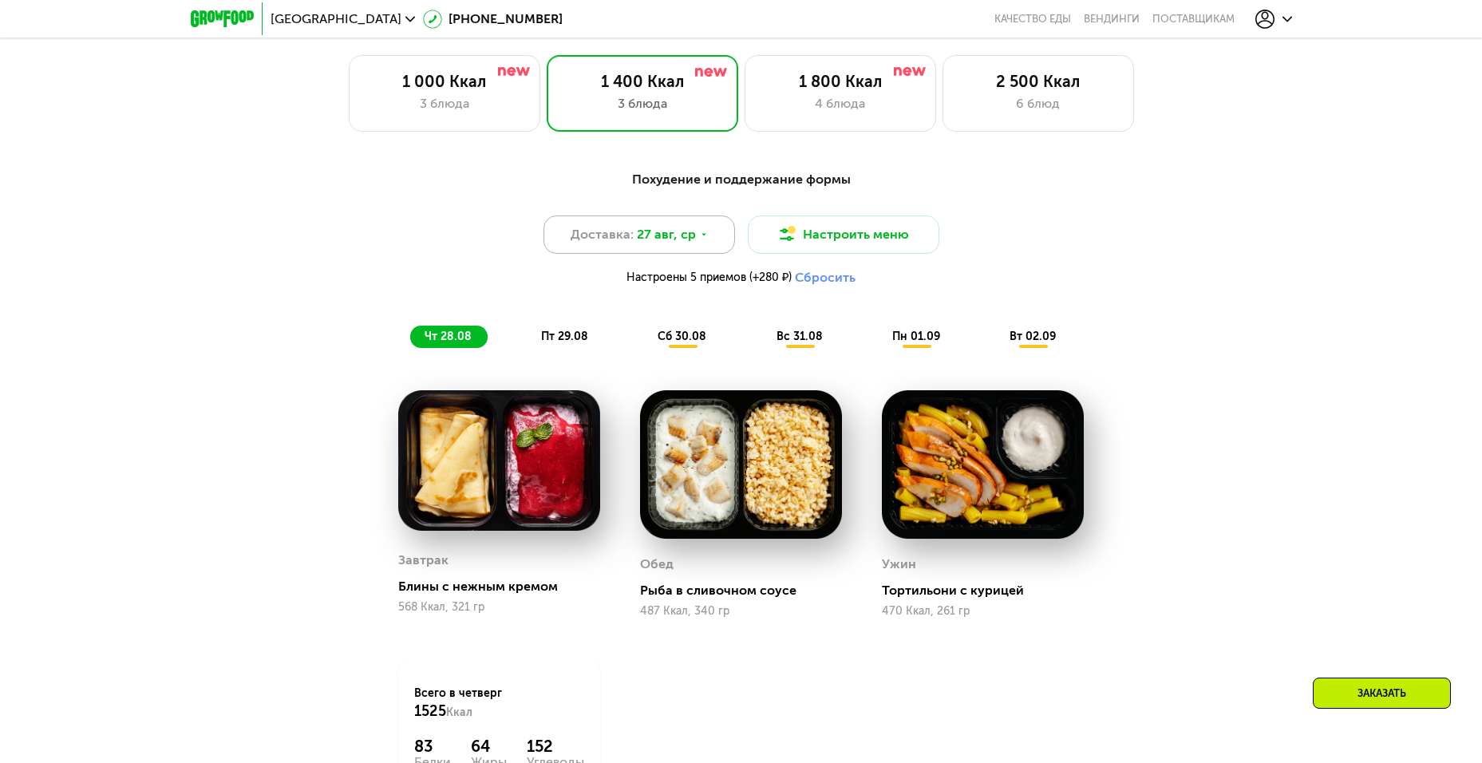
click at [670, 239] on span "27 авг, ср" at bounding box center [666, 234] width 59 height 19
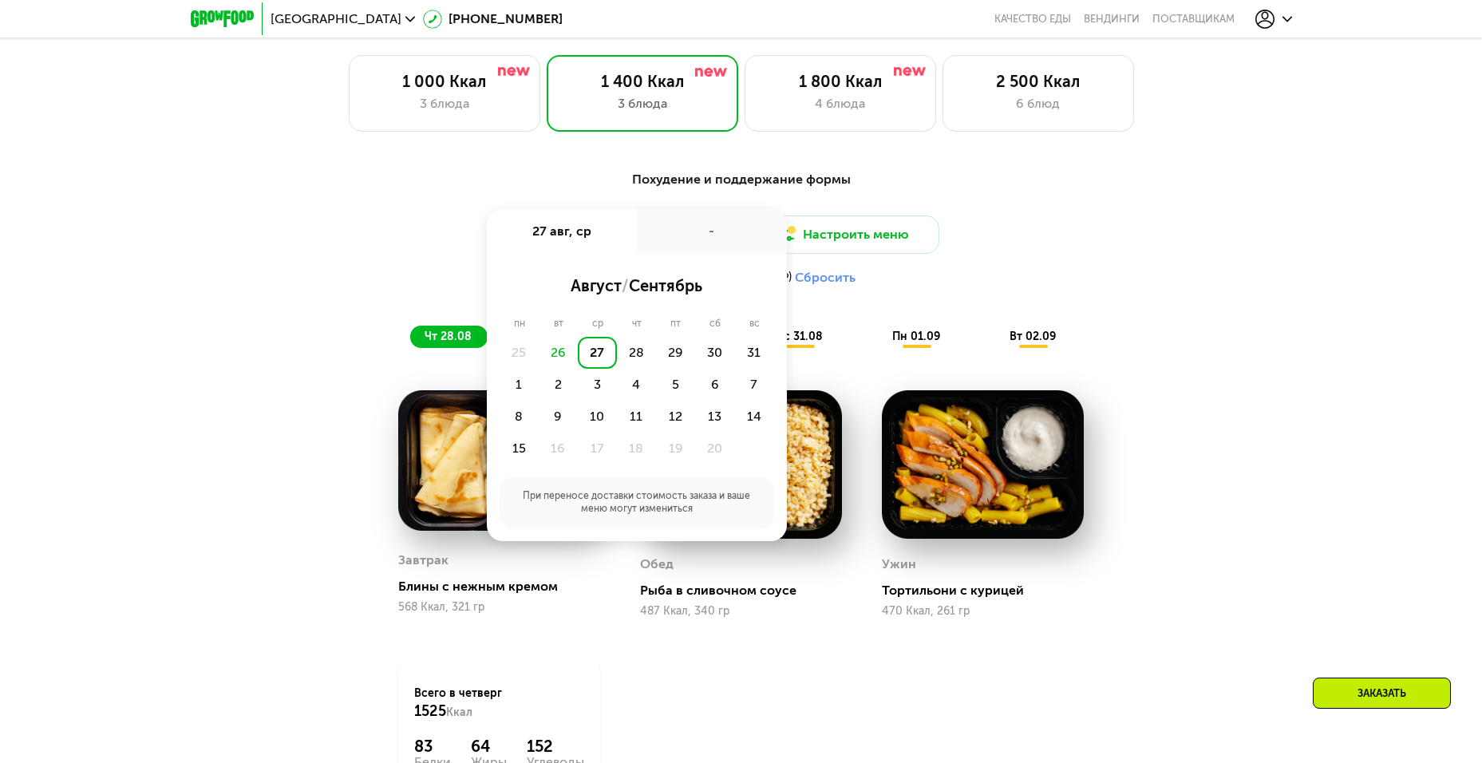
click at [670, 239] on div "-" at bounding box center [712, 231] width 150 height 45
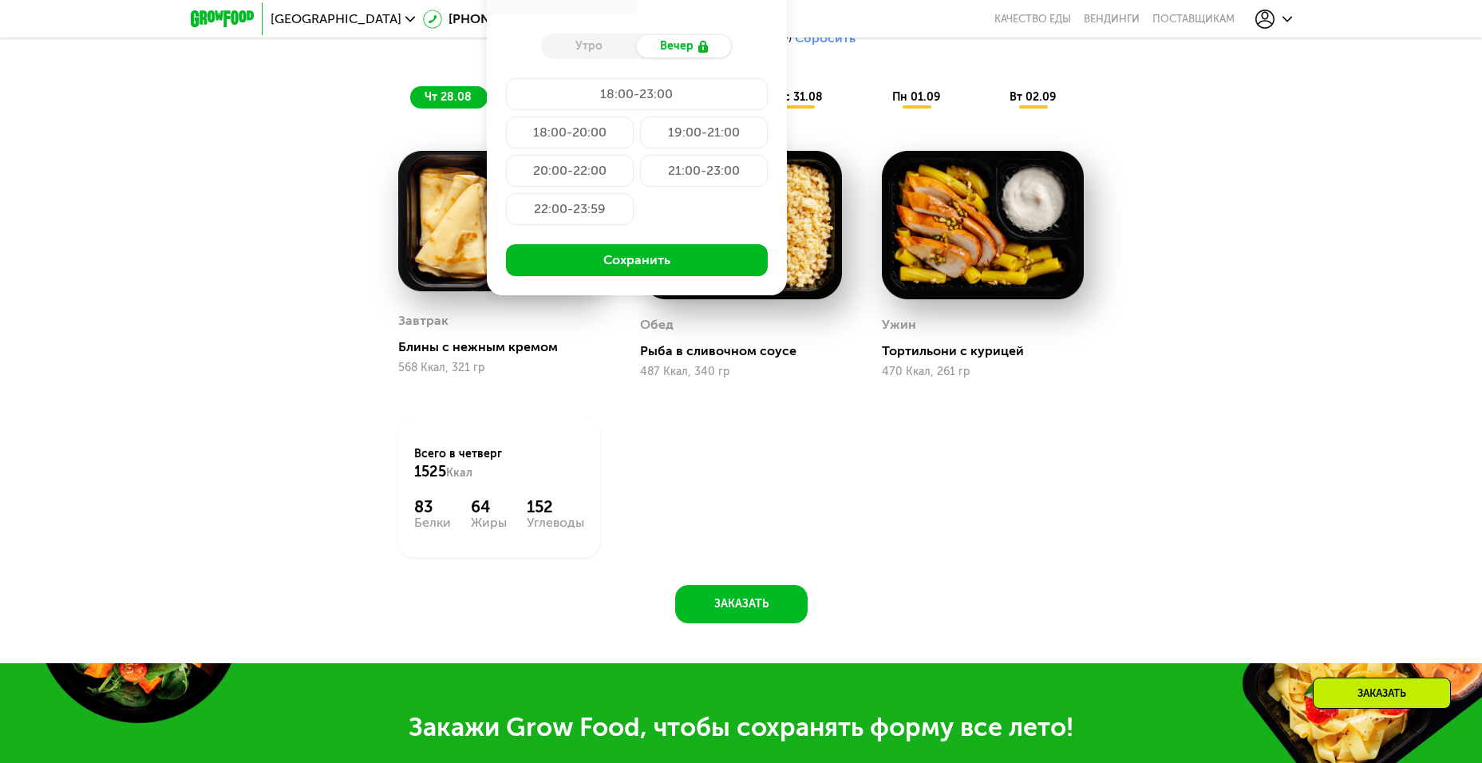
scroll to position [1277, 0]
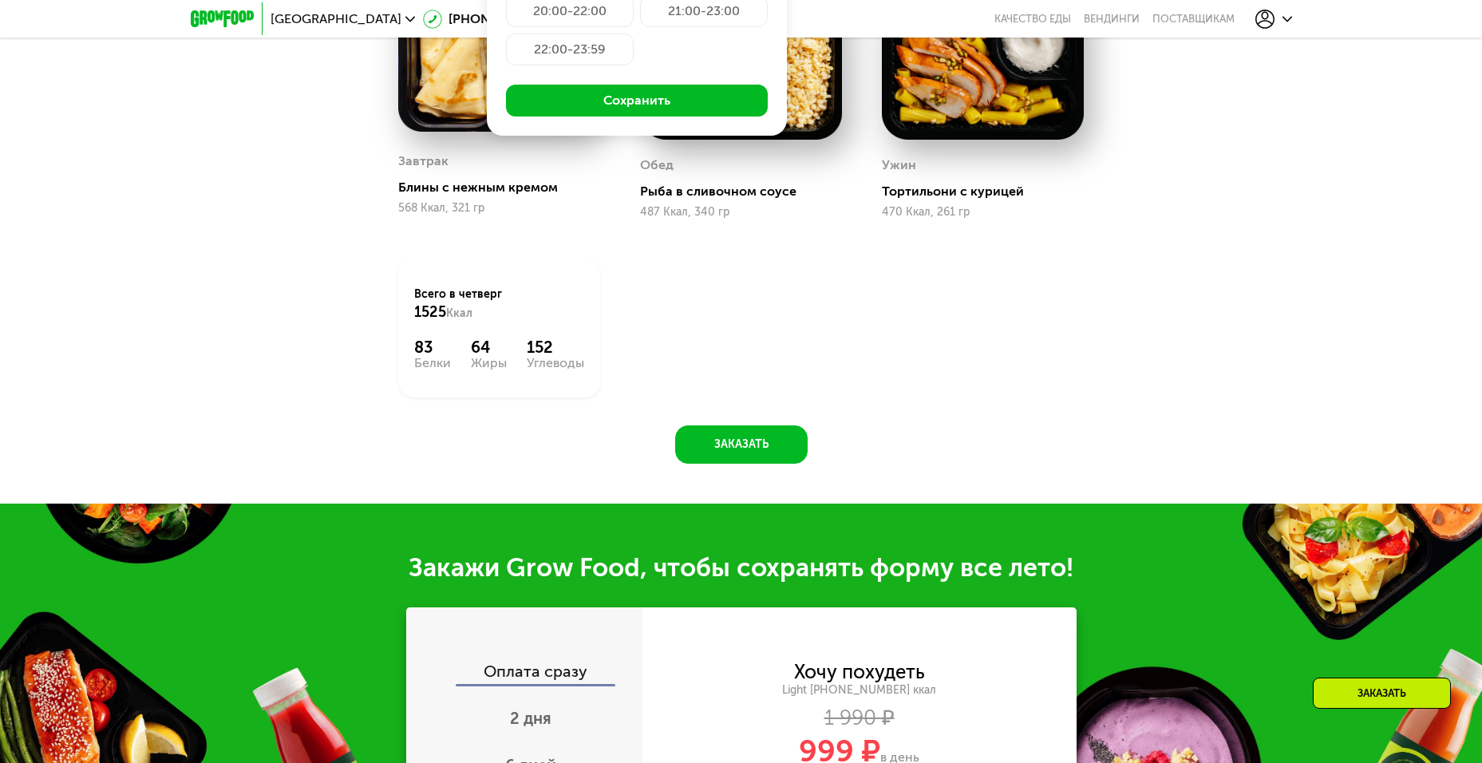
click at [1182, 421] on div "Похудение и поддержание формы Доставка: 27 авг, ср 27 авг, ср - Утро Вечер 18:0…" at bounding box center [741, 112] width 983 height 703
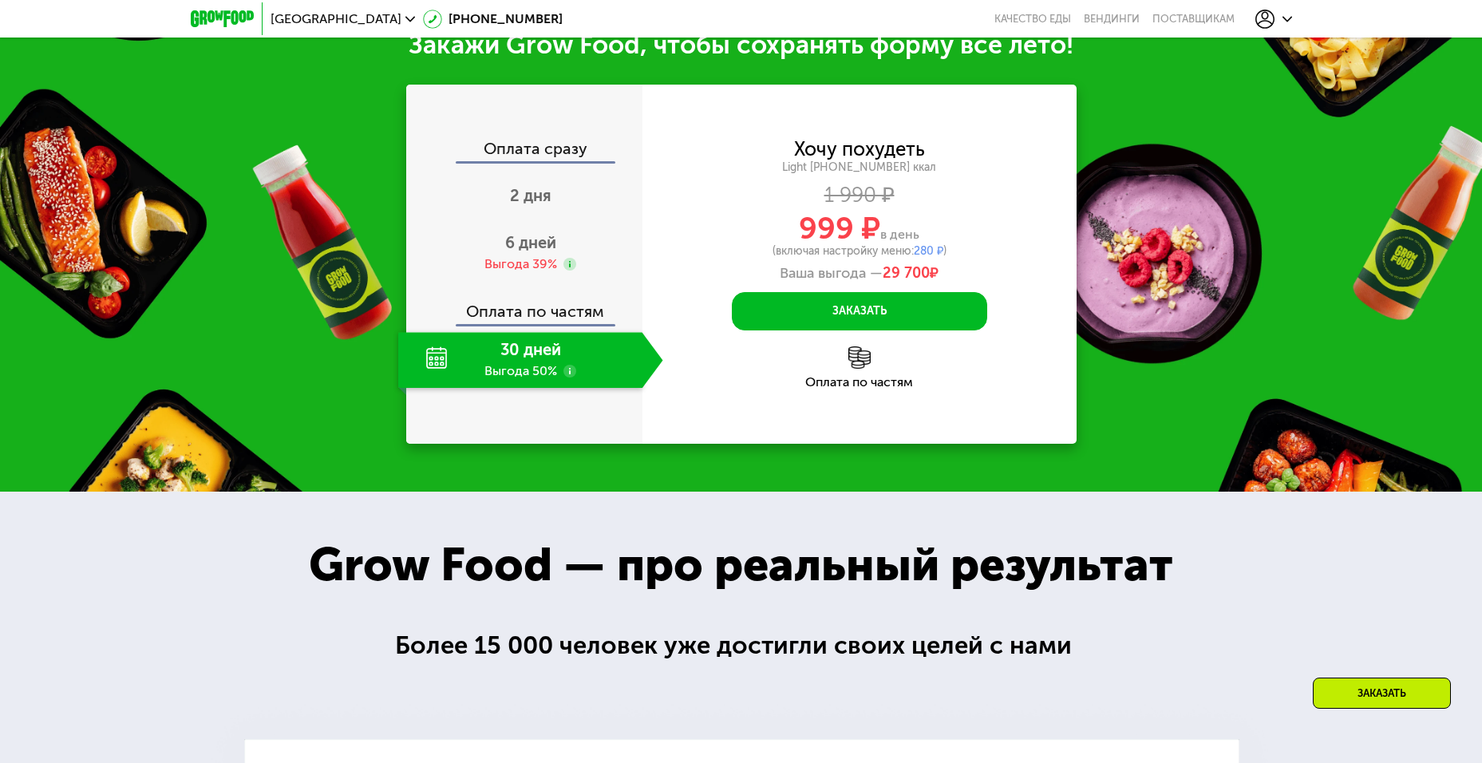
scroll to position [1835, 0]
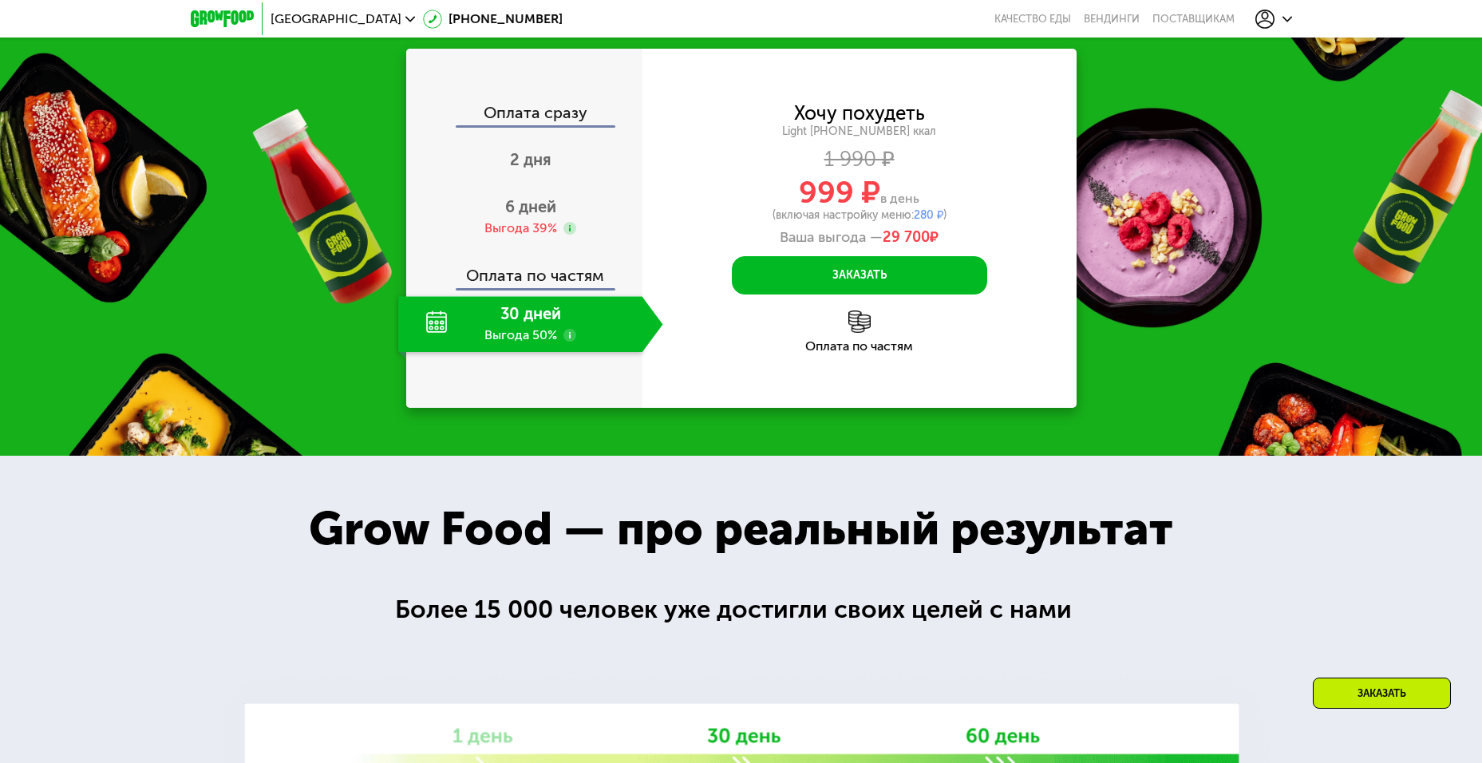
click at [572, 338] on use at bounding box center [569, 335] width 13 height 13
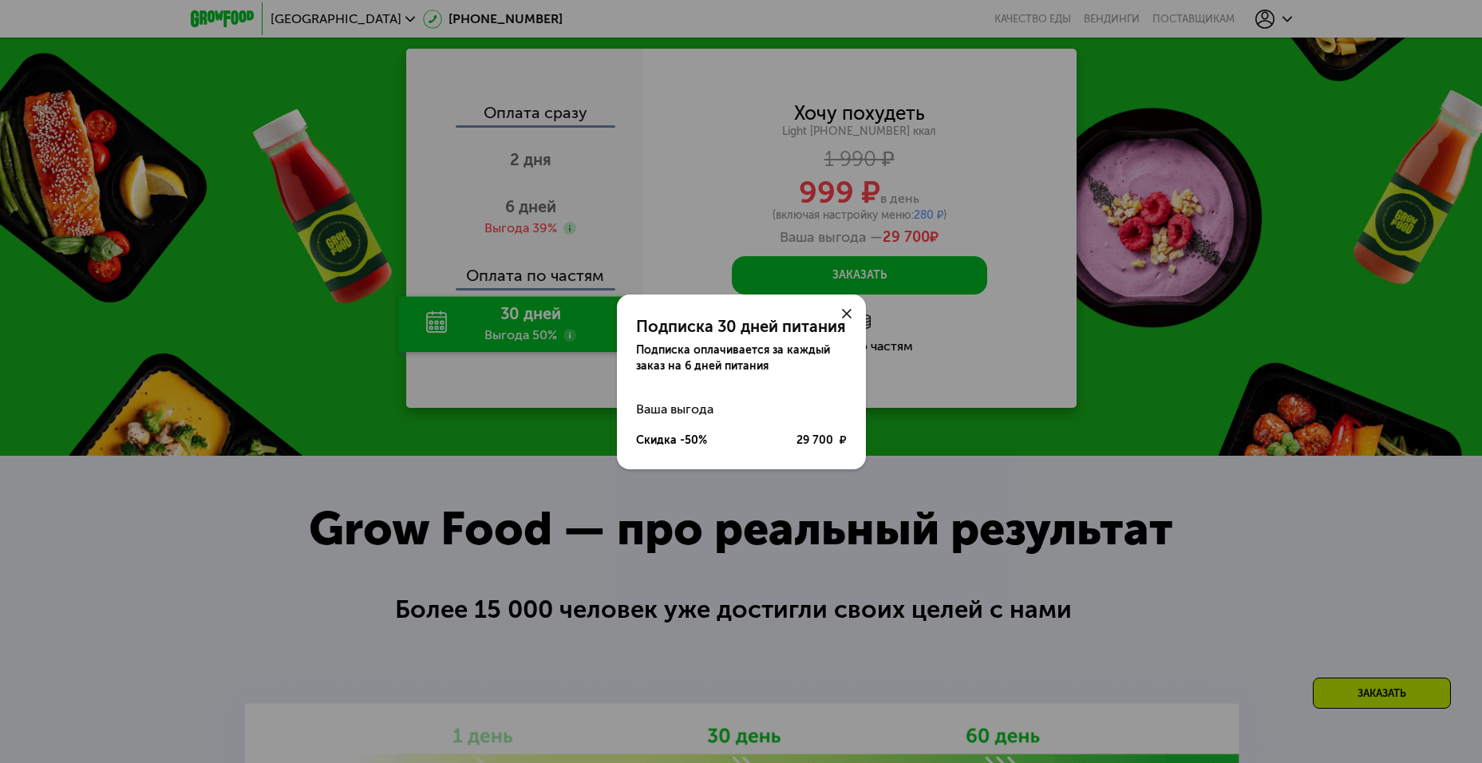
click at [850, 311] on icon at bounding box center [847, 314] width 10 height 10
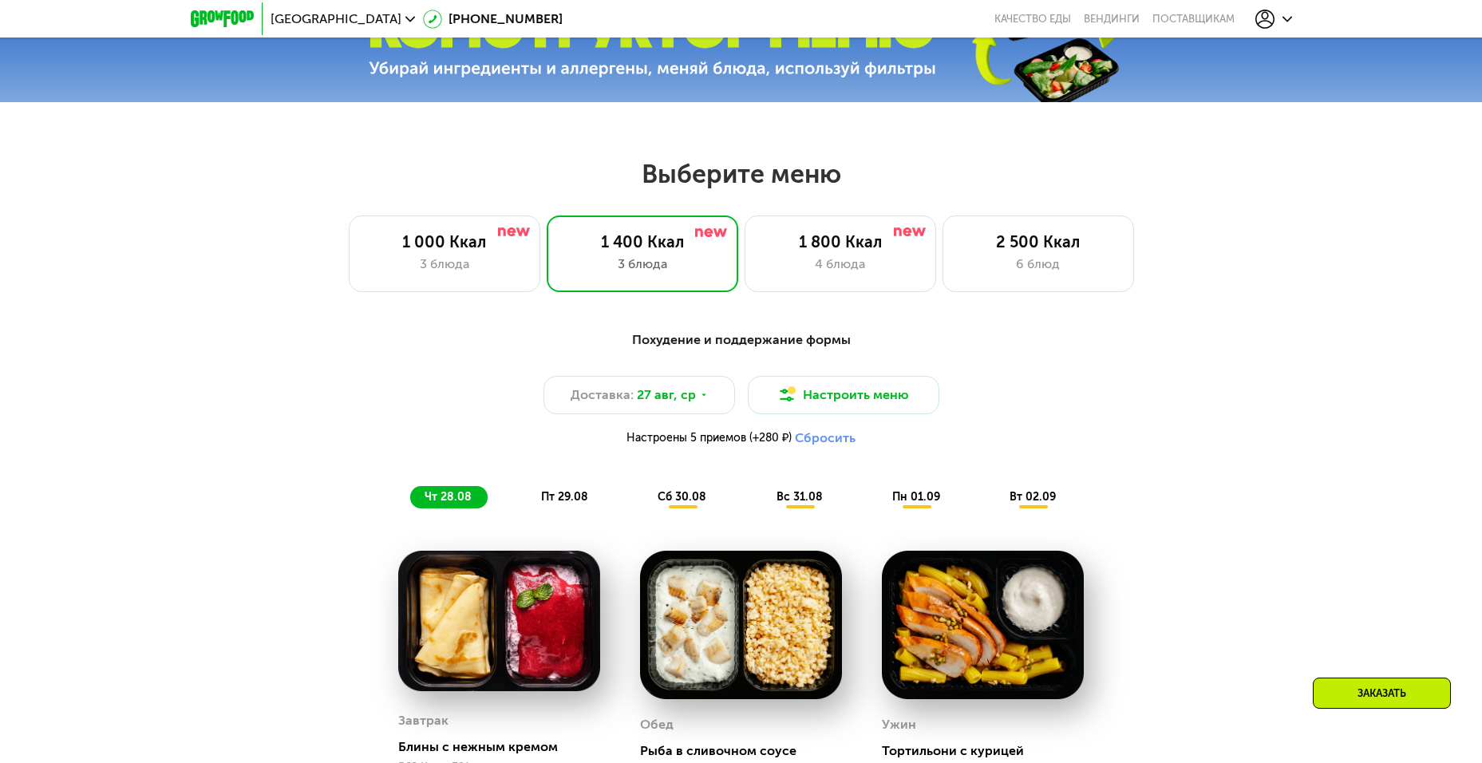
scroll to position [680, 0]
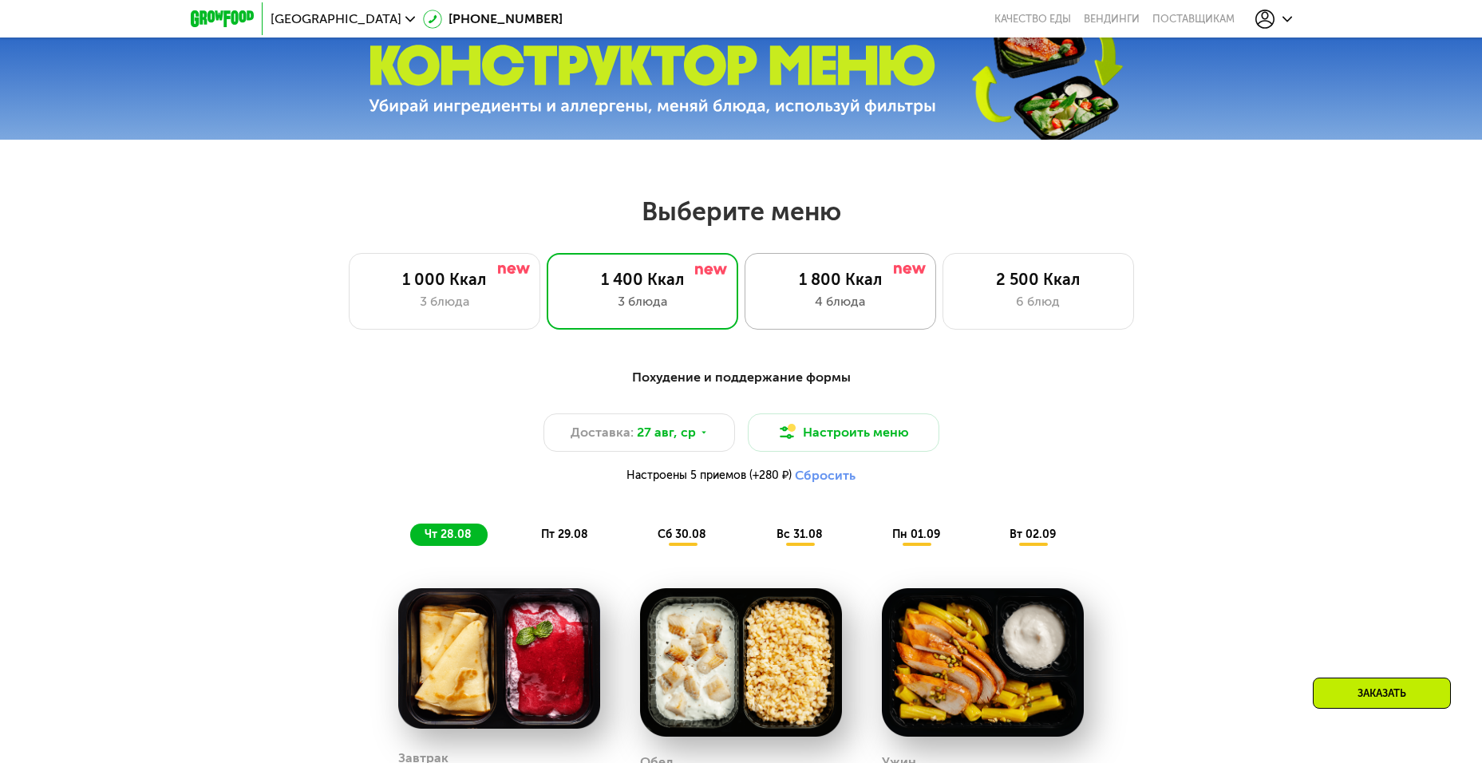
click at [849, 311] on div "4 блюда" at bounding box center [840, 301] width 158 height 19
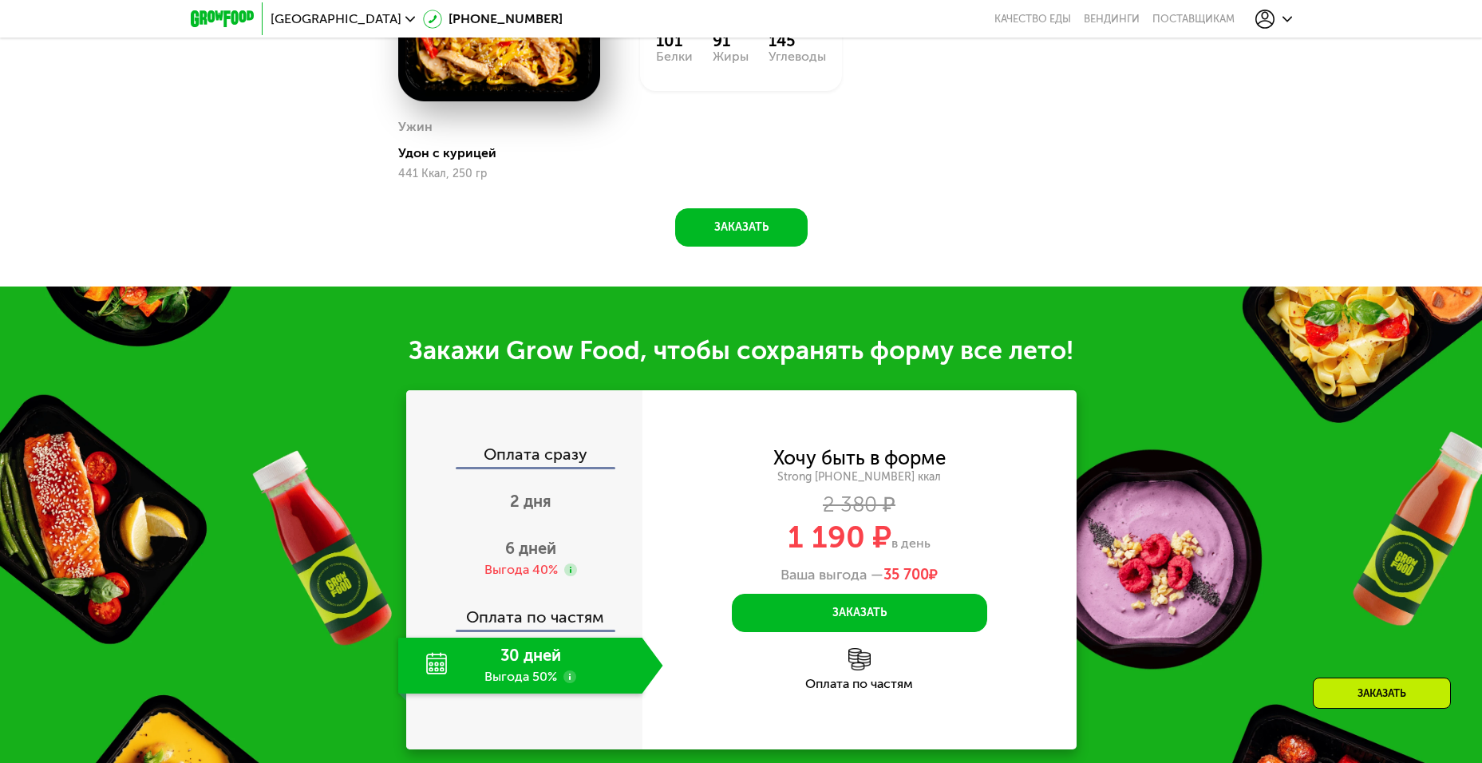
scroll to position [1876, 0]
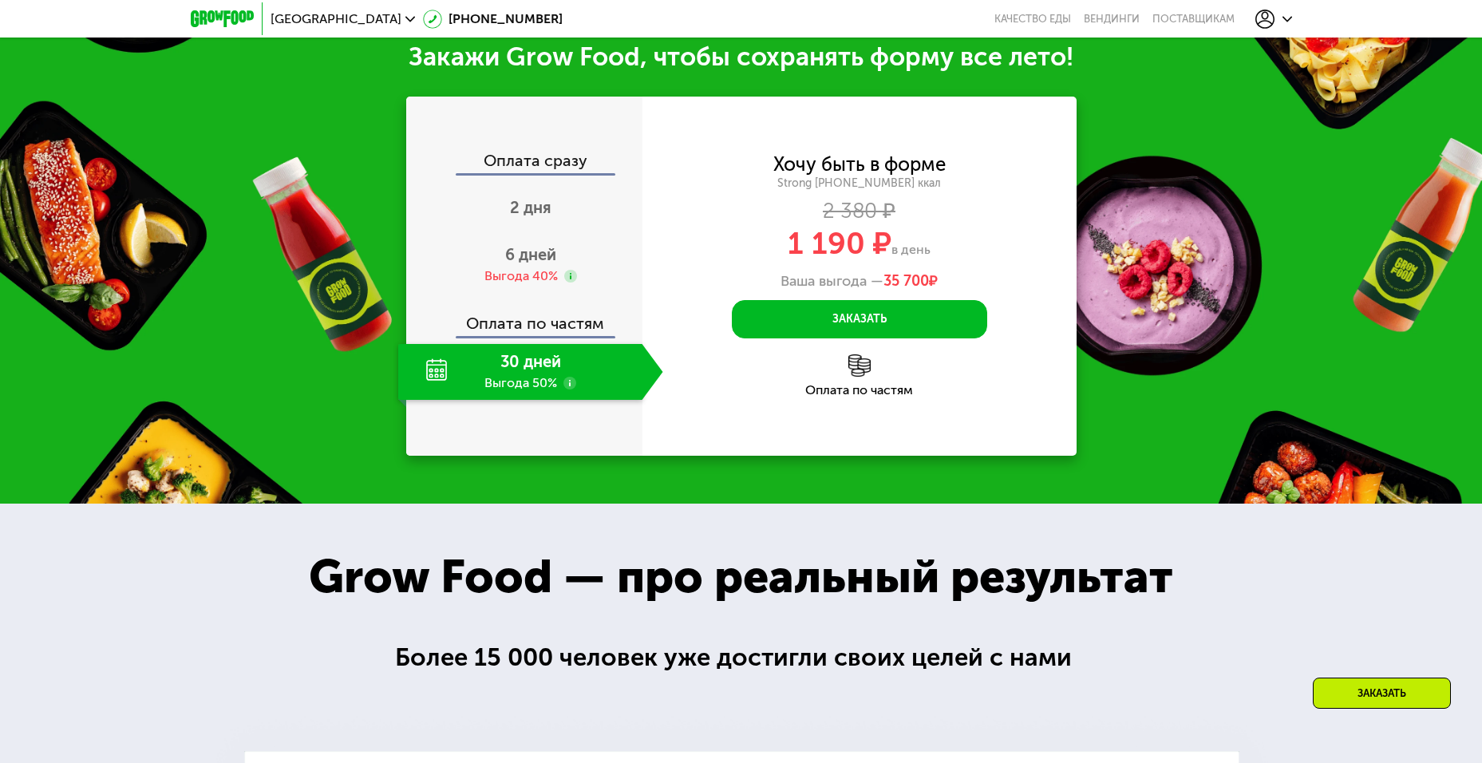
drag, startPoint x: 886, startPoint y: 282, endPoint x: 939, endPoint y: 278, distance: 53.6
click at [937, 278] on span "35 700 ₽" at bounding box center [910, 282] width 54 height 18
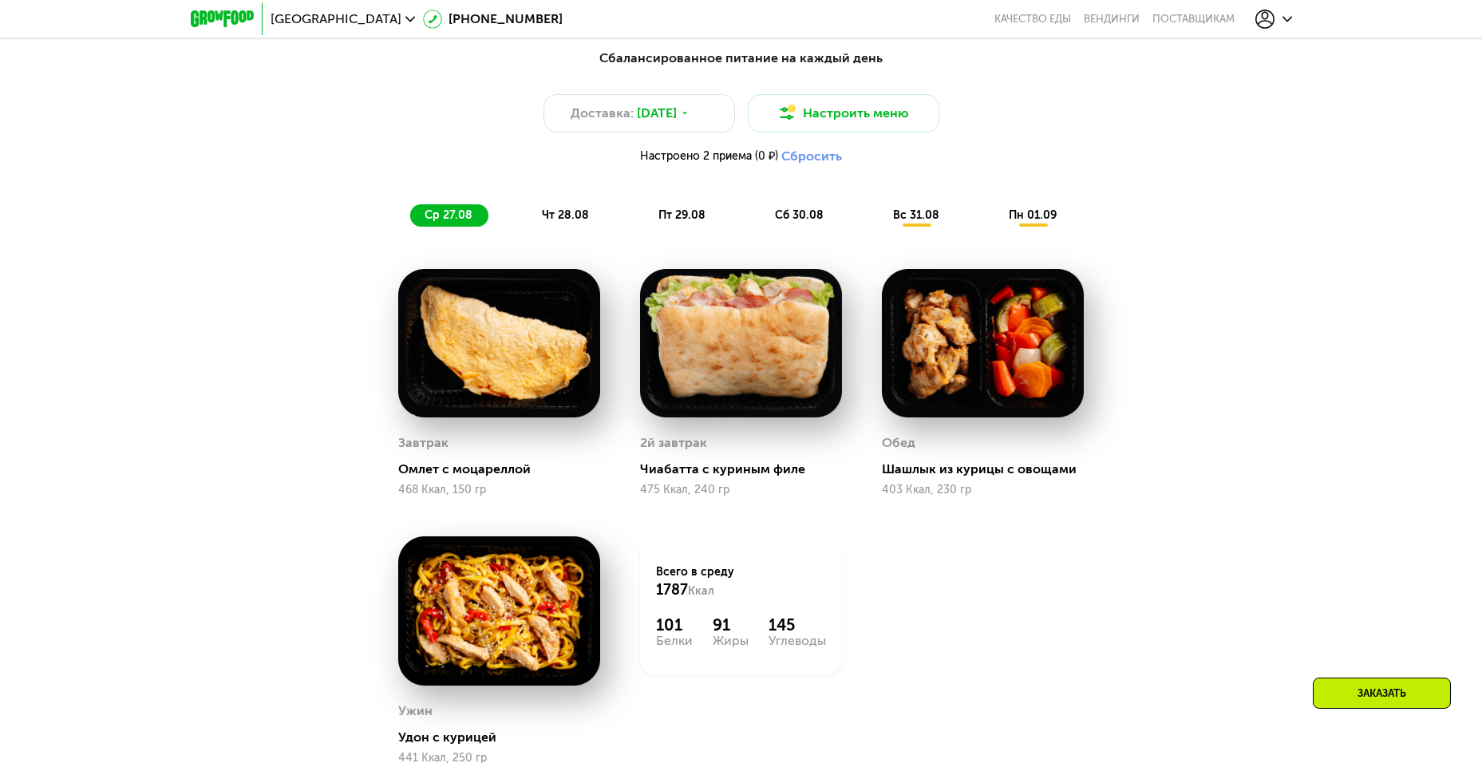
scroll to position [1079, 0]
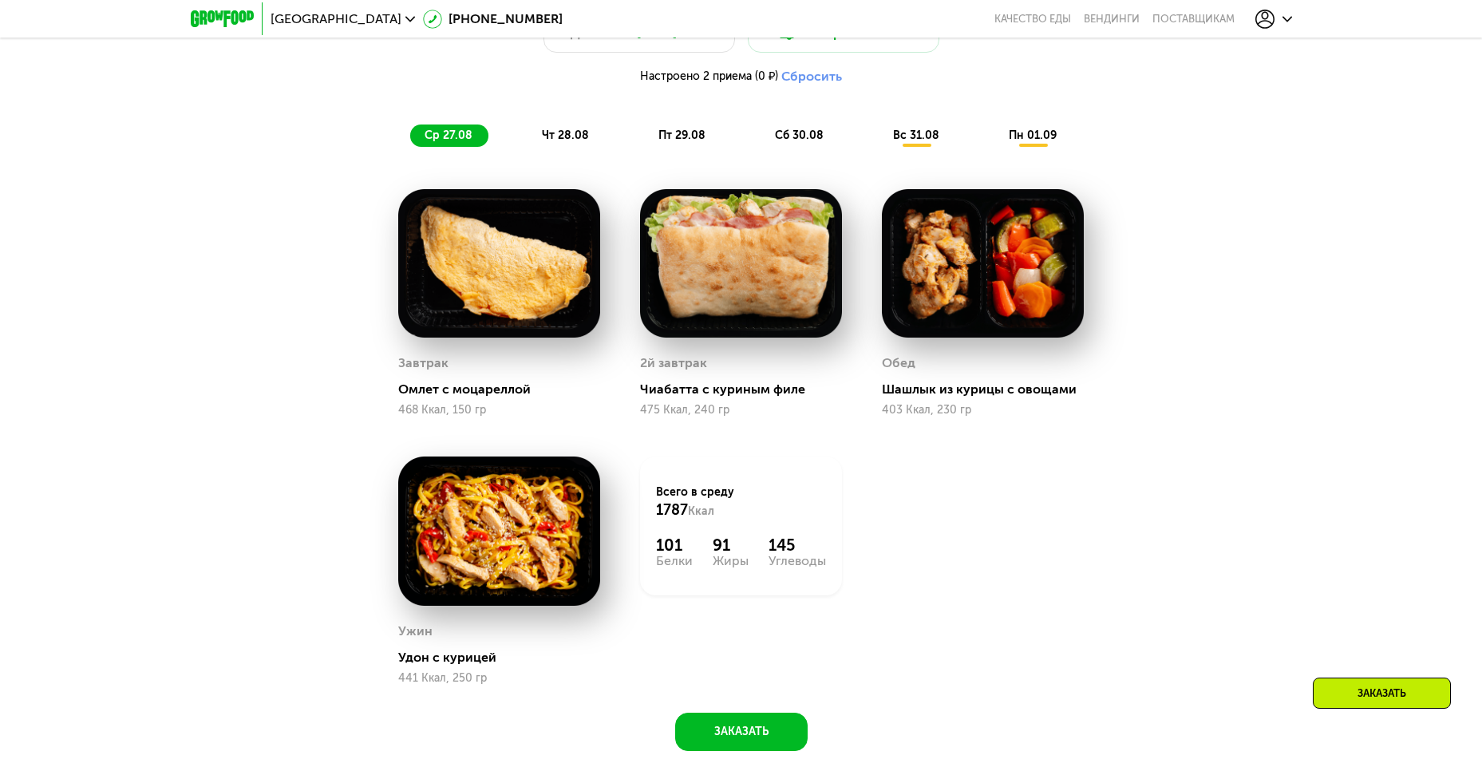
click at [551, 137] on span "чт 28.08" at bounding box center [565, 135] width 47 height 14
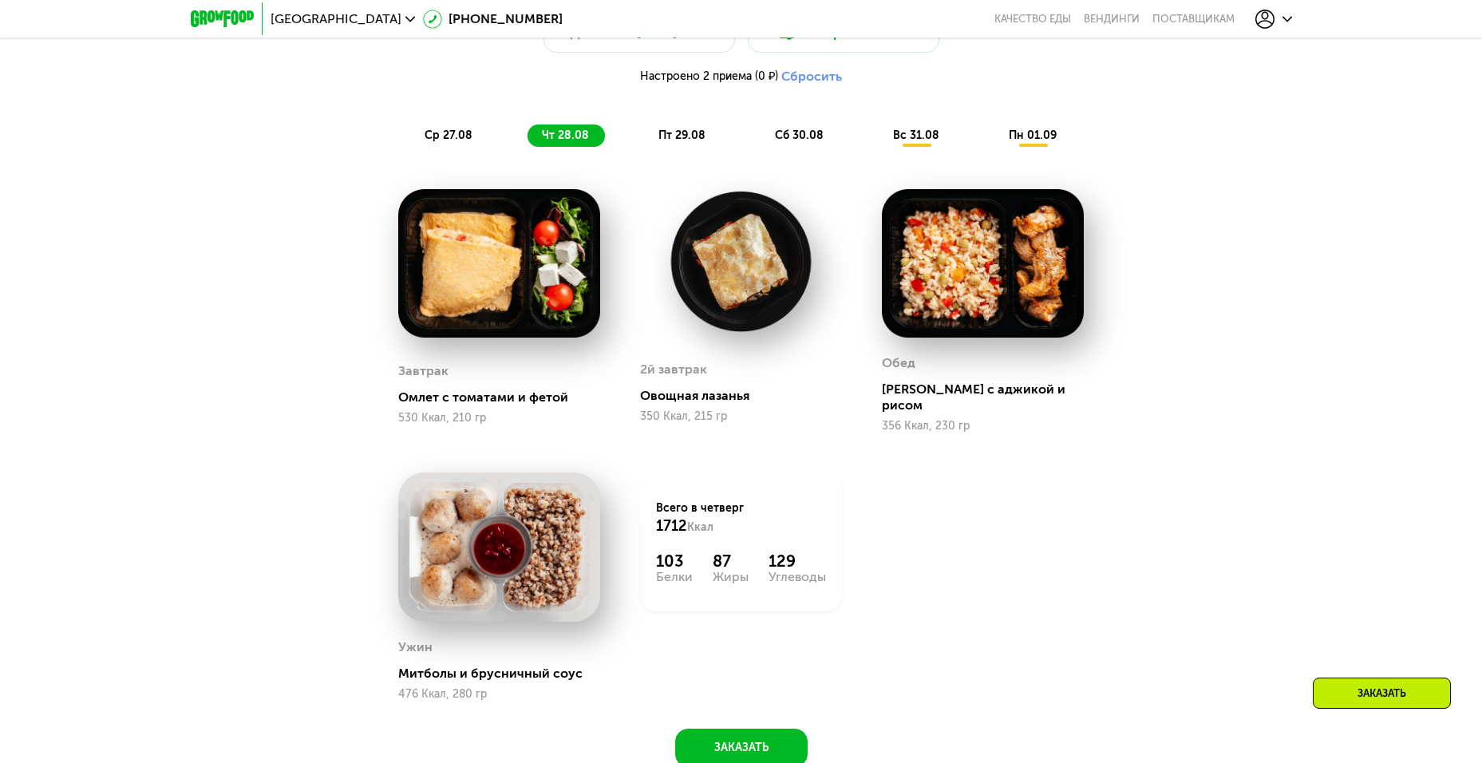
click at [760, 147] on div "пт 29.08" at bounding box center [799, 135] width 79 height 22
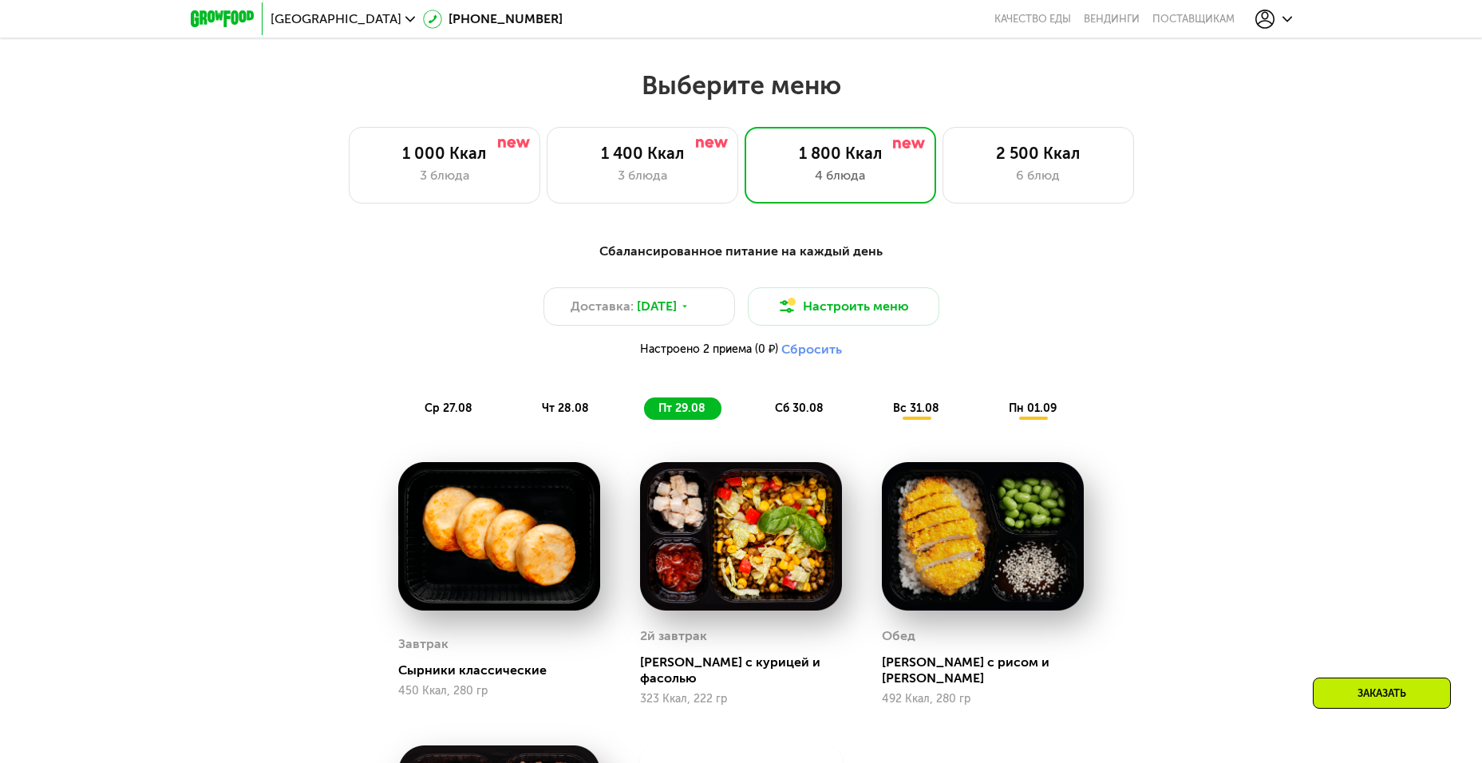
scroll to position [760, 0]
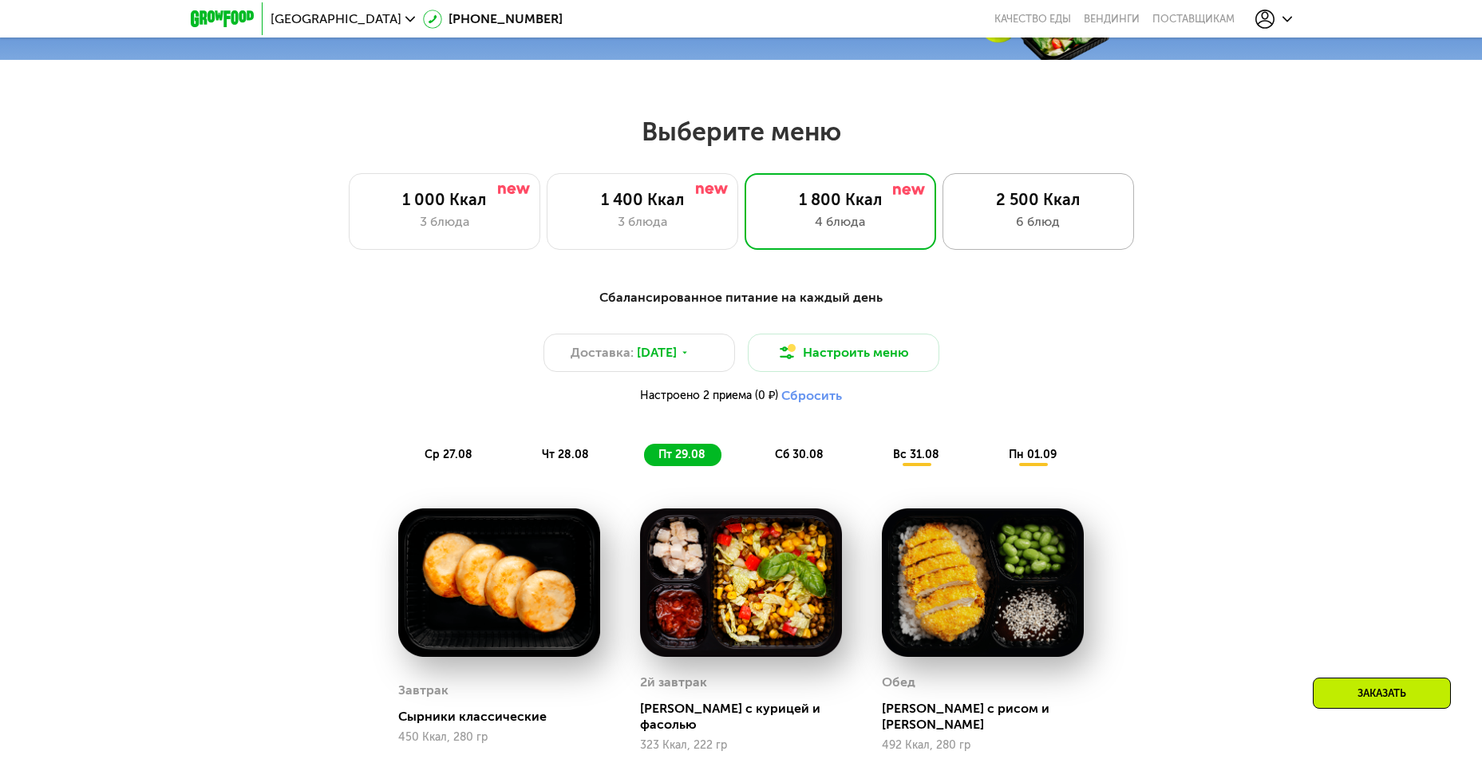
click at [1065, 231] on div "6 блюд" at bounding box center [1038, 221] width 158 height 19
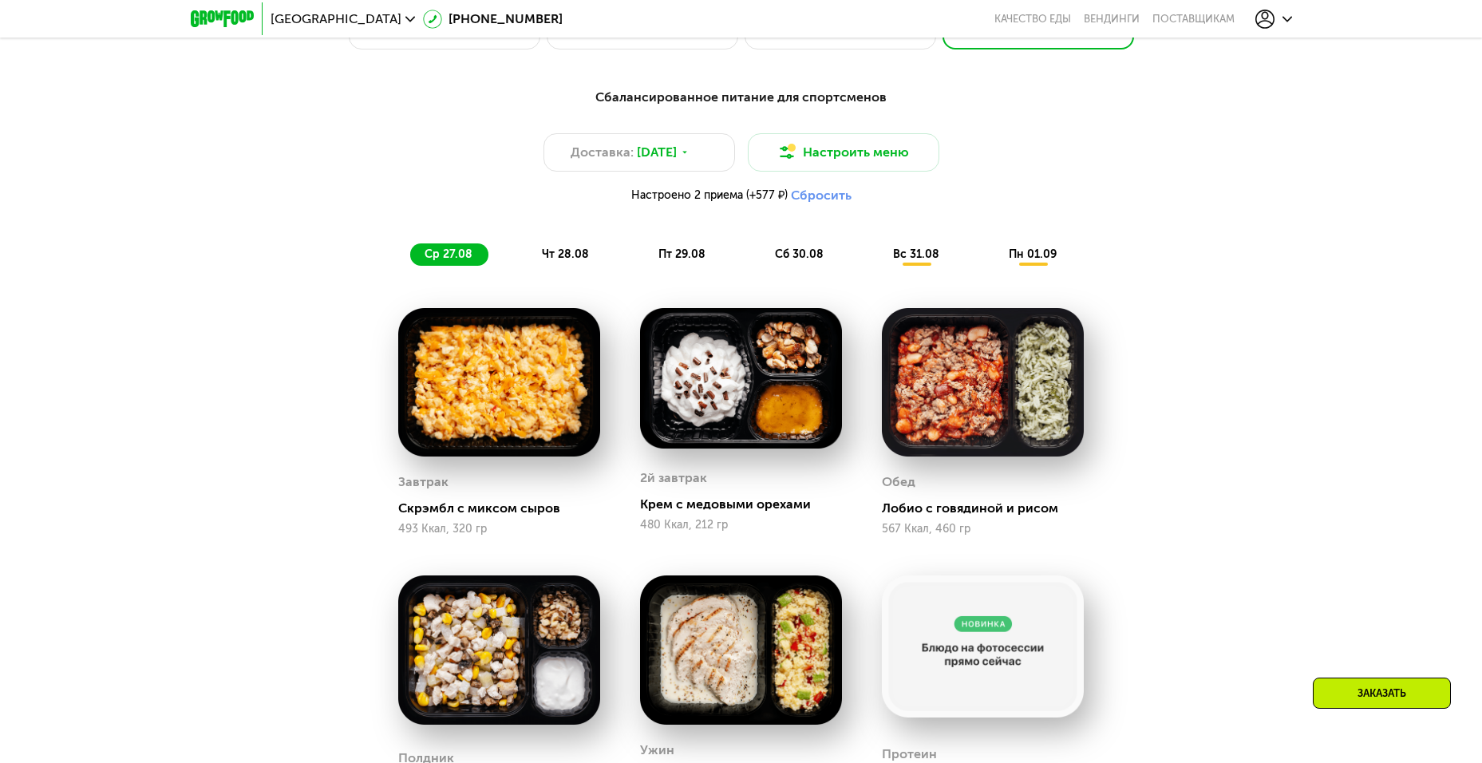
scroll to position [839, 0]
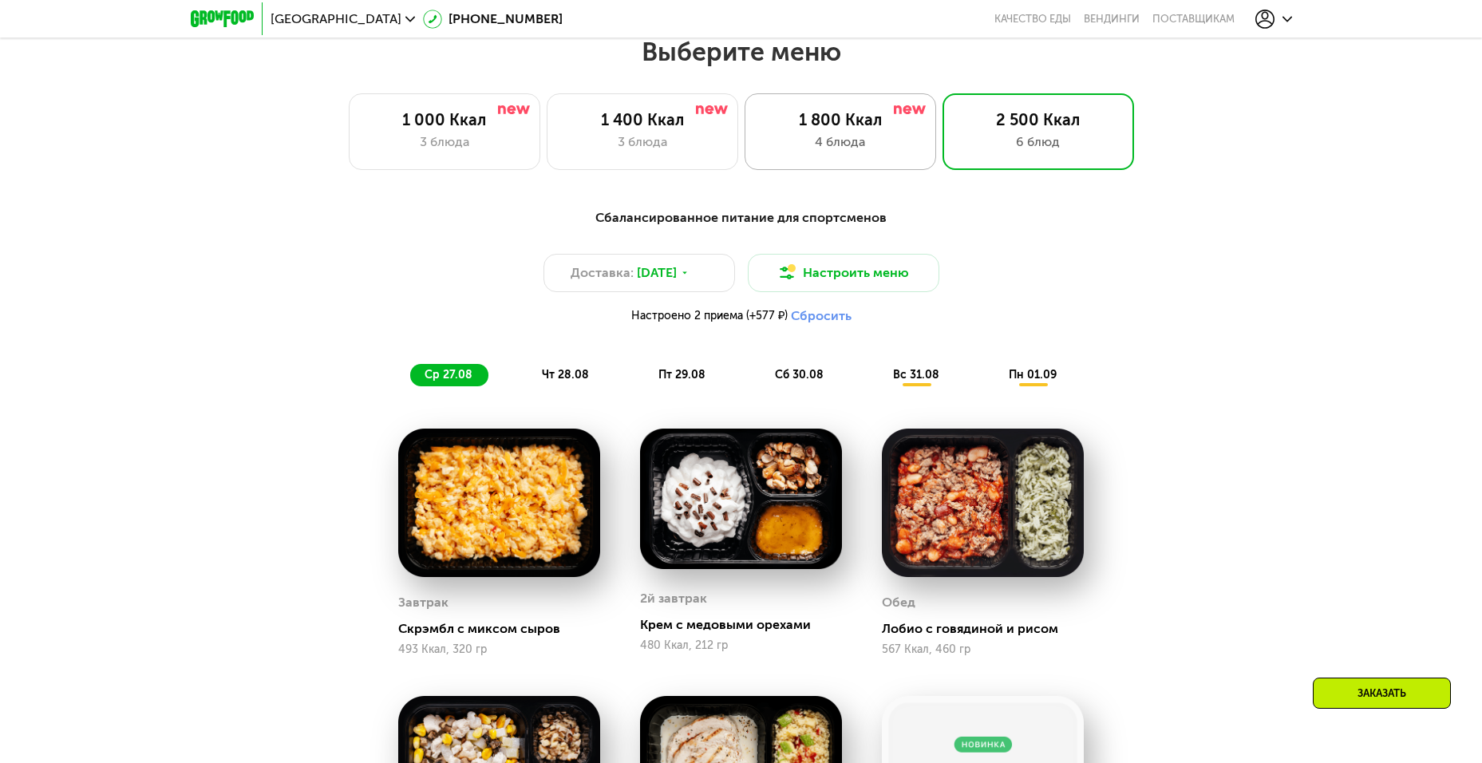
click at [897, 152] on div "4 блюда" at bounding box center [840, 141] width 158 height 19
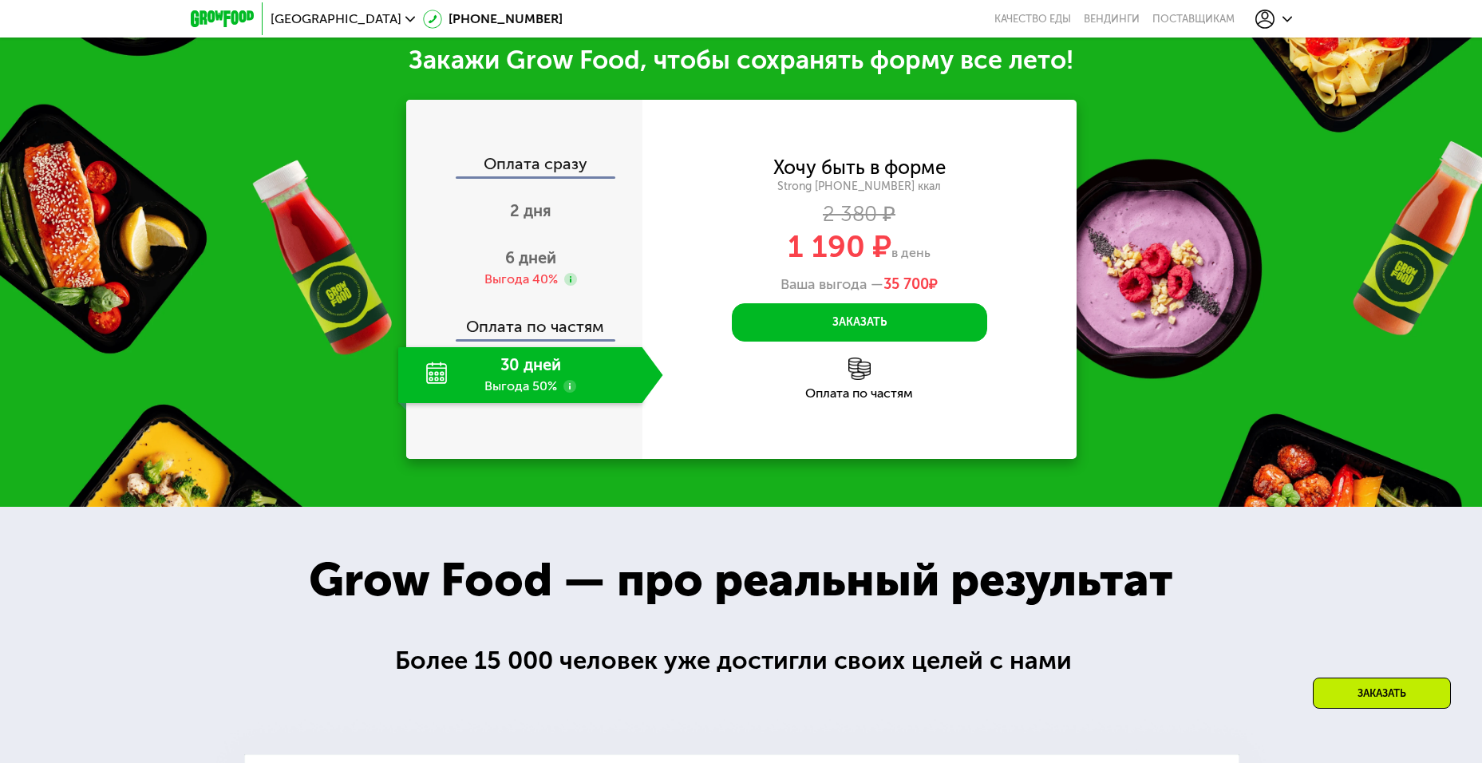
scroll to position [1876, 0]
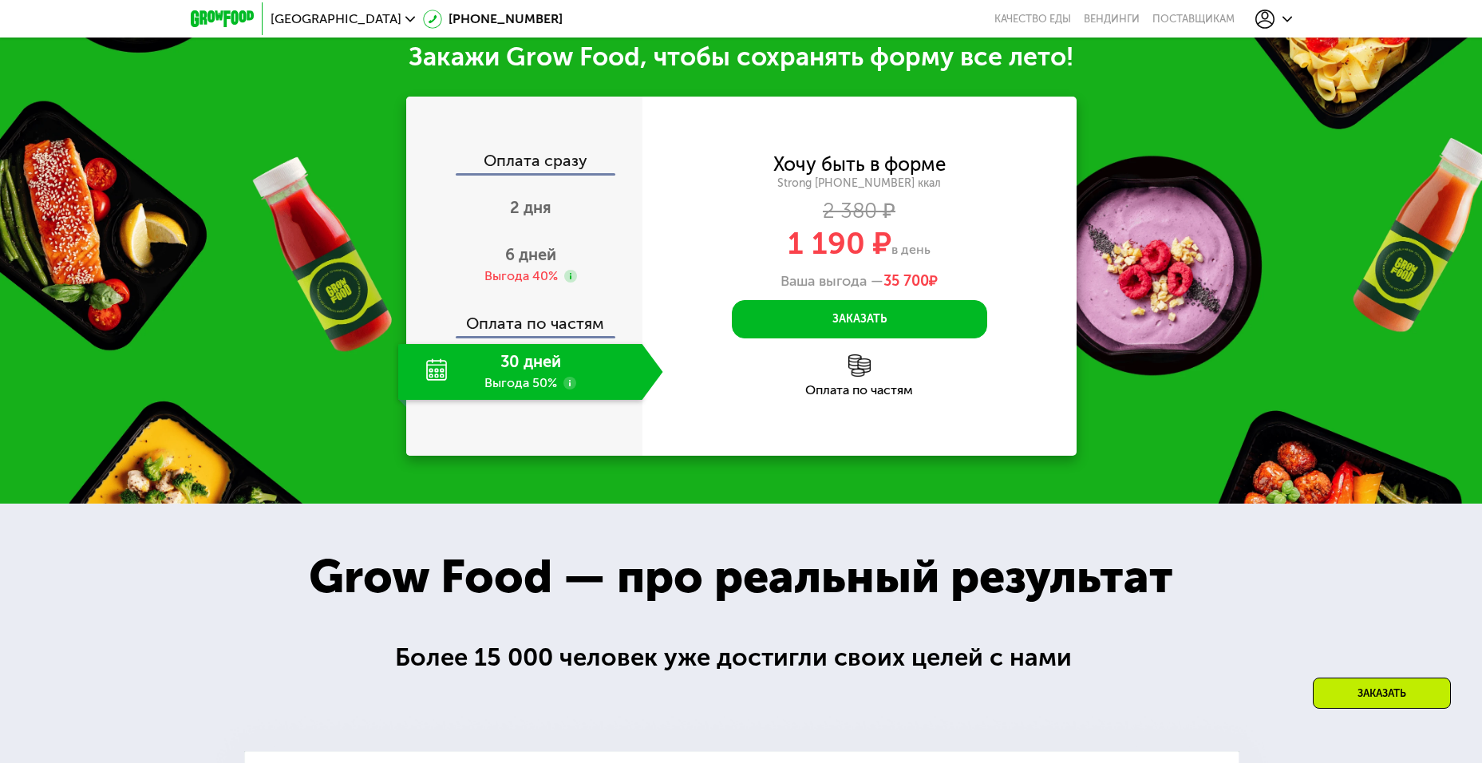
drag, startPoint x: 963, startPoint y: 285, endPoint x: 884, endPoint y: 285, distance: 79.0
click at [884, 285] on div "Ваша выгода — 35 700 ₽" at bounding box center [859, 282] width 434 height 18
click at [974, 418] on div "Хочу быть в форме Strong 1800 ~1800 ккал 2 380 ₽ 1 190 ₽ в день Ваша выгода — 3…" at bounding box center [859, 276] width 434 height 359
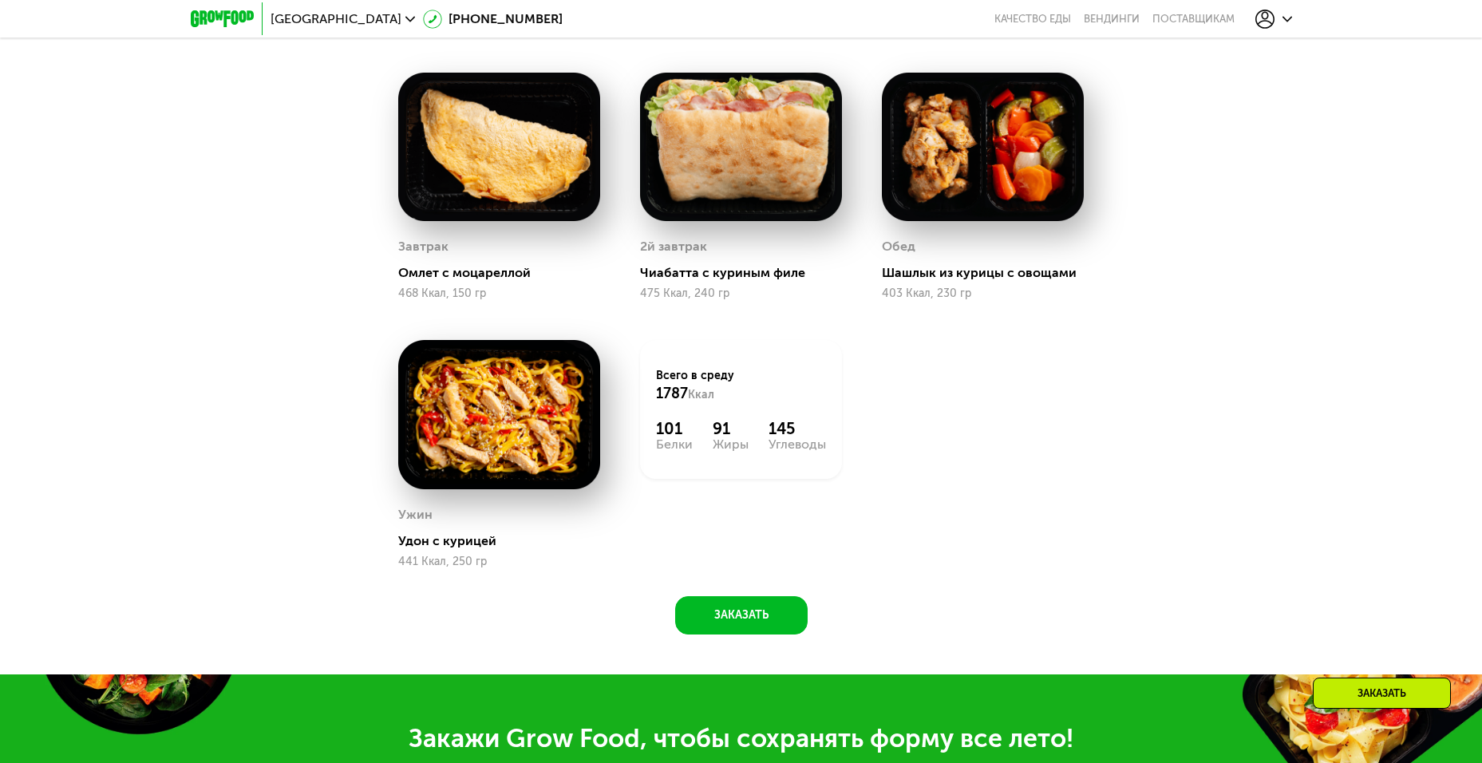
scroll to position [1158, 0]
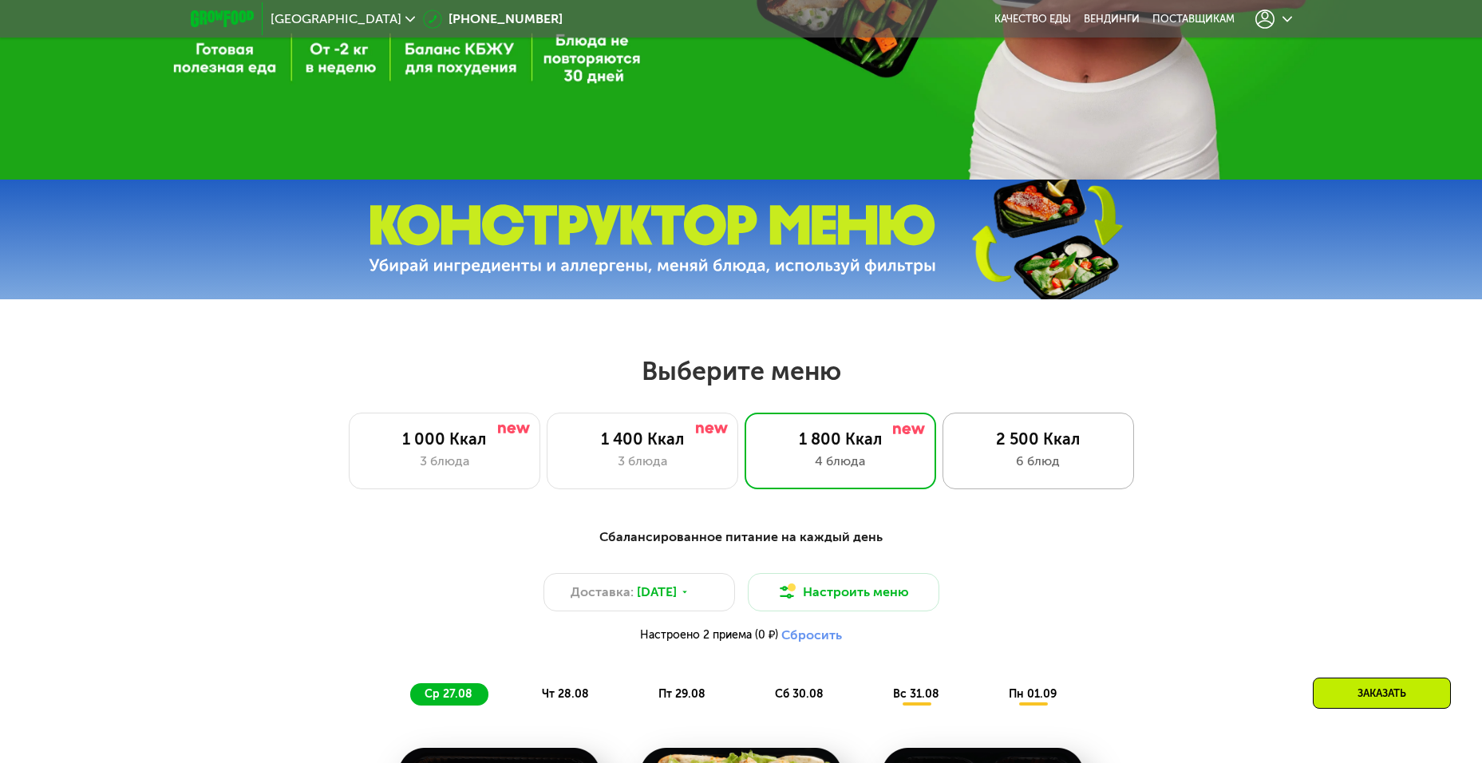
click at [1033, 440] on div "2 500 Ккал" at bounding box center [1038, 438] width 158 height 19
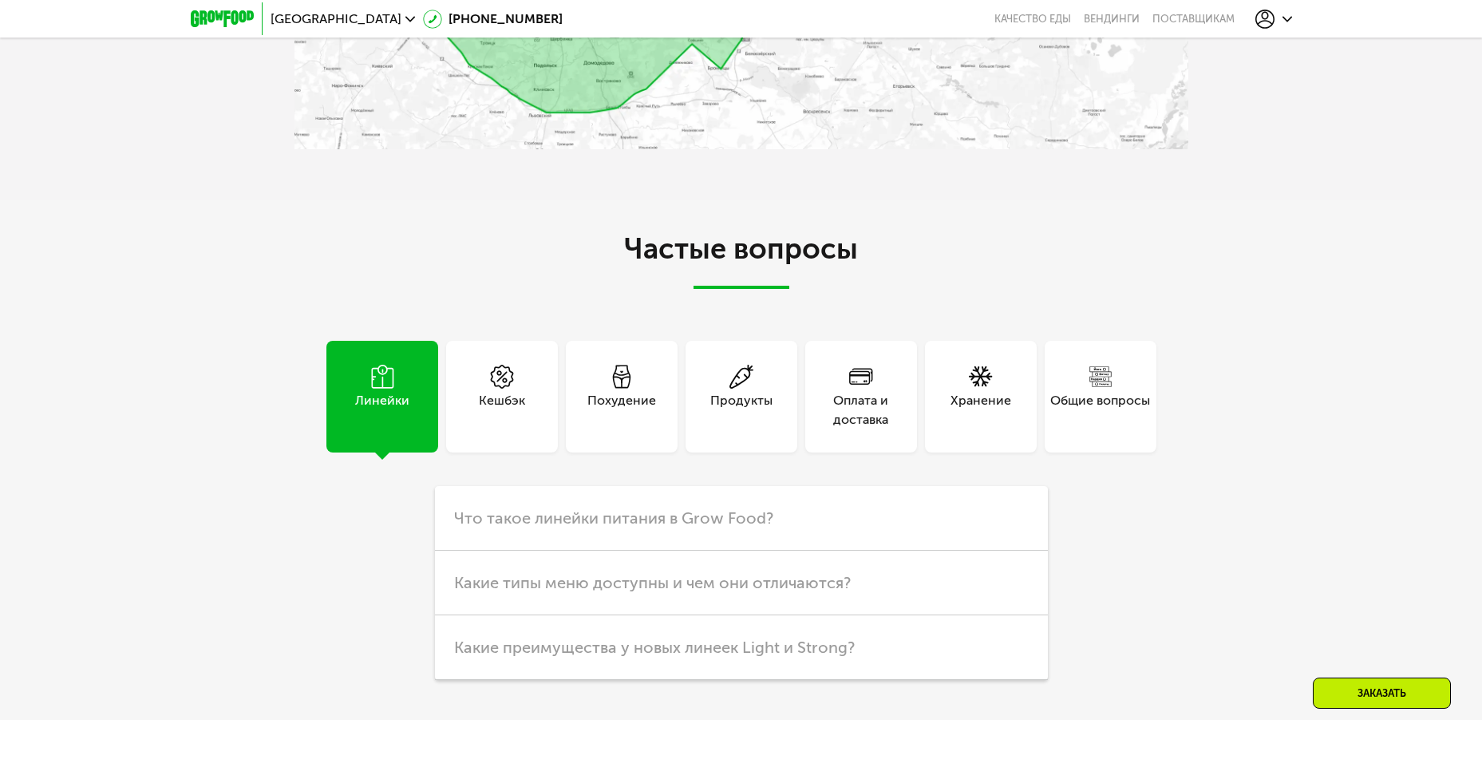
scroll to position [4509, 0]
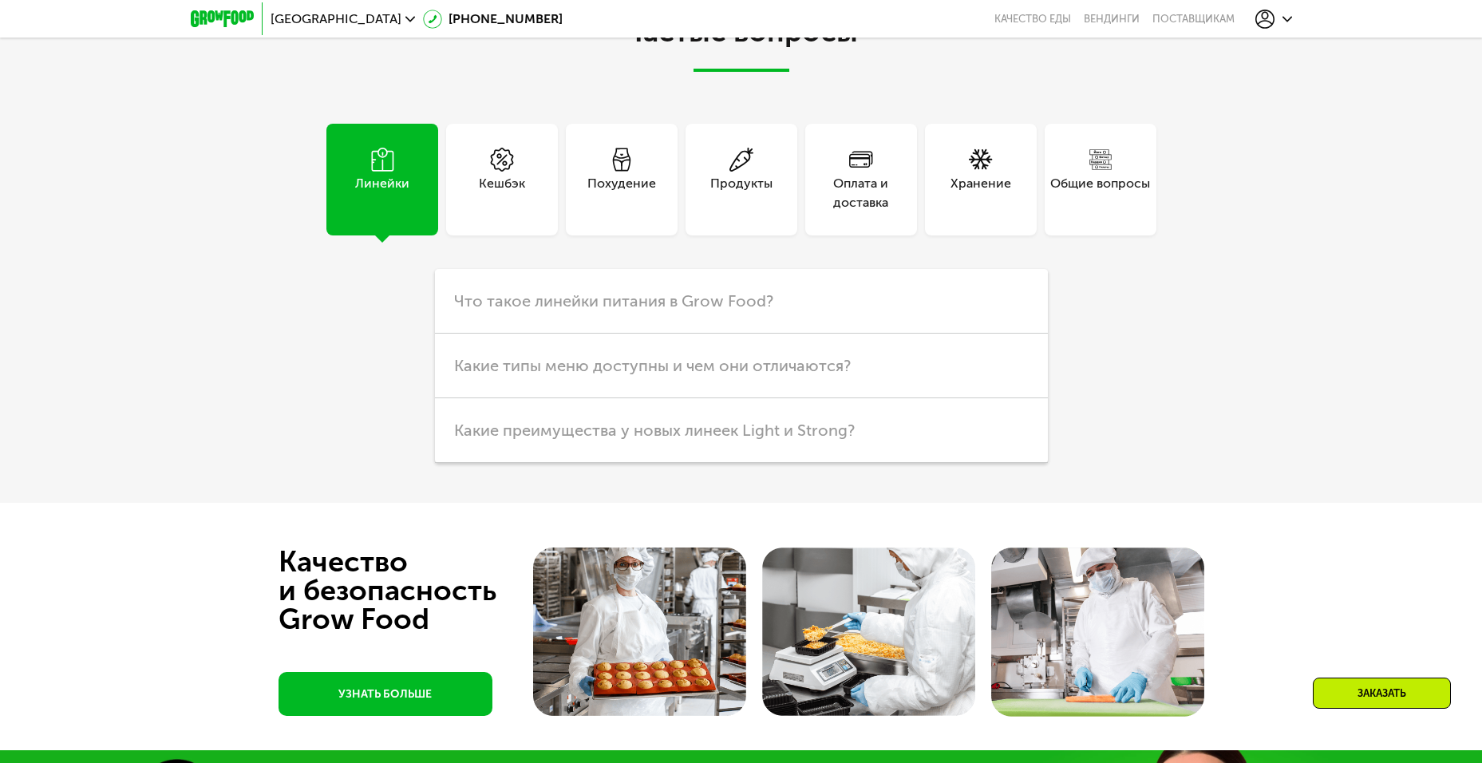
click at [1054, 156] on div "Общие вопросы" at bounding box center [1100, 180] width 112 height 112
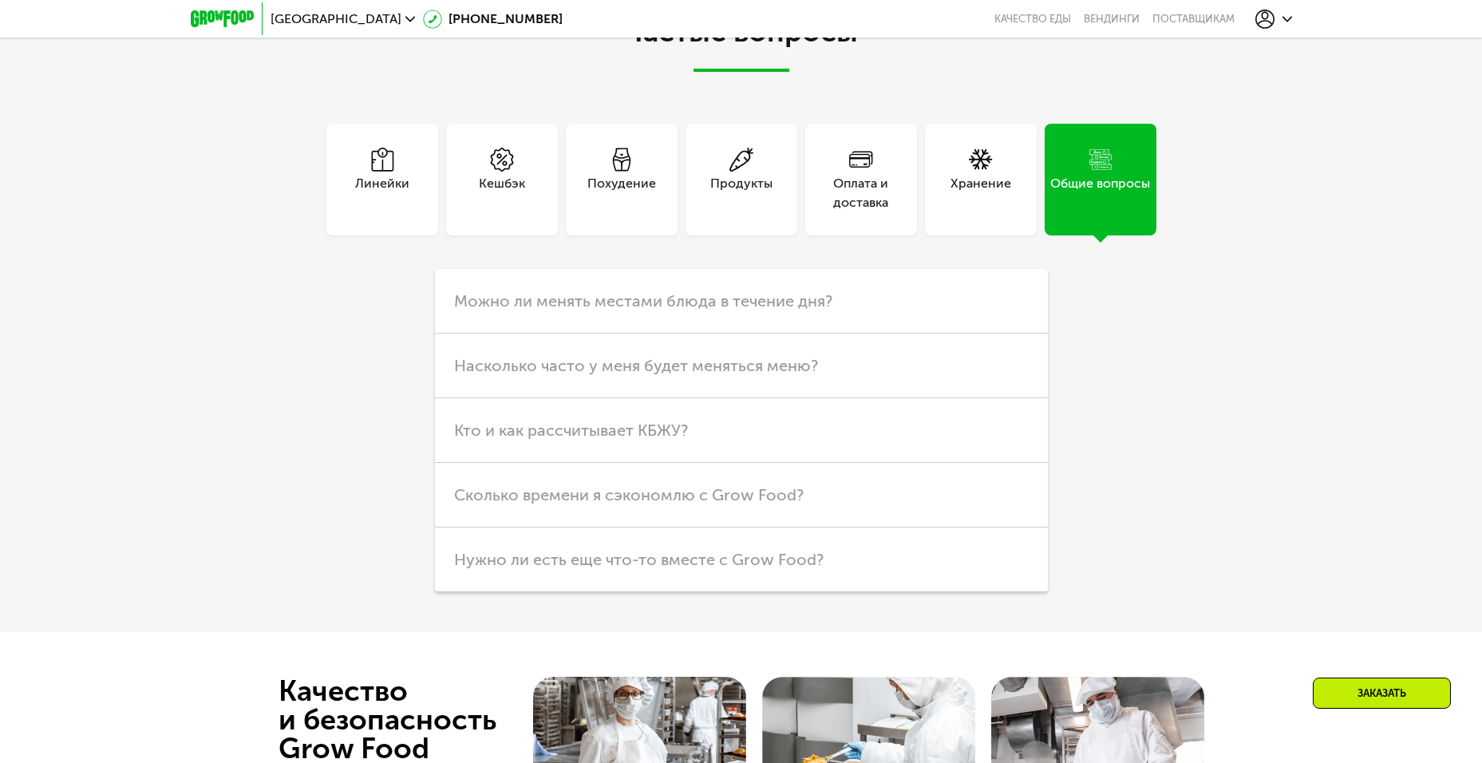
click at [520, 180] on div "Кешбэк" at bounding box center [502, 193] width 46 height 38
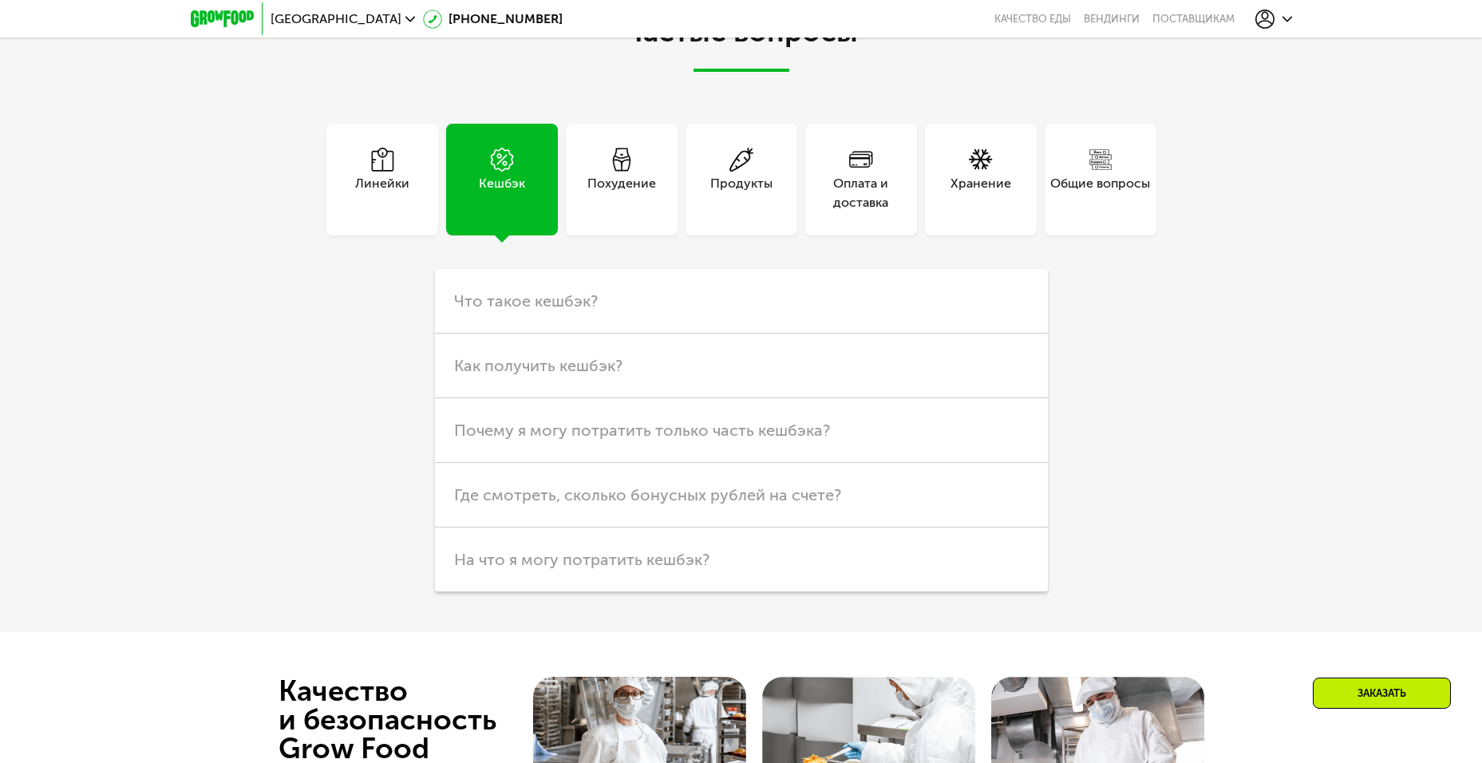
click at [622, 195] on div "Похудение" at bounding box center [622, 180] width 112 height 112
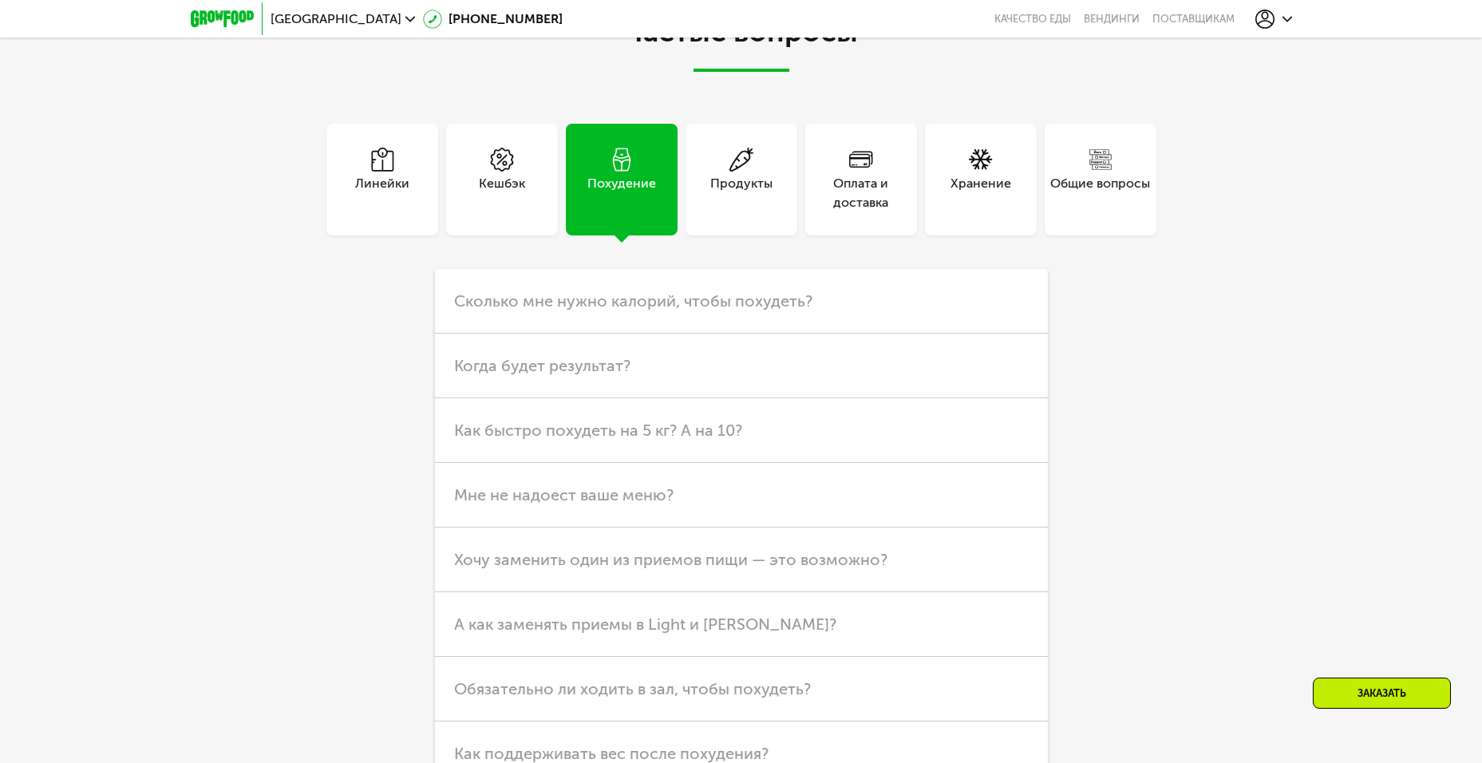
click at [408, 202] on div "Линейки" at bounding box center [382, 180] width 112 height 112
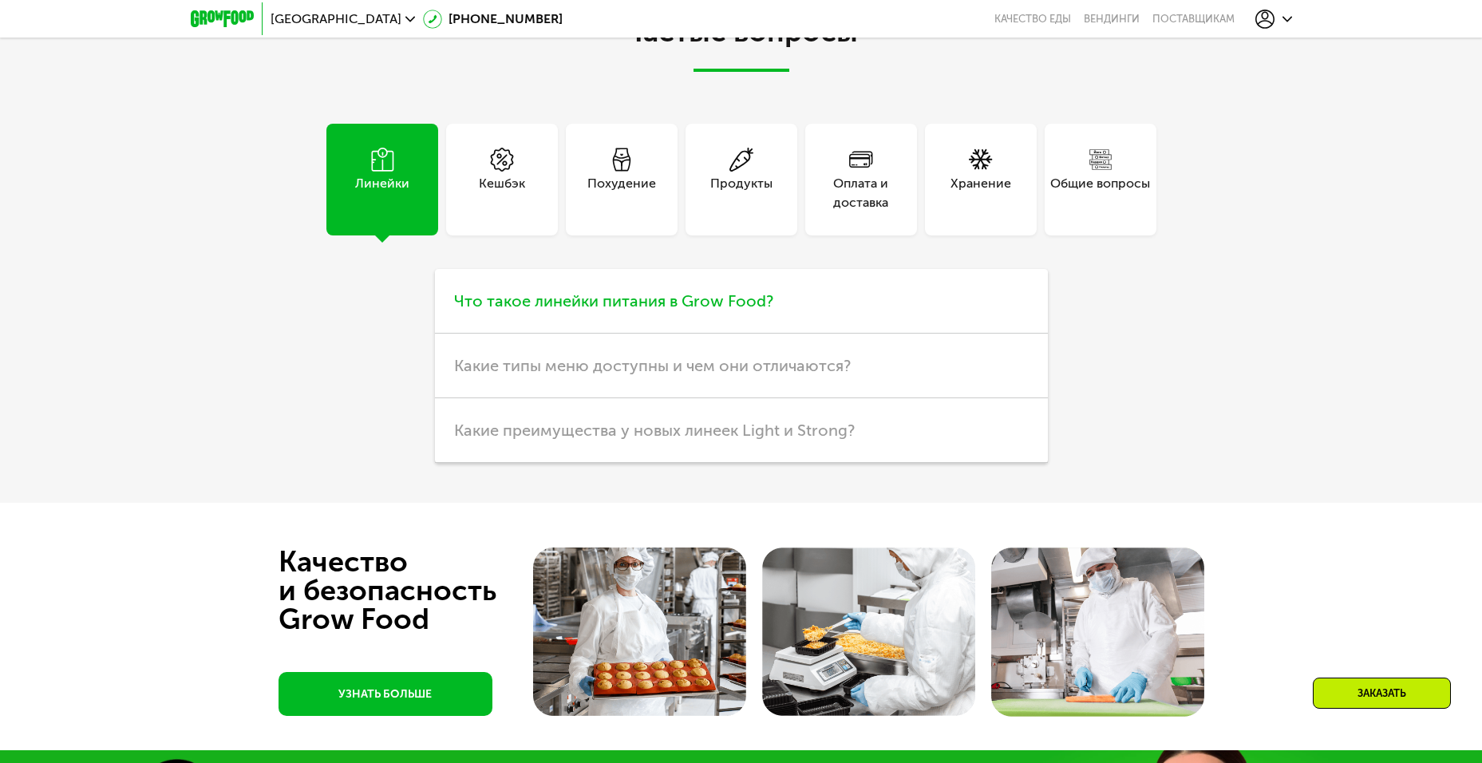
click at [552, 292] on span "Что такое линейки питания в Grow Food?" at bounding box center [613, 300] width 319 height 19
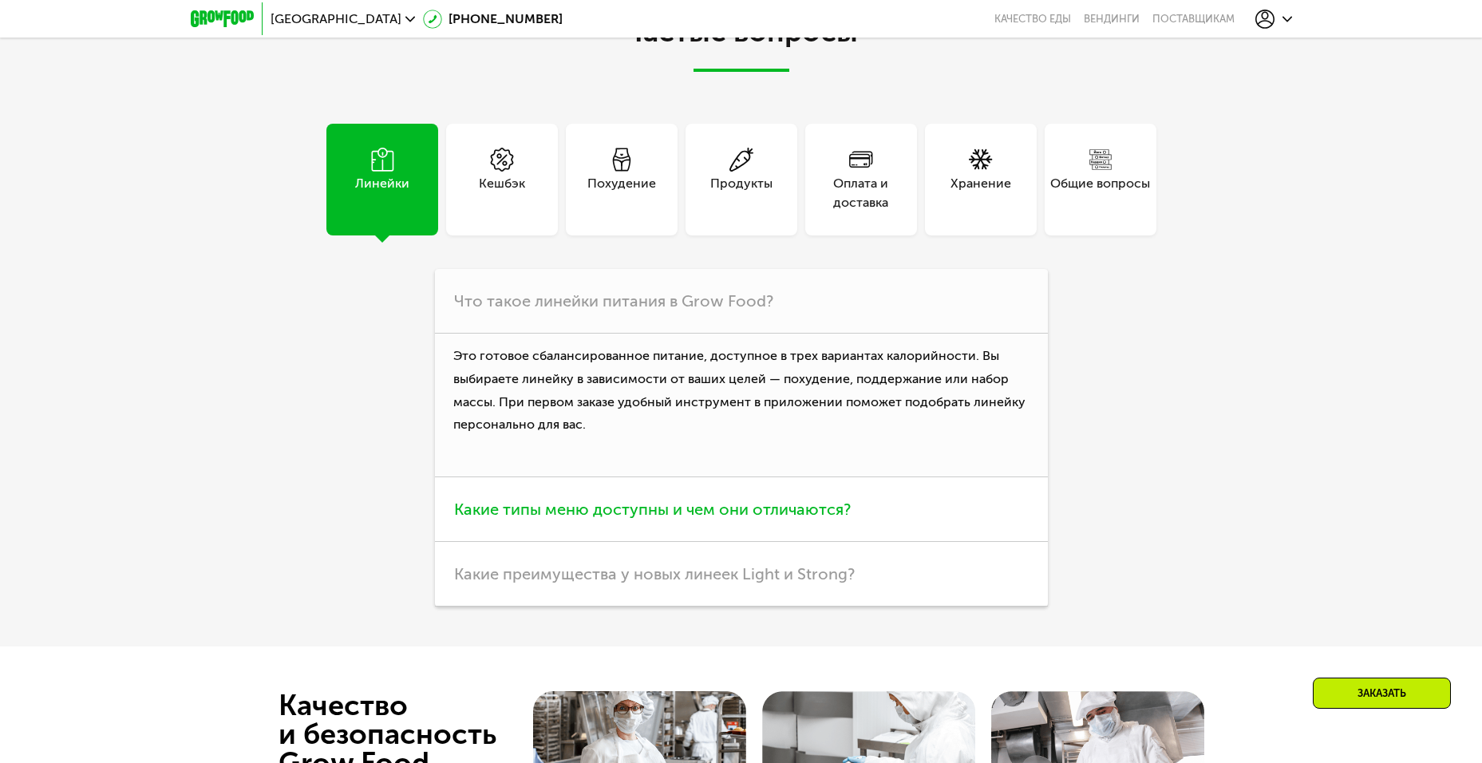
click at [663, 504] on span "Какие типы меню доступны и чем они отличаются?" at bounding box center [652, 508] width 397 height 19
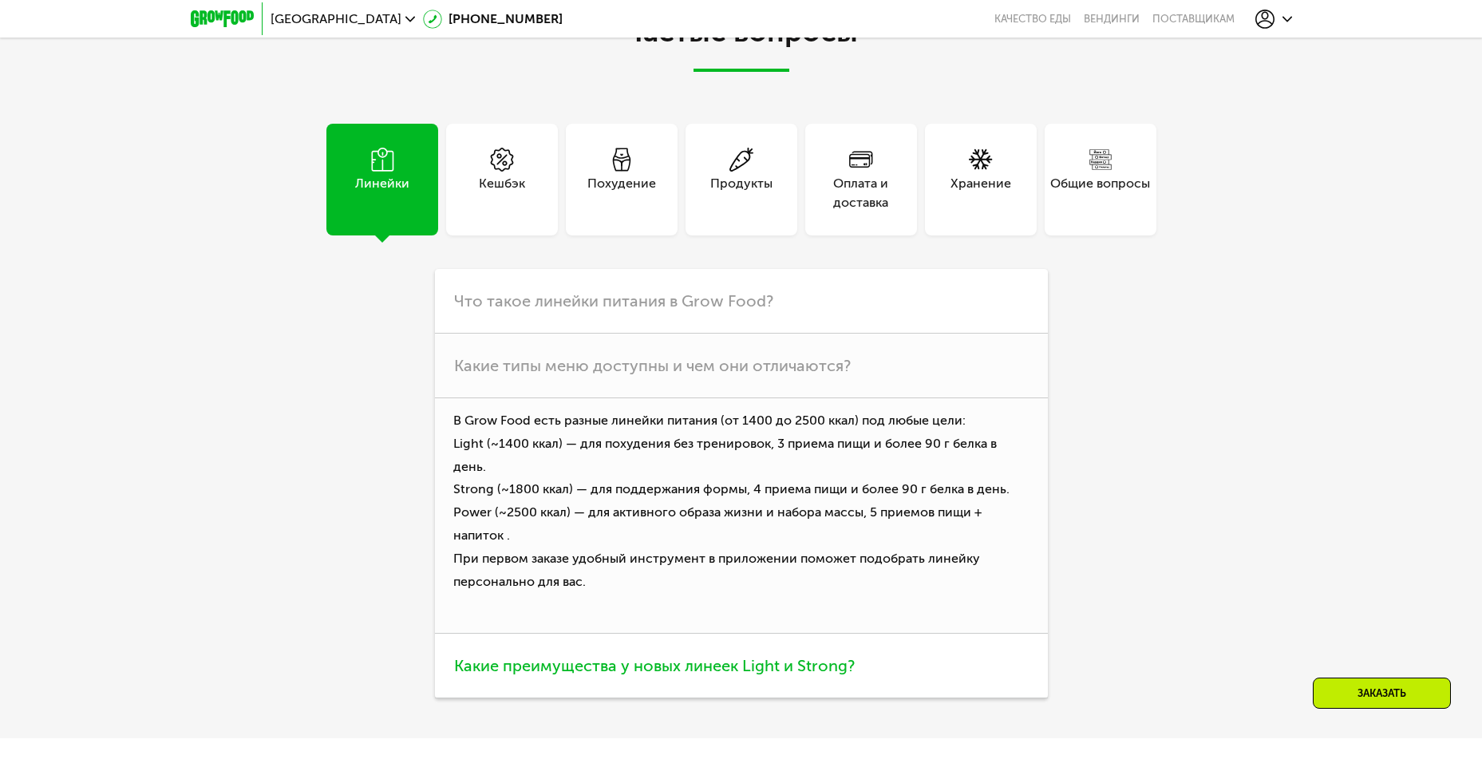
click at [653, 656] on span "Какие преимущества у новых линеек Light и Strong?" at bounding box center [654, 665] width 401 height 19
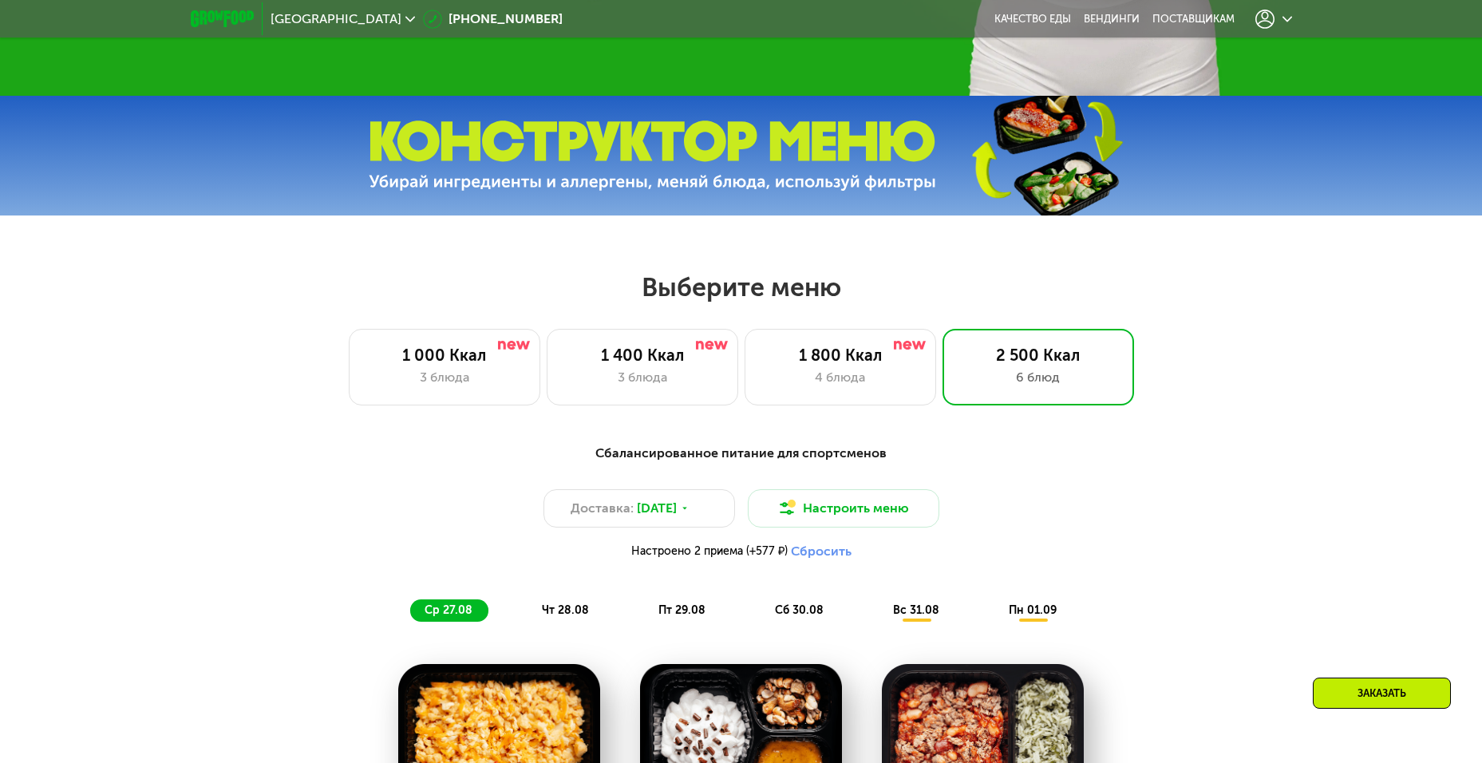
scroll to position [600, 0]
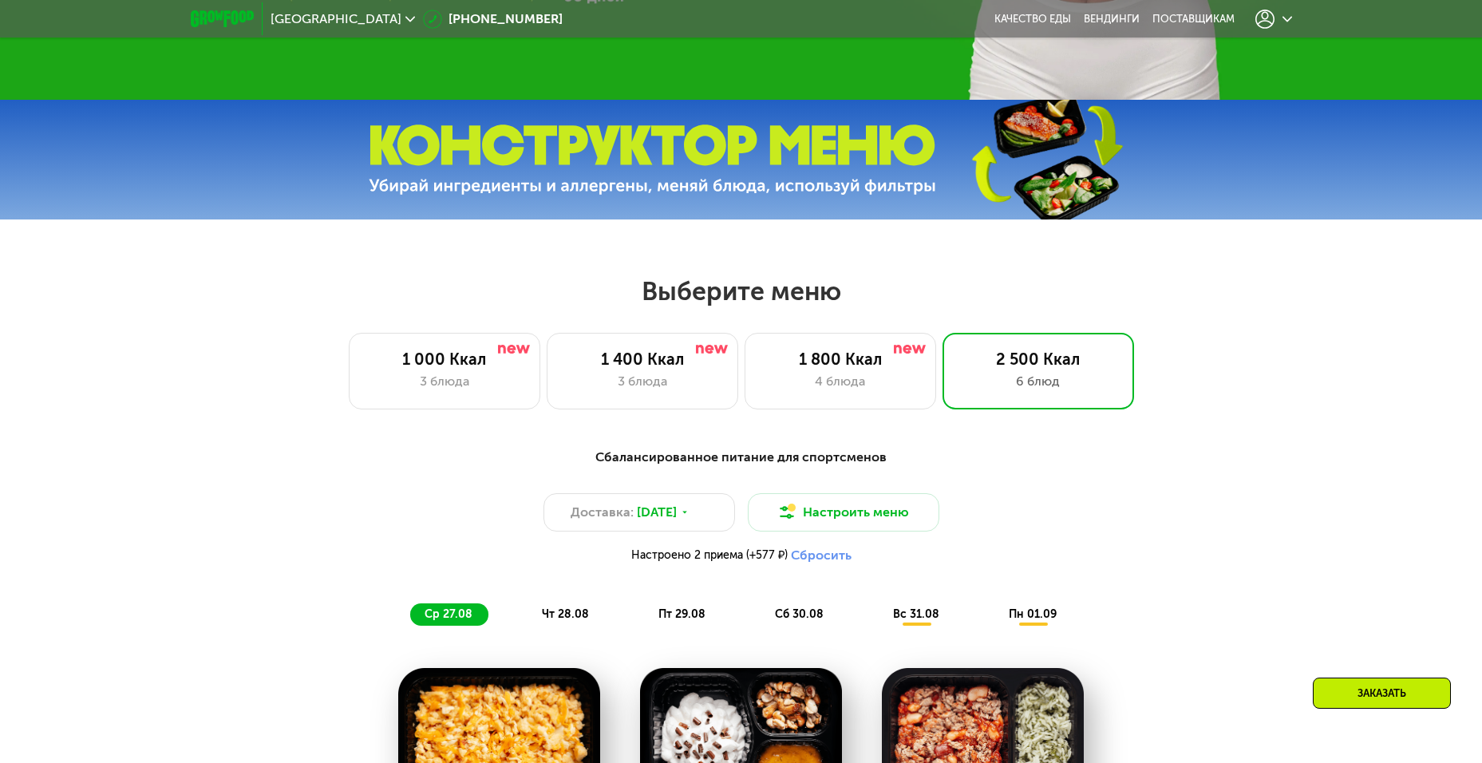
click at [1288, 26] on div at bounding box center [1273, 19] width 37 height 19
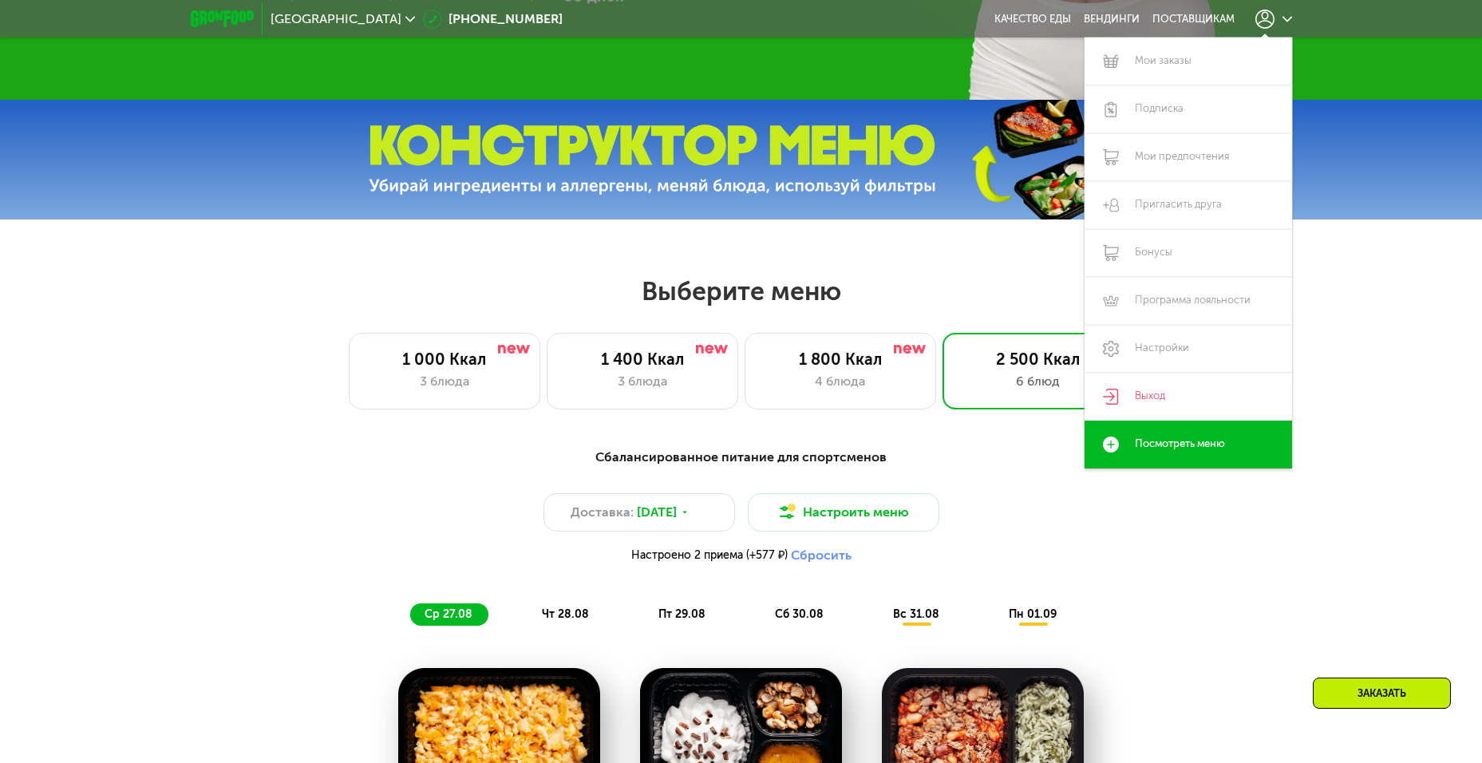
click at [1198, 538] on div "Доставка: 26 авг, вт Настроить меню Настроено 2 приема (+577 ₽) Сбросить" at bounding box center [741, 532] width 945 height 78
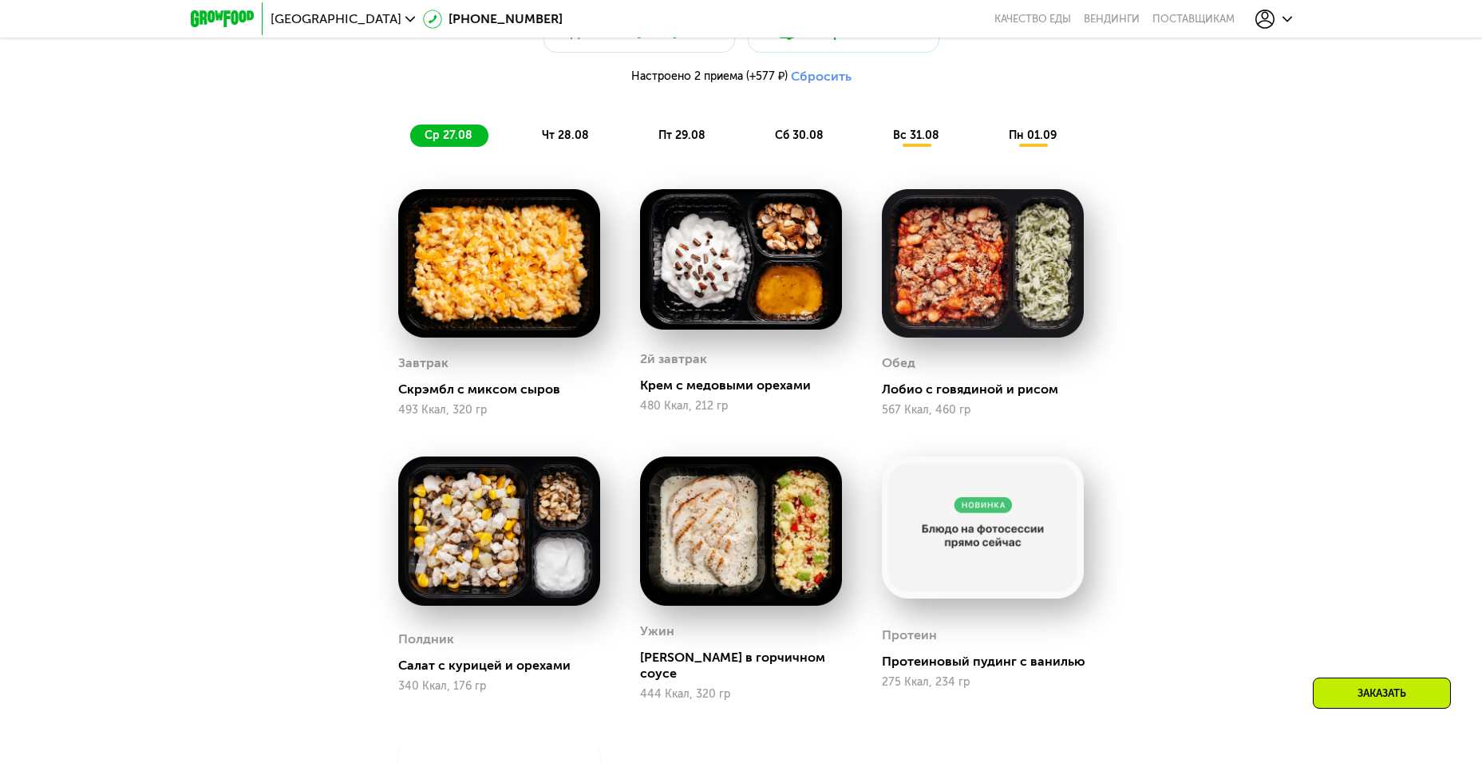
scroll to position [1158, 0]
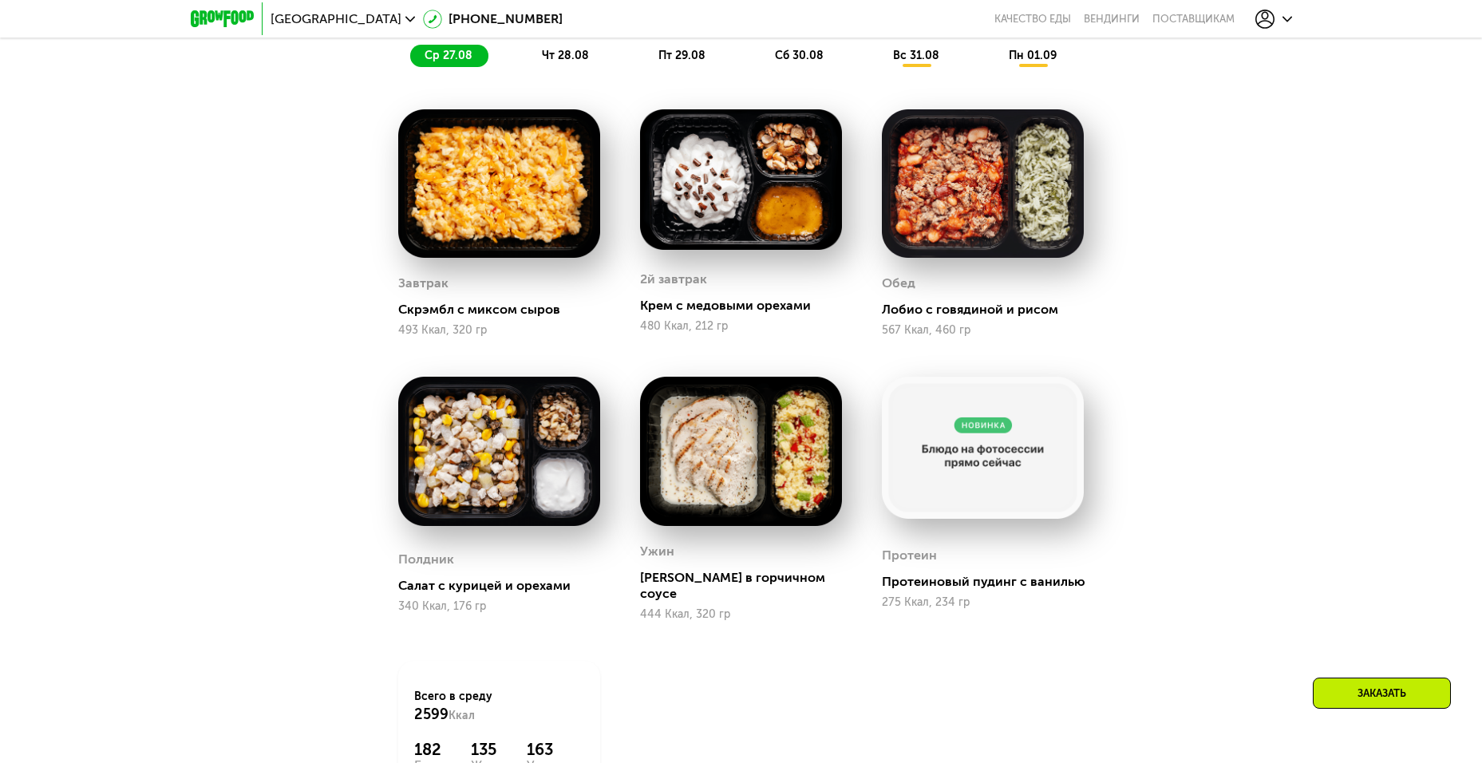
click at [562, 57] on span "чт 28.08" at bounding box center [565, 56] width 47 height 14
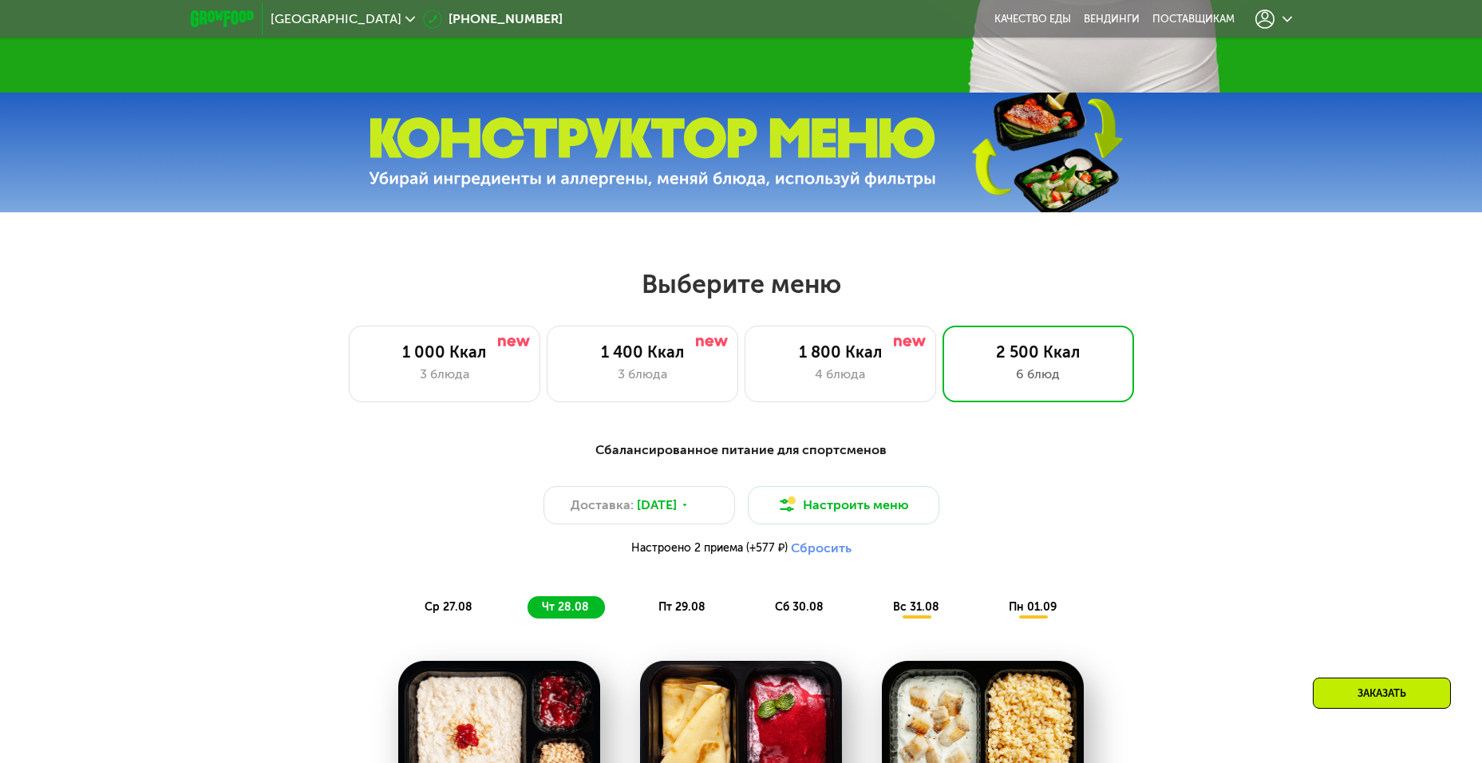
scroll to position [600, 0]
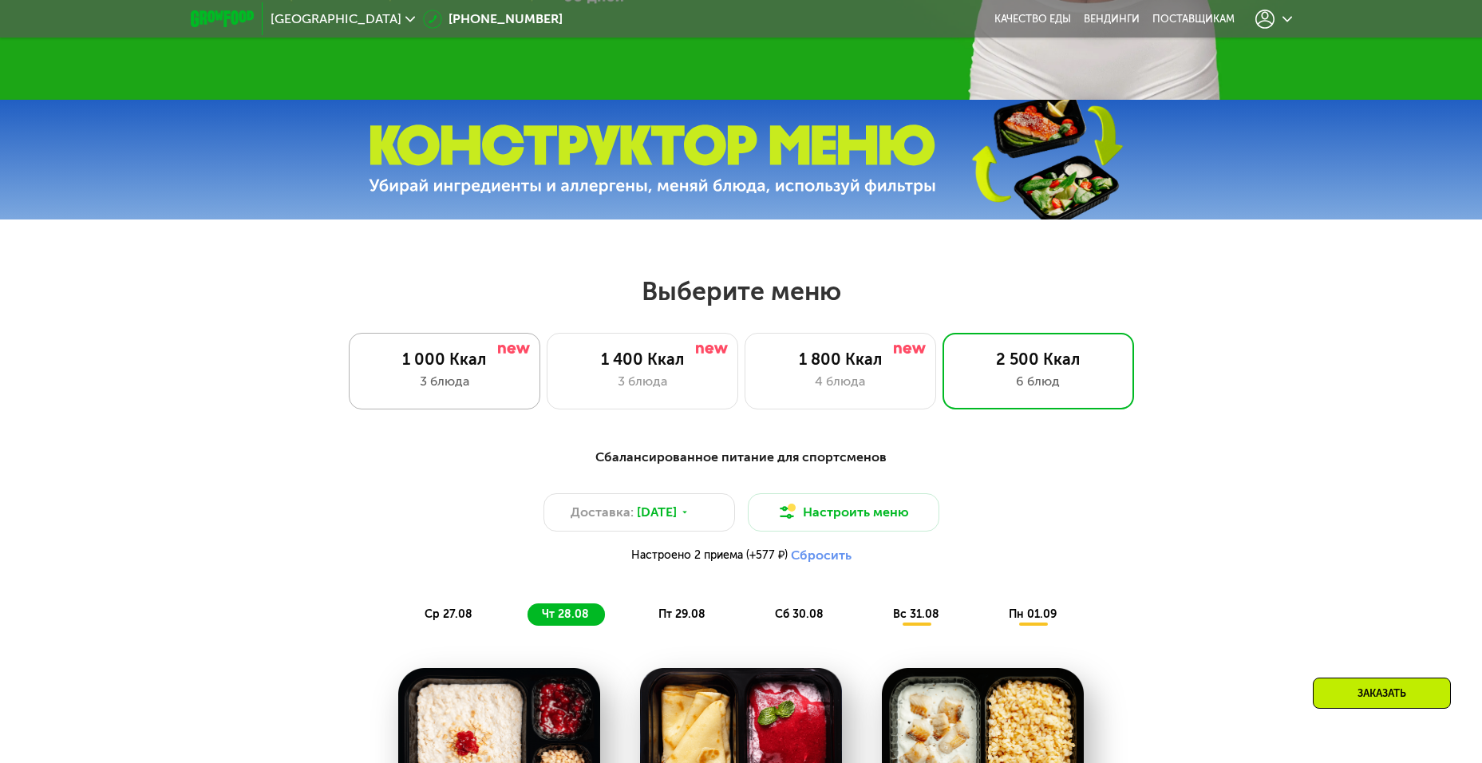
click at [547, 402] on div "1 000 Ккал 3 блюда" at bounding box center [642, 371] width 191 height 77
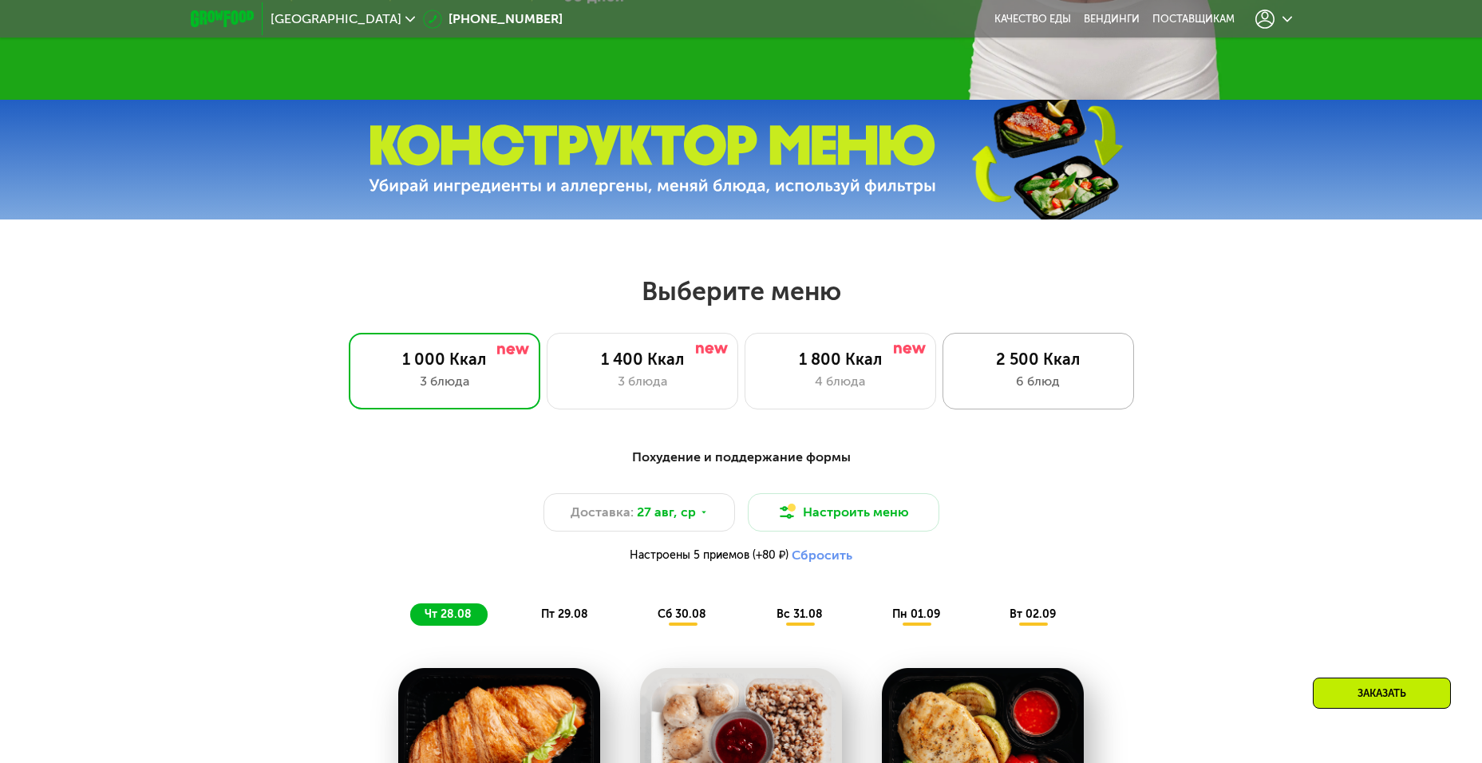
click at [1083, 363] on div "2 500 Ккал" at bounding box center [1038, 358] width 158 height 19
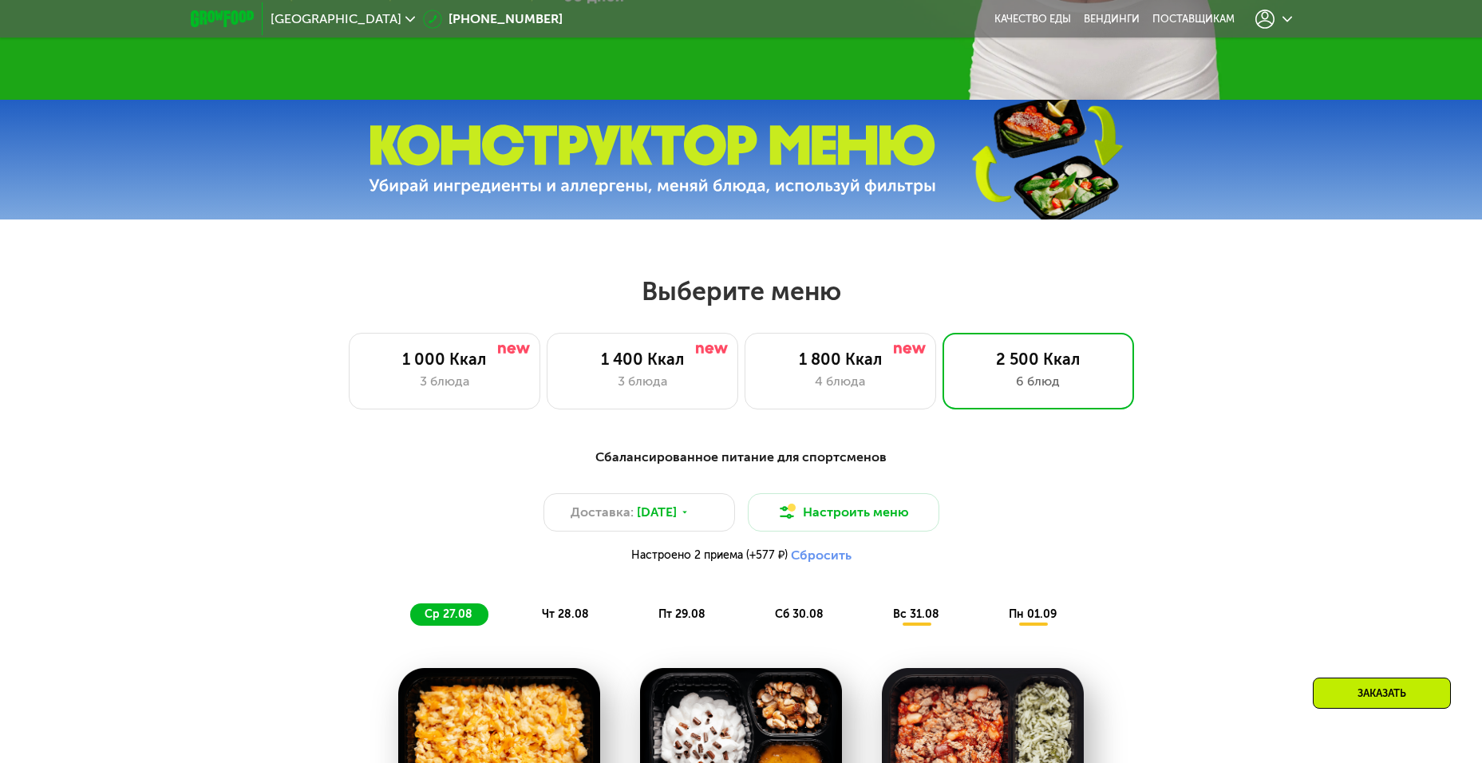
click at [832, 558] on button "Сбросить" at bounding box center [821, 555] width 61 height 16
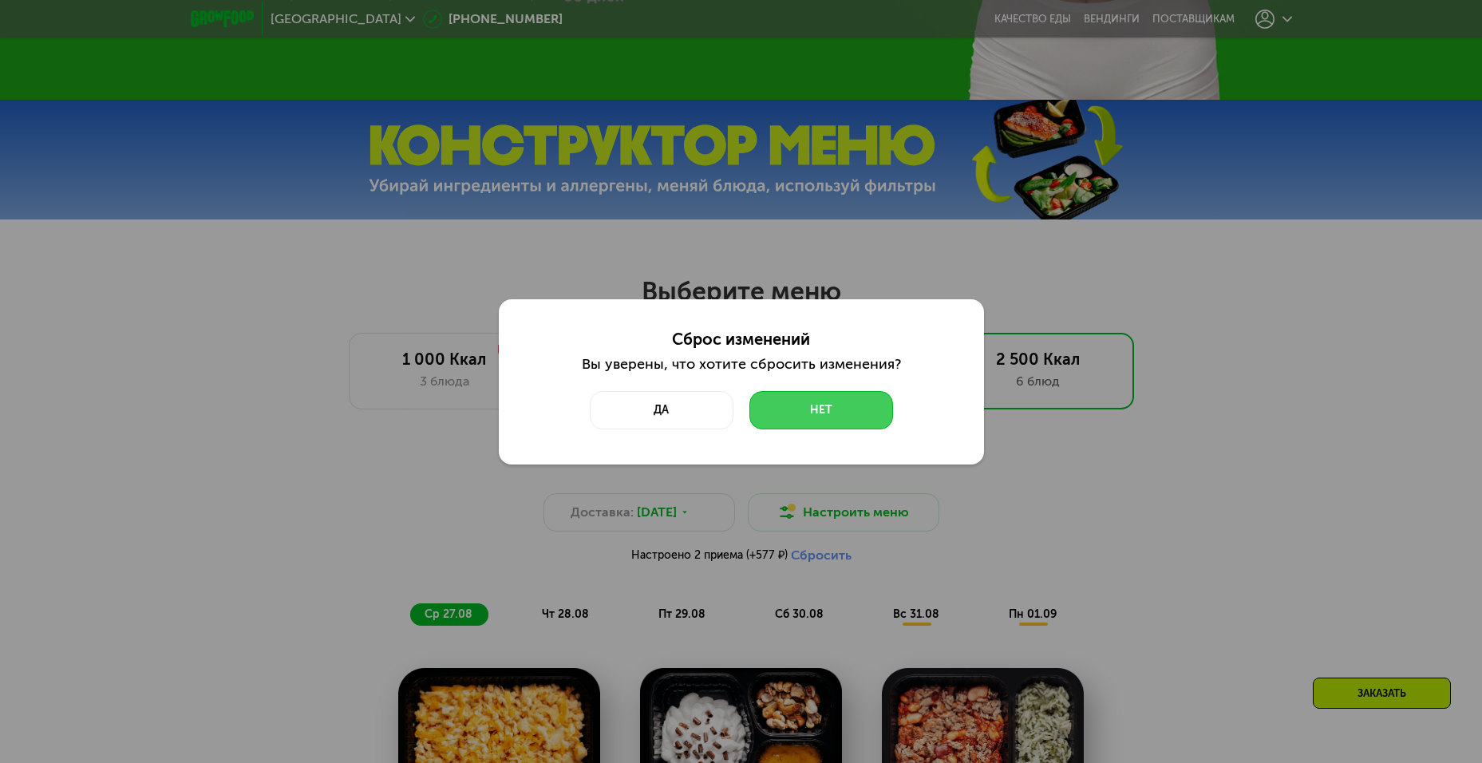
click at [817, 424] on button "Нет" at bounding box center [821, 410] width 144 height 38
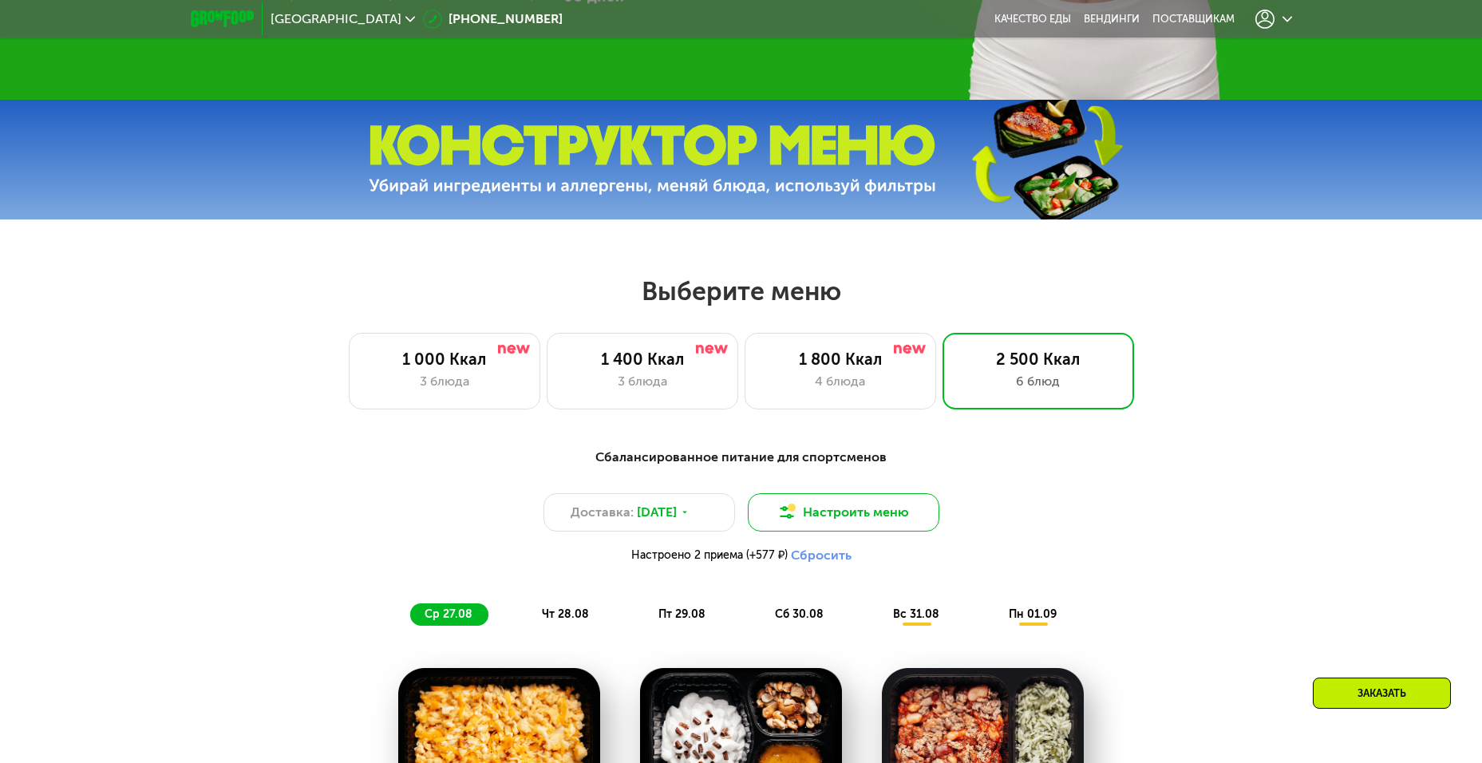
click at [846, 516] on button "Настроить меню" at bounding box center [843, 512] width 191 height 38
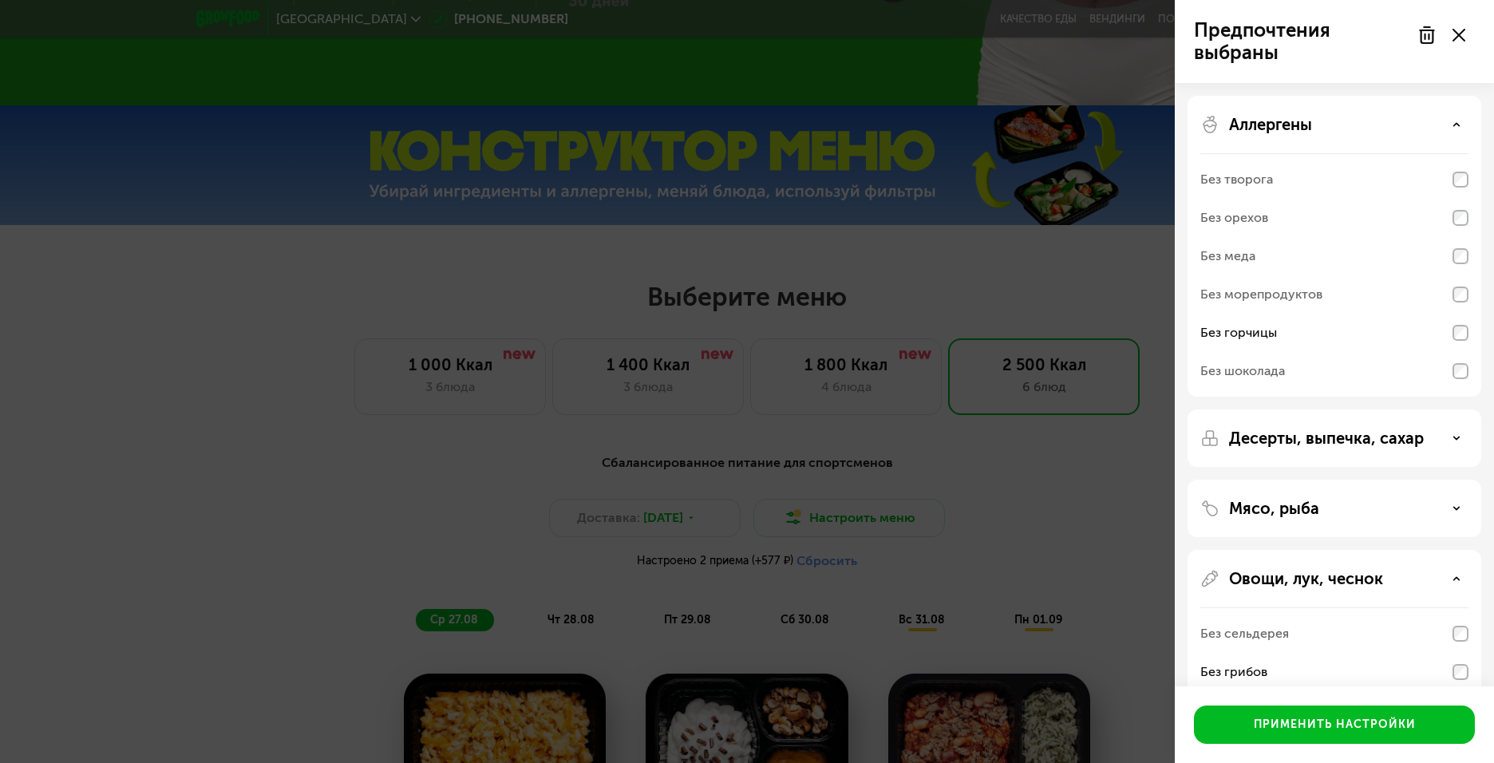
click at [1466, 38] on div at bounding box center [1440, 35] width 67 height 32
click at [1459, 40] on icon at bounding box center [1458, 35] width 13 height 13
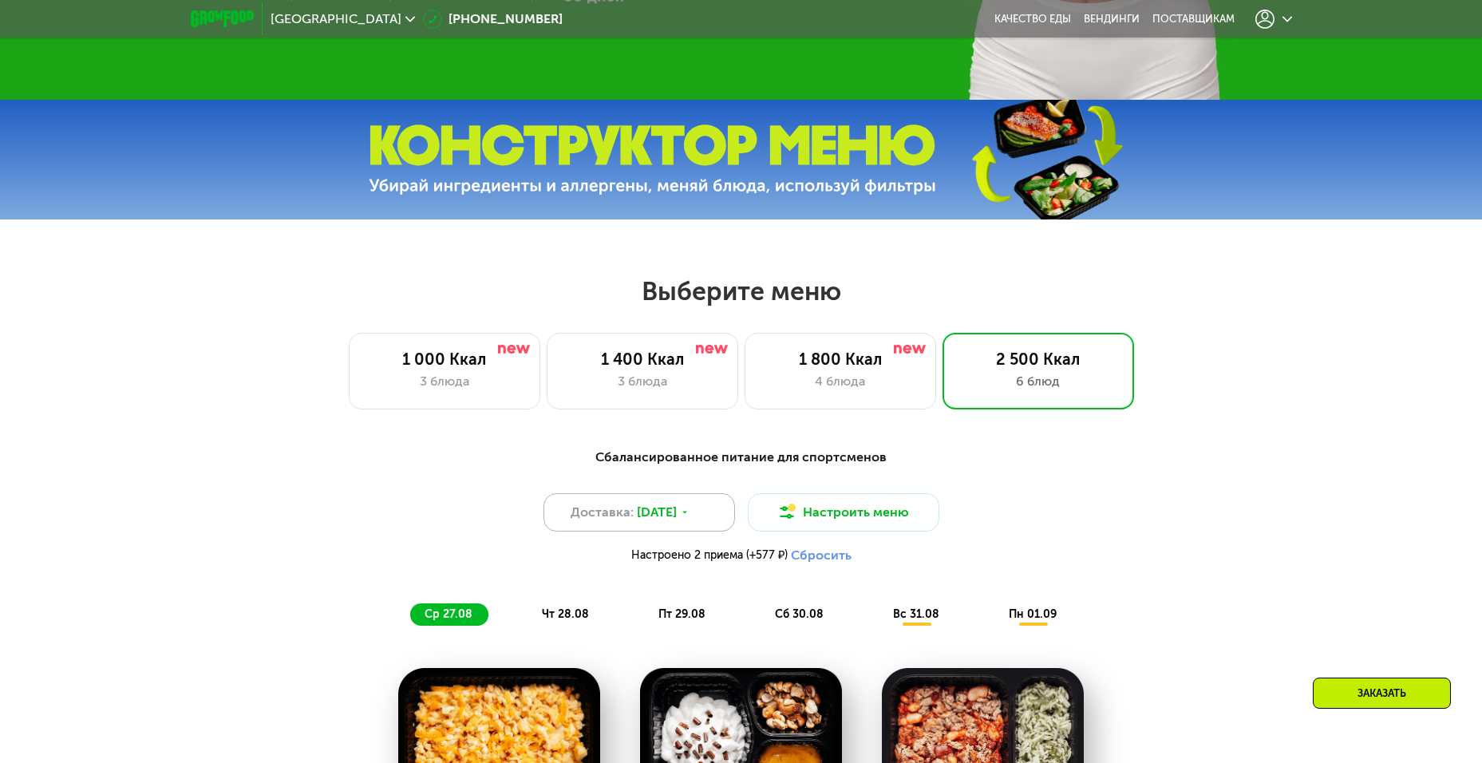
click at [688, 506] on div "Доставка: 26 авг, вт" at bounding box center [638, 512] width 191 height 38
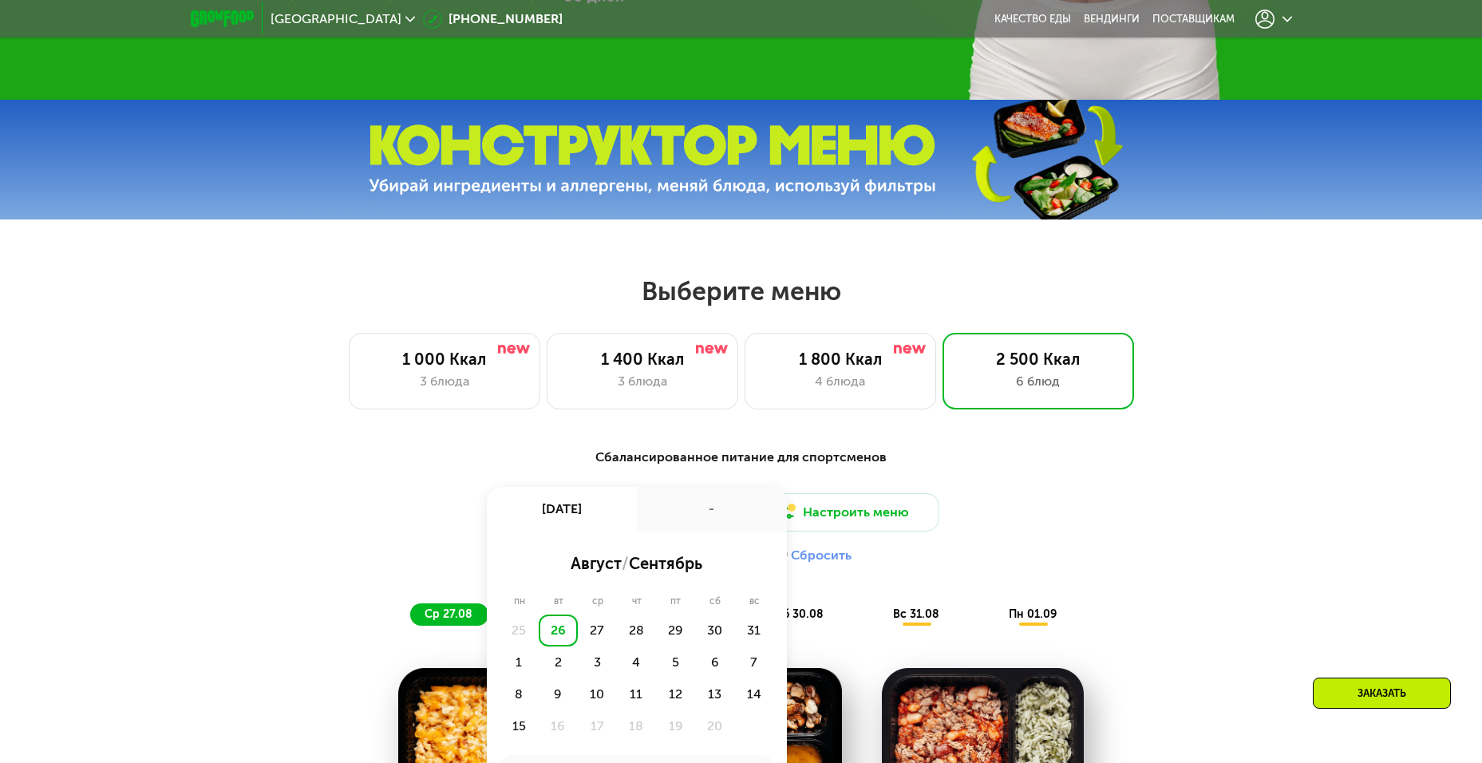
click at [1034, 543] on div "Доставка: 26 авг, вт 26 авг, вт - август / сентябрь пн вт ср чт пт сб вс 25 26 …" at bounding box center [741, 532] width 945 height 78
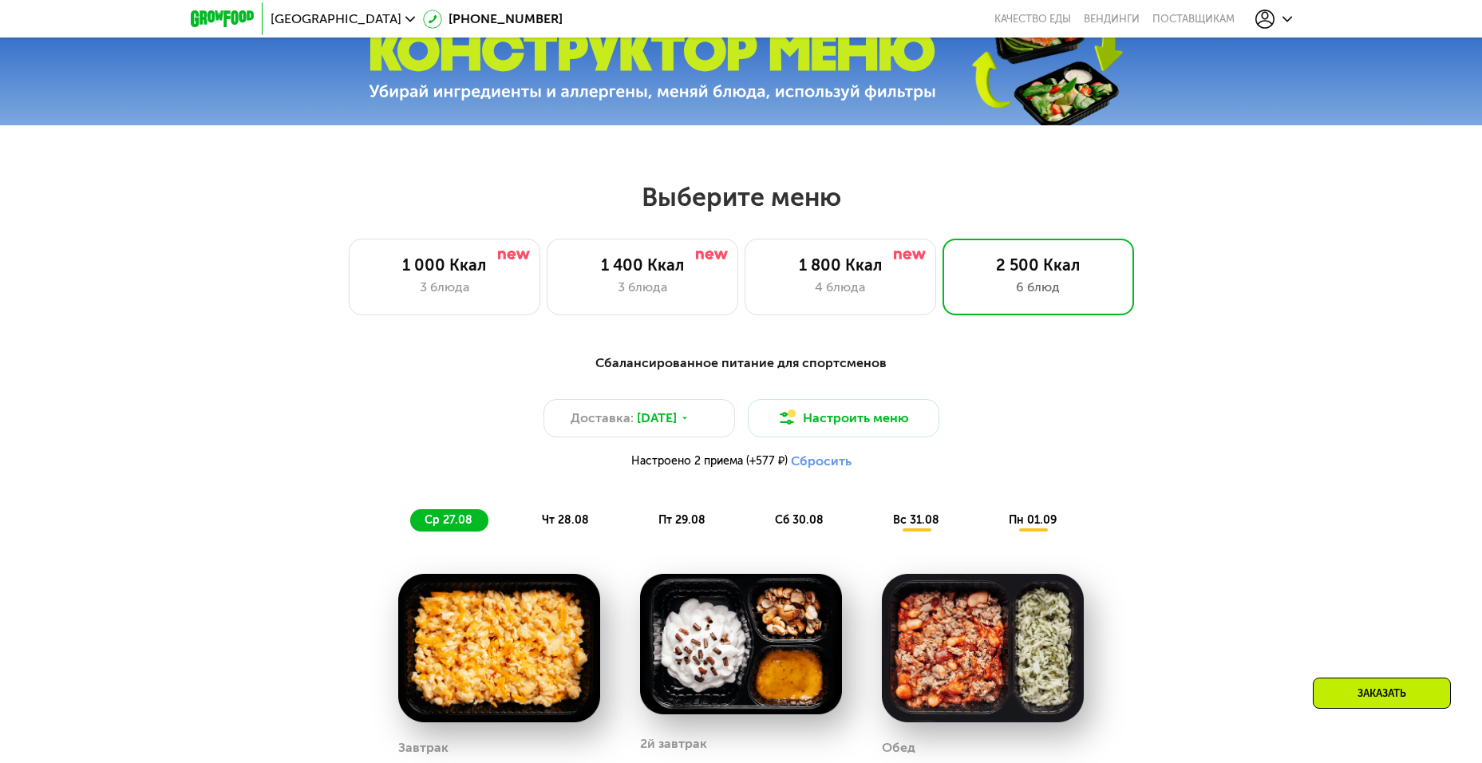
scroll to position [839, 0]
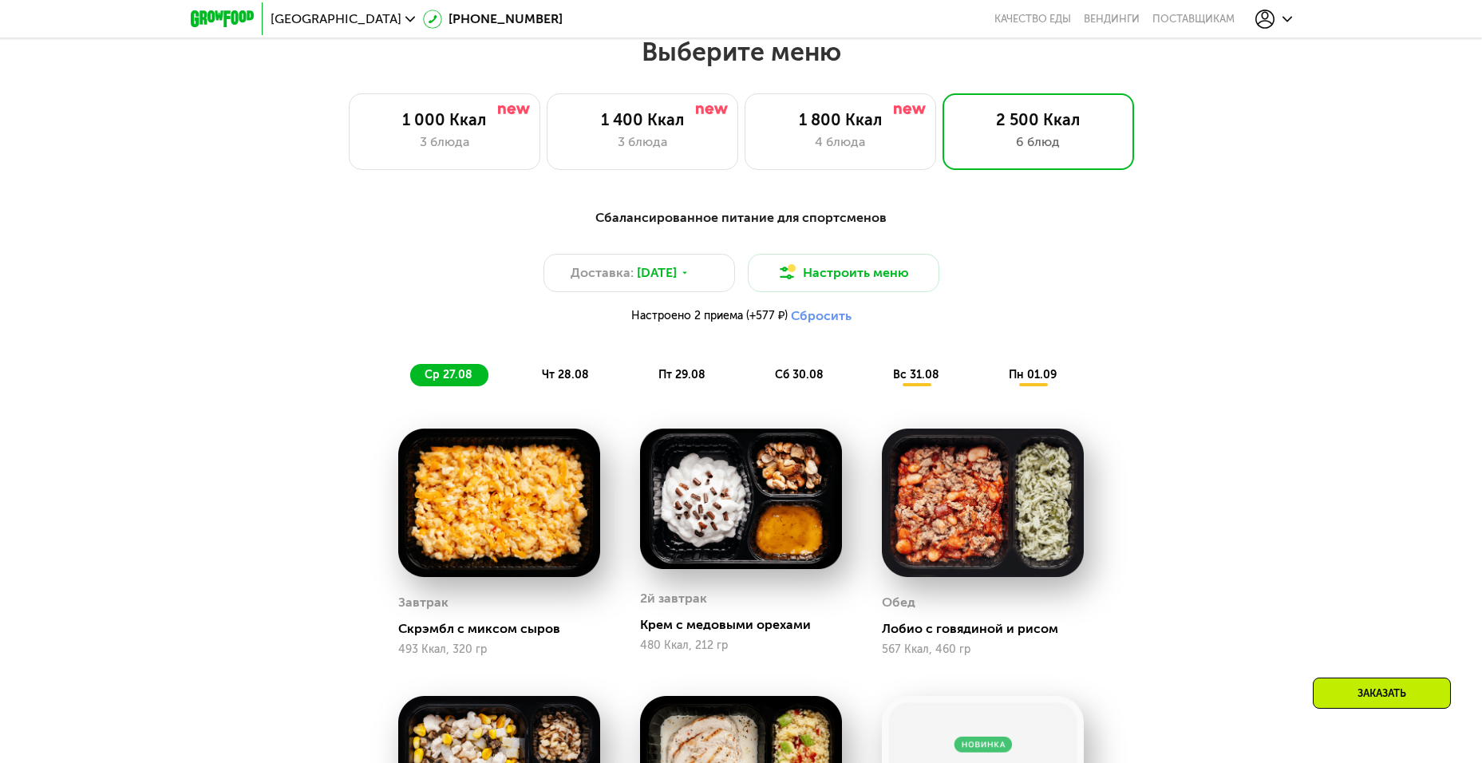
click at [644, 386] on div "чт 28.08" at bounding box center [682, 375] width 77 height 22
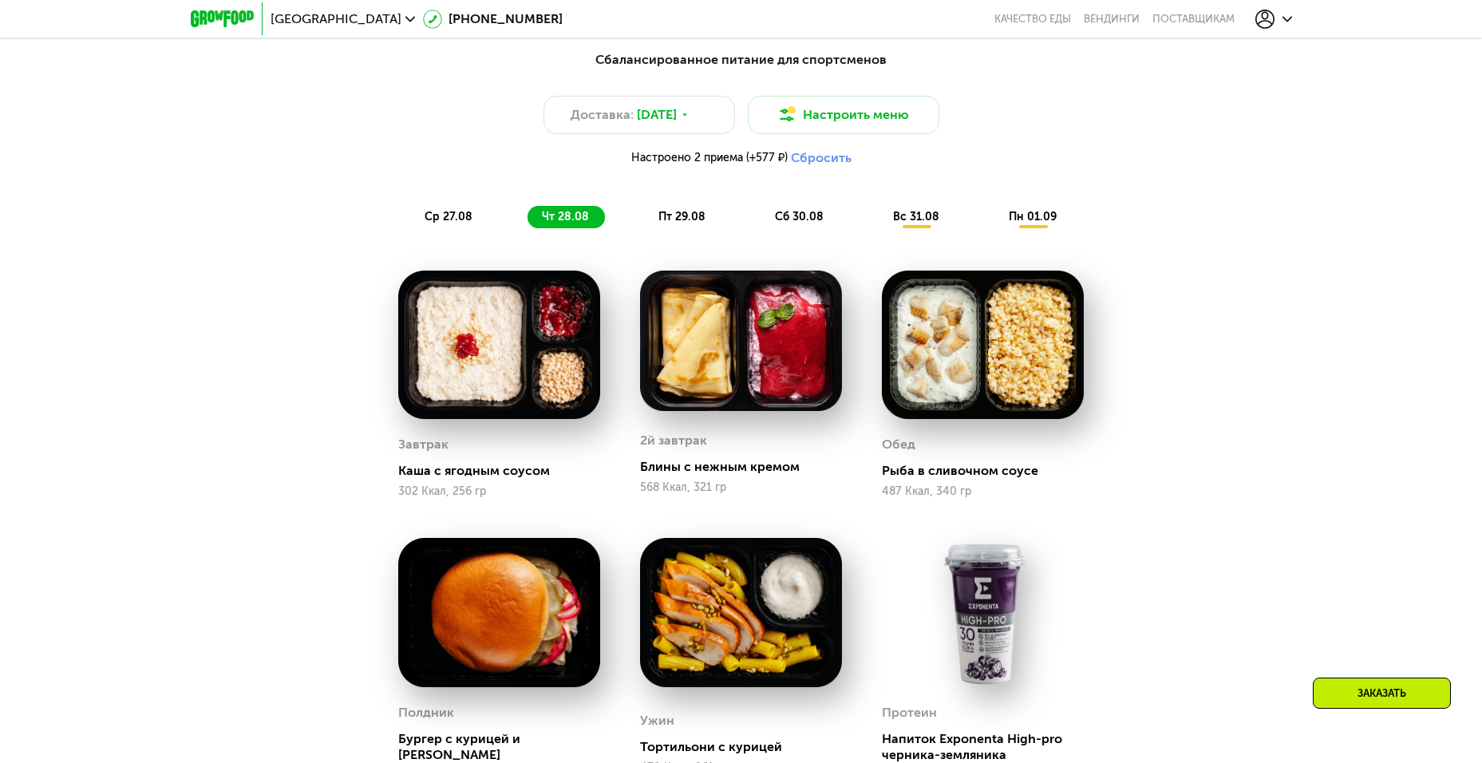
scroll to position [999, 0]
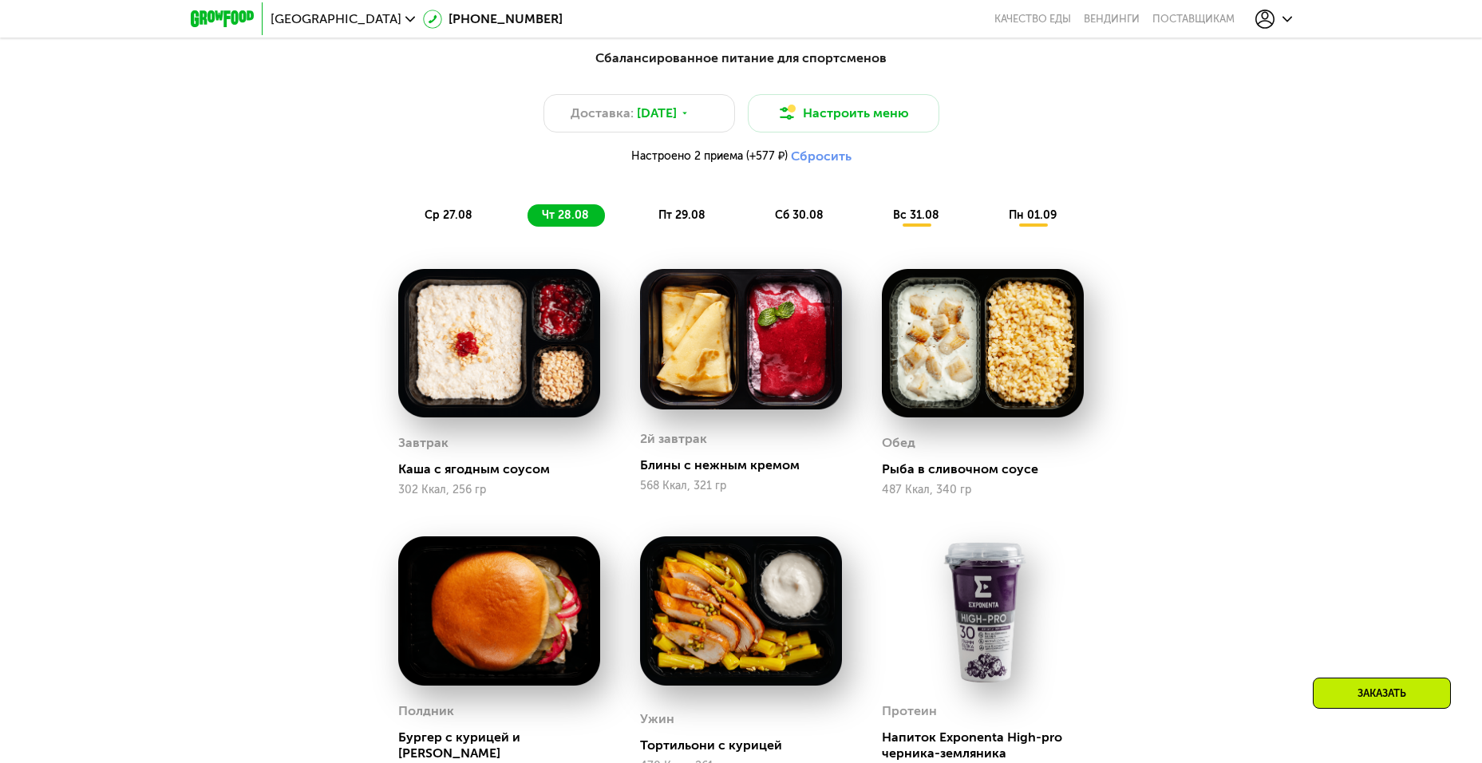
click at [672, 222] on span "пт 29.08" at bounding box center [681, 215] width 47 height 14
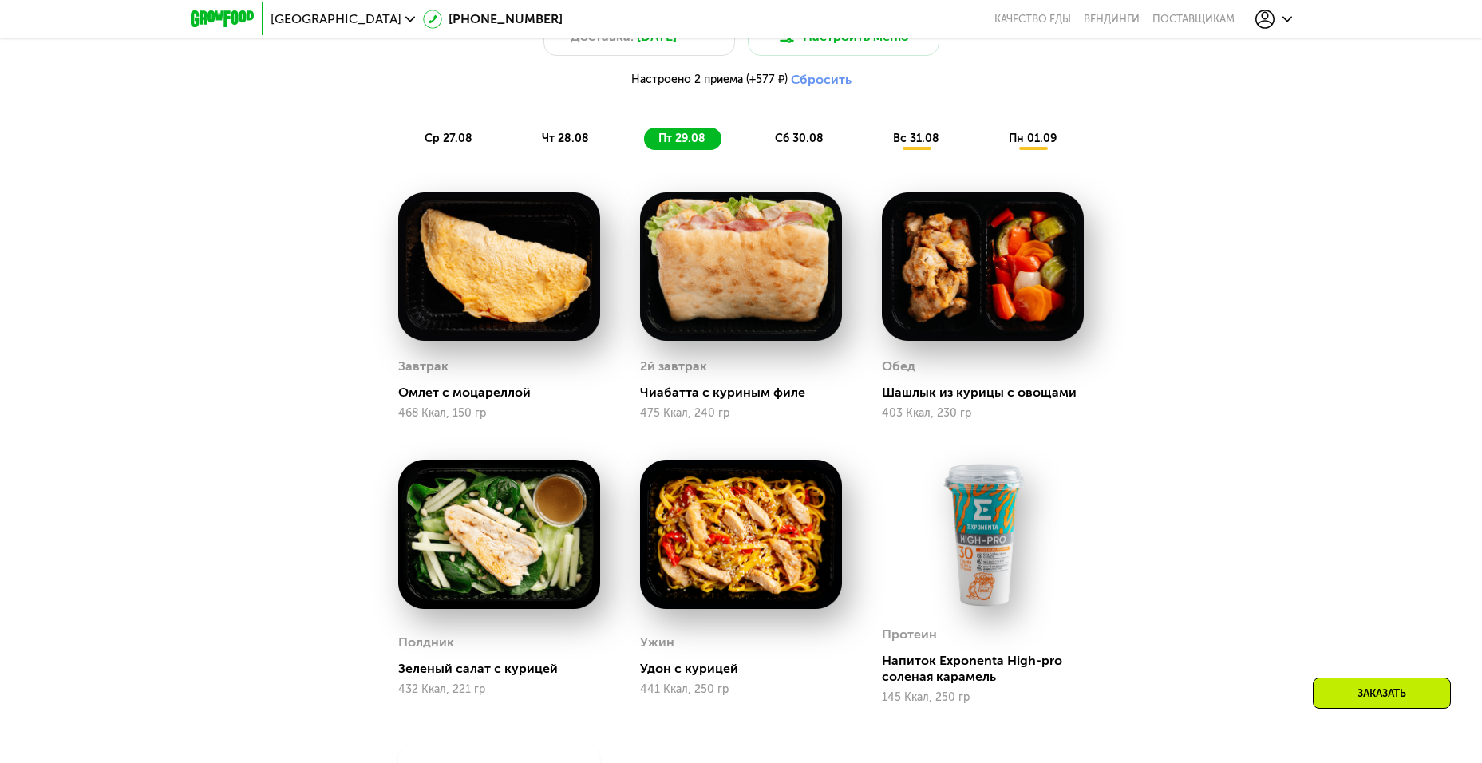
scroll to position [1079, 0]
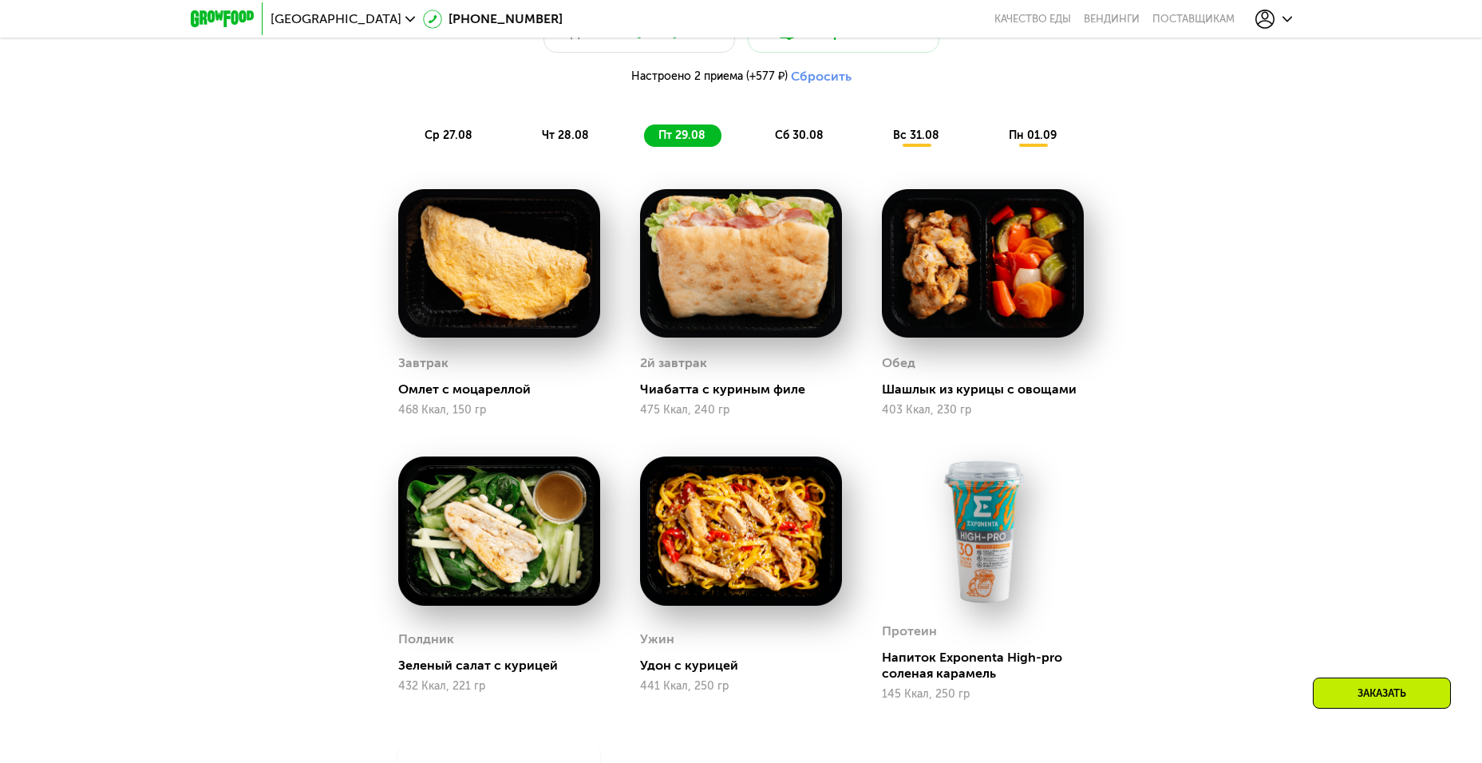
click at [784, 137] on span "сб 30.08" at bounding box center [799, 135] width 49 height 14
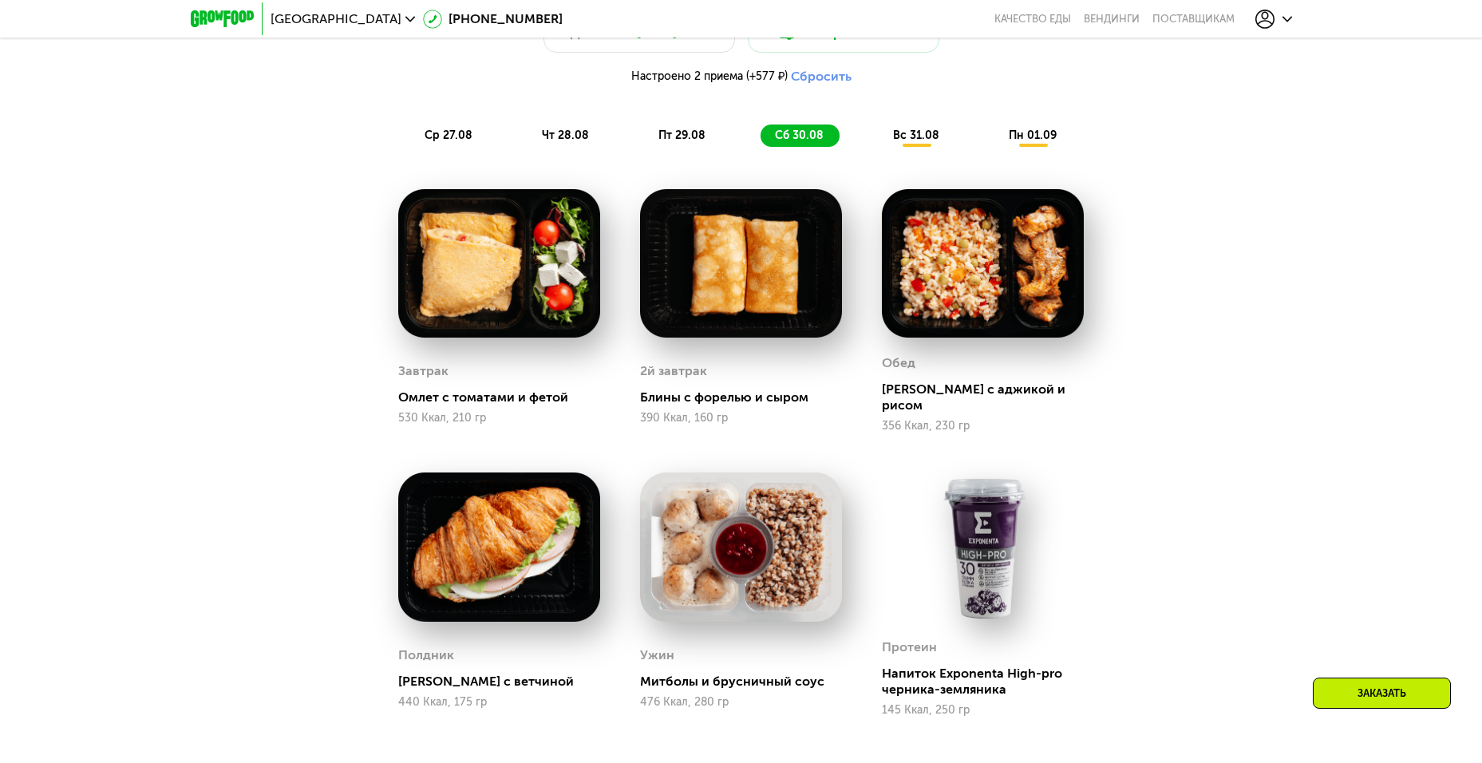
click at [994, 147] on div "вс 31.08" at bounding box center [1033, 135] width 78 height 22
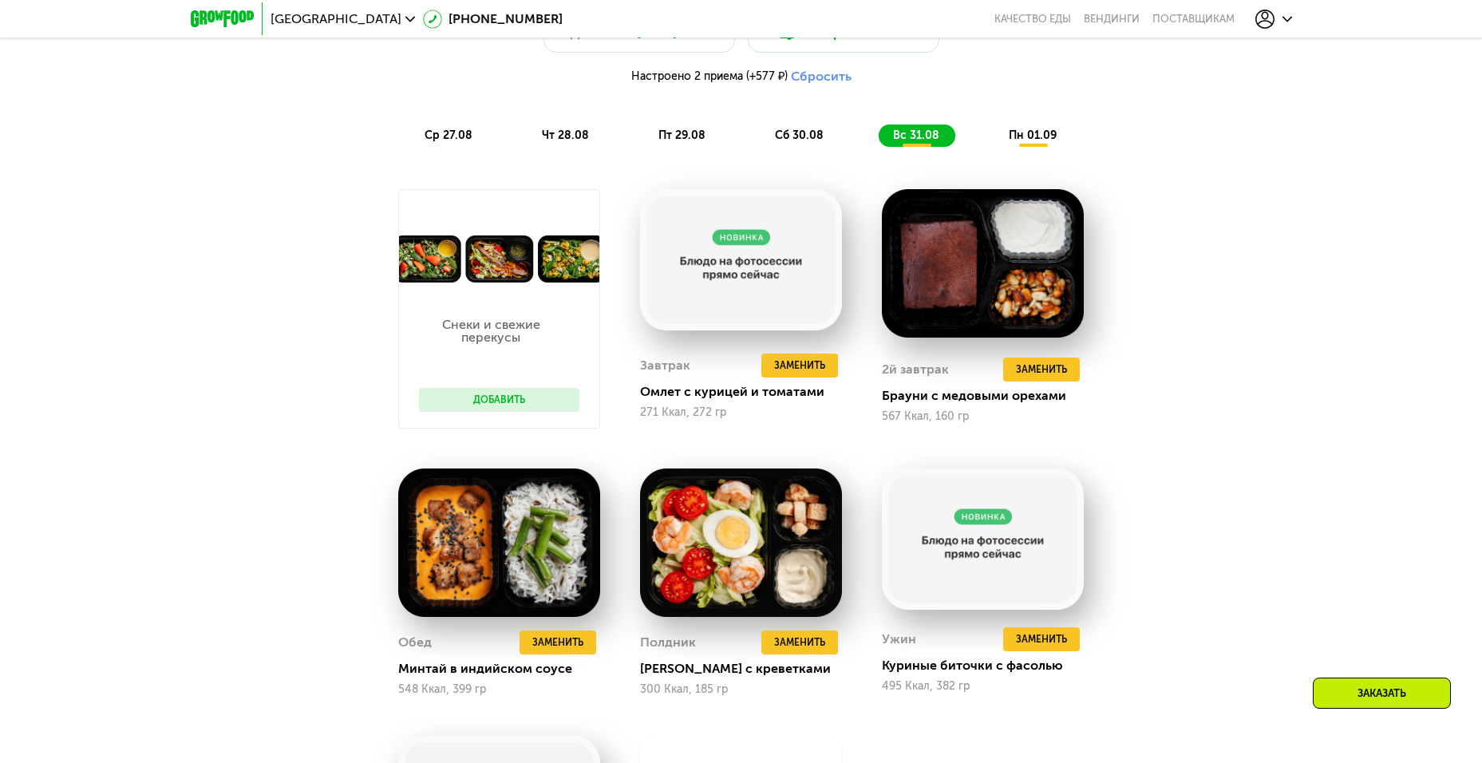
click at [1036, 134] on span "пн 01.09" at bounding box center [1032, 135] width 48 height 14
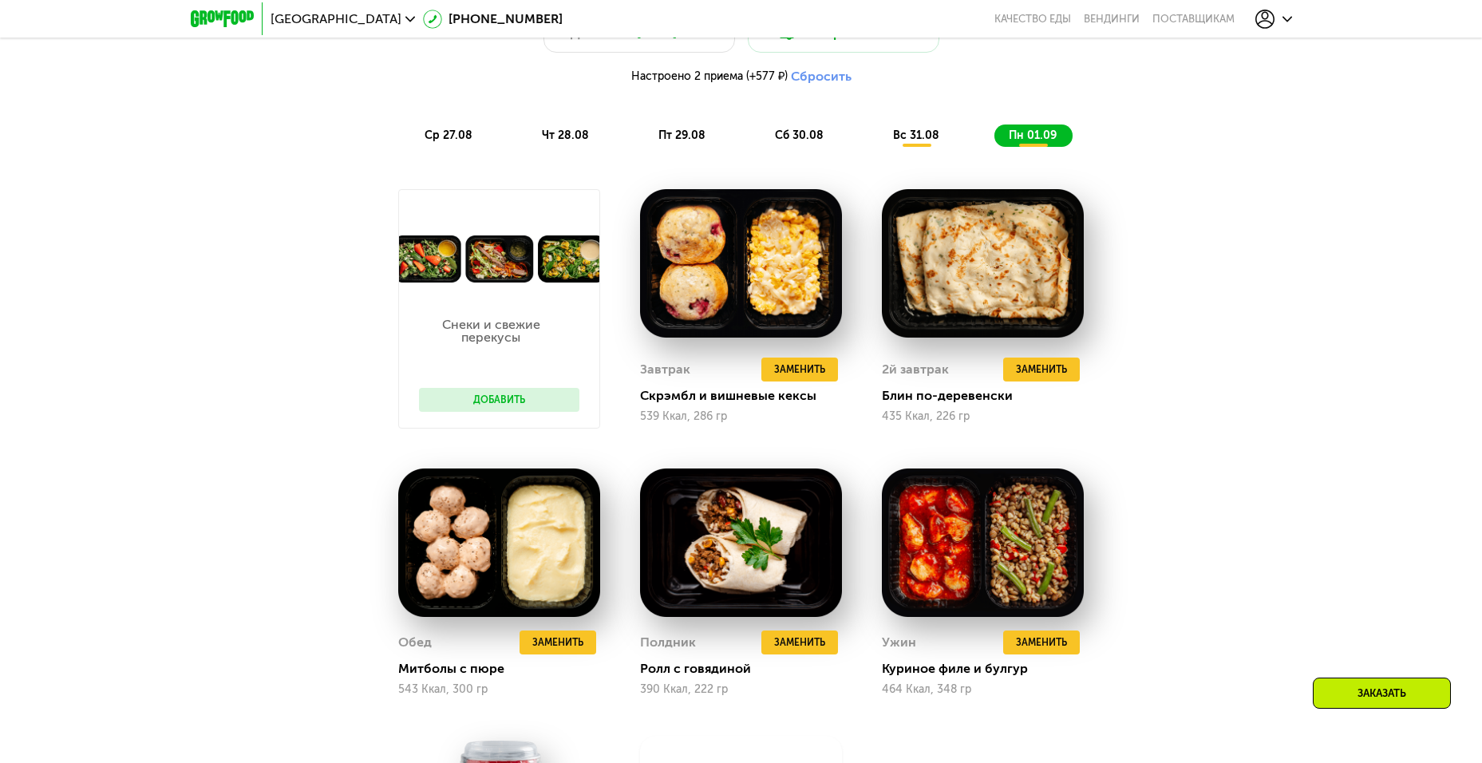
click at [834, 85] on button "Сбросить" at bounding box center [821, 77] width 61 height 16
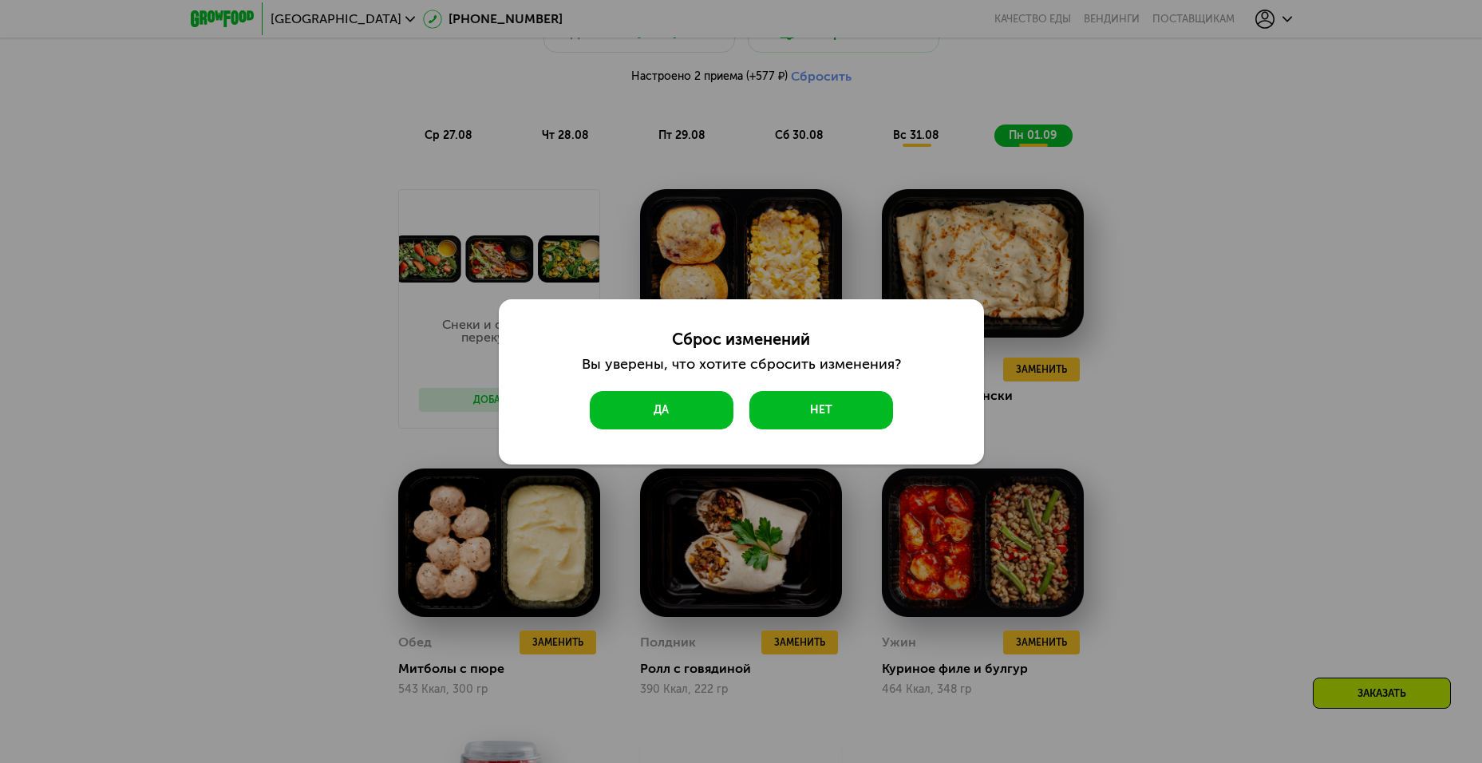
click at [665, 401] on button "Да" at bounding box center [662, 410] width 144 height 38
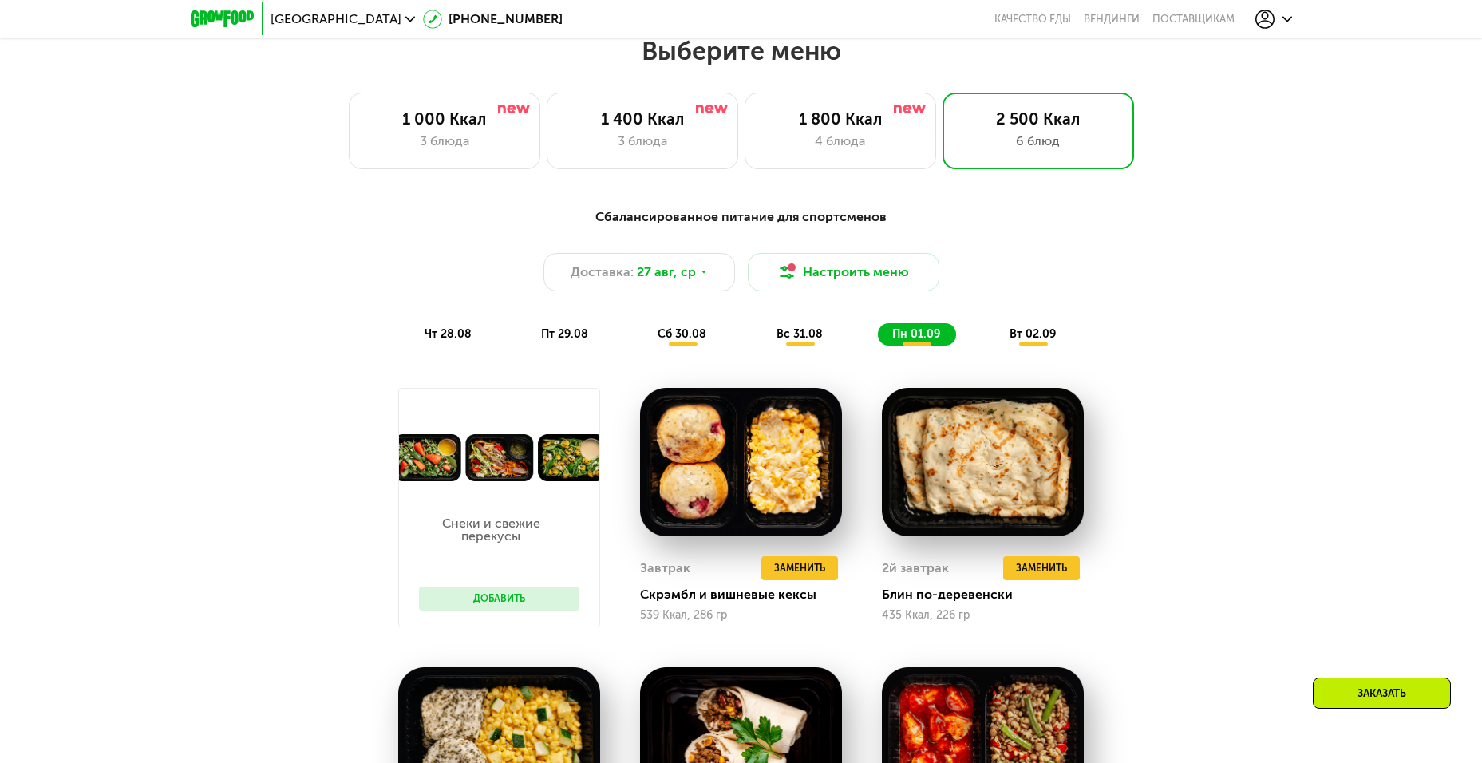
scroll to position [839, 0]
click at [446, 341] on span "чт 28.08" at bounding box center [447, 335] width 47 height 14
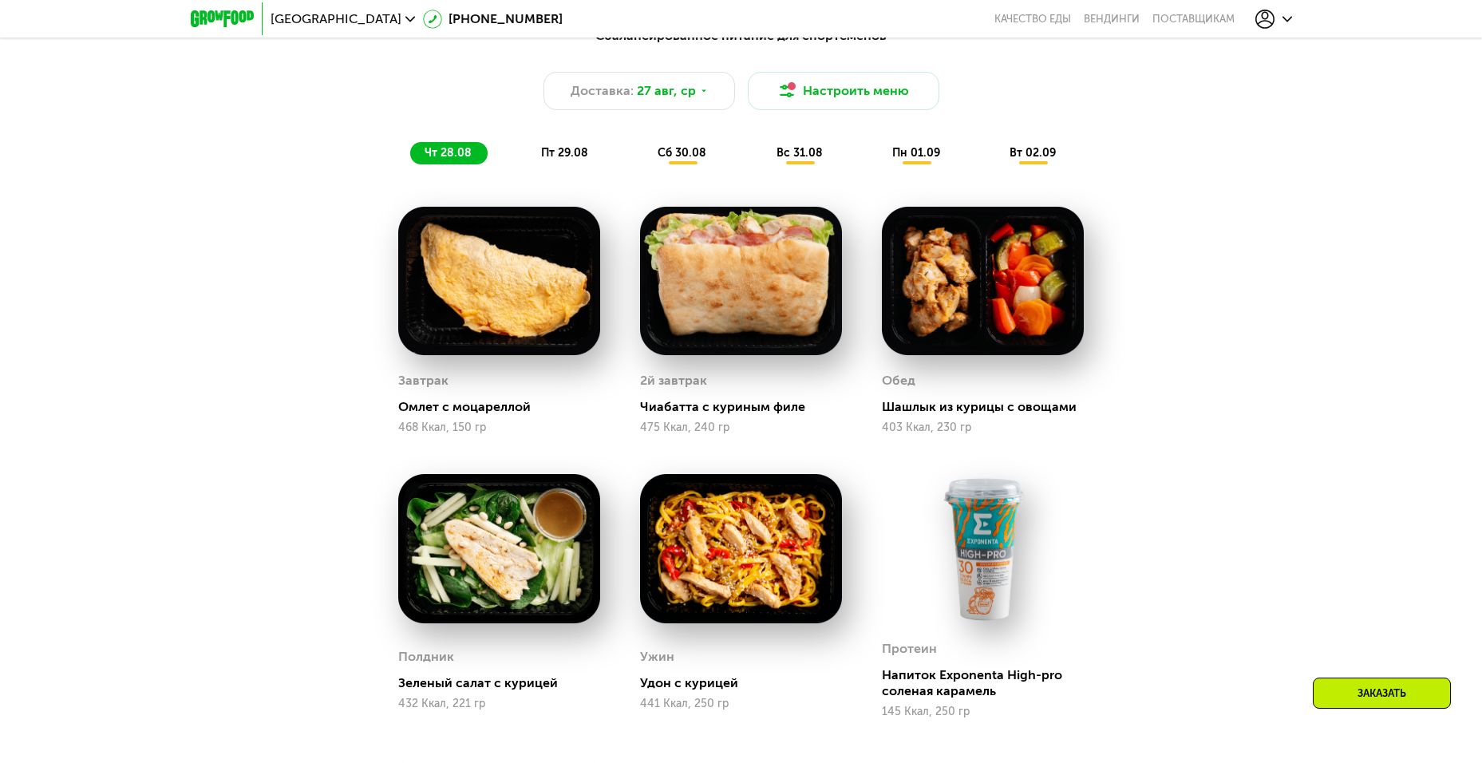
scroll to position [999, 0]
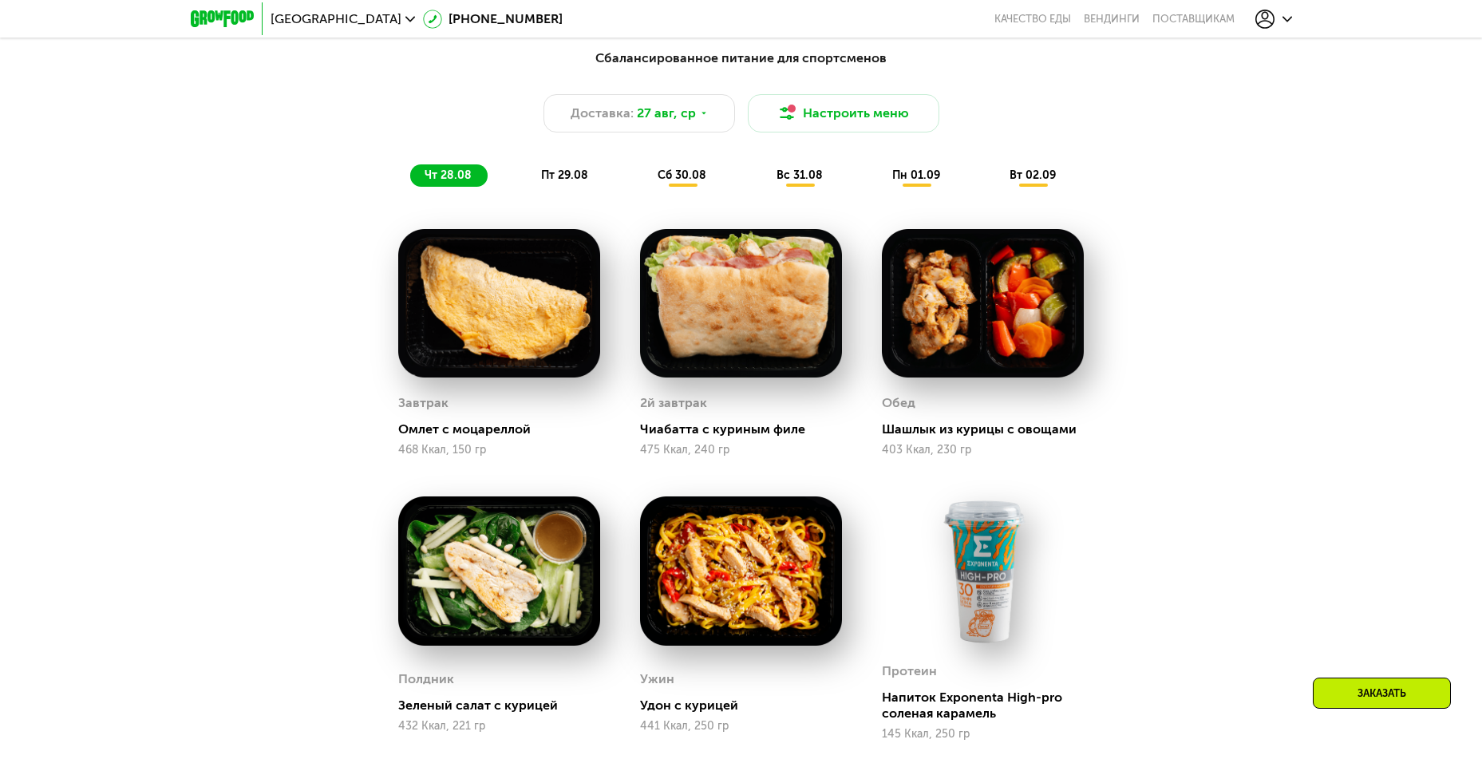
click at [575, 297] on img at bounding box center [499, 303] width 202 height 149
click at [471, 432] on div "Омлет с моцареллой" at bounding box center [505, 429] width 215 height 16
click at [475, 456] on div "468 Ккал, 150 гр" at bounding box center [499, 450] width 202 height 13
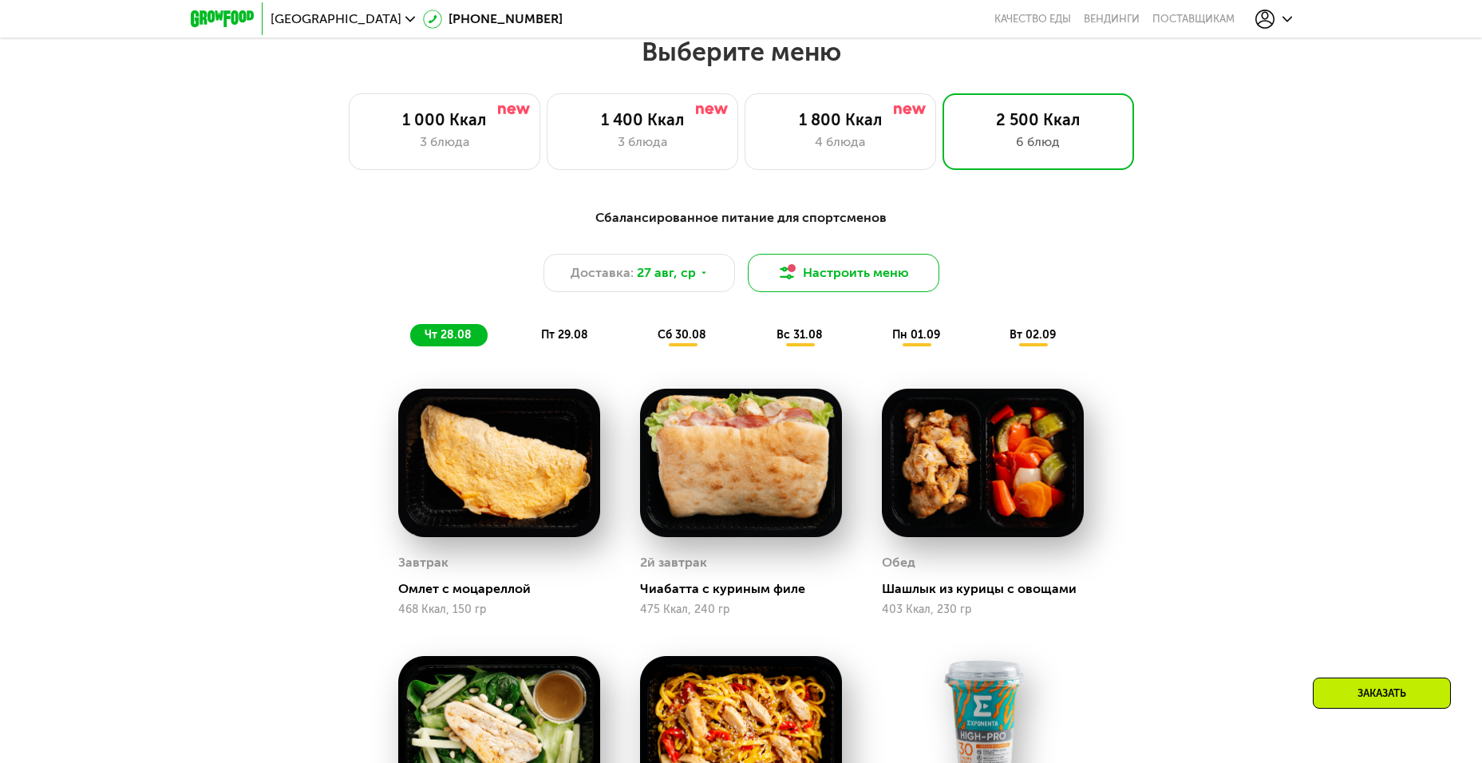
click at [831, 278] on button "Настроить меню" at bounding box center [843, 273] width 191 height 38
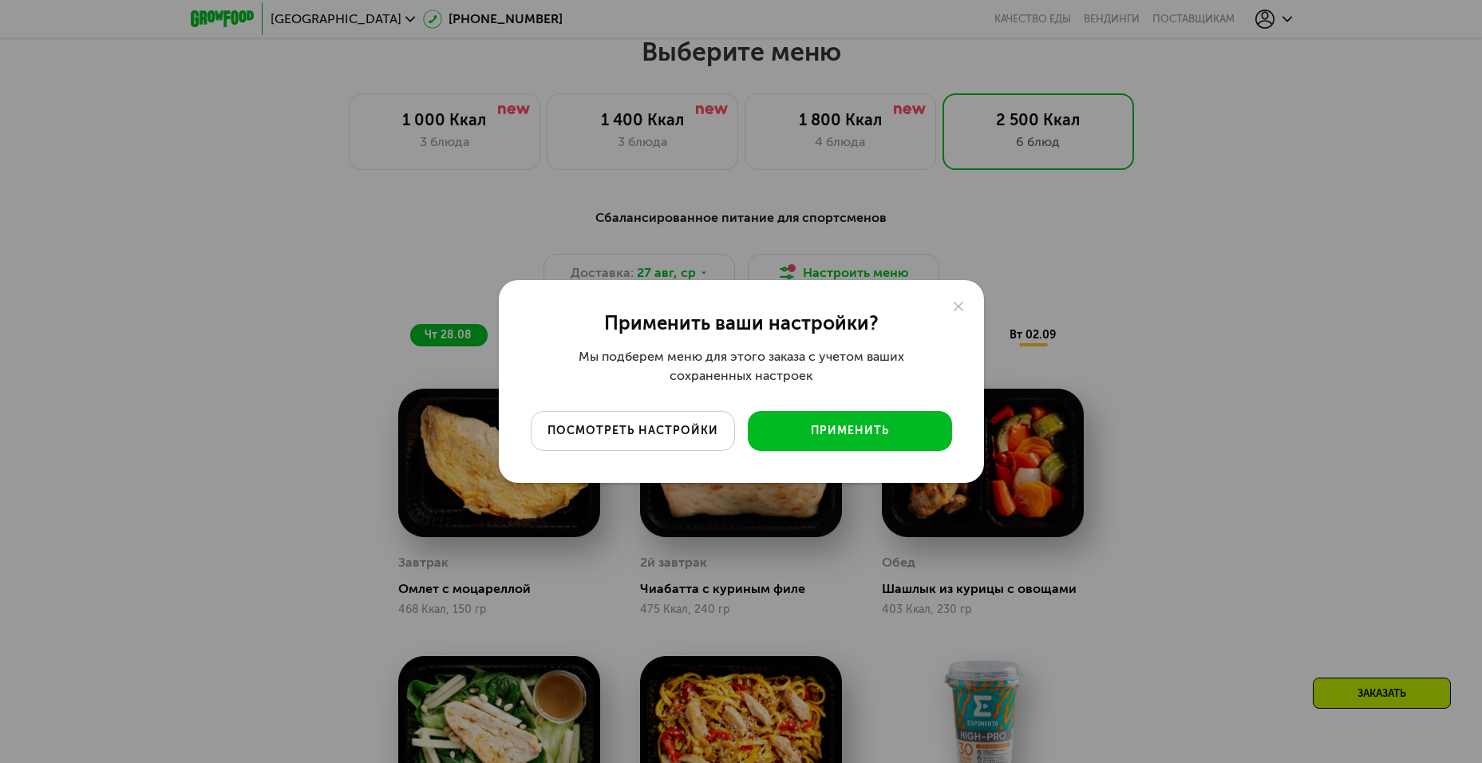
click at [712, 421] on button "посмотреть настройки" at bounding box center [633, 431] width 204 height 40
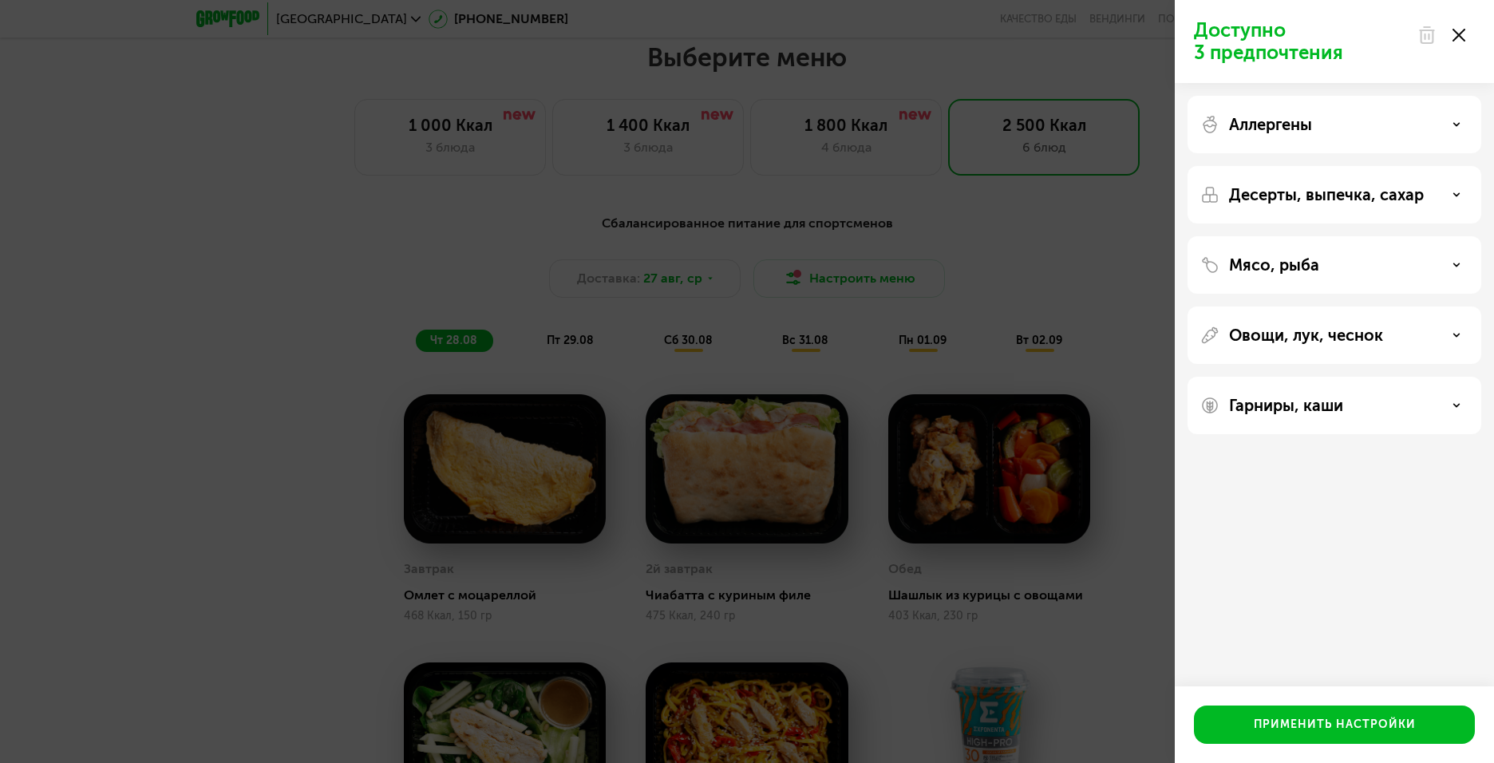
click at [1458, 42] on div at bounding box center [1440, 35] width 67 height 32
click at [1465, 37] on div at bounding box center [1440, 35] width 67 height 32
click at [1460, 37] on use at bounding box center [1458, 35] width 13 height 13
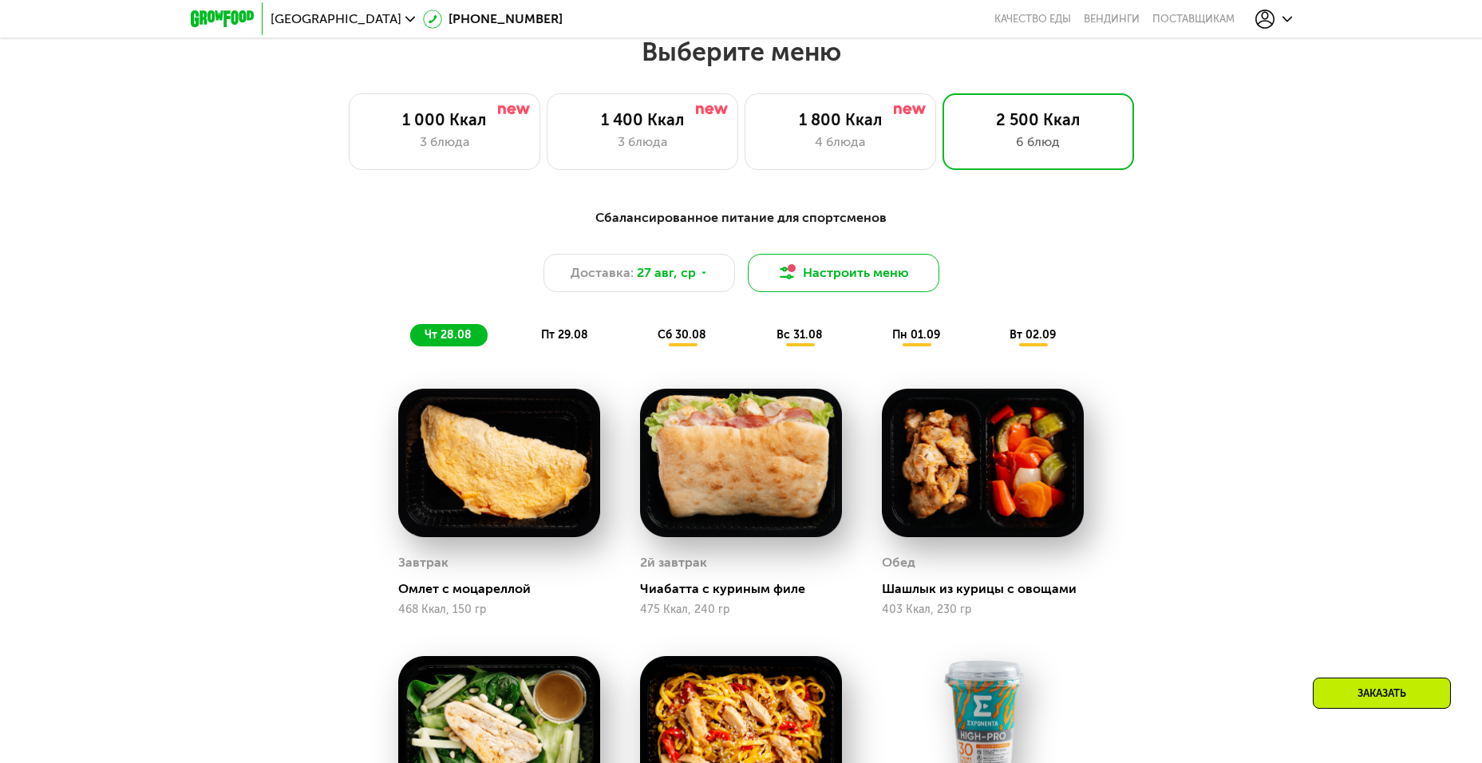
click at [811, 284] on button "Настроить меню" at bounding box center [843, 273] width 191 height 38
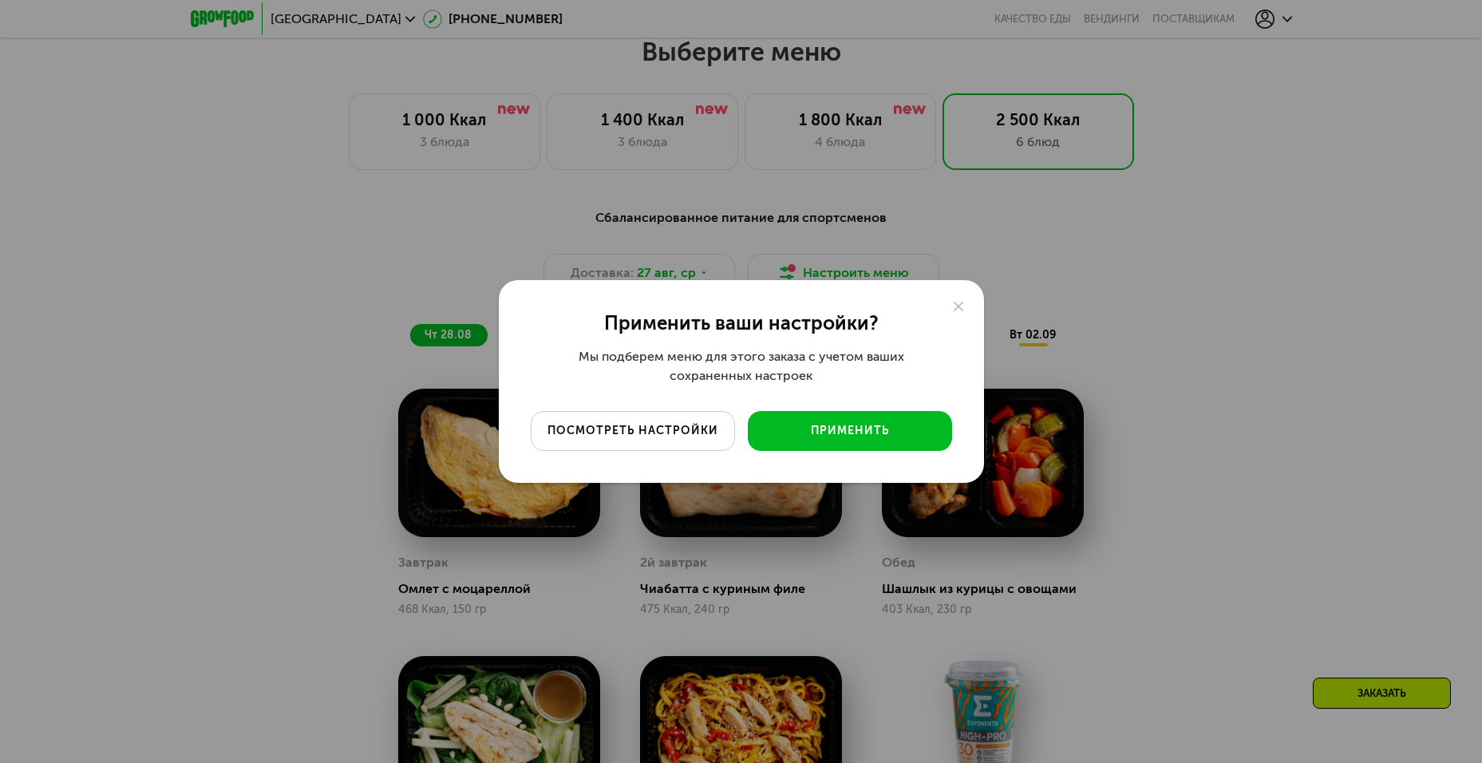
click at [663, 428] on div "посмотреть настройки" at bounding box center [633, 431] width 180 height 16
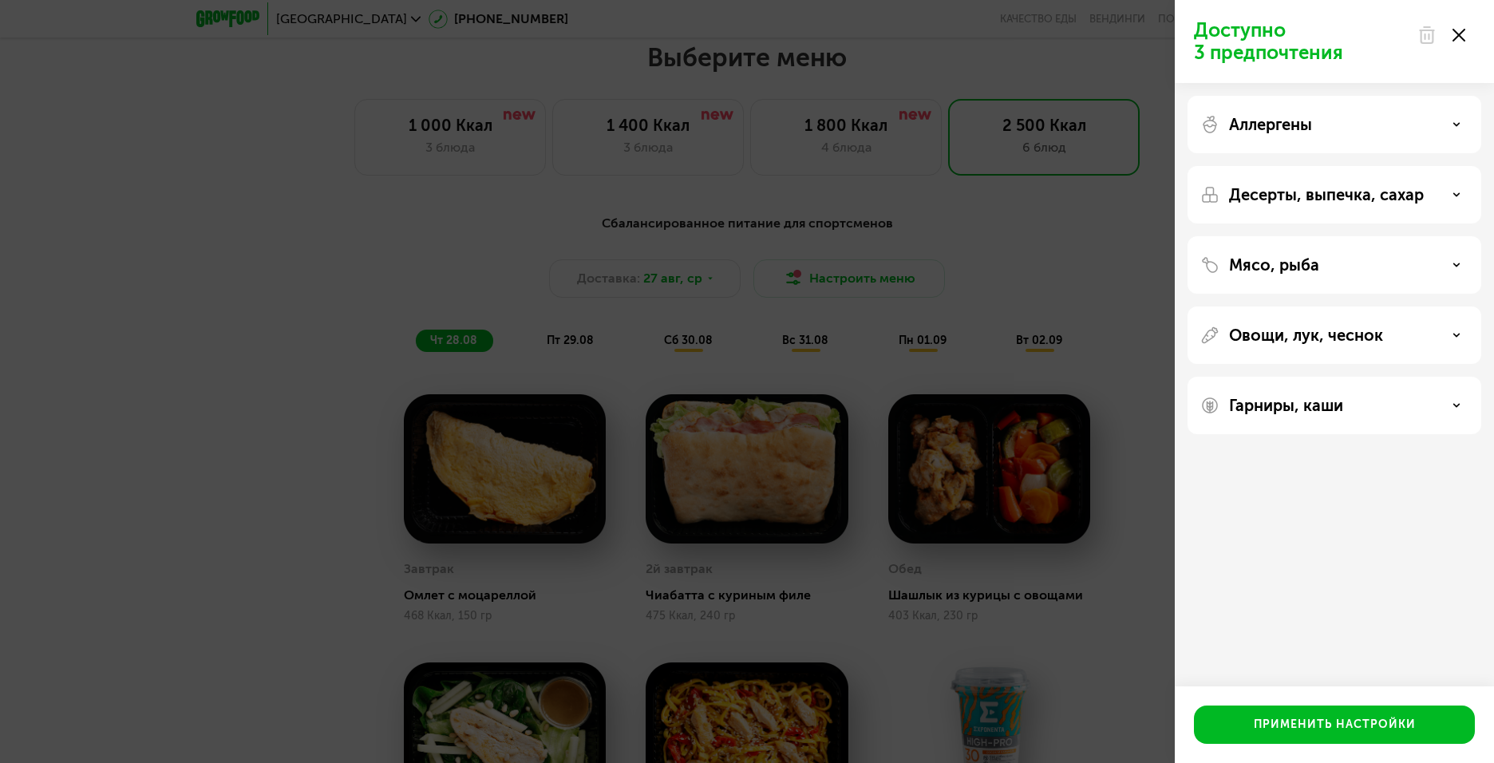
click at [1427, 41] on use at bounding box center [1426, 35] width 14 height 16
click at [1434, 34] on icon at bounding box center [1426, 35] width 19 height 19
click at [1462, 41] on icon at bounding box center [1458, 35] width 13 height 13
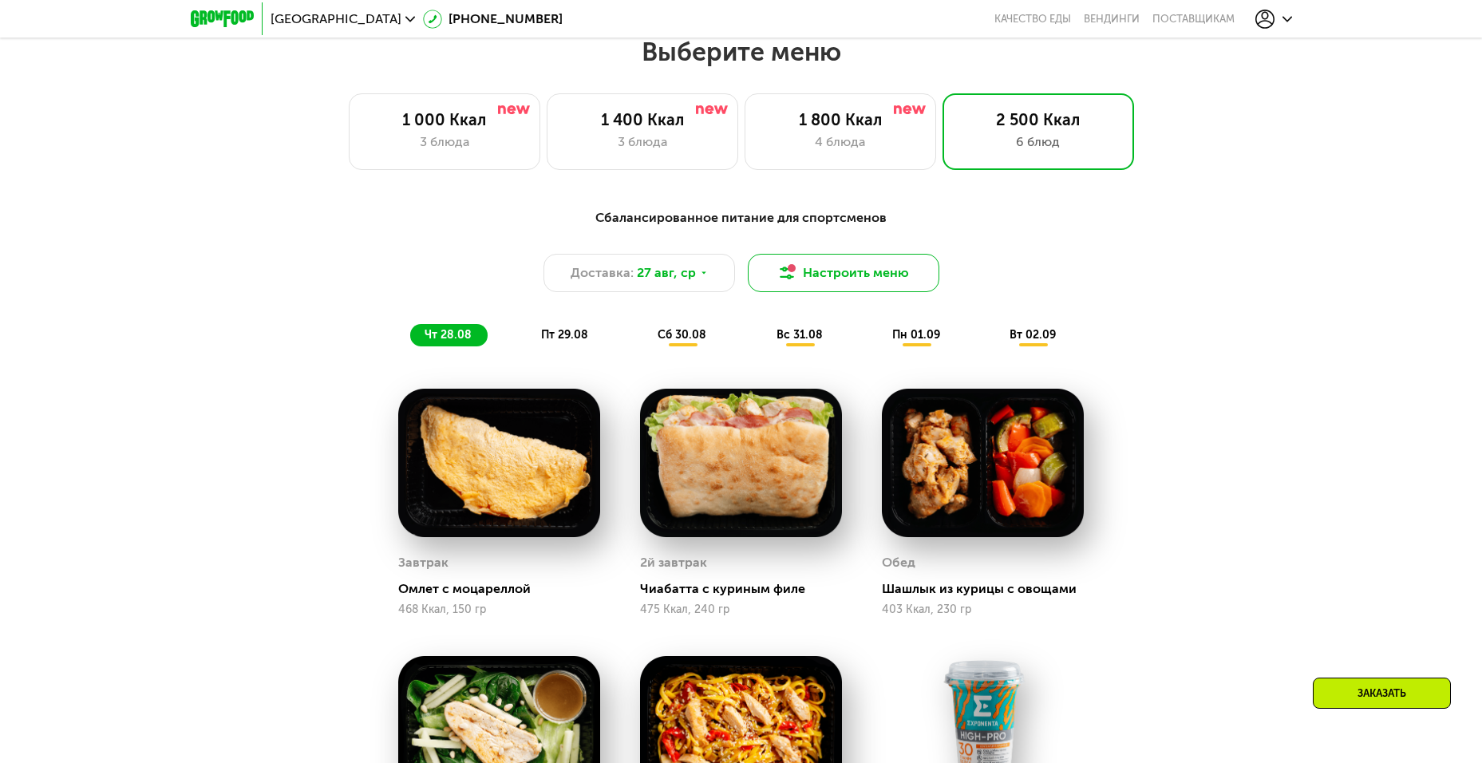
click at [775, 283] on button "Настроить меню" at bounding box center [843, 273] width 191 height 38
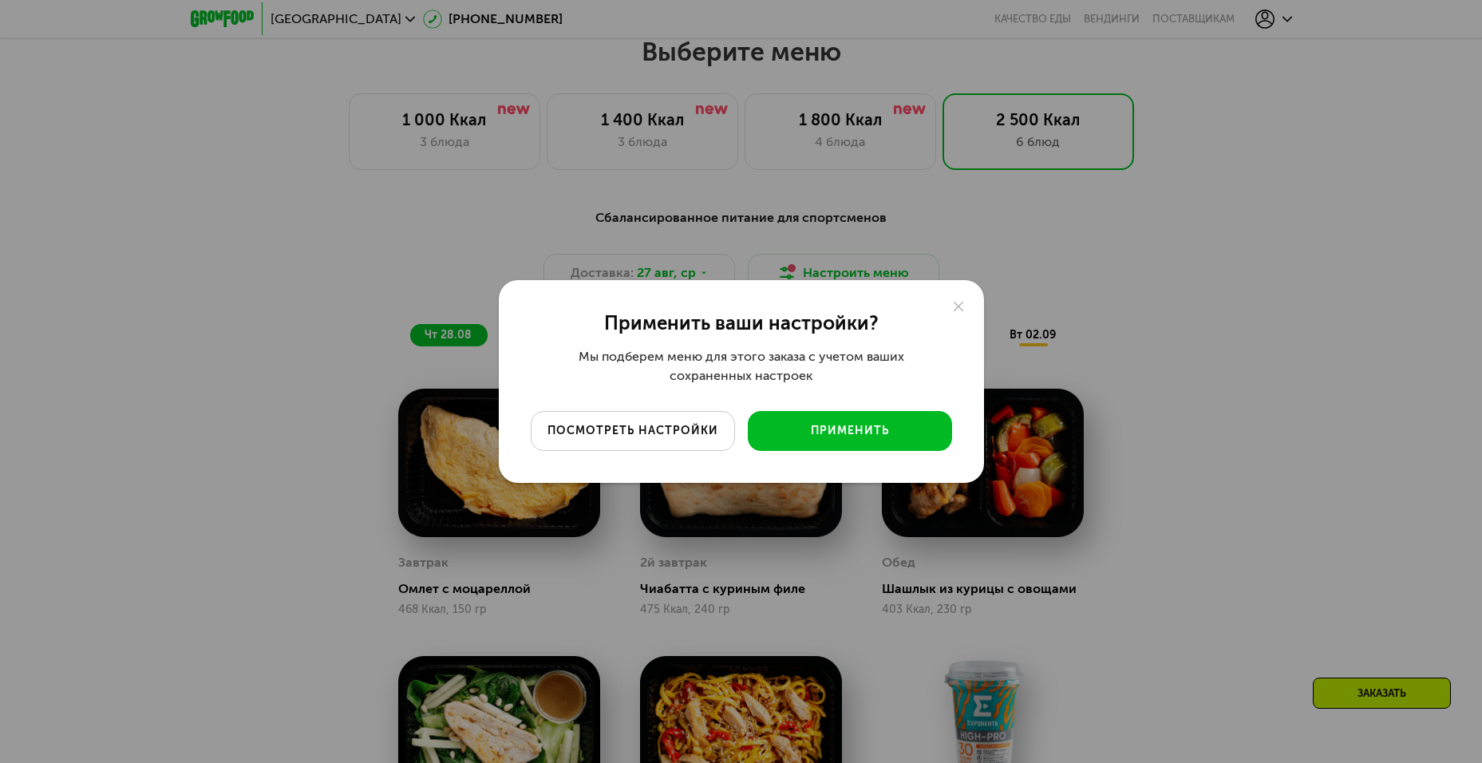
click at [691, 437] on div "посмотреть настройки" at bounding box center [633, 431] width 180 height 16
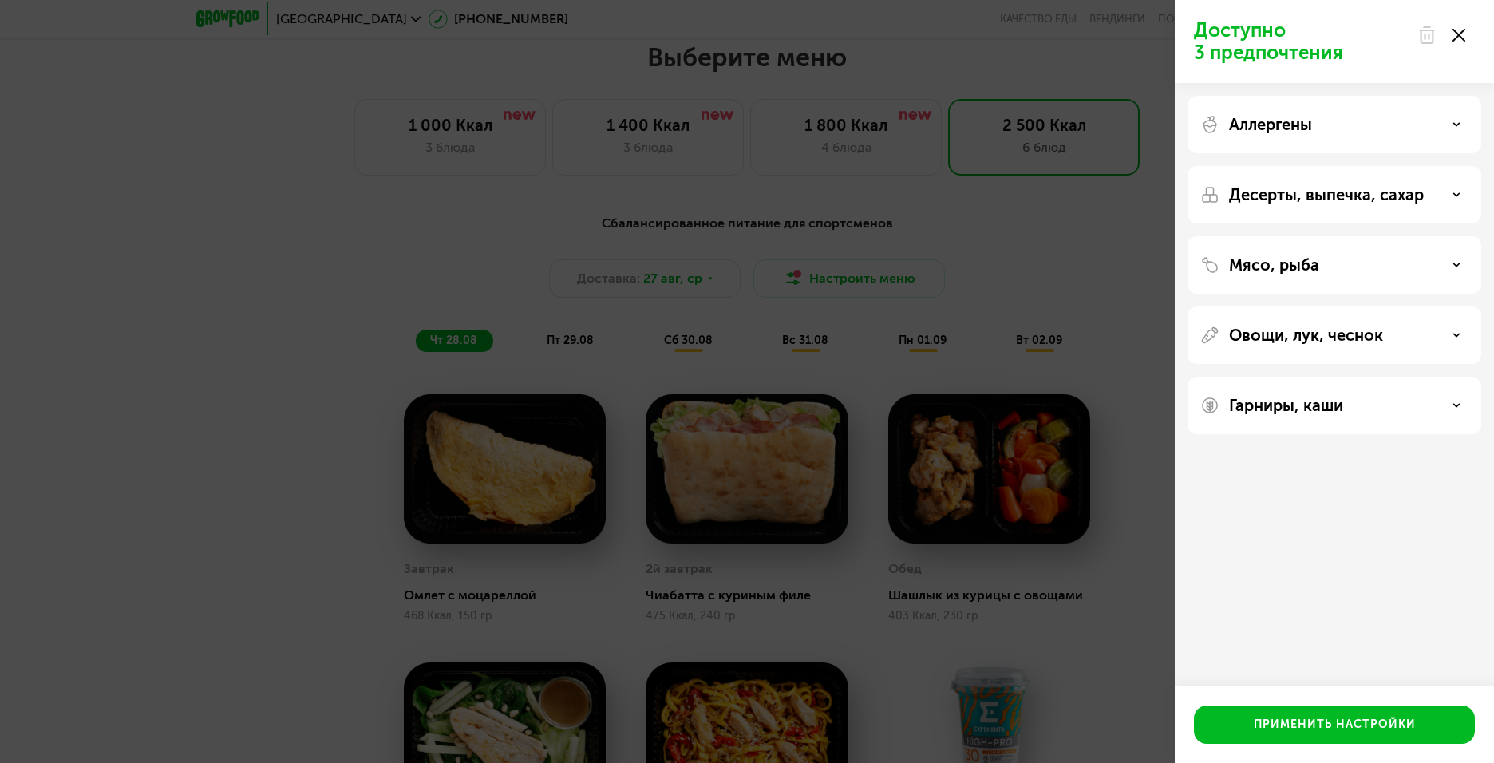
click at [1317, 166] on div "Аллергены" at bounding box center [1334, 194] width 294 height 57
click at [1292, 126] on p "Аллергены" at bounding box center [1270, 124] width 83 height 19
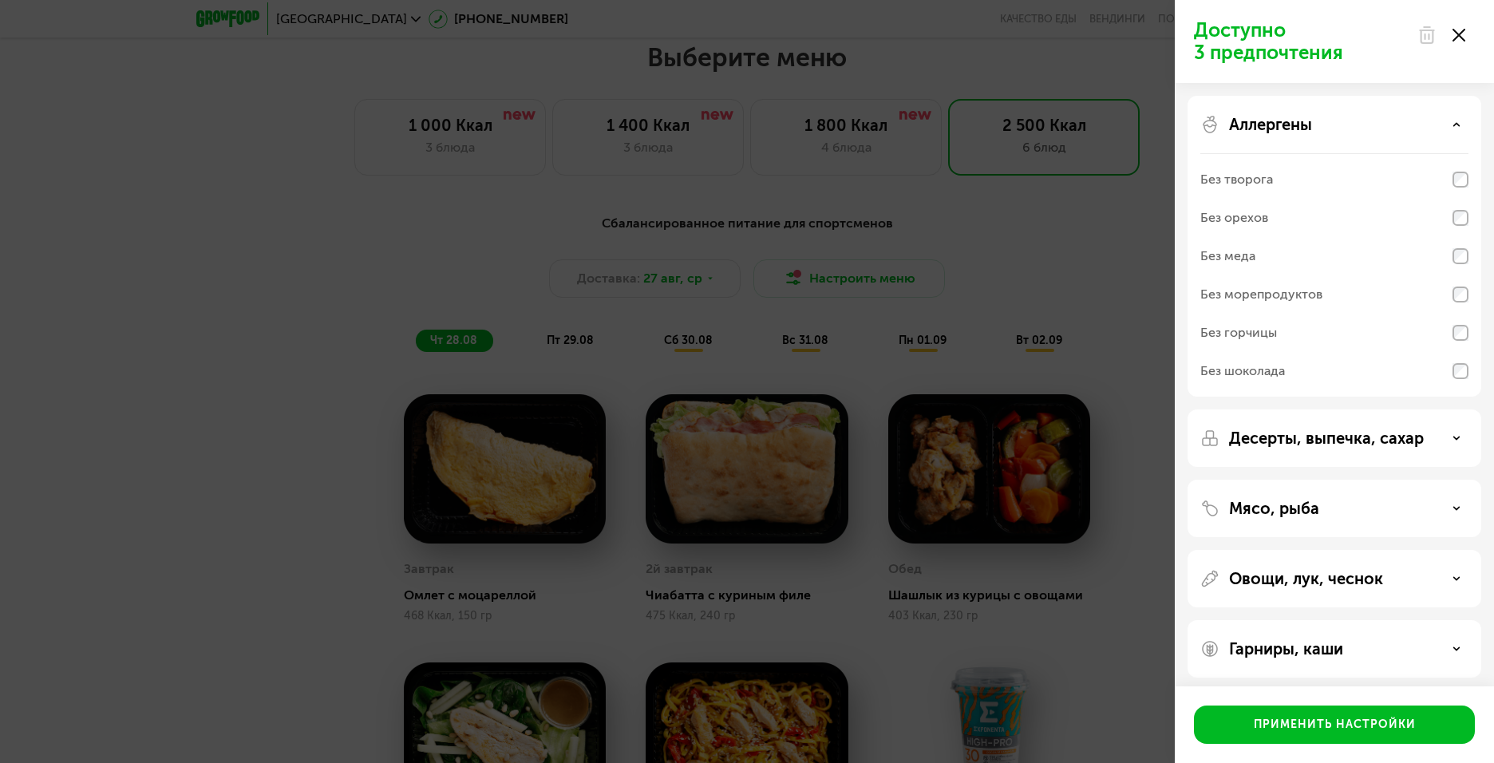
click at [1292, 126] on p "Аллергены" at bounding box center [1270, 124] width 83 height 19
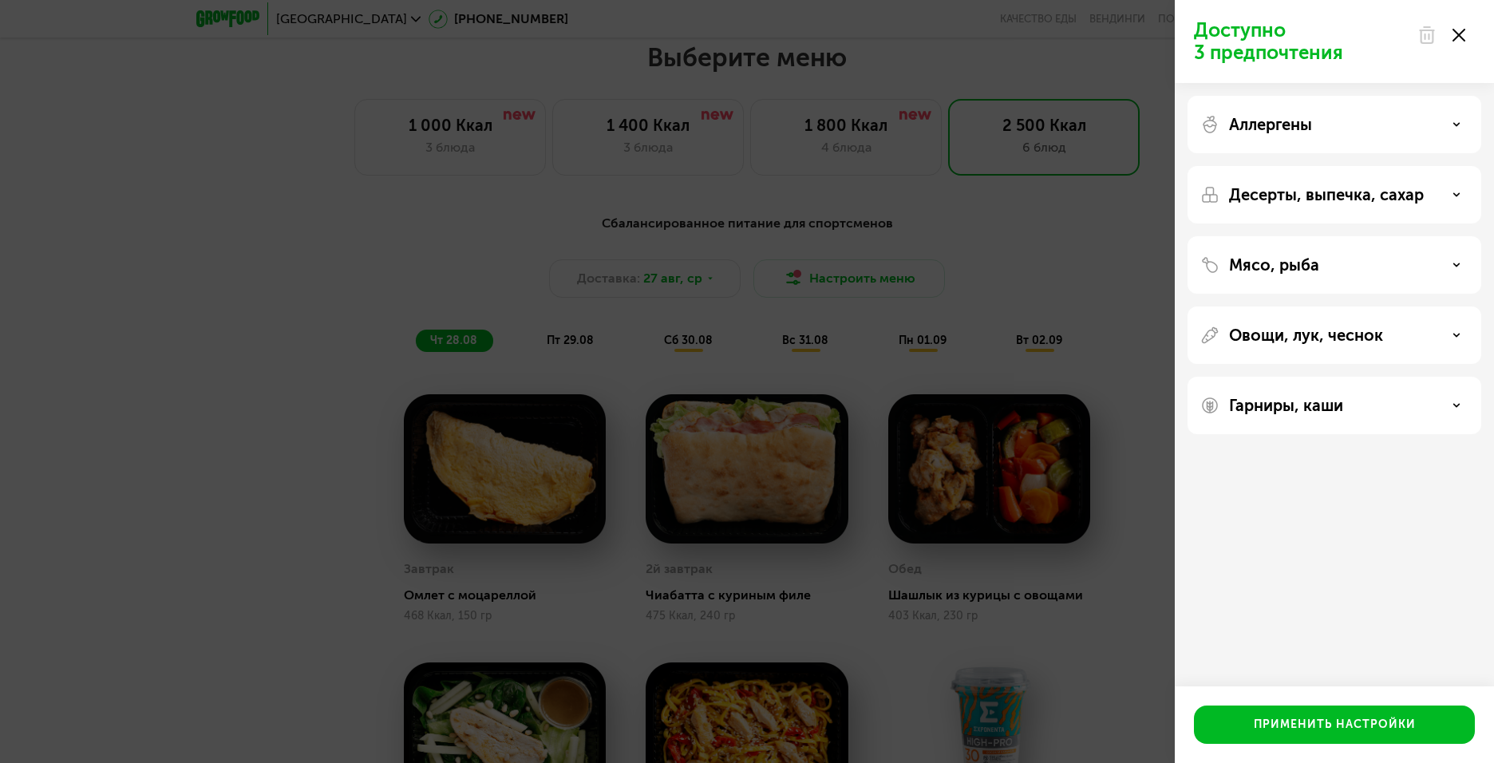
click at [1465, 32] on div at bounding box center [1440, 35] width 67 height 32
click at [1462, 34] on icon at bounding box center [1458, 35] width 13 height 13
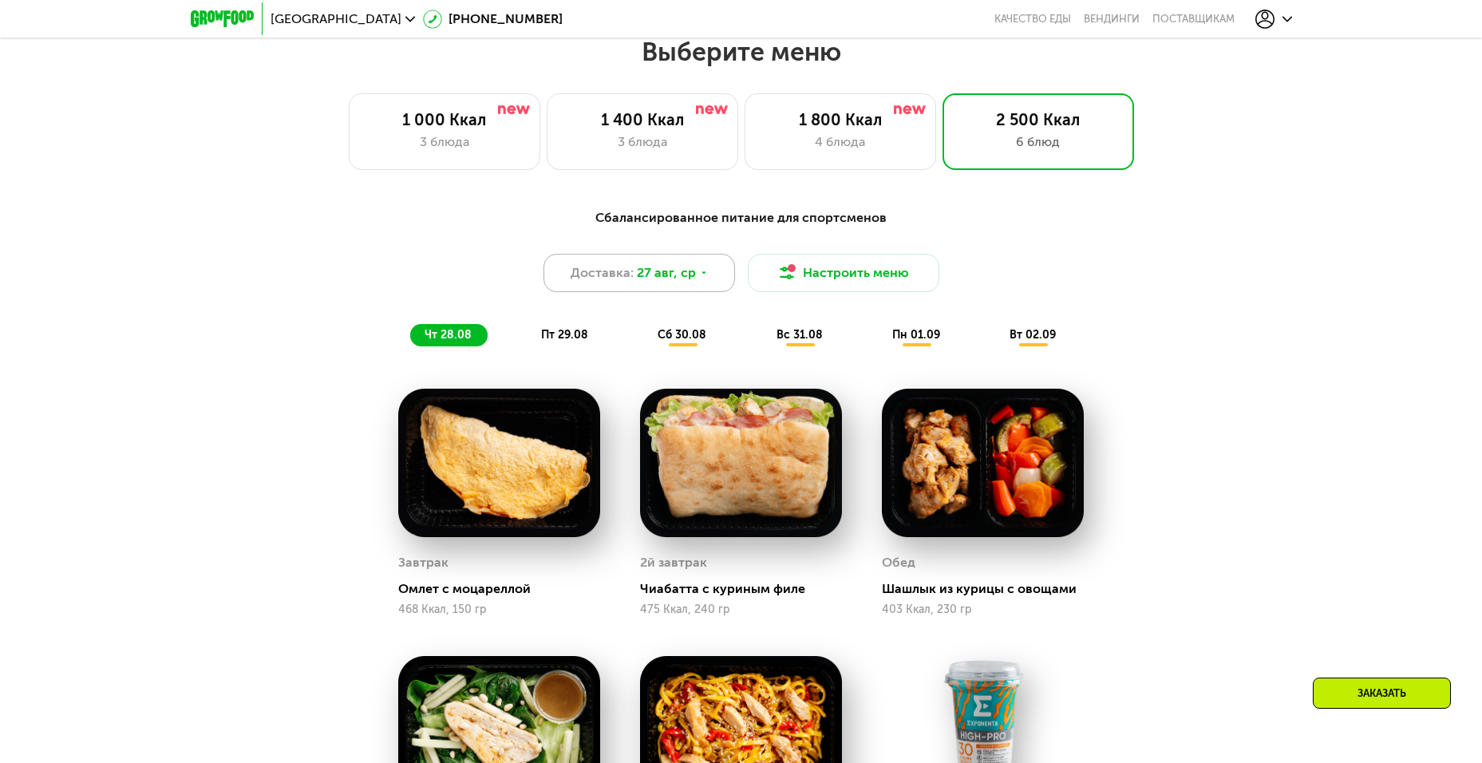
click at [695, 292] on div "Доставка: 27 авг, ср" at bounding box center [638, 273] width 191 height 38
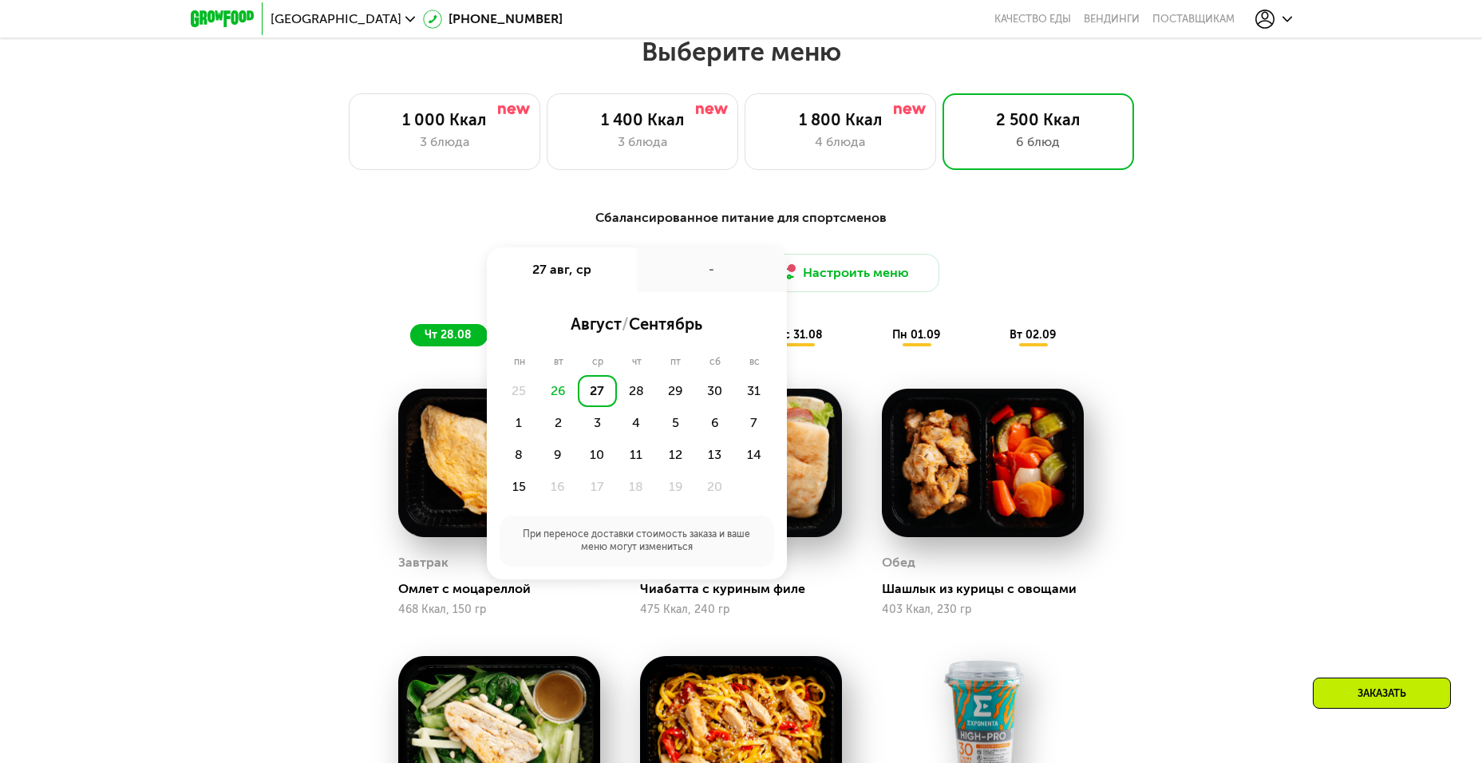
click at [1210, 373] on div "Сбалансированное питание для спортсменов Доставка: 27 авг, ср 27 авг, ср - авгу…" at bounding box center [741, 672] width 983 height 946
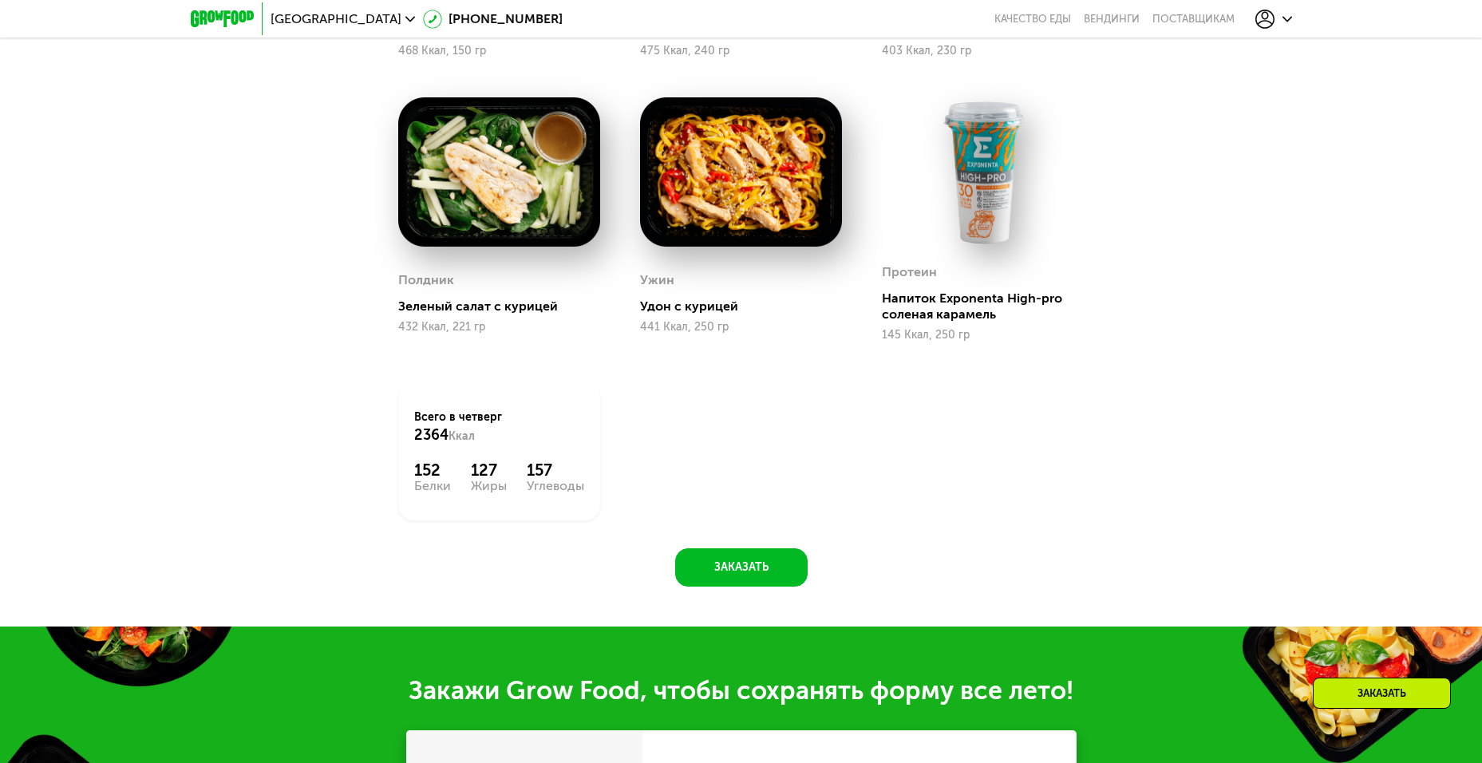
scroll to position [999, 0]
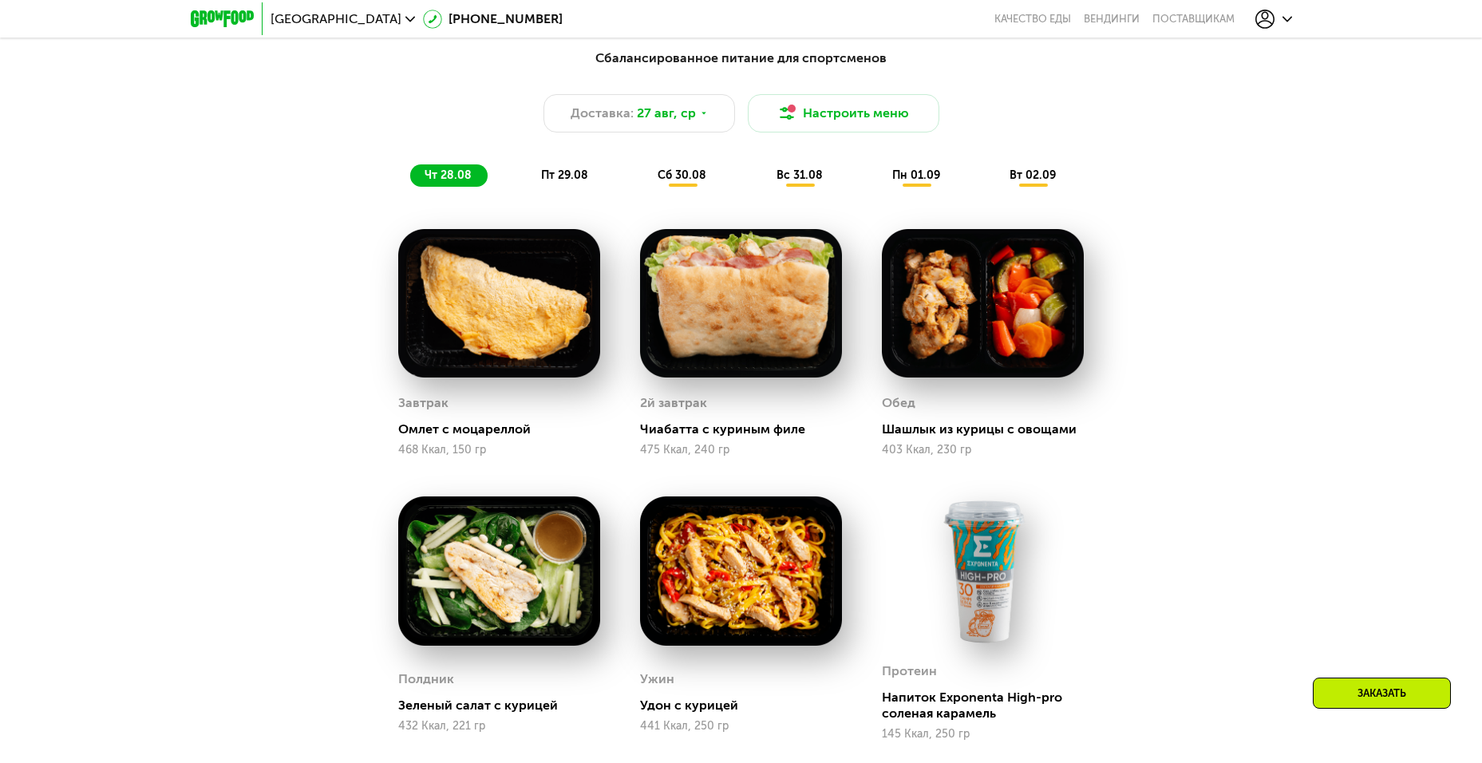
click at [643, 174] on div "пт 29.08" at bounding box center [682, 175] width 79 height 22
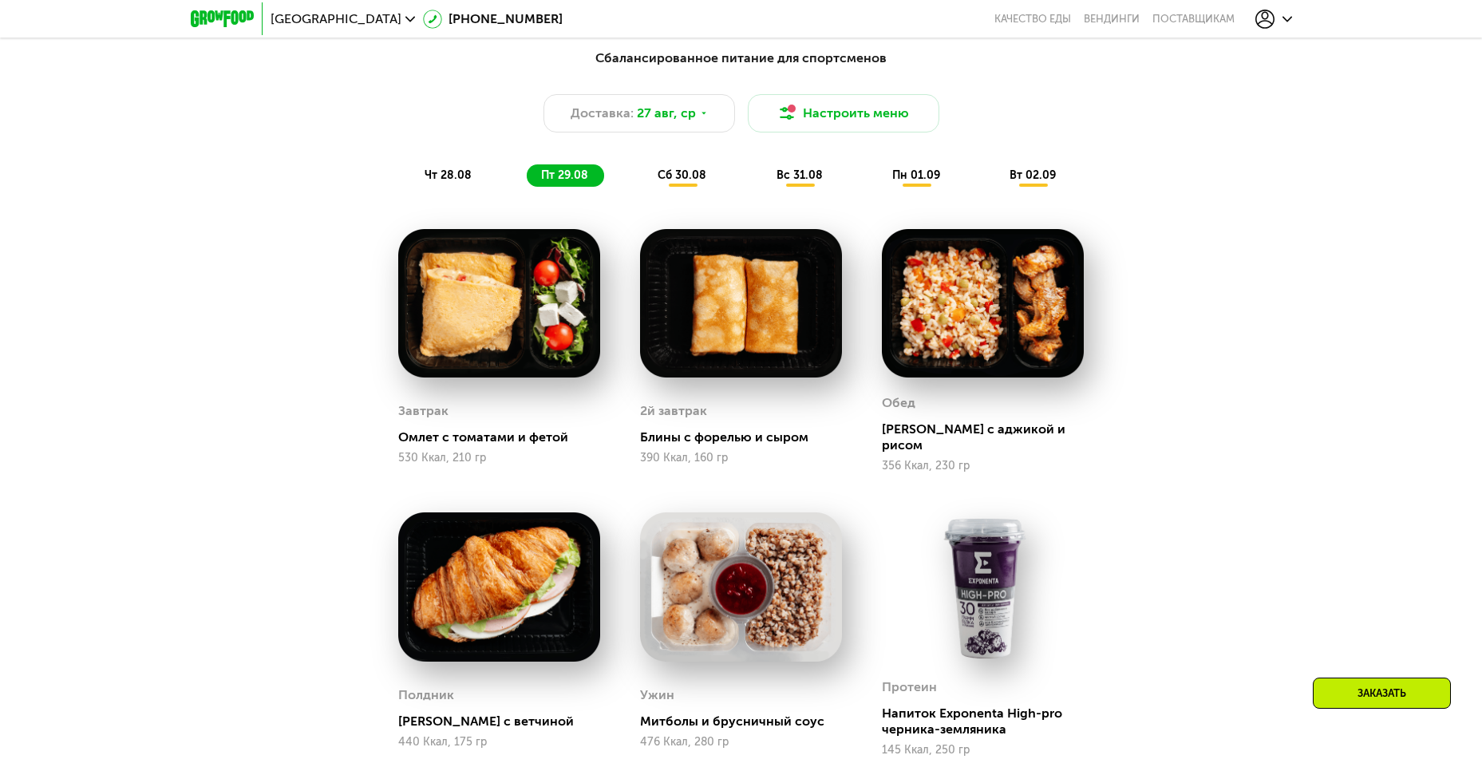
click at [669, 176] on span "сб 30.08" at bounding box center [681, 175] width 49 height 14
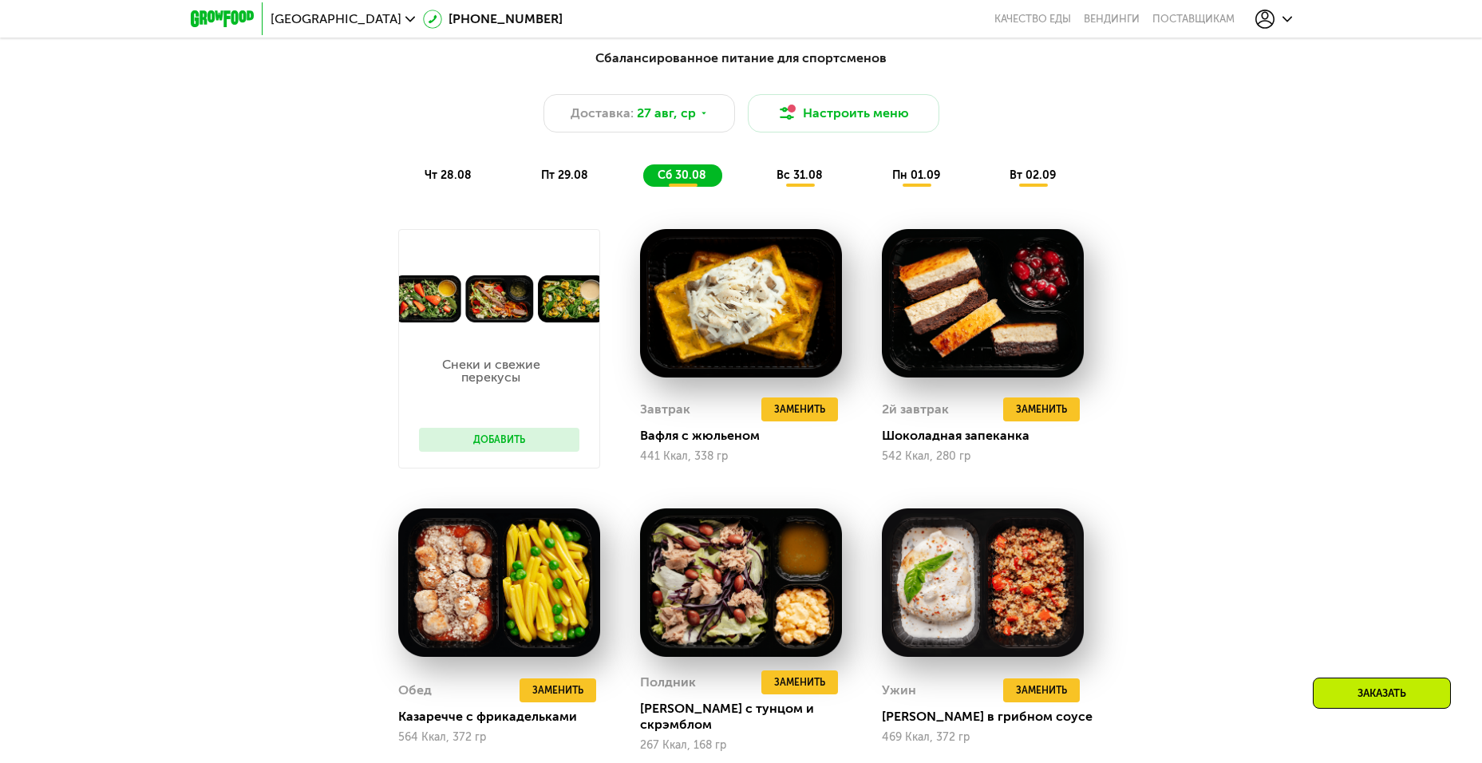
click at [878, 183] on div "вс 31.08" at bounding box center [917, 175] width 78 height 22
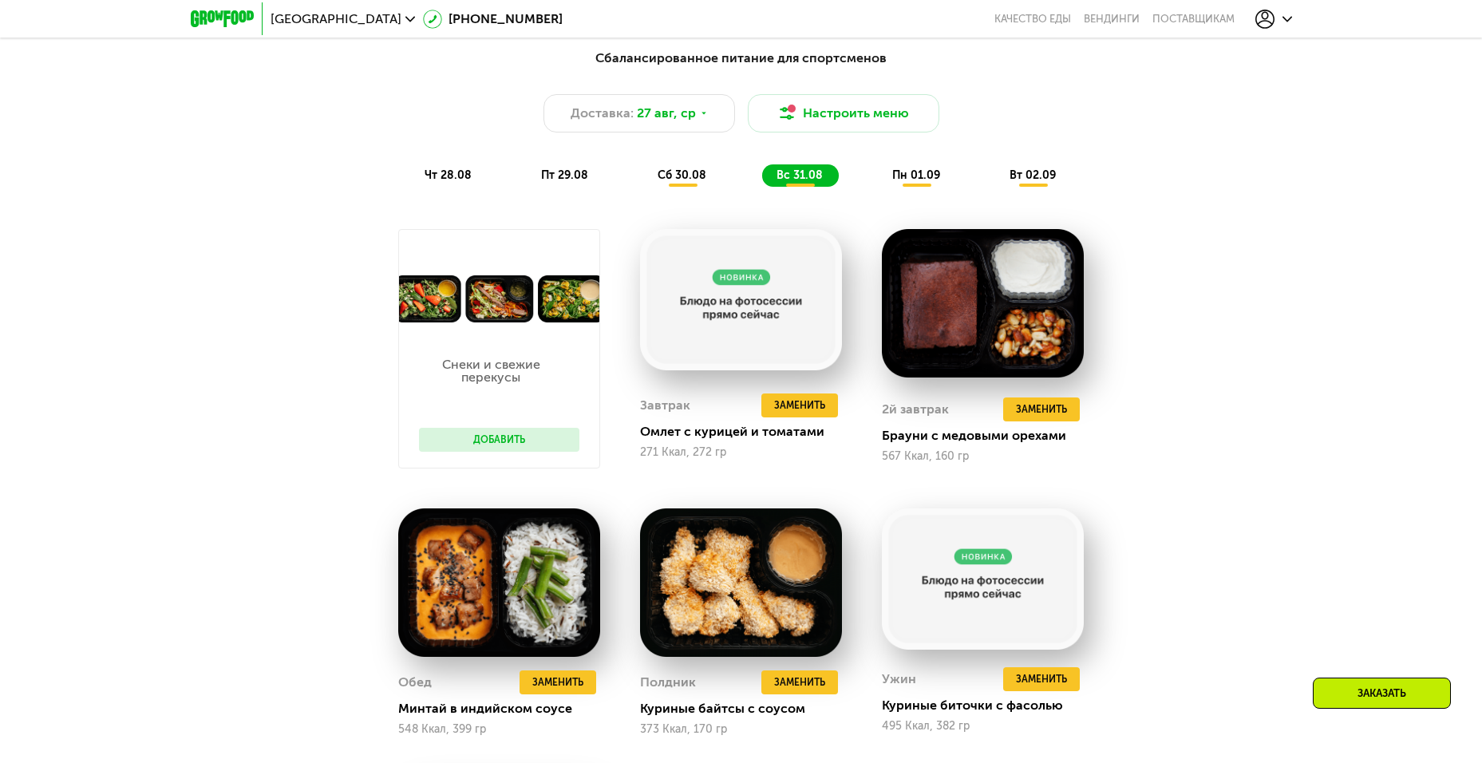
click at [926, 178] on span "пн 01.09" at bounding box center [916, 175] width 48 height 14
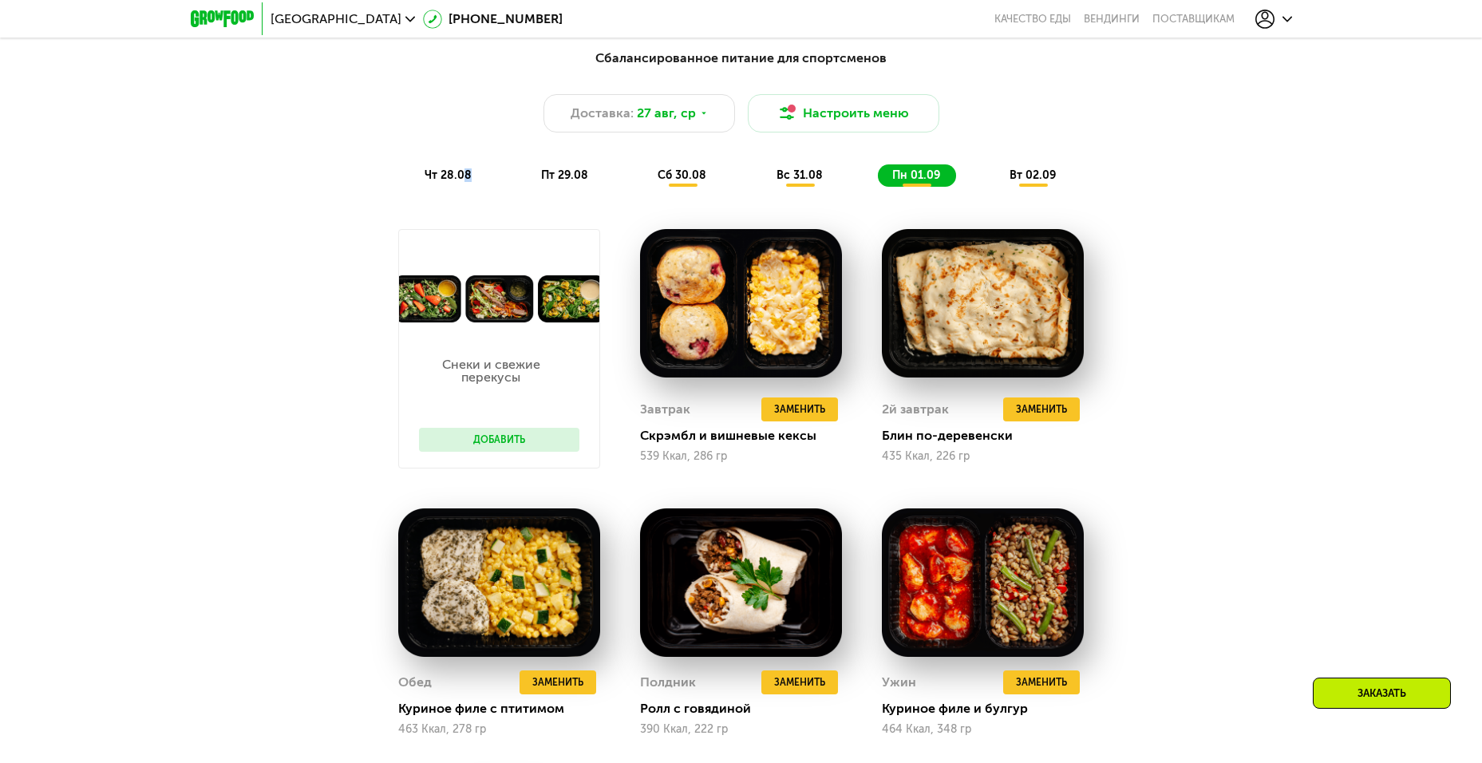
click at [466, 180] on span "чт 28.08" at bounding box center [447, 175] width 47 height 14
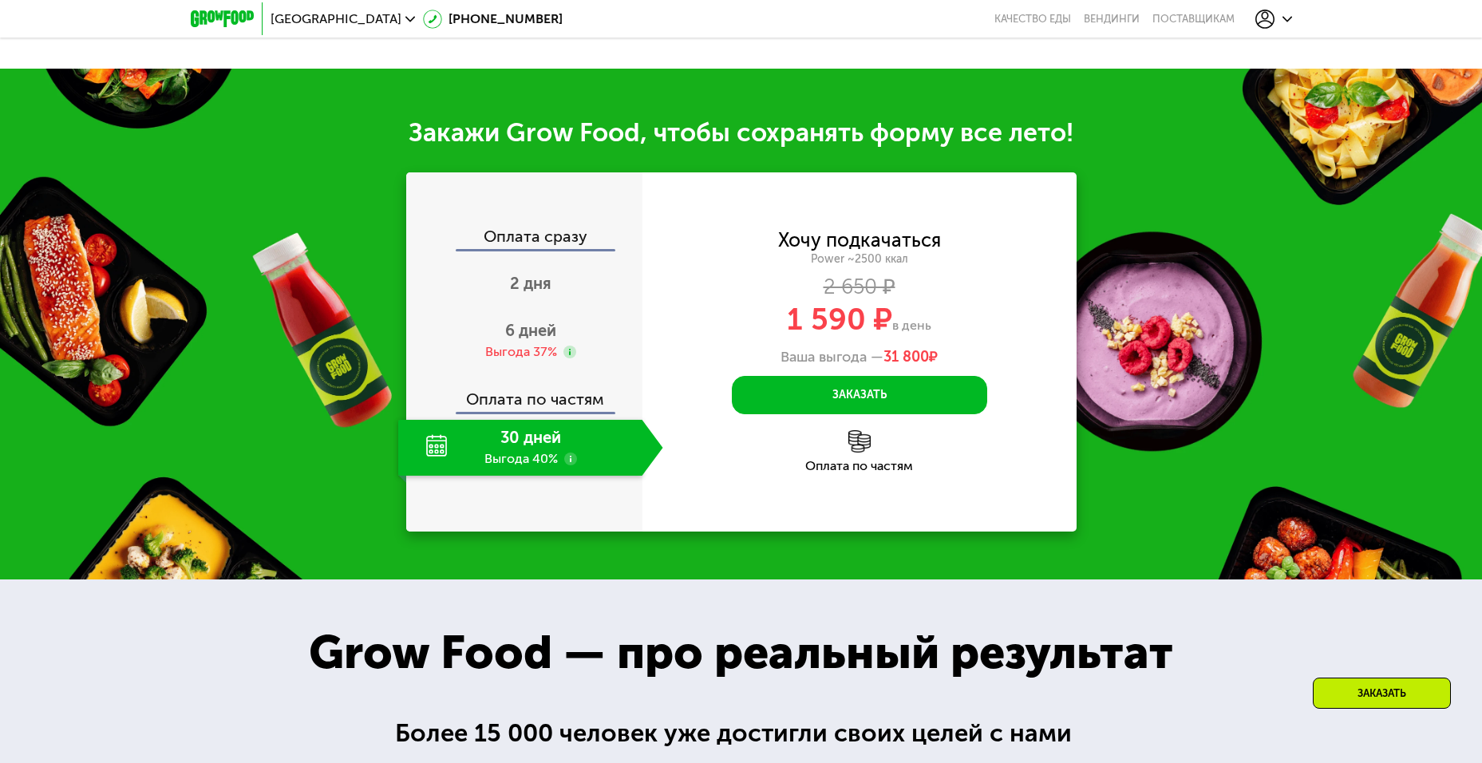
scroll to position [1995, 0]
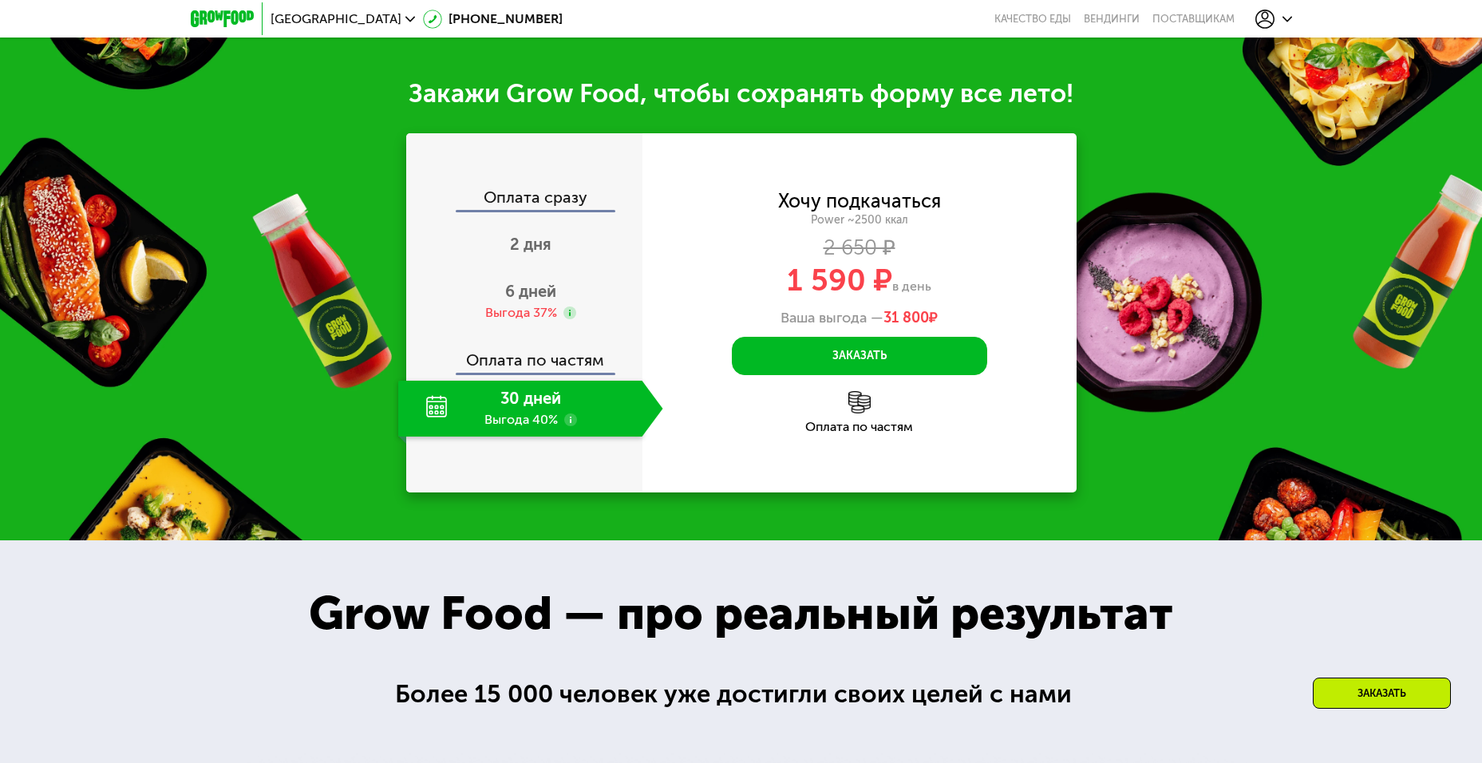
click at [570, 422] on use at bounding box center [570, 419] width 13 height 13
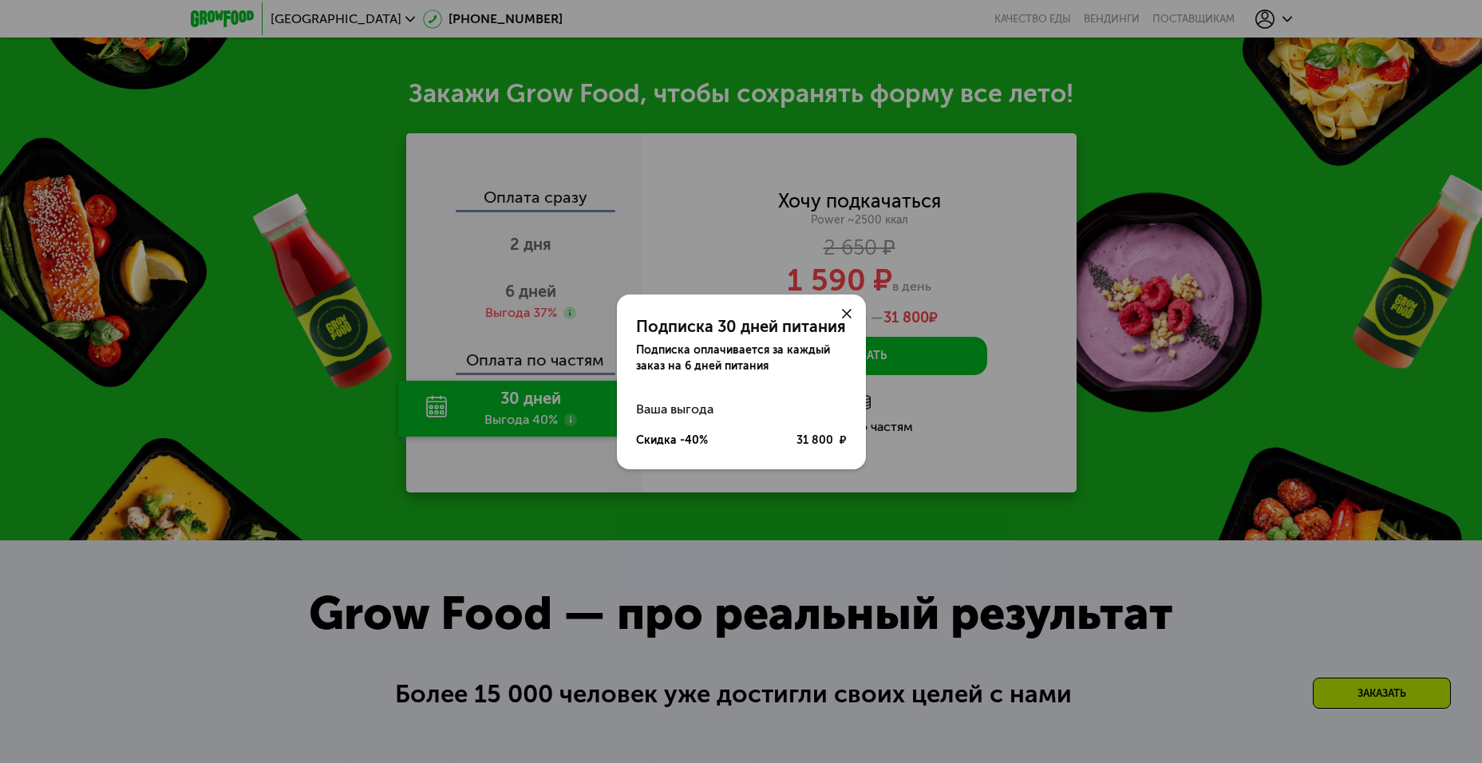
click at [837, 570] on div "Подписка 30 дней питания Подписка оплачивается за каждый заказ на 6 дней питани…" at bounding box center [741, 381] width 1482 height 763
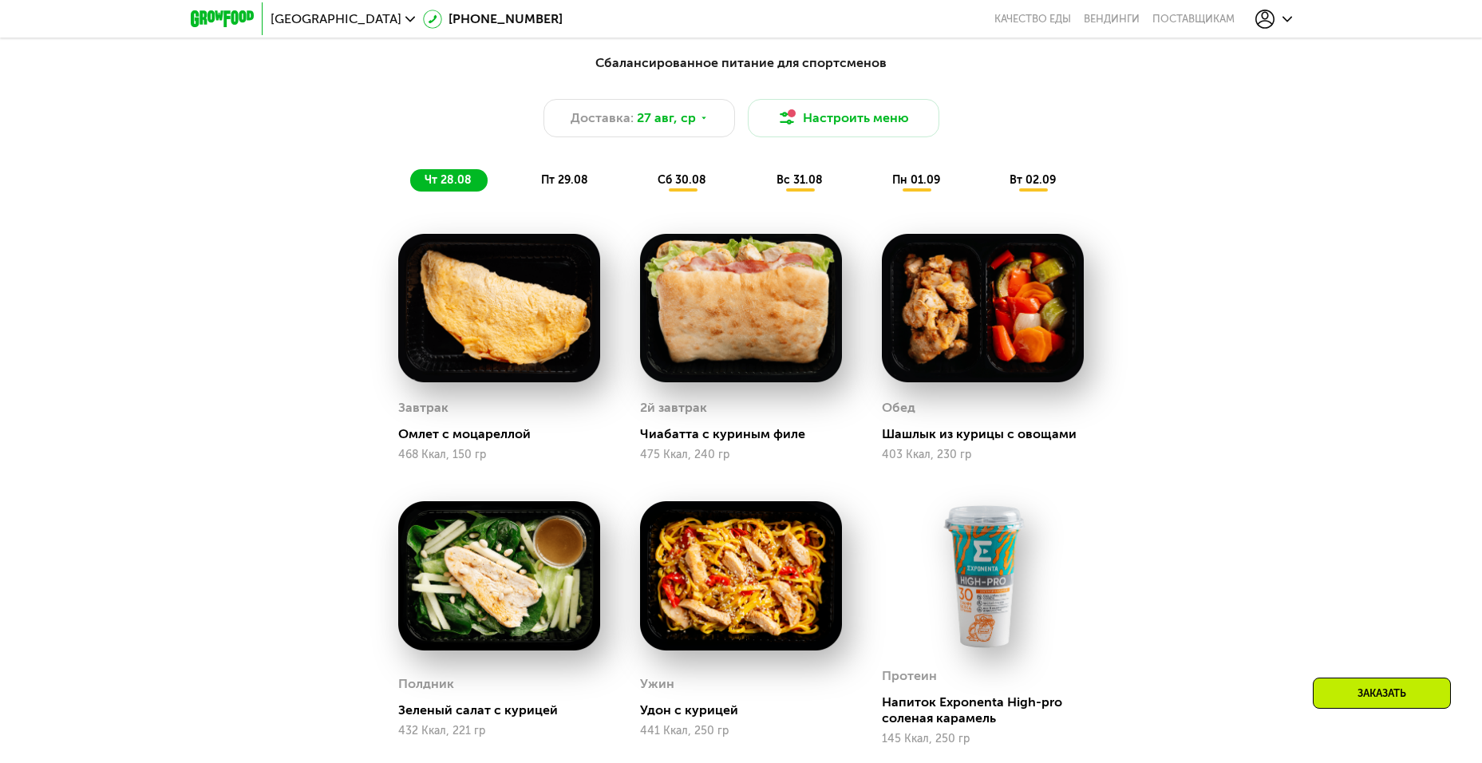
scroll to position [718, 0]
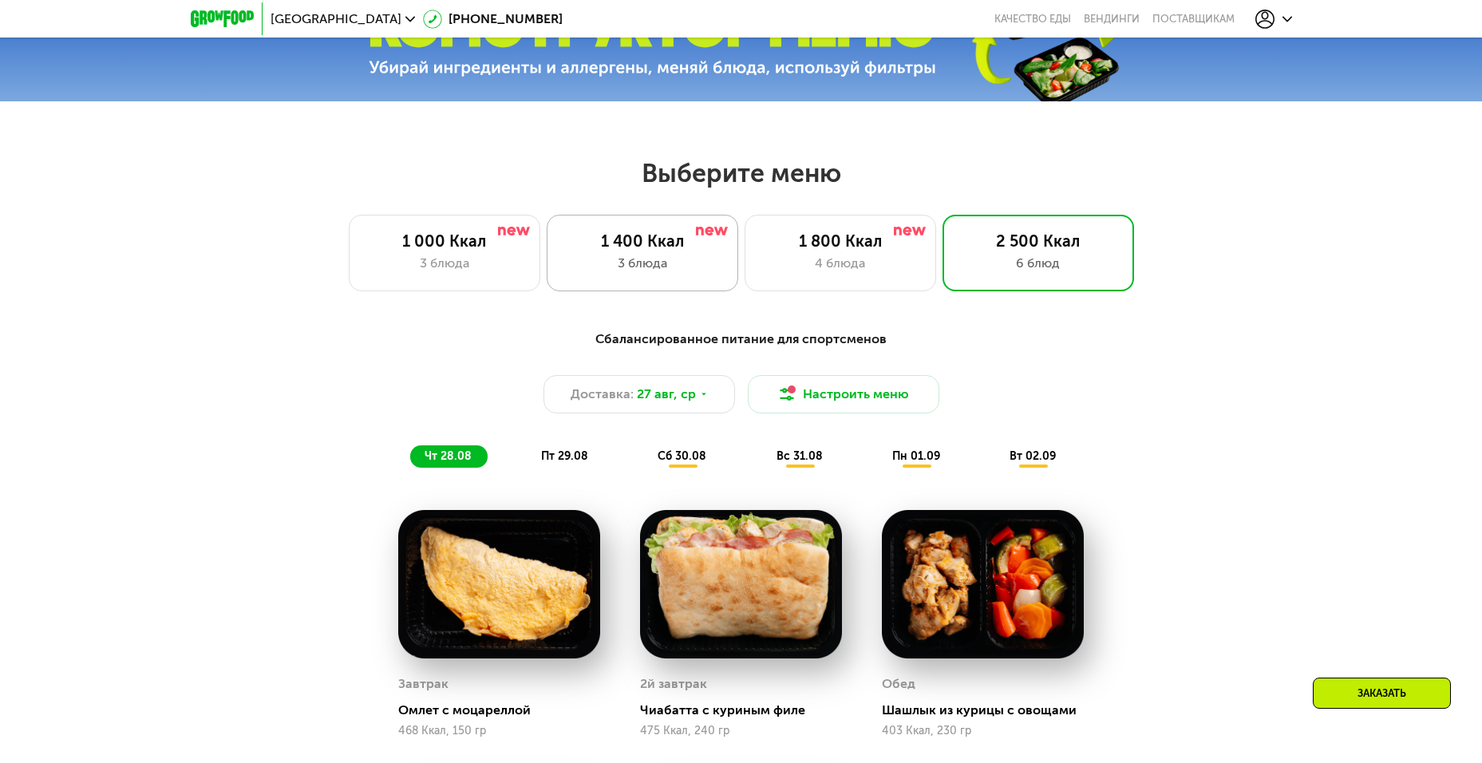
click at [744, 257] on div "1 400 Ккал 3 блюда" at bounding box center [839, 253] width 191 height 77
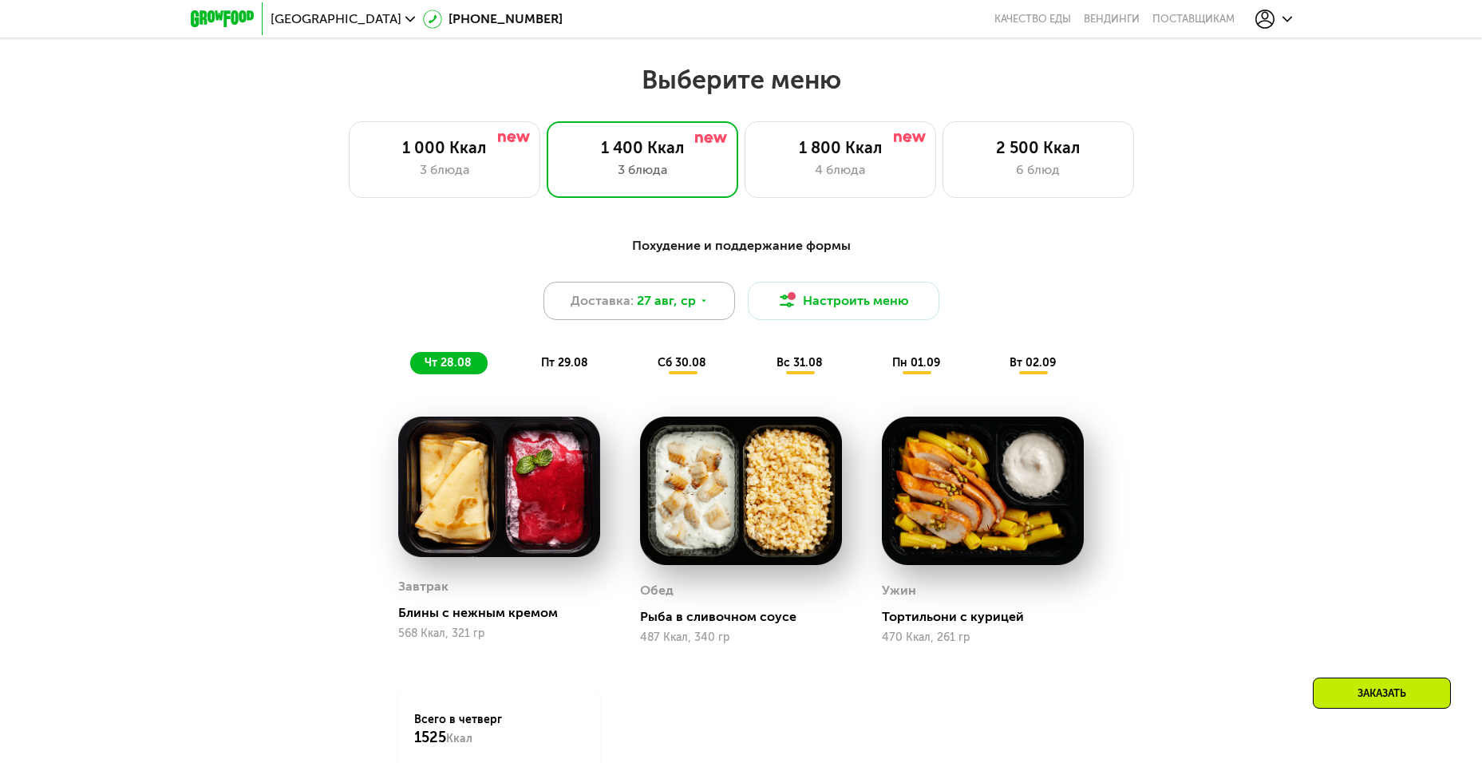
scroll to position [798, 0]
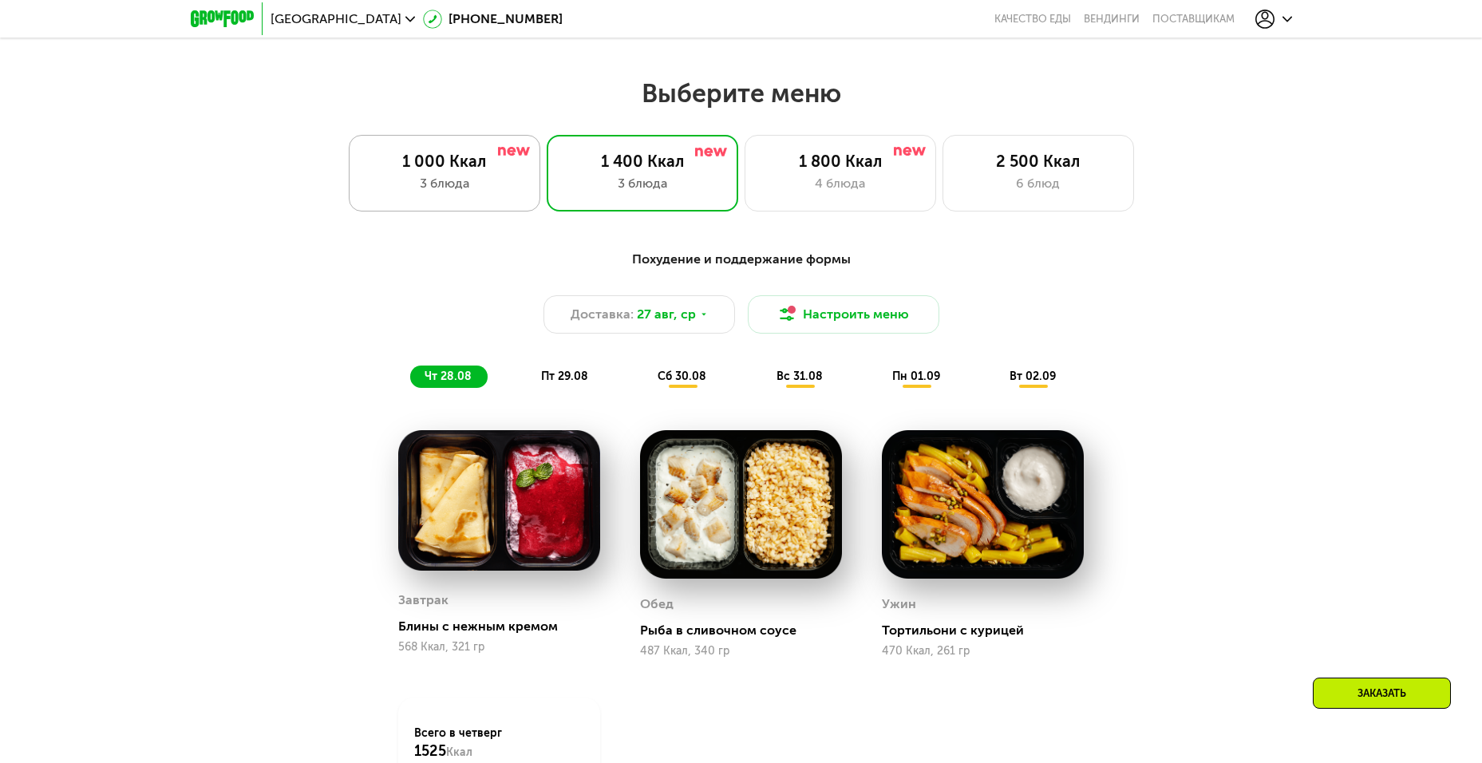
click at [547, 204] on div "1 000 Ккал 3 блюда" at bounding box center [642, 173] width 191 height 77
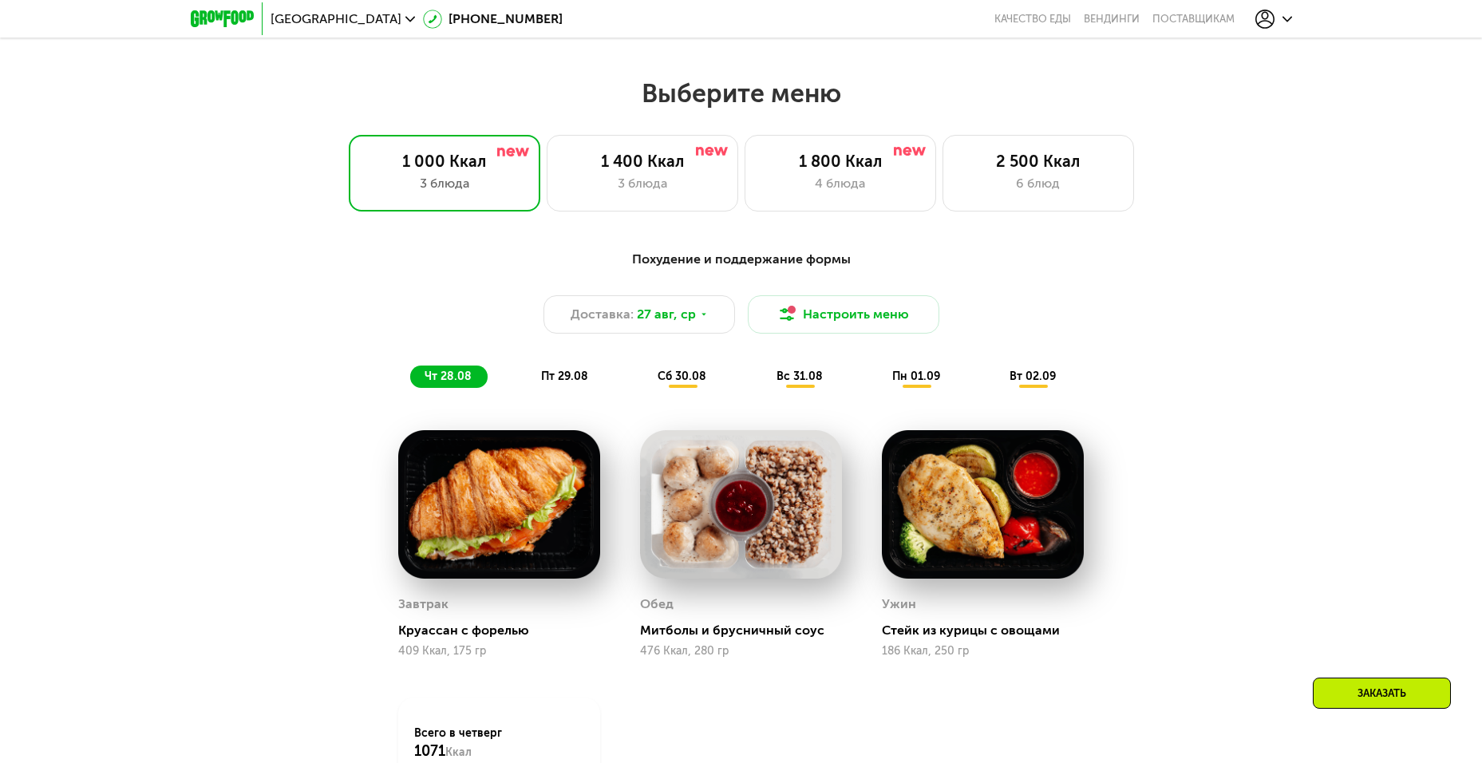
scroll to position [878, 0]
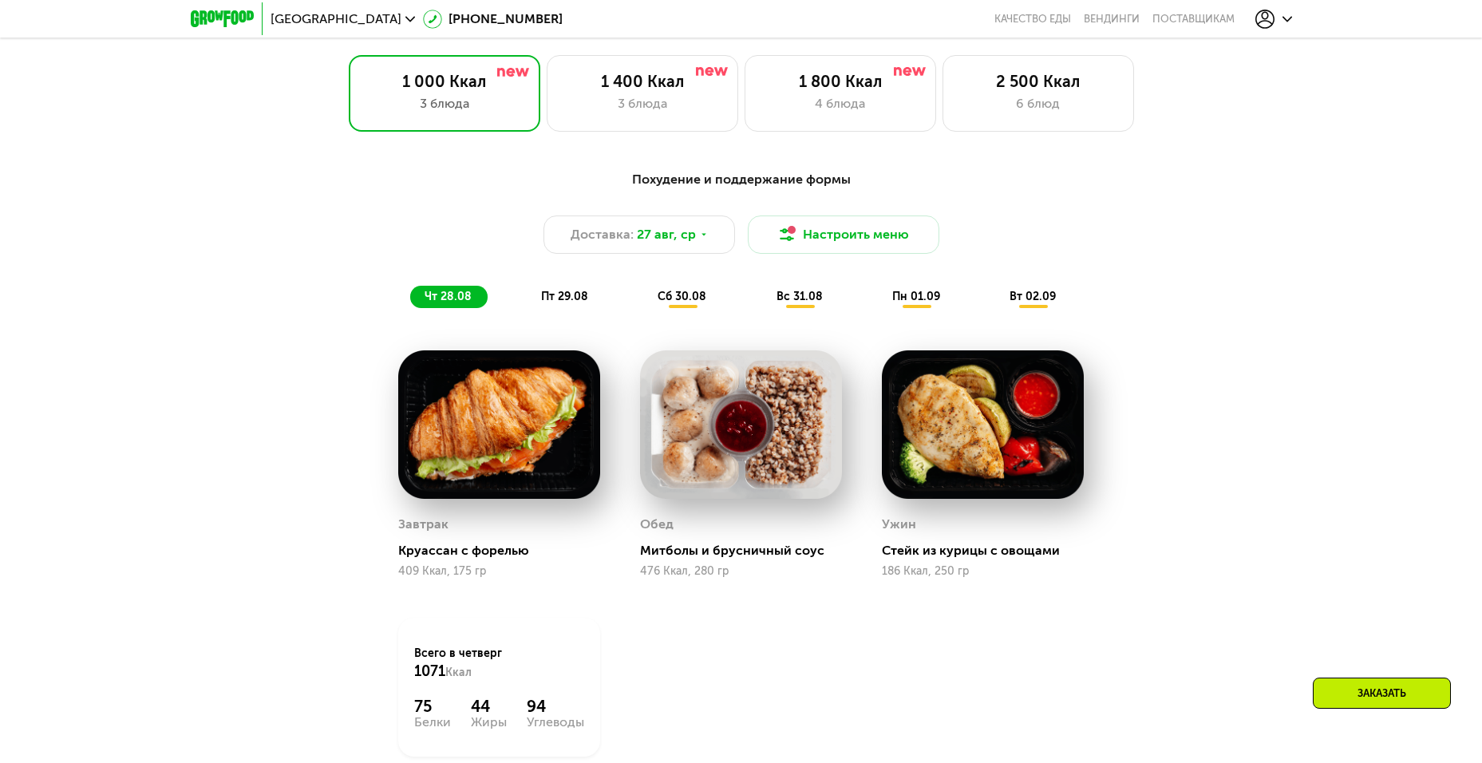
click at [567, 296] on span "пт 29.08" at bounding box center [564, 297] width 47 height 14
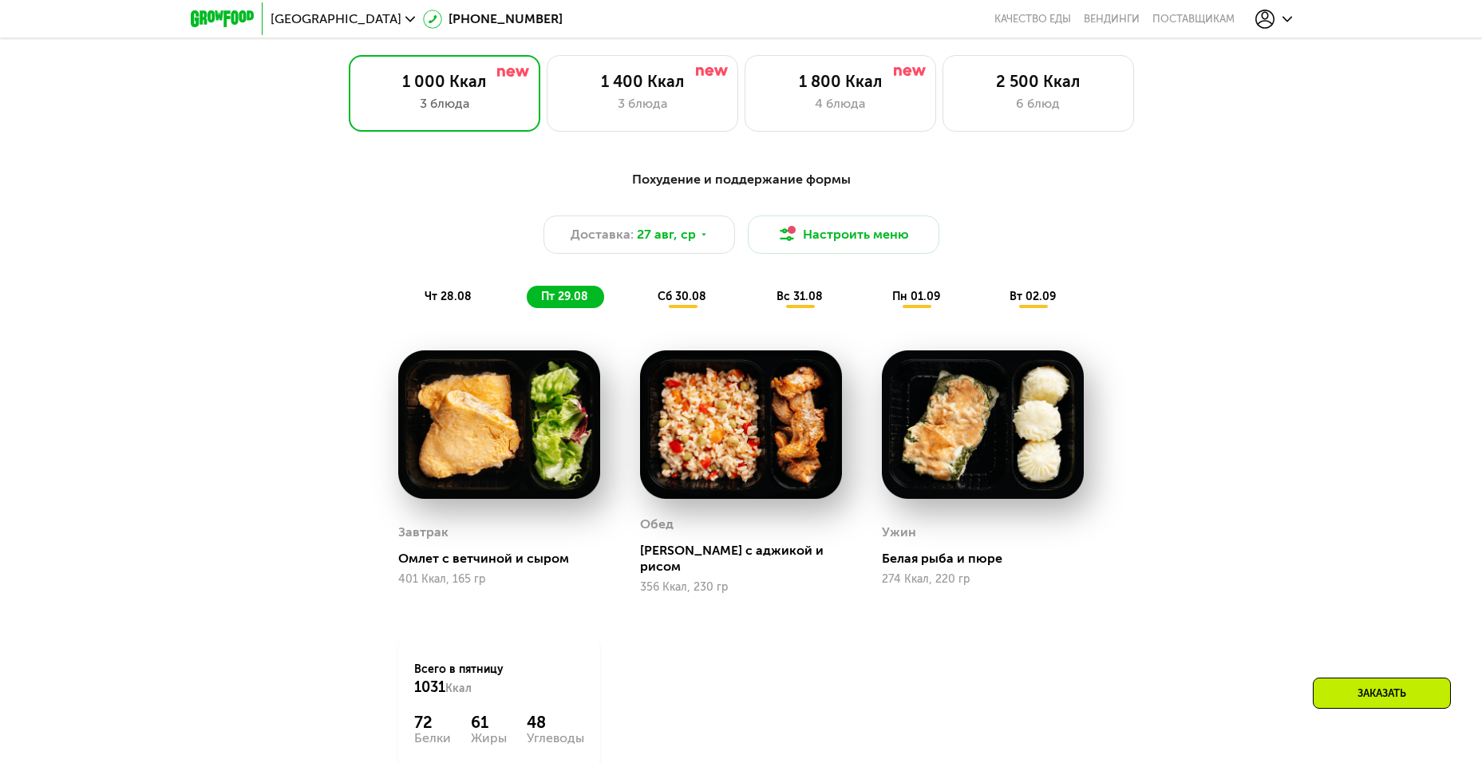
click at [691, 300] on span "сб 30.08" at bounding box center [681, 297] width 49 height 14
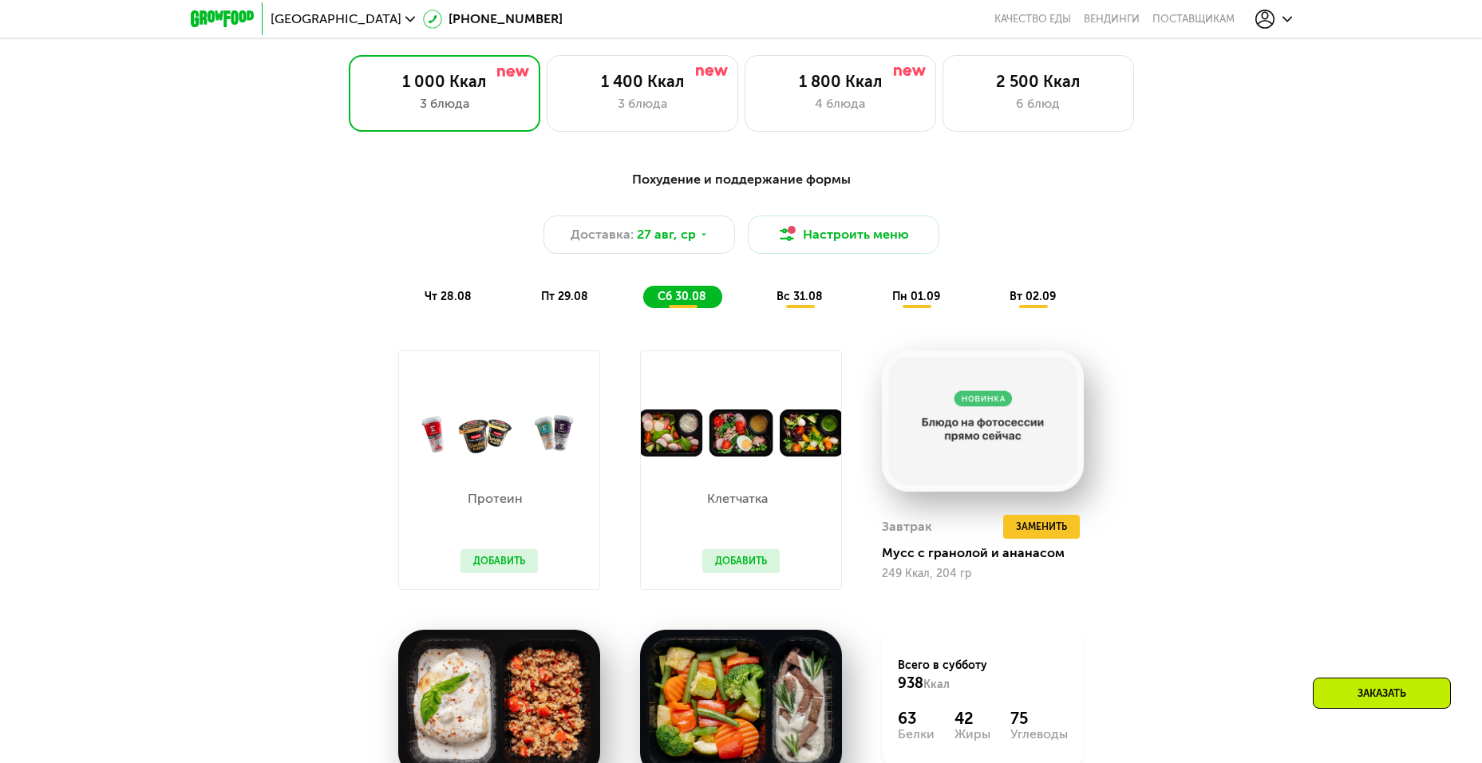
click at [789, 303] on span "вс 31.08" at bounding box center [799, 297] width 46 height 14
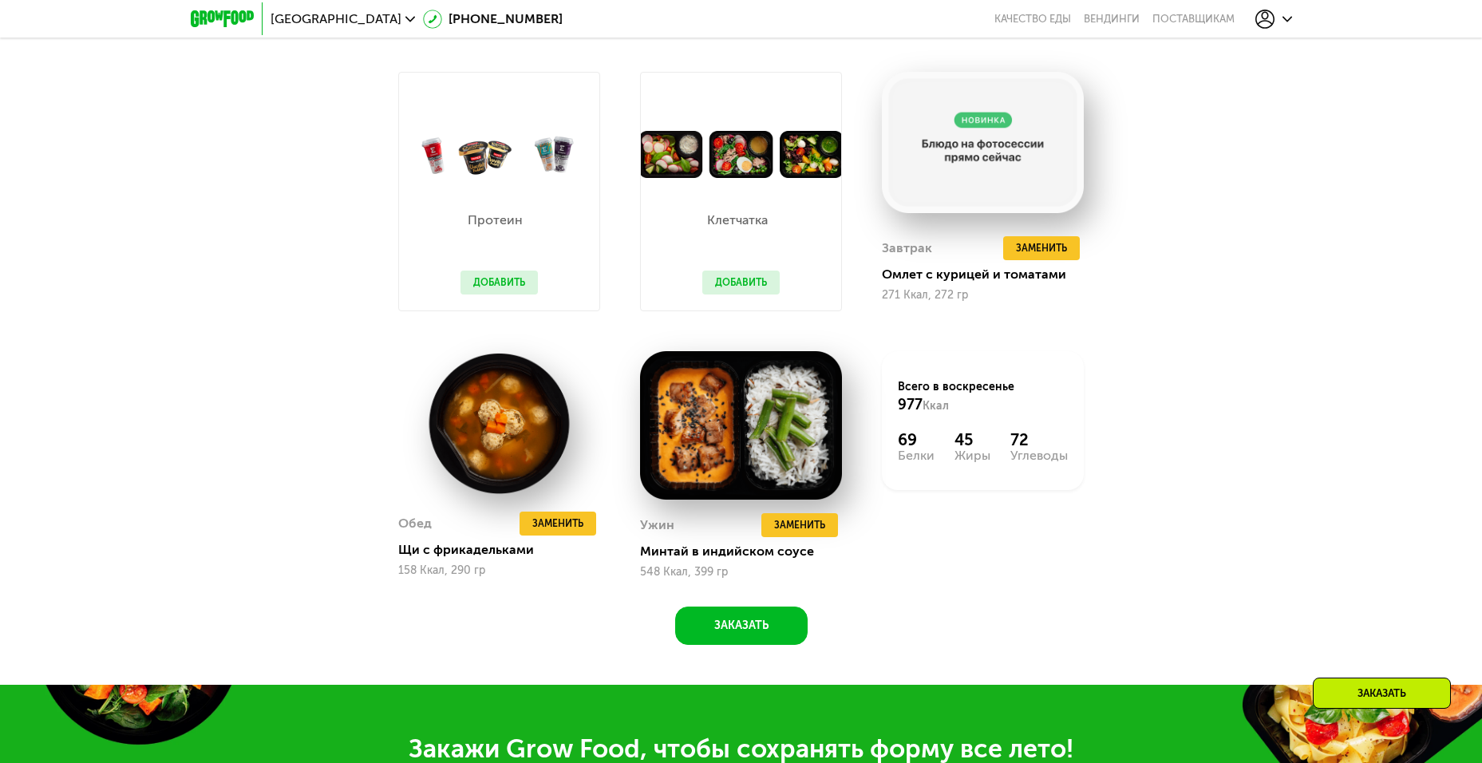
scroll to position [1117, 0]
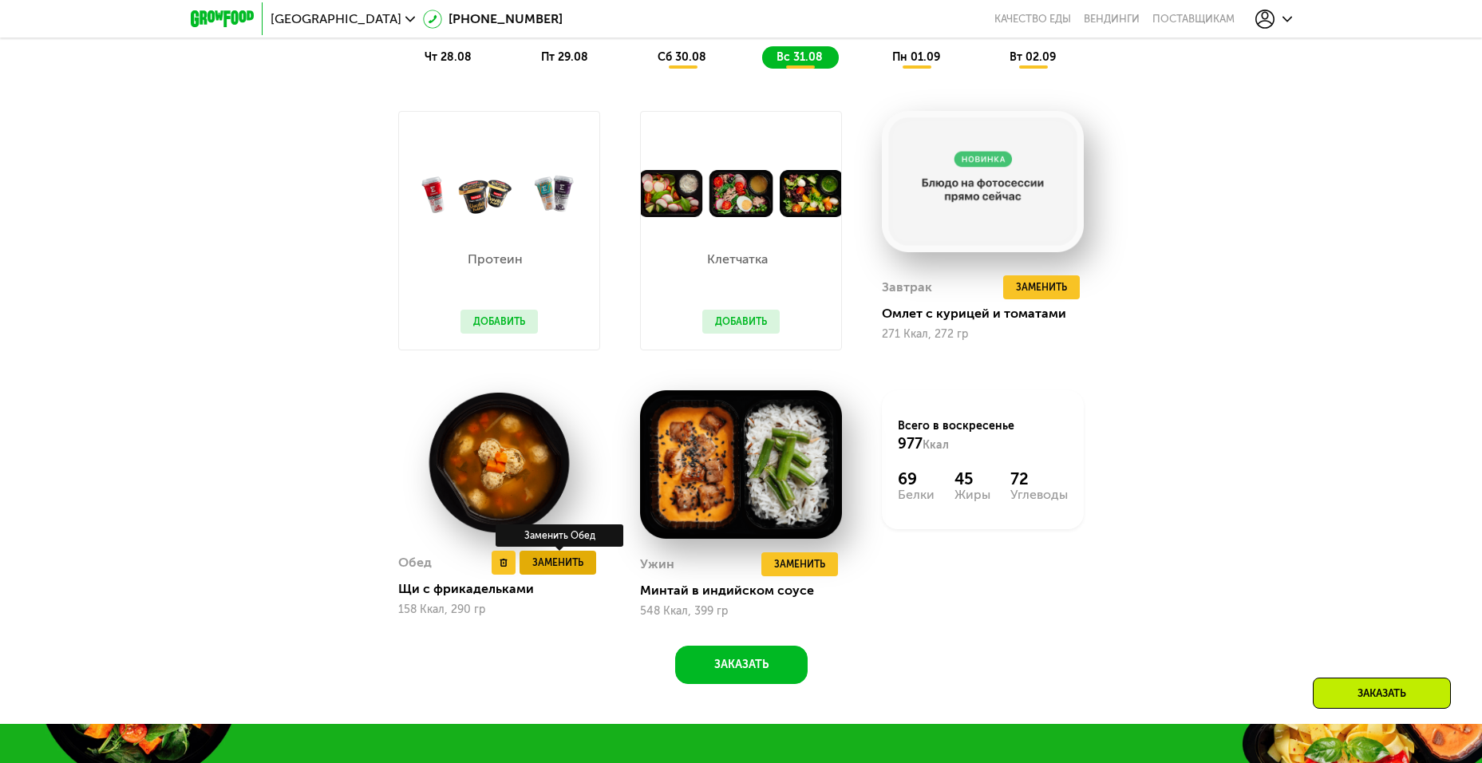
click at [589, 566] on button "Заменить" at bounding box center [557, 563] width 77 height 24
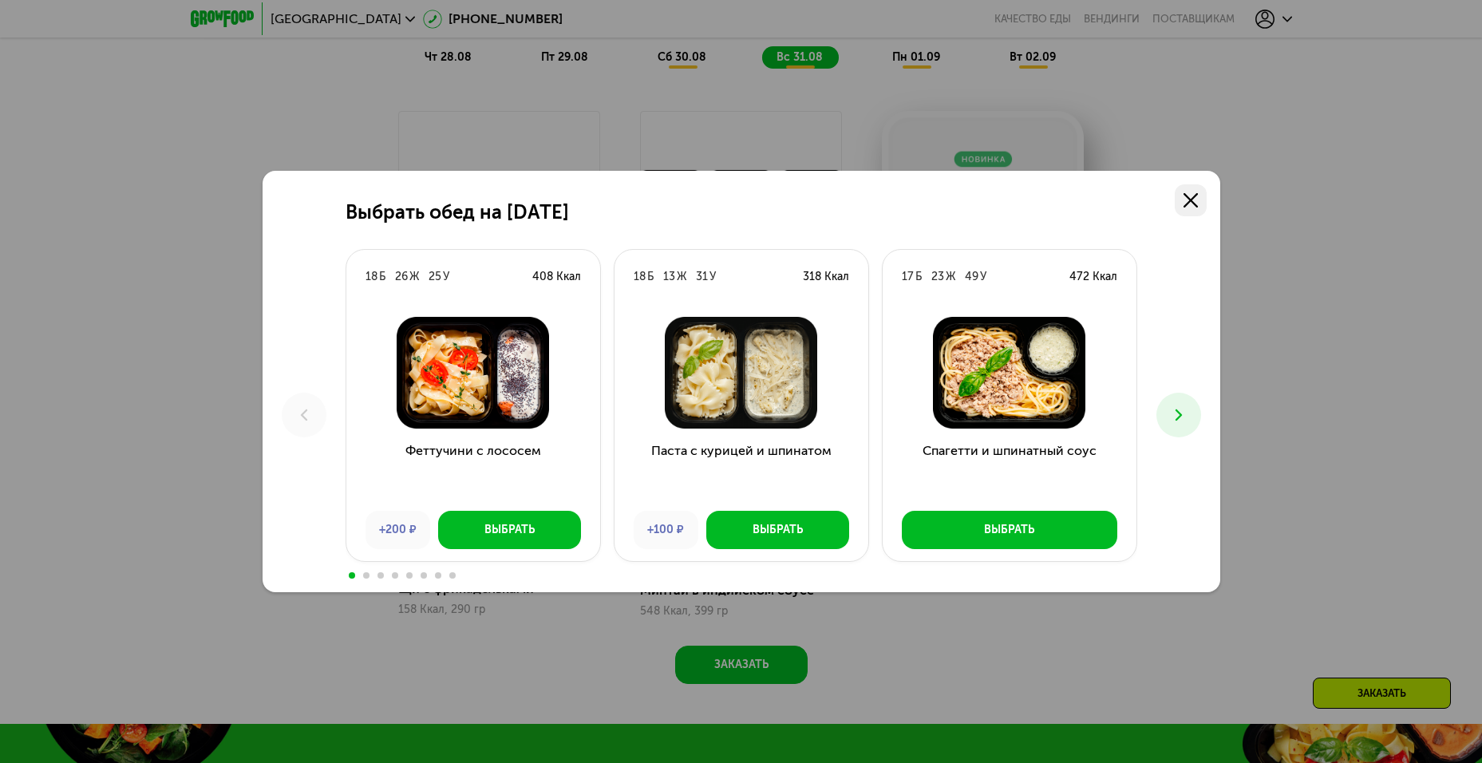
click at [1195, 207] on use at bounding box center [1190, 200] width 14 height 14
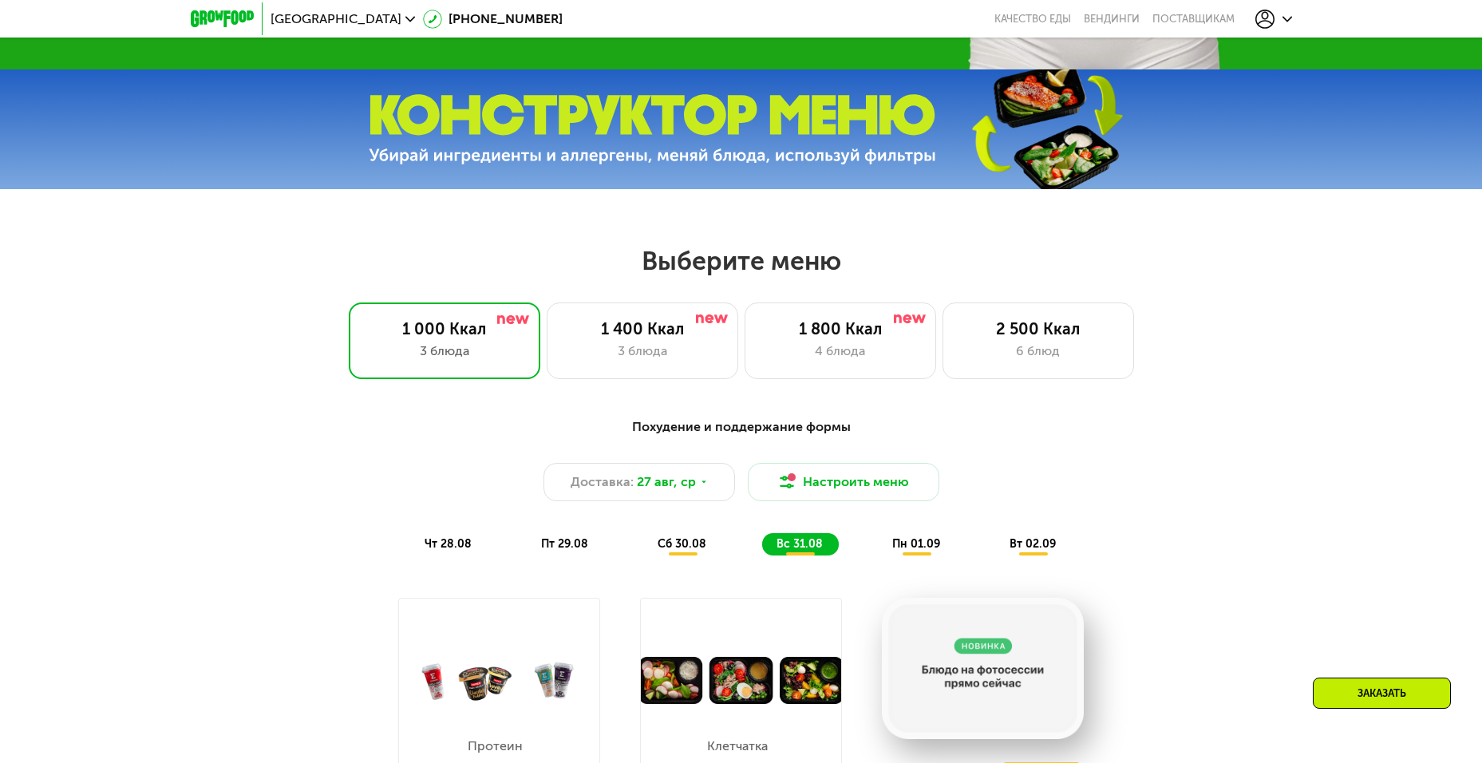
scroll to position [558, 0]
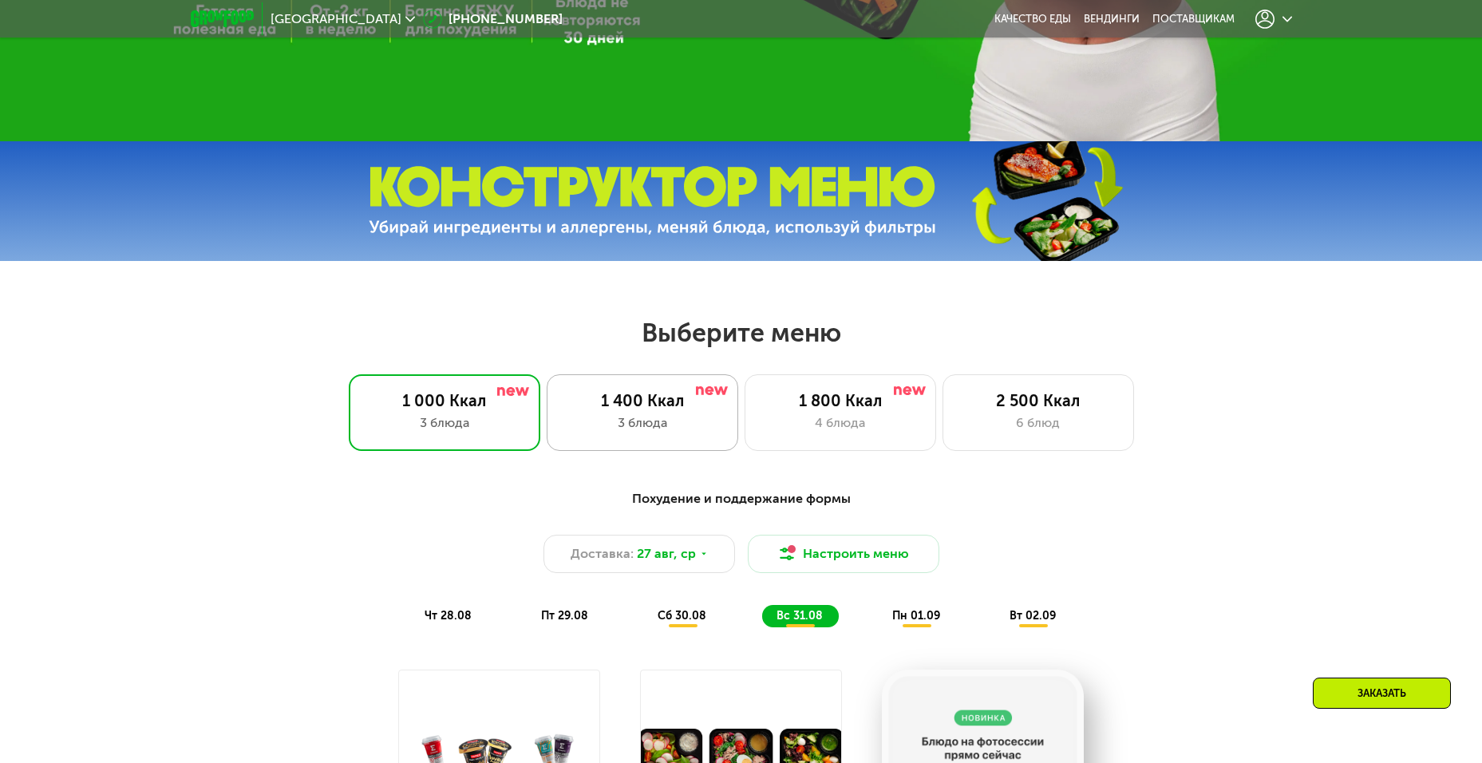
click at [606, 410] on div "1 400 Ккал" at bounding box center [642, 400] width 158 height 19
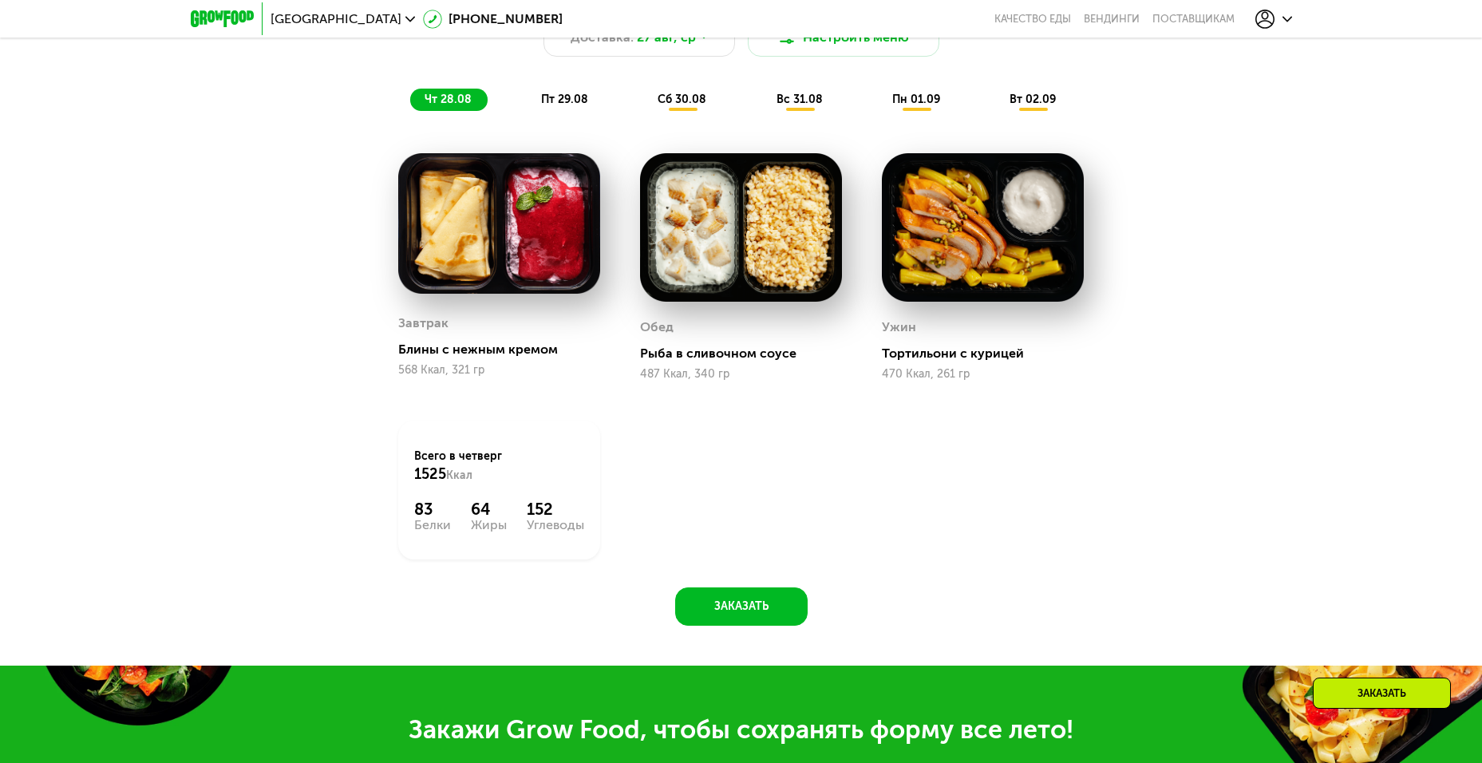
scroll to position [1117, 0]
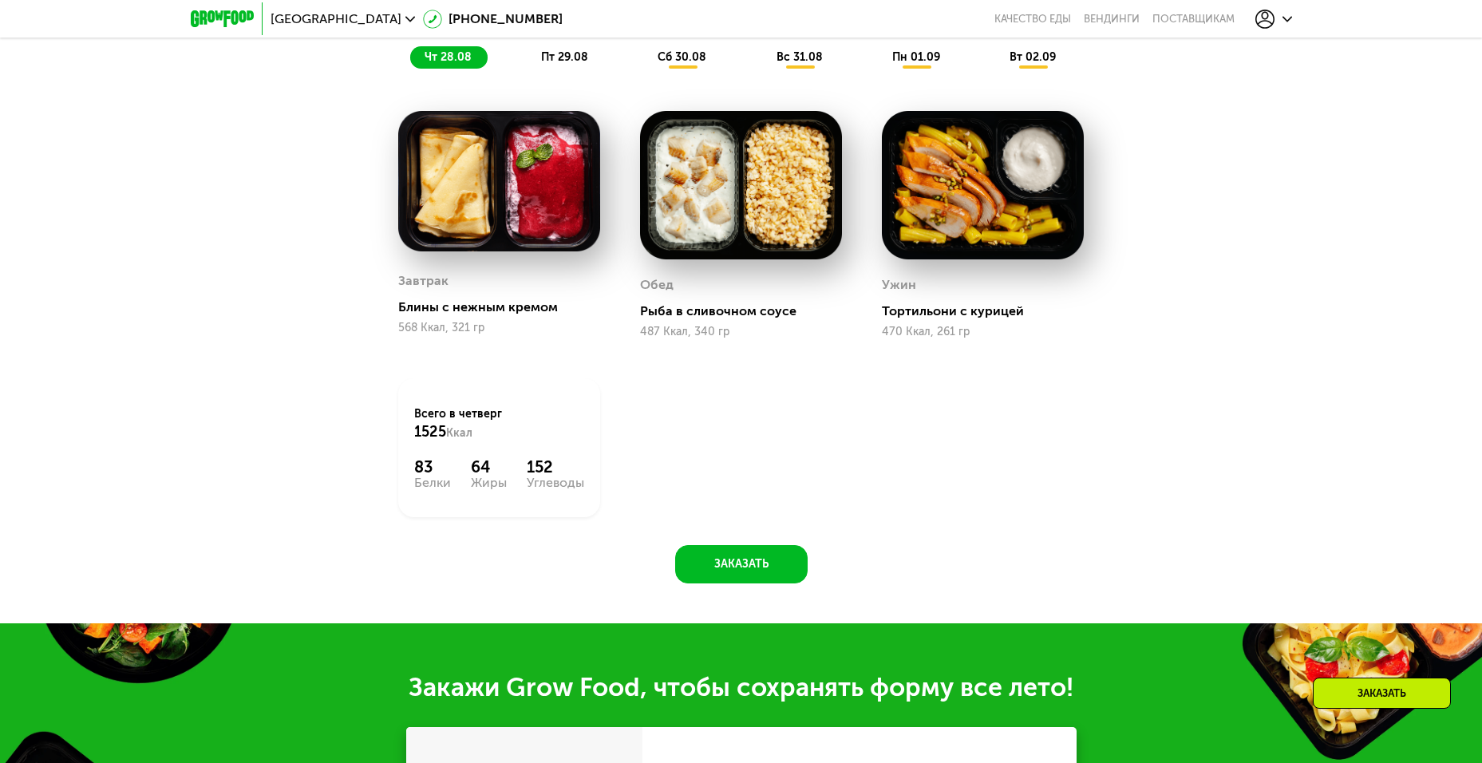
click at [1337, 406] on div "Похудение и поддержание формы Доставка: 27 авг, ср Настроить меню чт 28.08 пт 2…" at bounding box center [741, 266] width 1482 height 716
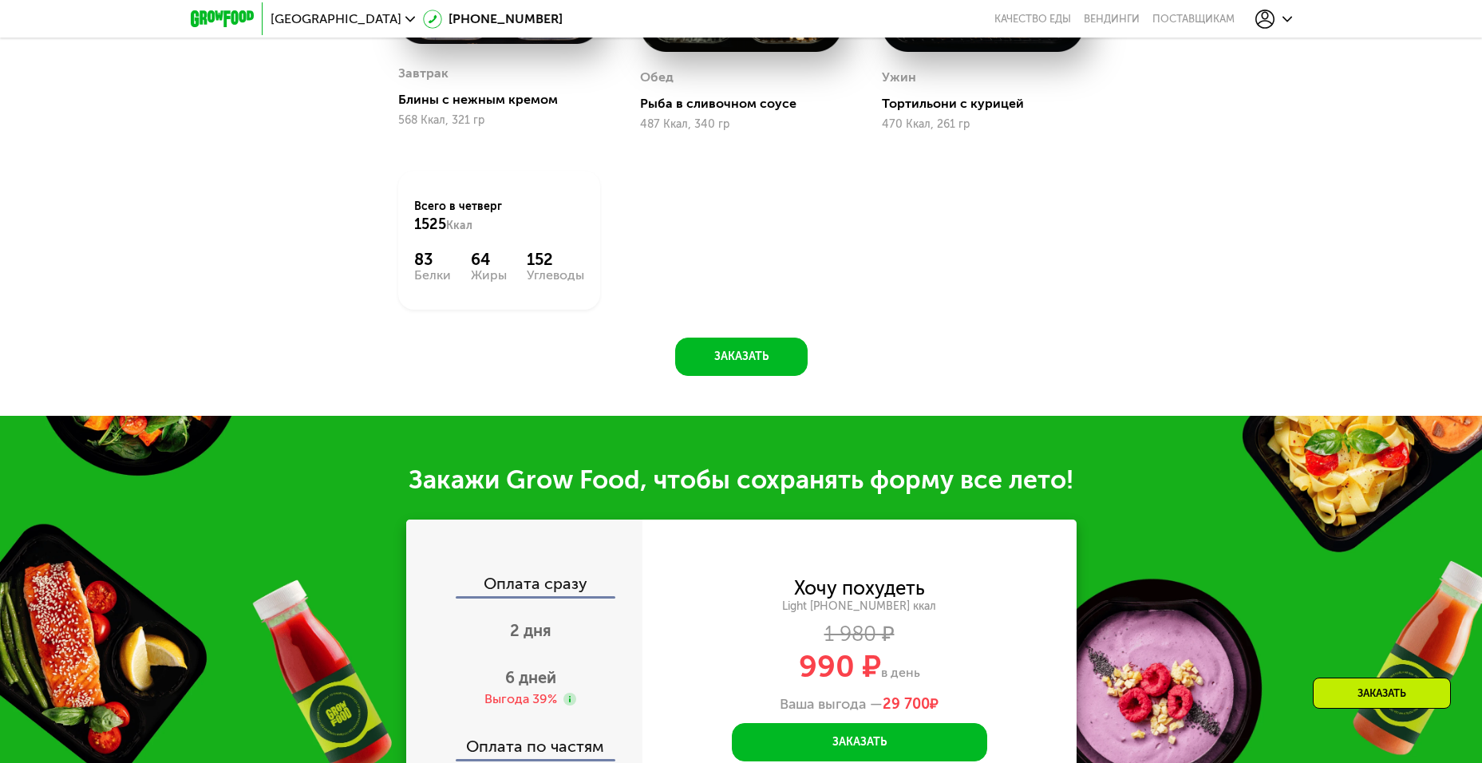
scroll to position [878, 0]
